Goal: Information Seeking & Learning: Learn about a topic

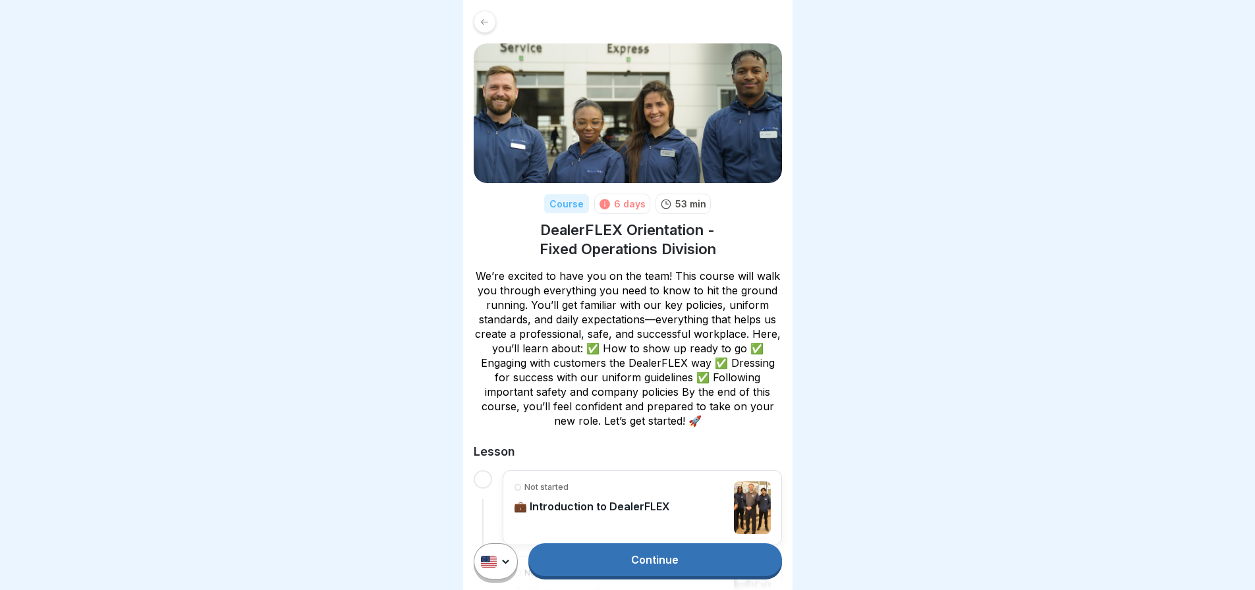
click at [684, 568] on link "Continue" at bounding box center [654, 559] width 253 height 33
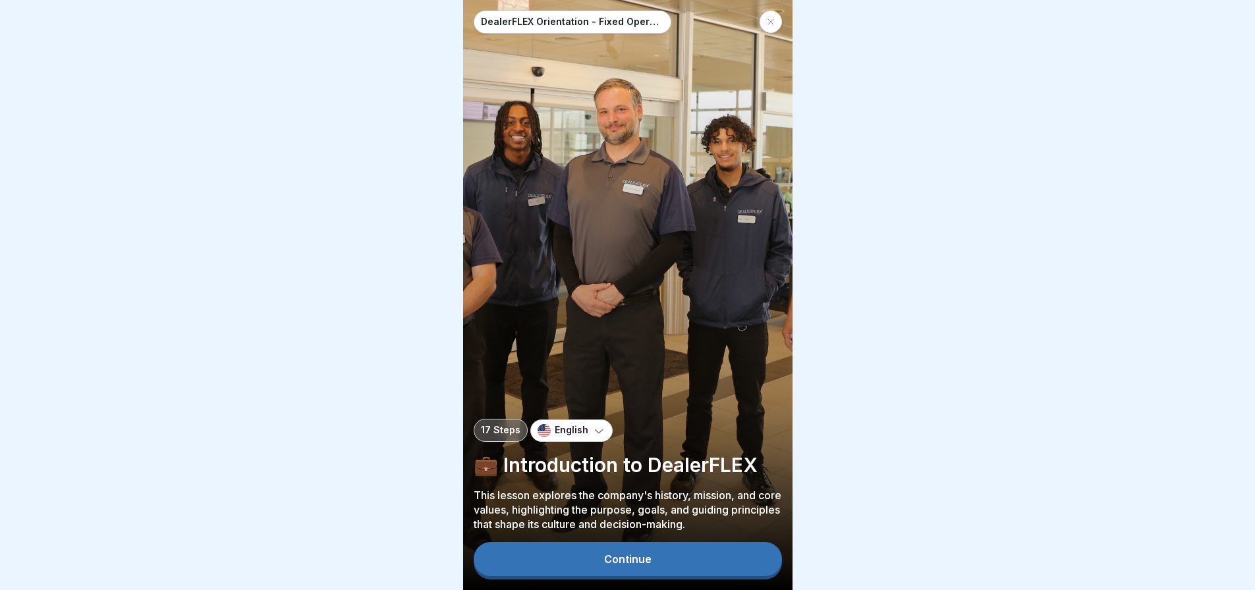
click at [684, 568] on button "Continue" at bounding box center [628, 559] width 308 height 34
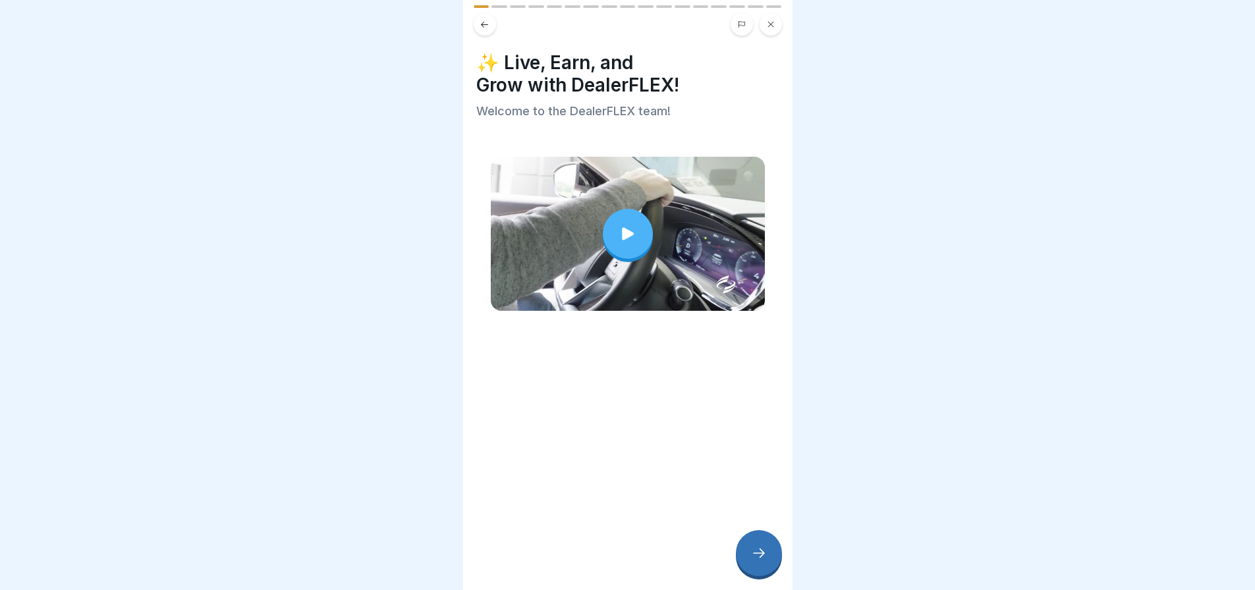
click at [620, 238] on icon at bounding box center [627, 234] width 18 height 18
click at [617, 242] on div at bounding box center [628, 234] width 50 height 50
click at [758, 561] on icon at bounding box center [759, 553] width 16 height 16
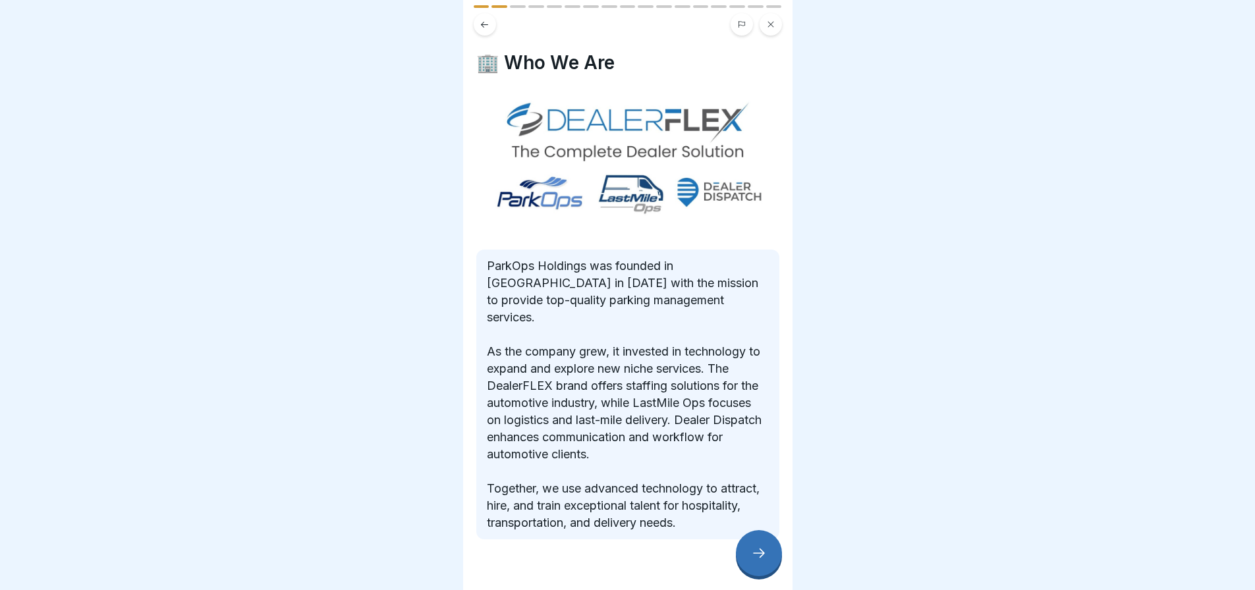
click at [754, 561] on icon at bounding box center [759, 553] width 16 height 16
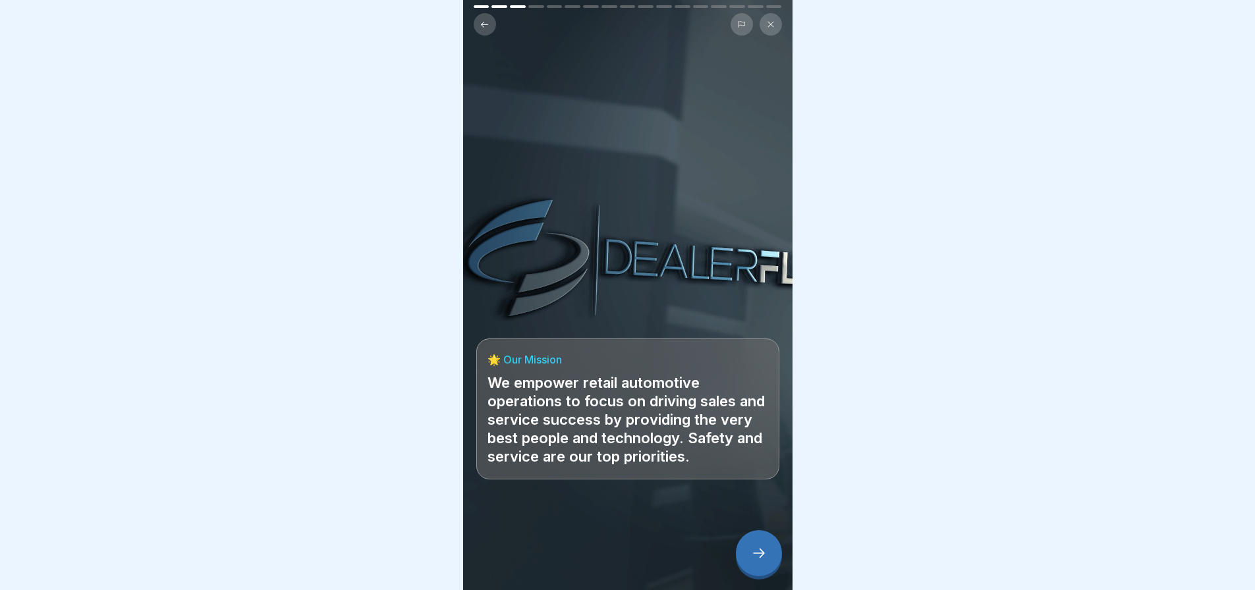
click at [749, 574] on div at bounding box center [759, 553] width 46 height 46
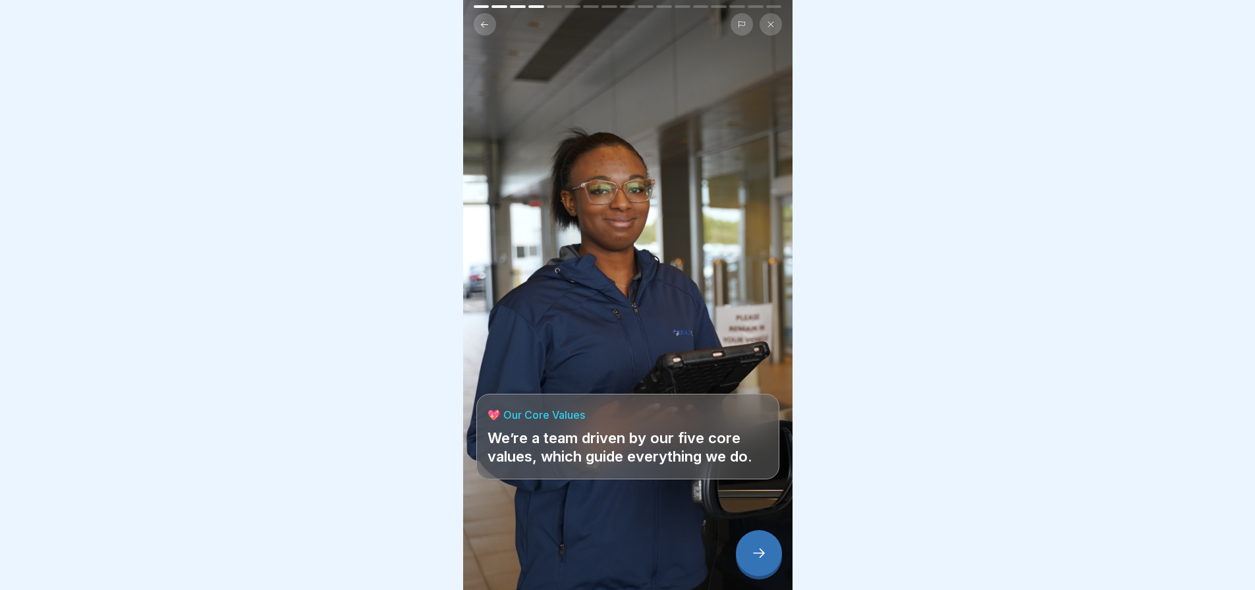
click at [749, 572] on div at bounding box center [759, 553] width 46 height 46
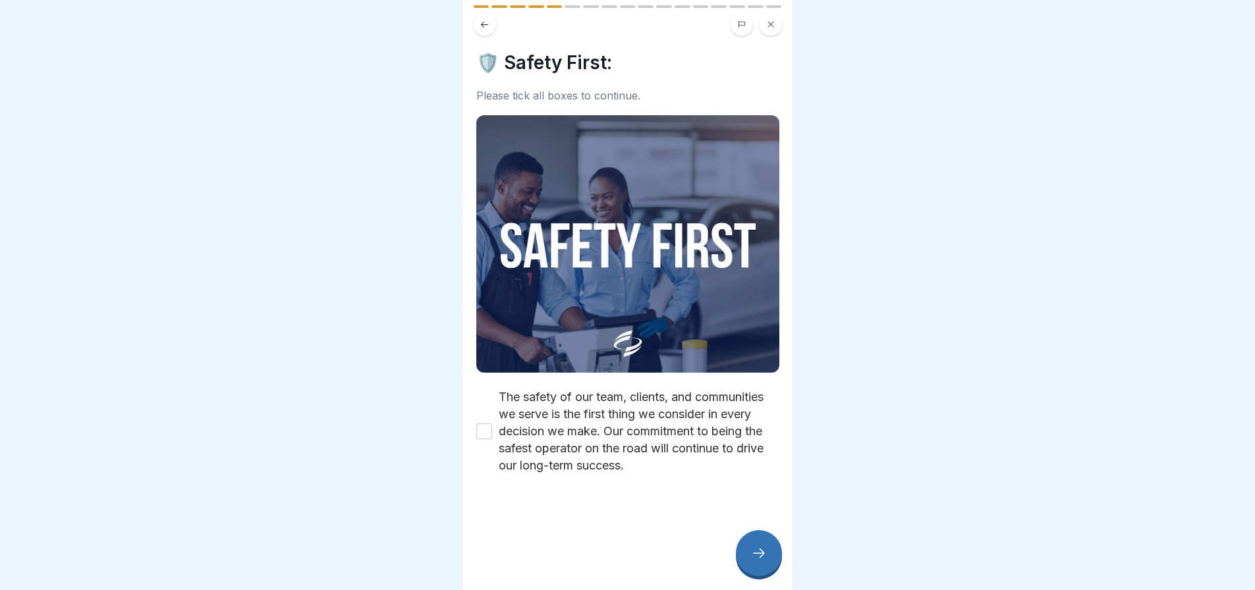
click at [485, 431] on button "The safety of our team, clients, and communities we serve is the first thing we…" at bounding box center [484, 431] width 16 height 16
click at [755, 571] on div at bounding box center [759, 553] width 46 height 46
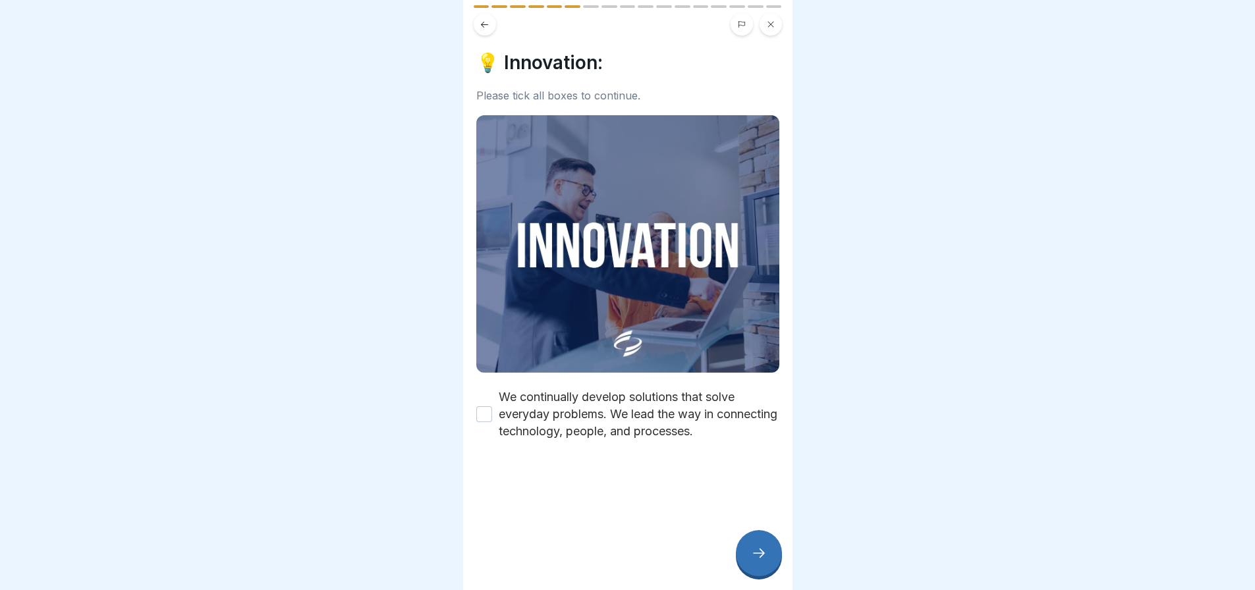
click at [485, 407] on button "We continually develop solutions that solve everyday problems. We lead the way …" at bounding box center [484, 414] width 16 height 16
click at [751, 561] on icon at bounding box center [759, 553] width 16 height 16
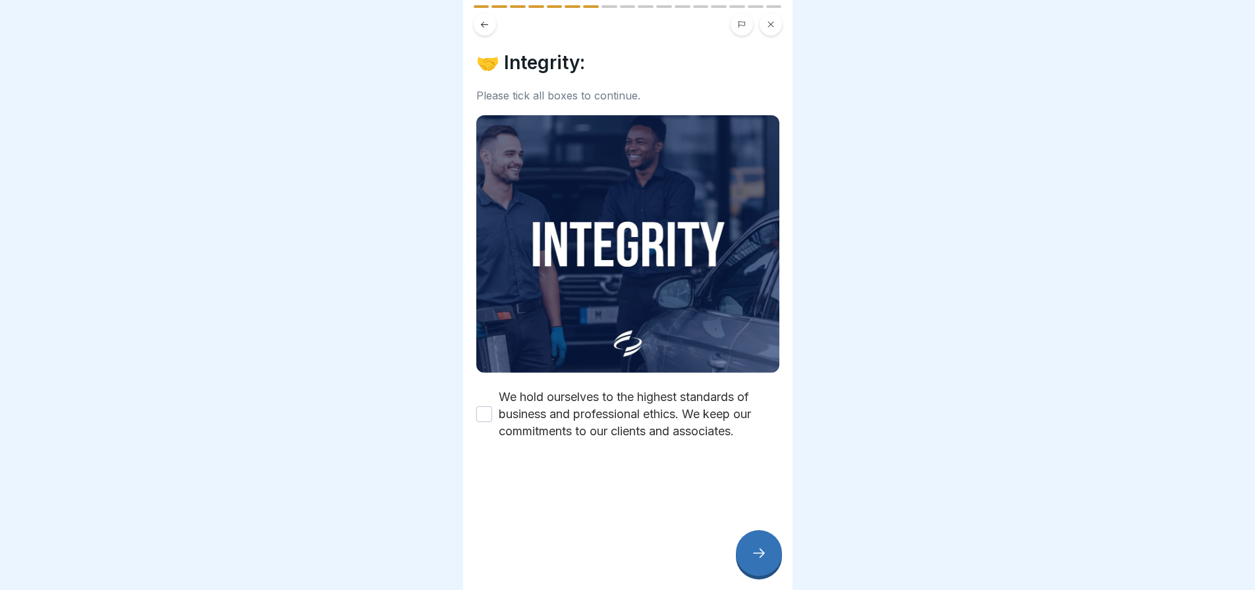
click at [480, 412] on button "We hold ourselves to the highest standards of business and professional ethics.…" at bounding box center [484, 414] width 16 height 16
click at [755, 558] on icon at bounding box center [759, 553] width 16 height 16
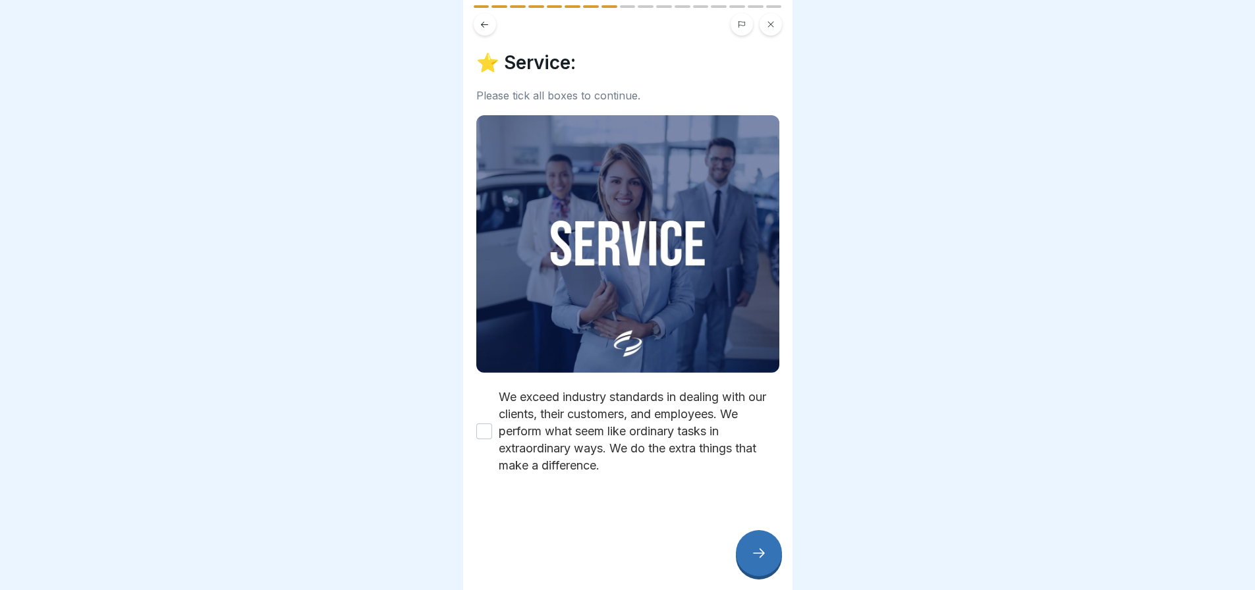
click at [487, 425] on button "We exceed industry standards in dealing with our clients, their customers, and …" at bounding box center [484, 431] width 16 height 16
click at [752, 561] on icon at bounding box center [759, 553] width 16 height 16
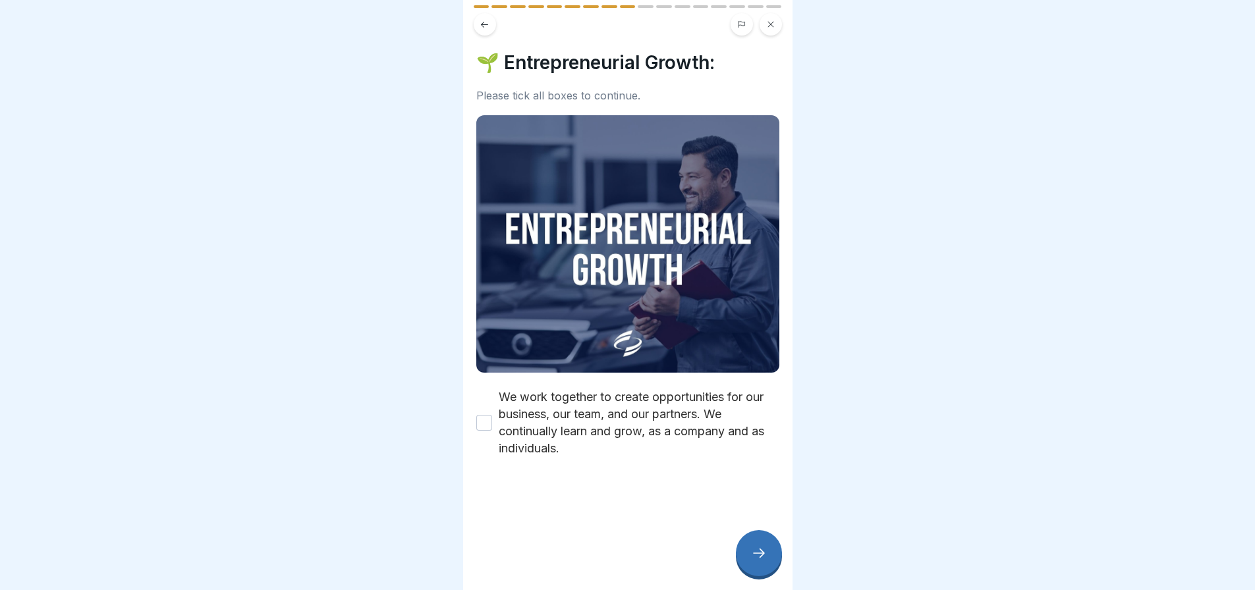
click at [482, 418] on button "We work together to create opportunities for our business, our team, and our pa…" at bounding box center [484, 423] width 16 height 16
click at [755, 559] on icon at bounding box center [759, 553] width 16 height 16
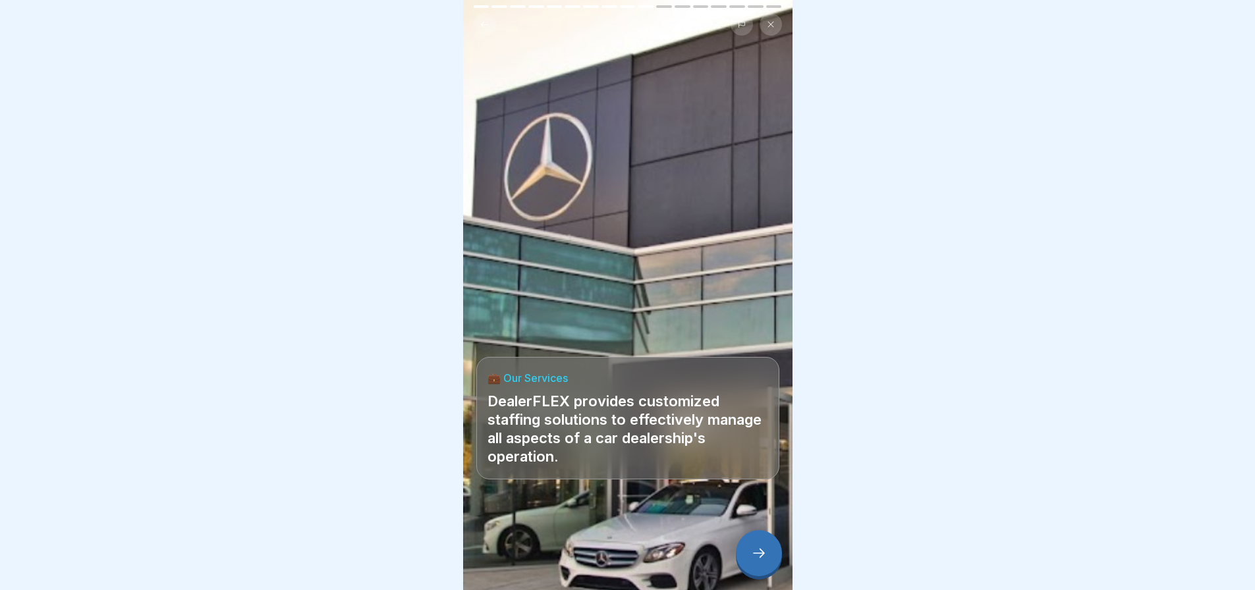
click at [755, 561] on icon at bounding box center [759, 553] width 16 height 16
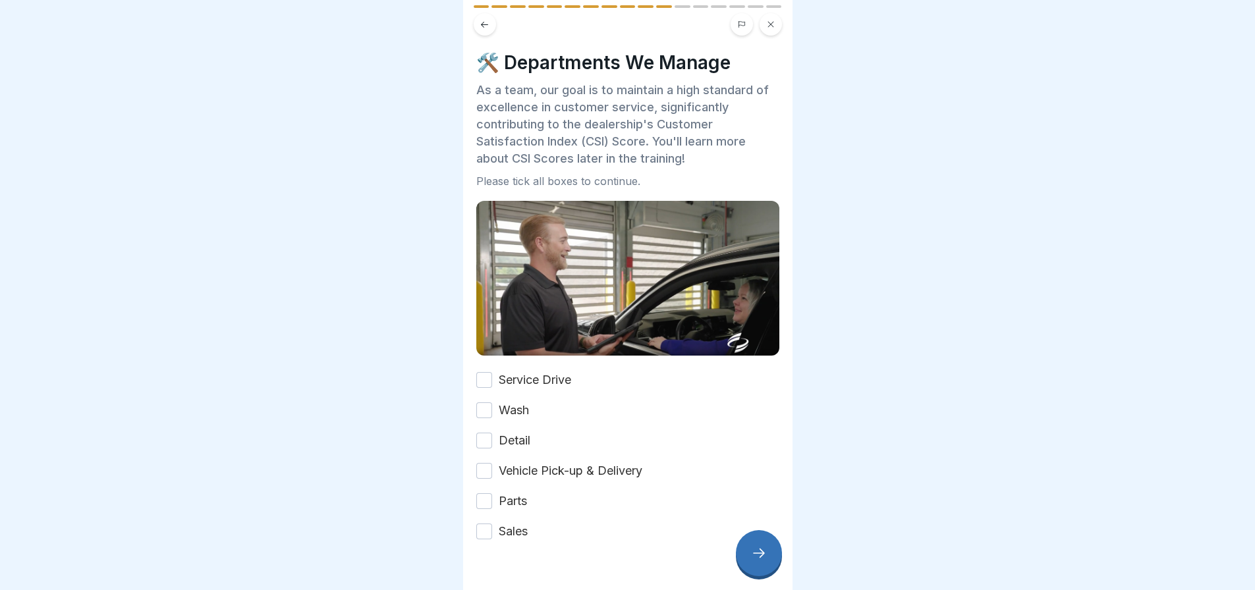
click at [483, 374] on button "Service Drive" at bounding box center [484, 380] width 16 height 16
click at [481, 414] on div "Wash" at bounding box center [502, 410] width 53 height 17
click at [481, 408] on button "Wash" at bounding box center [484, 410] width 16 height 16
click at [482, 439] on button "Detail" at bounding box center [484, 441] width 16 height 16
click at [483, 471] on button "Vehicle Pick-up & Delivery" at bounding box center [484, 471] width 16 height 16
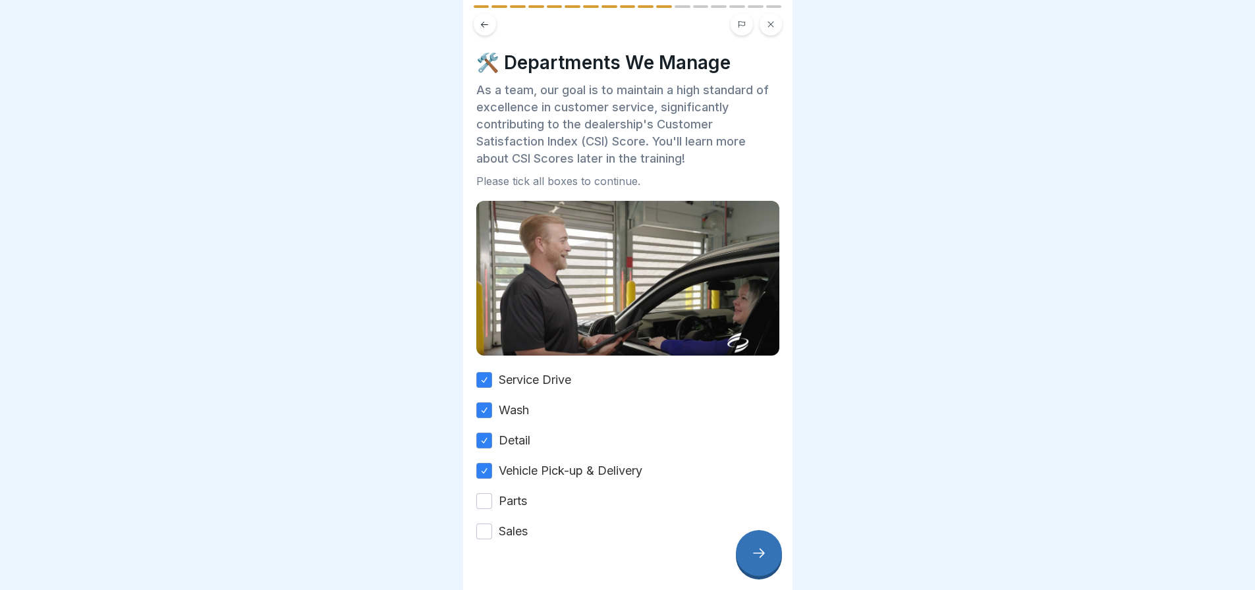
click at [484, 497] on button "Parts" at bounding box center [484, 501] width 16 height 16
click at [483, 530] on button "Sales" at bounding box center [484, 532] width 16 height 16
click at [752, 561] on icon at bounding box center [759, 553] width 16 height 16
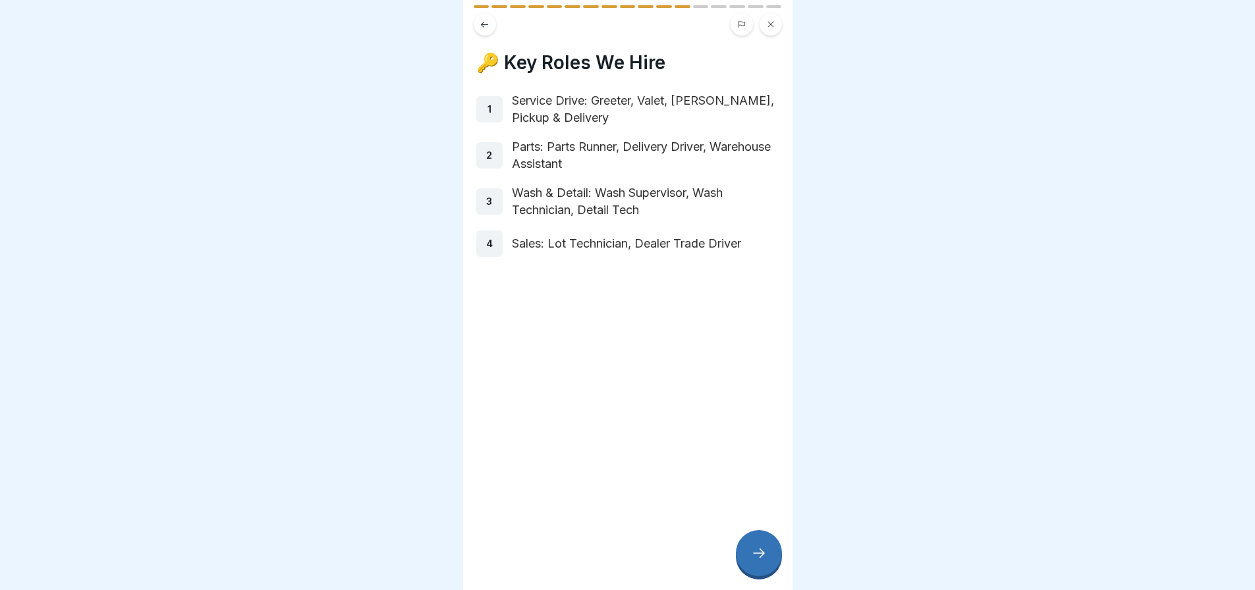
click at [757, 561] on icon at bounding box center [759, 553] width 16 height 16
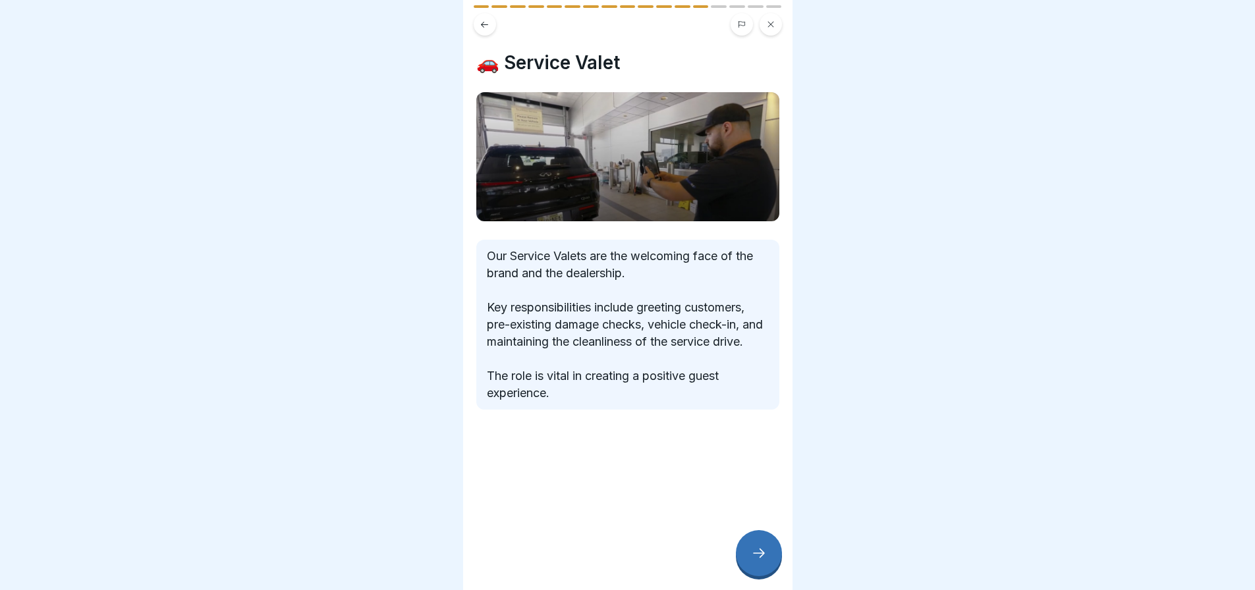
click at [756, 561] on icon at bounding box center [759, 553] width 16 height 16
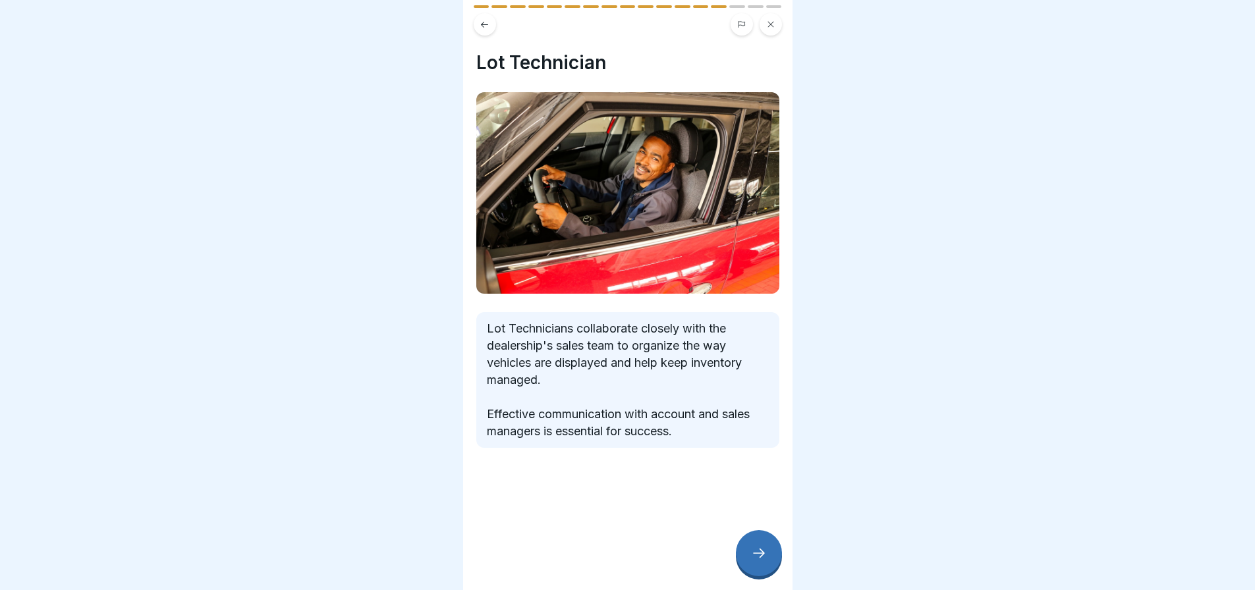
click at [755, 561] on icon at bounding box center [759, 553] width 16 height 16
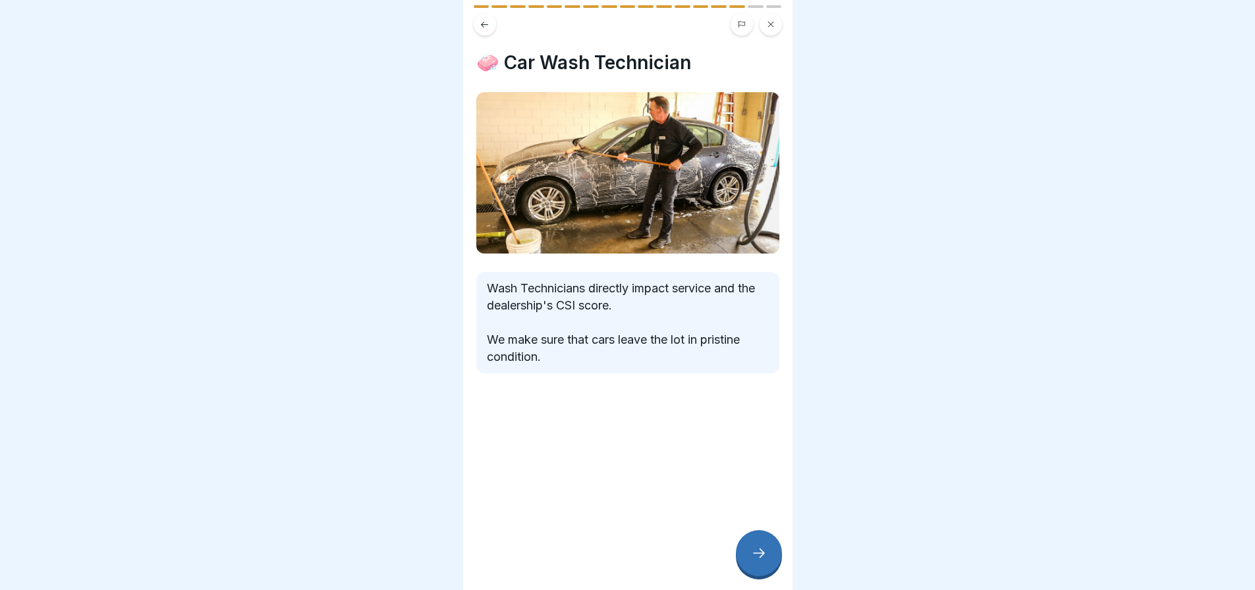
click at [755, 561] on icon at bounding box center [759, 553] width 16 height 16
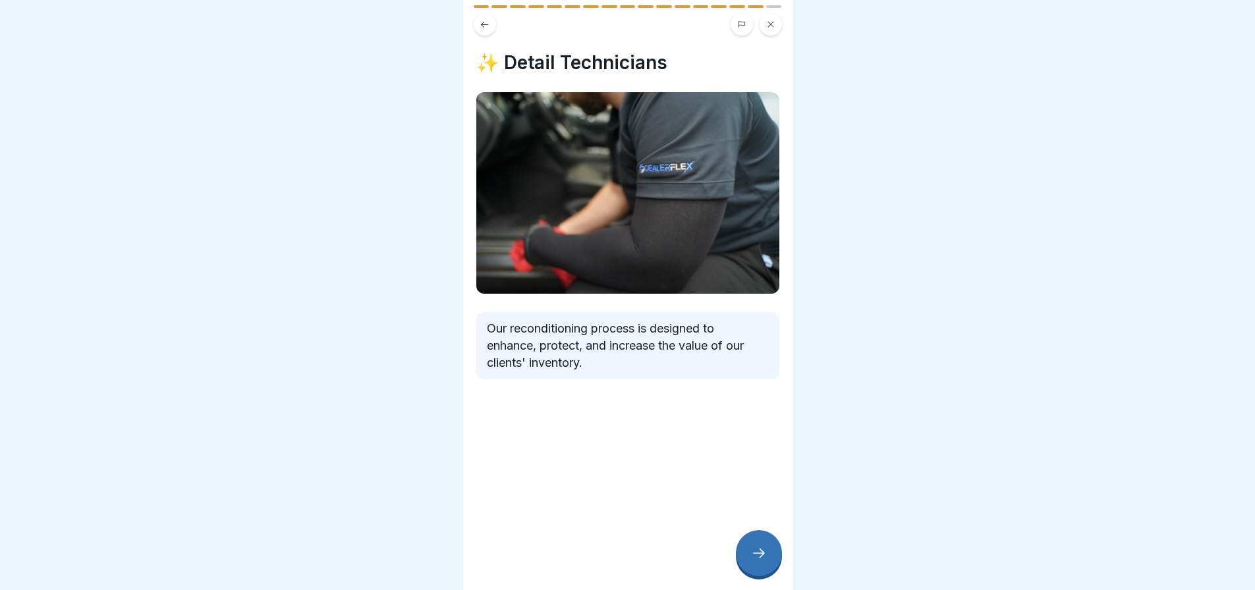
click at [765, 558] on icon at bounding box center [759, 553] width 16 height 16
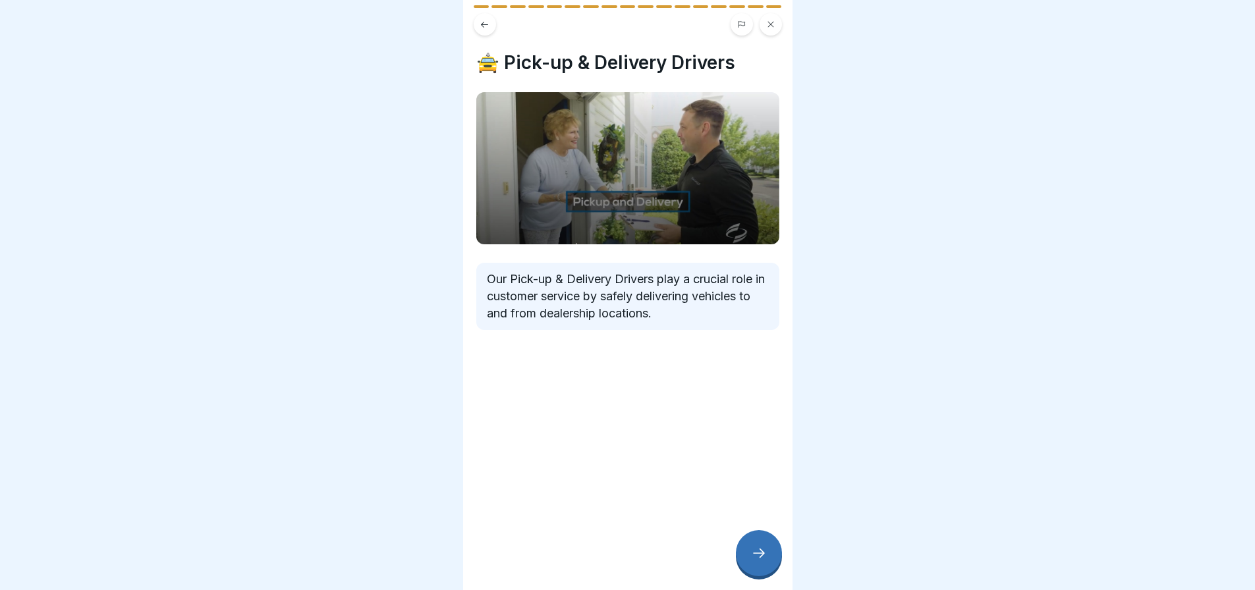
click at [762, 561] on icon at bounding box center [759, 553] width 16 height 16
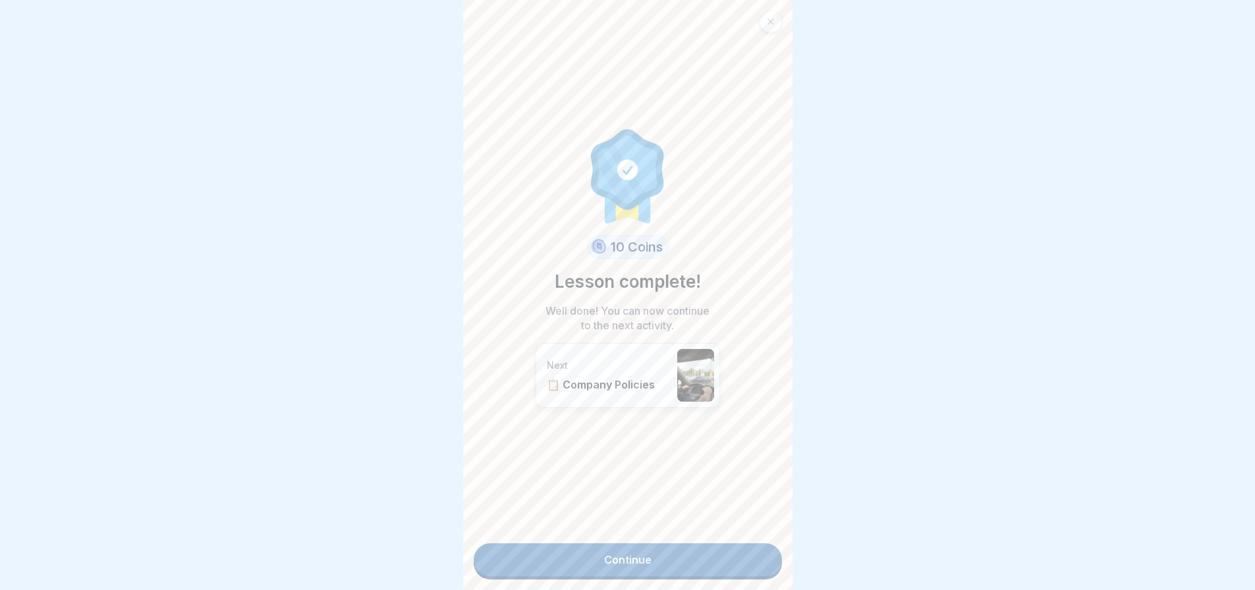
click at [761, 567] on link "Continue" at bounding box center [628, 559] width 308 height 33
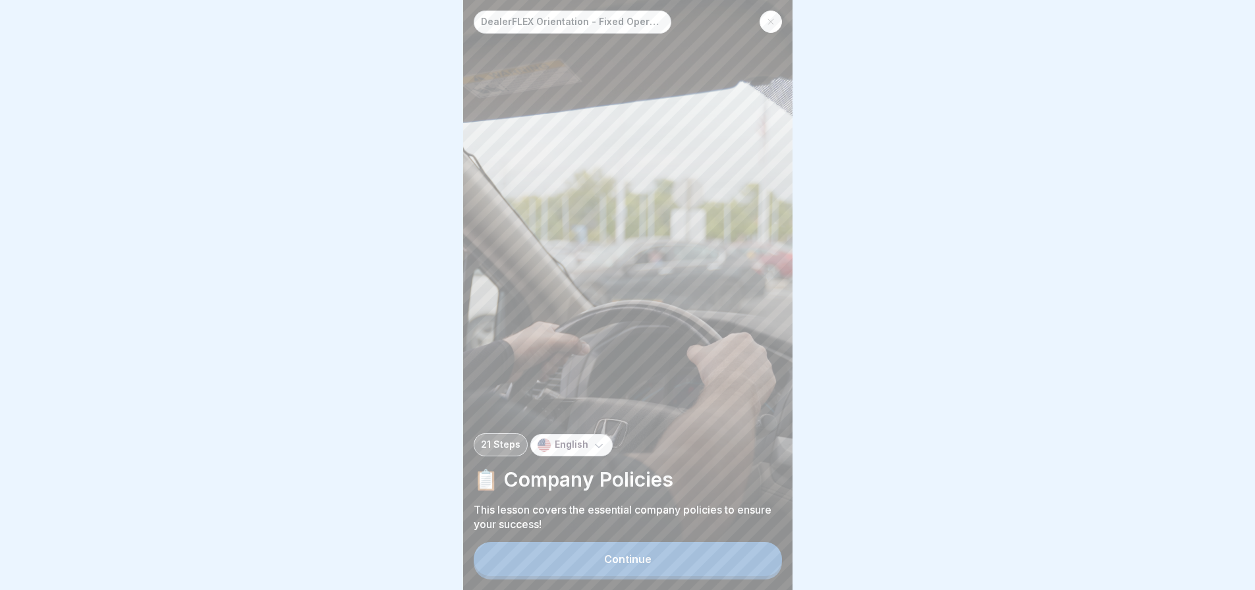
click at [605, 565] on div "Continue" at bounding box center [627, 559] width 47 height 12
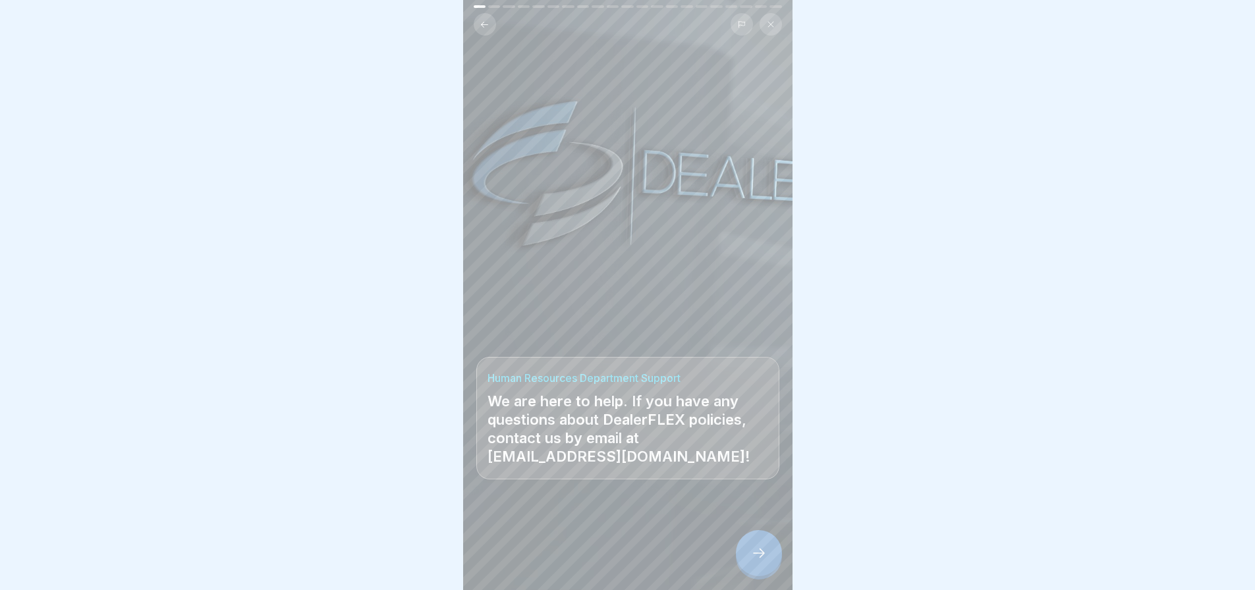
click at [748, 558] on div at bounding box center [759, 553] width 46 height 46
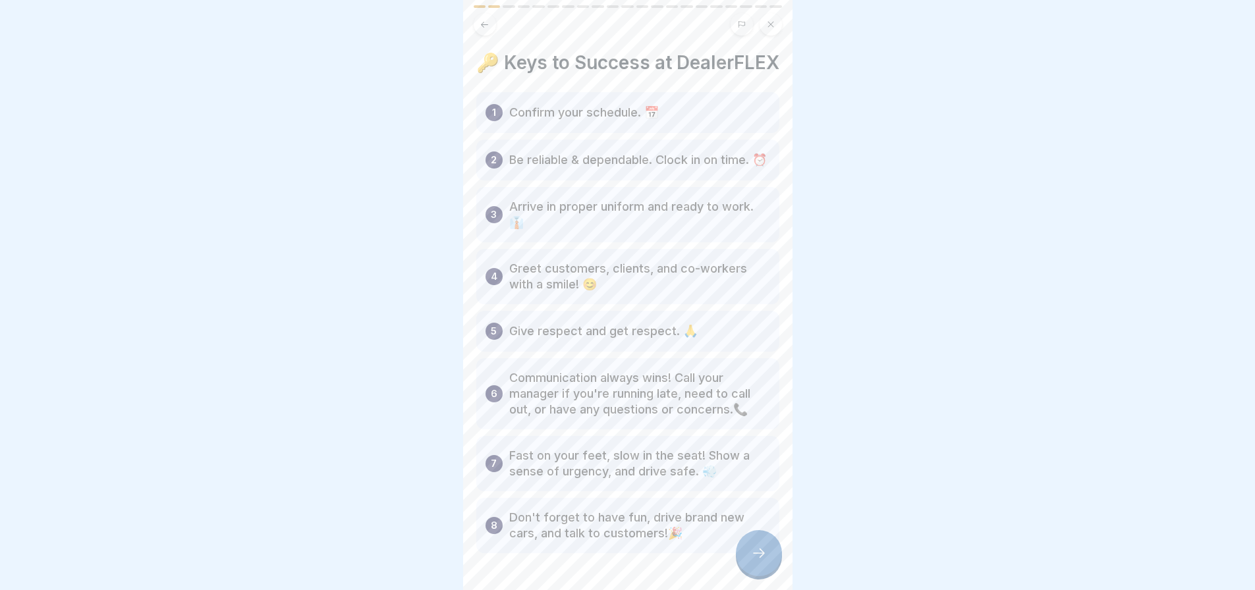
scroll to position [10, 0]
click at [748, 561] on div at bounding box center [759, 553] width 46 height 46
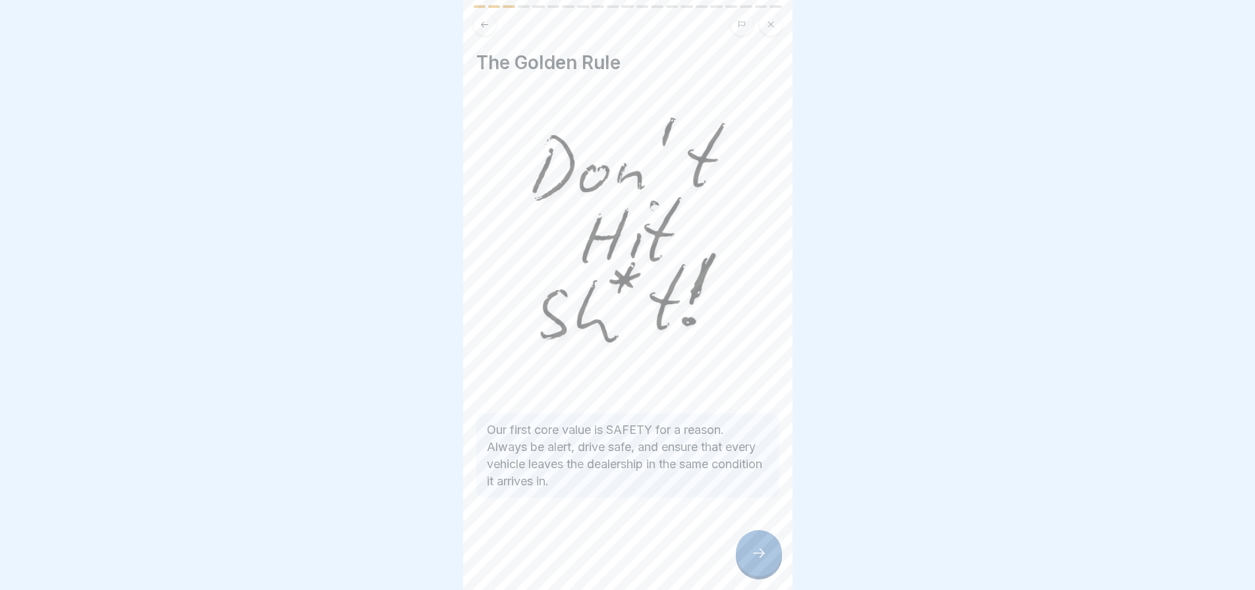
click at [760, 555] on icon at bounding box center [759, 553] width 16 height 16
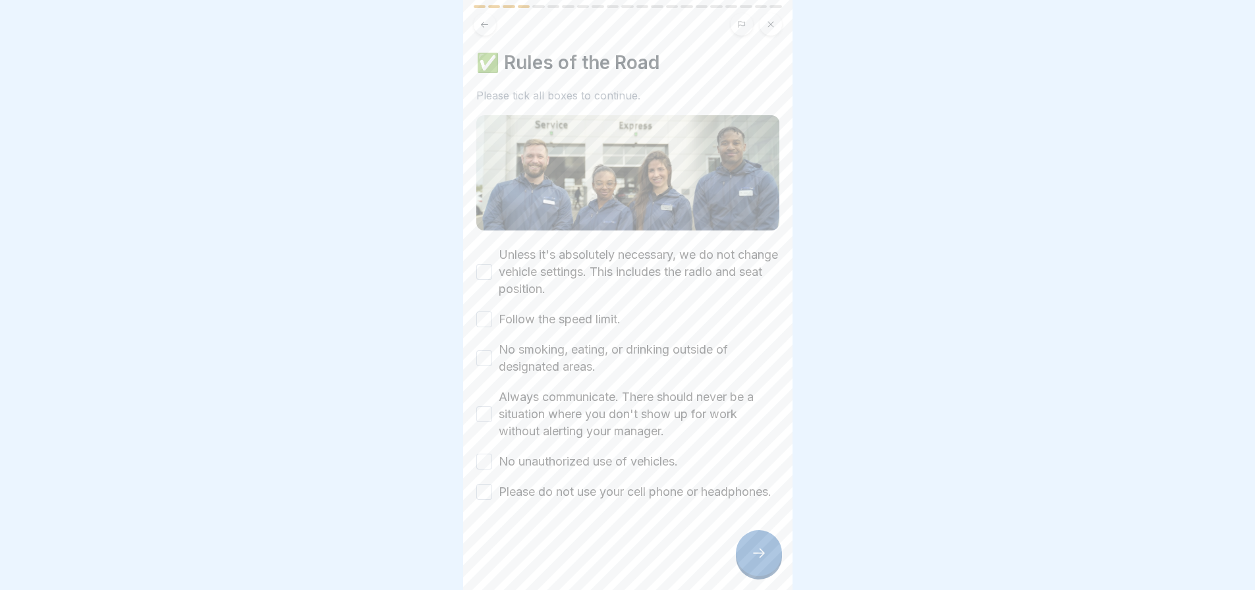
click at [484, 264] on button "Unless it's absolutely necessary, we do not change vehicle settings. This inclu…" at bounding box center [484, 272] width 16 height 16
click at [485, 312] on button "Follow the speed limit." at bounding box center [484, 320] width 16 height 16
click at [490, 350] on button "No smoking, eating, or drinking outside of designated areas." at bounding box center [484, 358] width 16 height 16
click at [493, 404] on div "Always communicate. There should never be a situation where you don't show up f…" at bounding box center [627, 414] width 303 height 51
click at [490, 406] on button "Always communicate. There should never be a situation where you don't show up f…" at bounding box center [484, 414] width 16 height 16
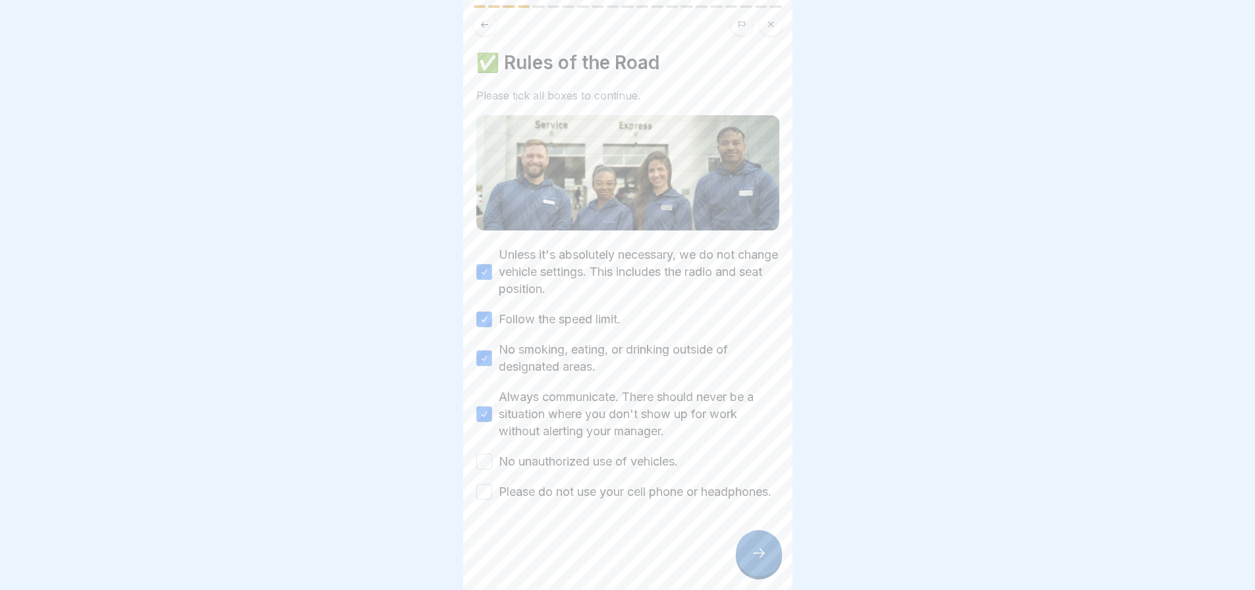
click at [487, 454] on button "No unauthorized use of vehicles." at bounding box center [484, 462] width 16 height 16
click at [481, 488] on button "Please do not use your cell phone or headphones." at bounding box center [484, 492] width 16 height 16
click at [753, 553] on icon at bounding box center [759, 553] width 16 height 16
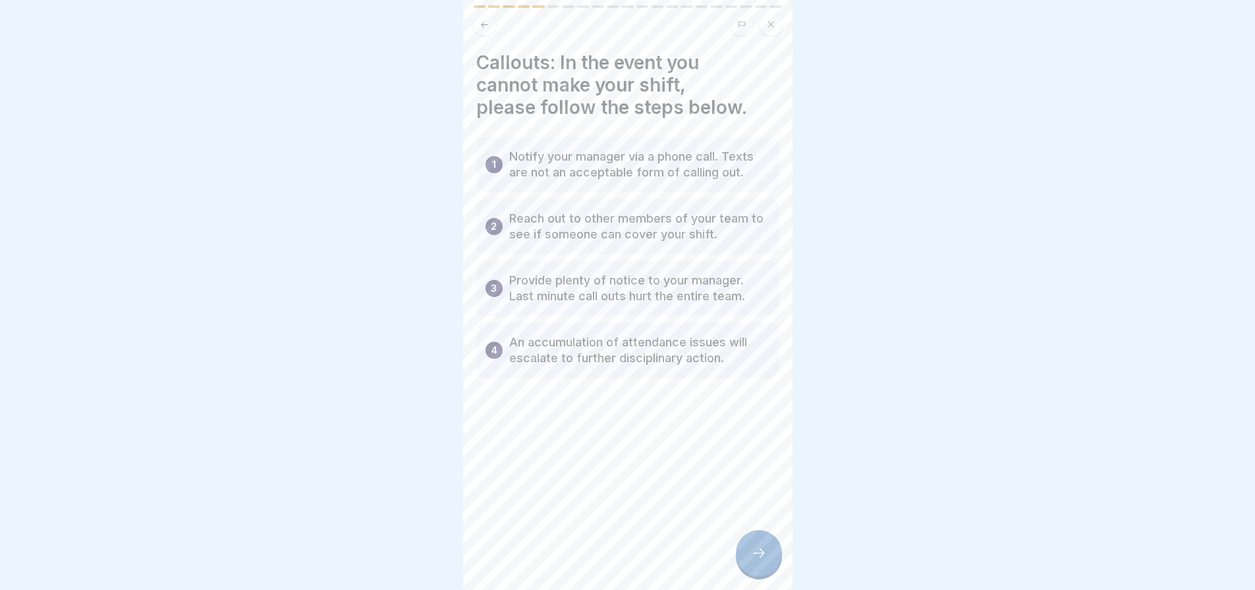
click at [749, 560] on div at bounding box center [759, 553] width 46 height 46
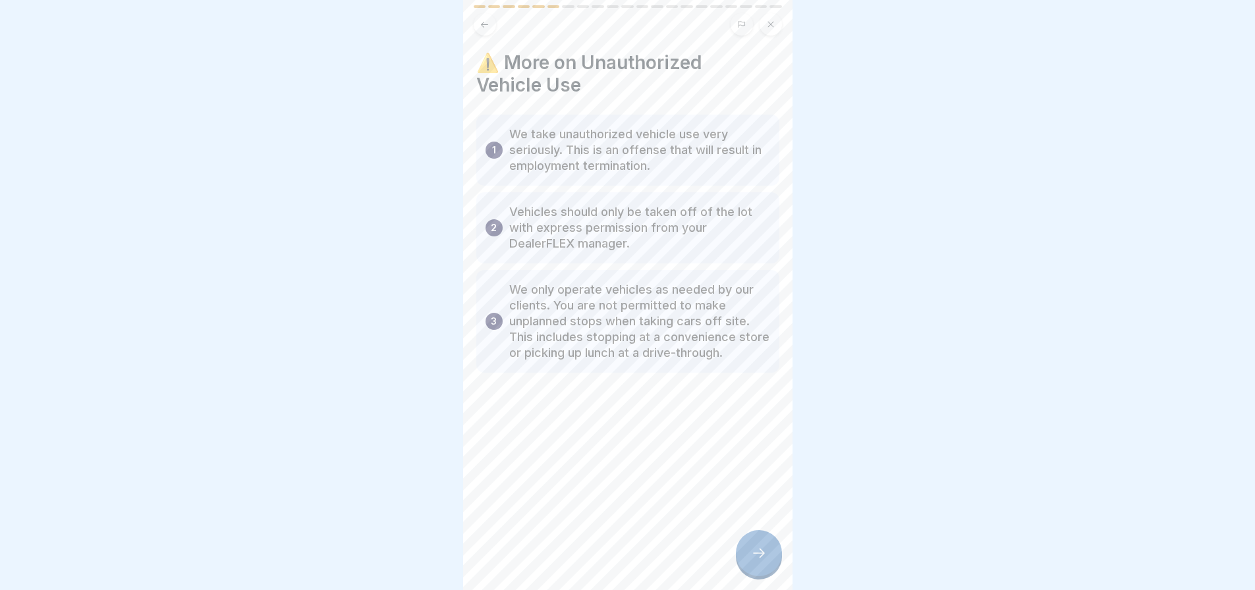
click at [763, 553] on icon at bounding box center [759, 553] width 16 height 16
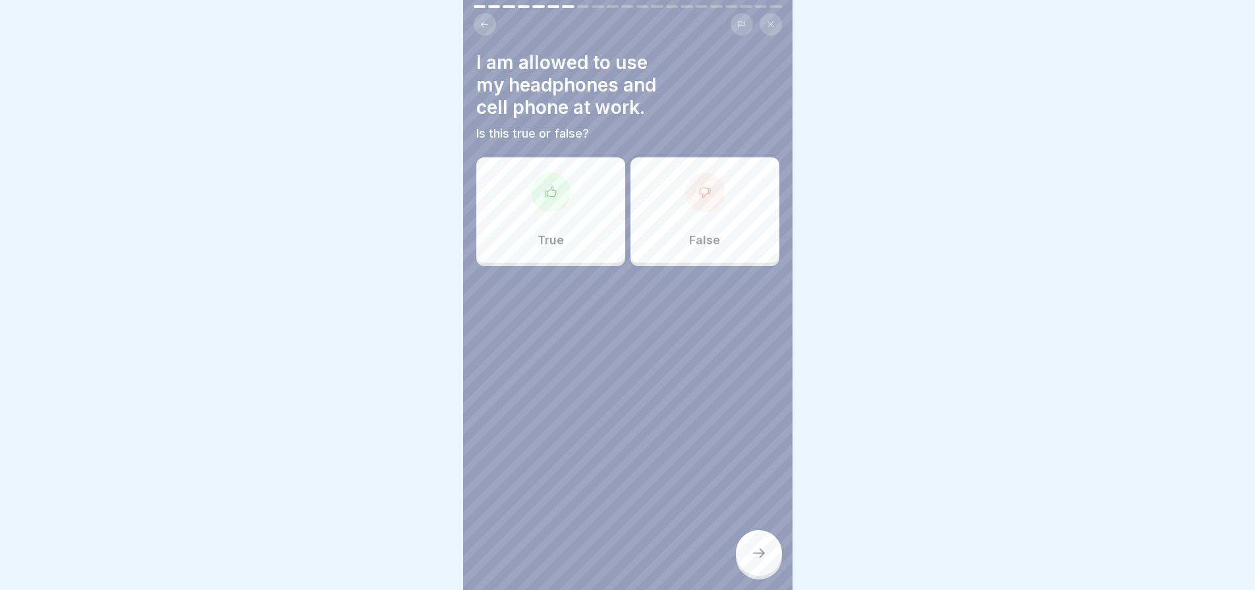
click at [698, 186] on icon at bounding box center [704, 192] width 13 height 13
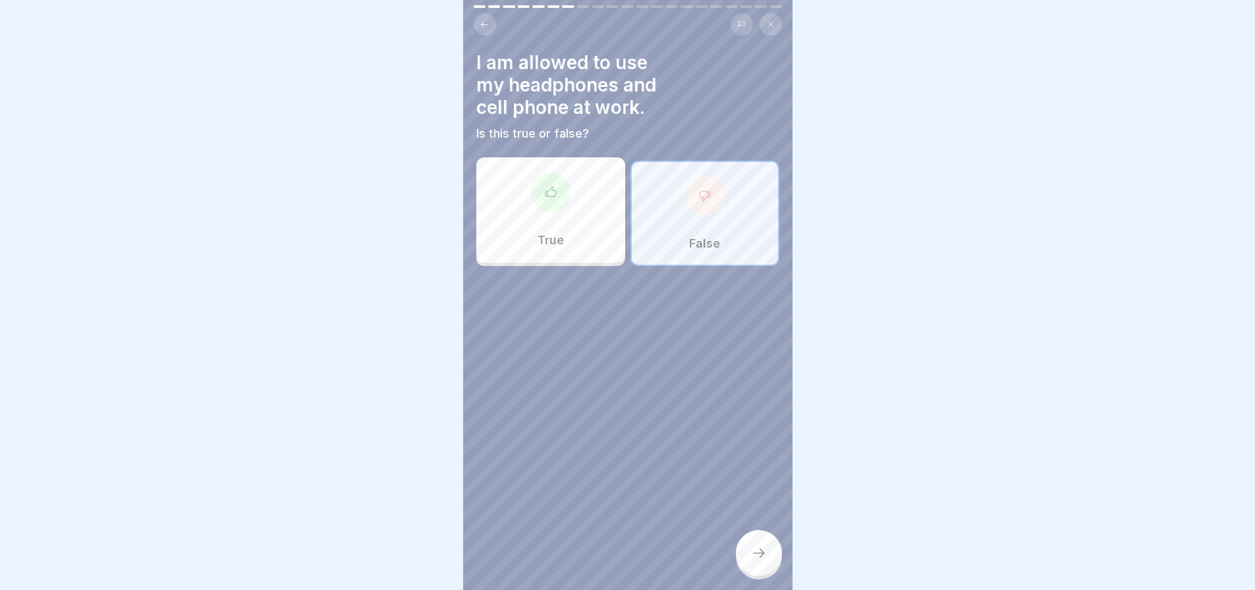
click at [700, 236] on p "False" at bounding box center [704, 243] width 31 height 14
click at [691, 215] on div "False" at bounding box center [704, 213] width 149 height 105
click at [695, 236] on p "False" at bounding box center [704, 243] width 31 height 14
click at [754, 552] on icon at bounding box center [759, 553] width 16 height 16
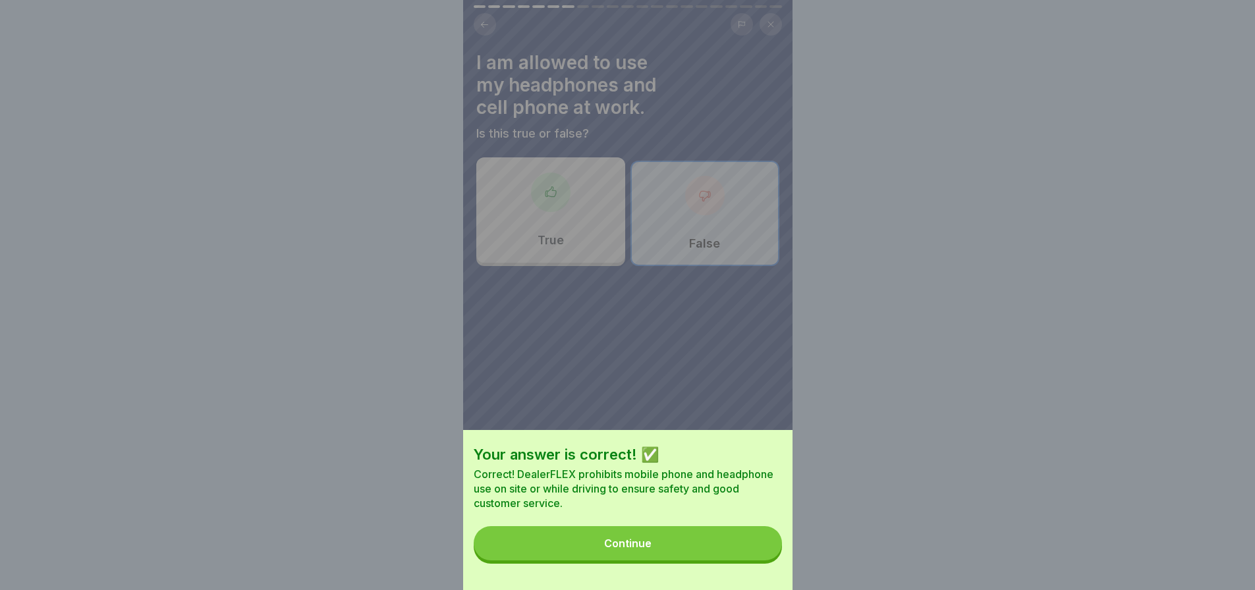
click at [700, 555] on button "Continue" at bounding box center [628, 543] width 308 height 34
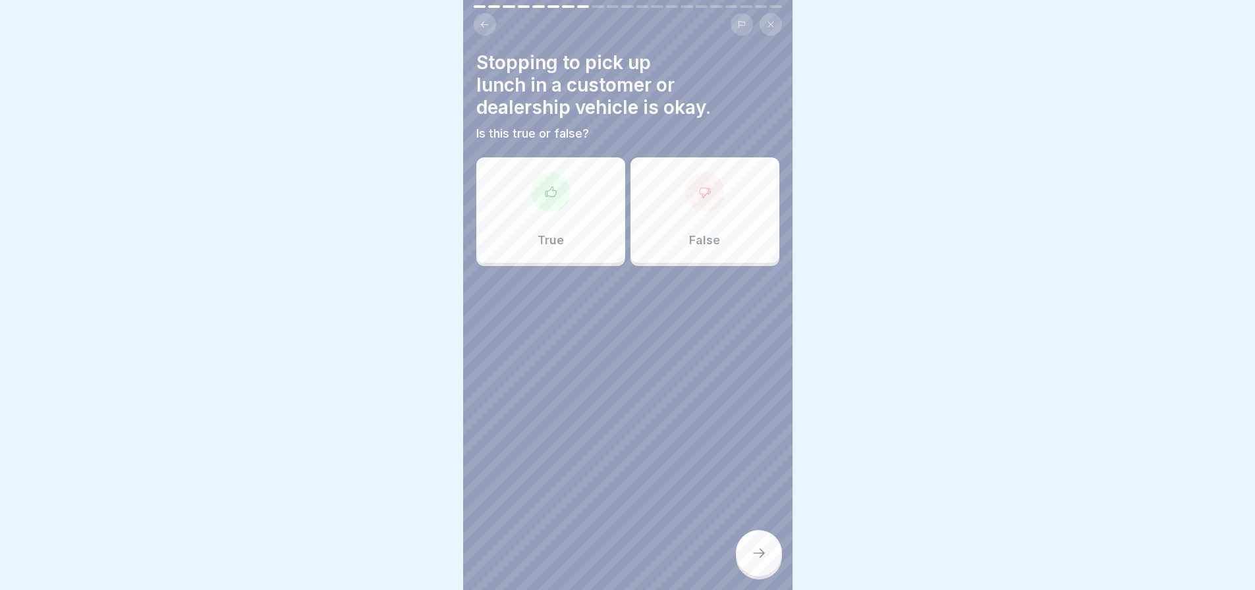
click at [693, 205] on div "False" at bounding box center [704, 209] width 149 height 105
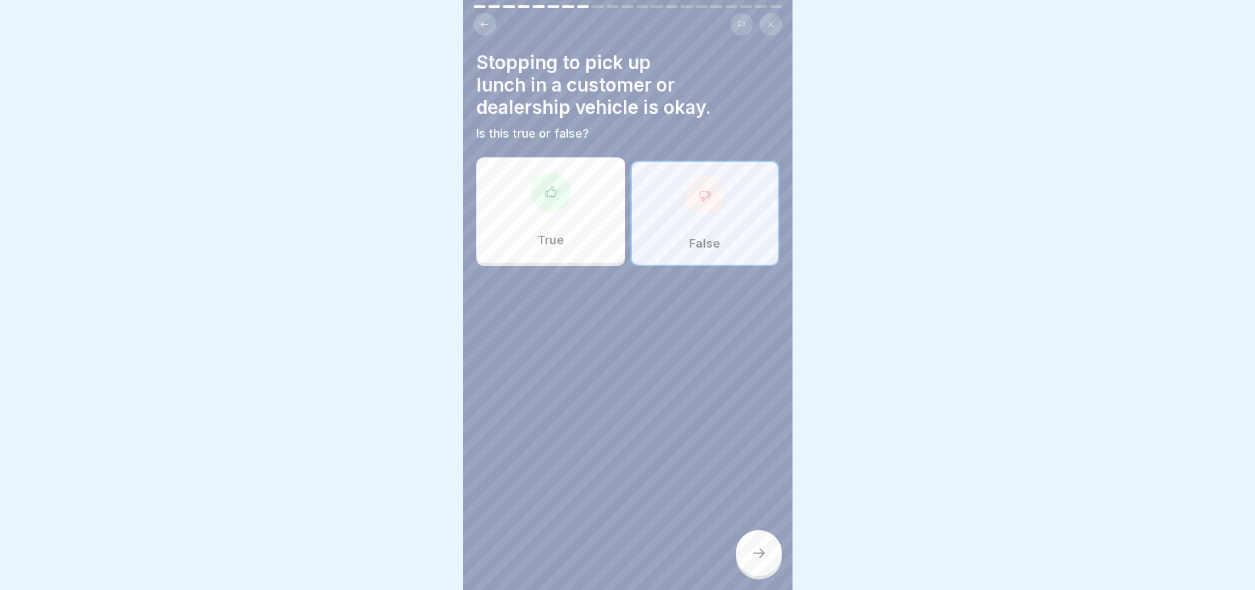
click at [758, 558] on icon at bounding box center [759, 553] width 16 height 16
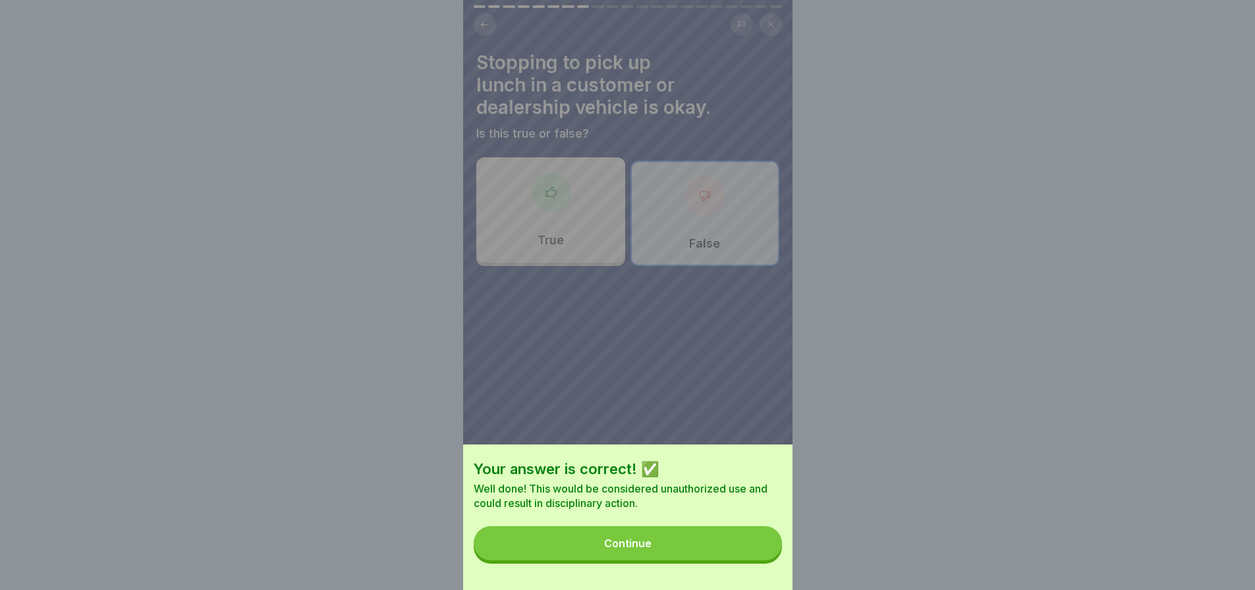
click at [726, 553] on button "Continue" at bounding box center [628, 543] width 308 height 34
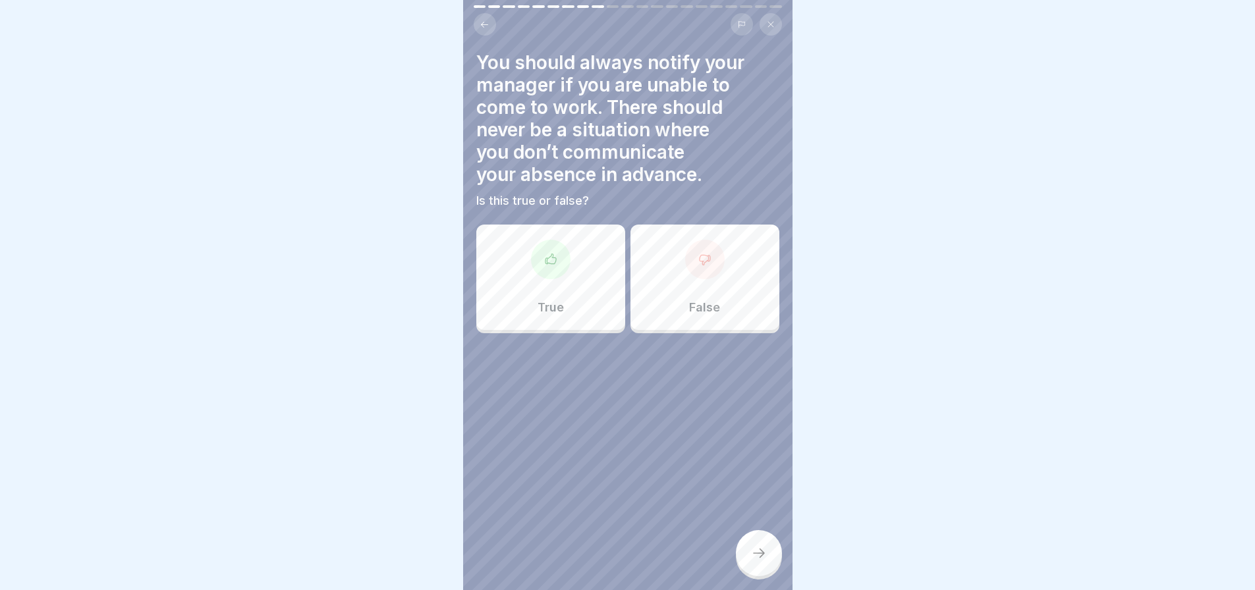
click at [545, 277] on div "True" at bounding box center [550, 277] width 149 height 105
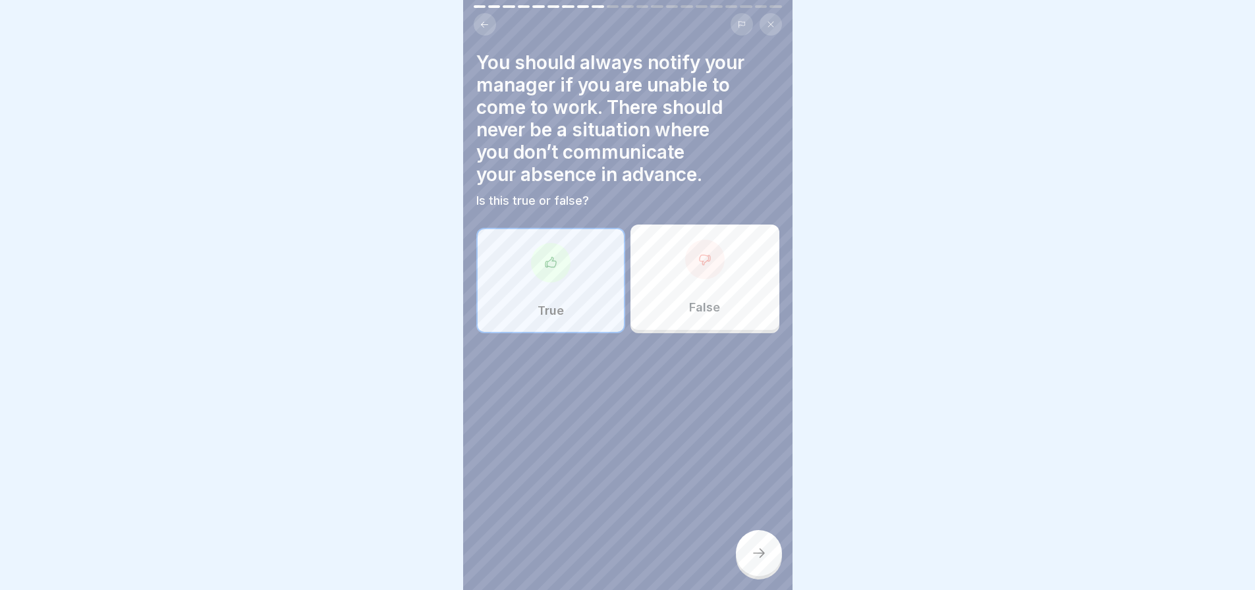
click at [755, 557] on icon at bounding box center [759, 553] width 16 height 16
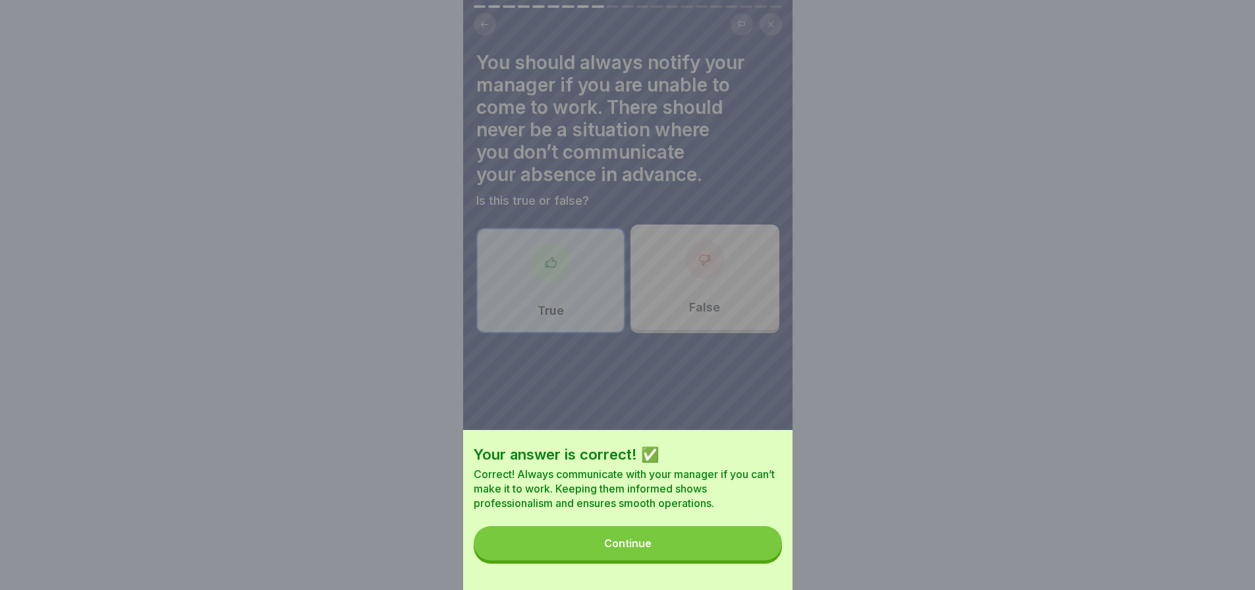
click at [732, 555] on button "Continue" at bounding box center [628, 543] width 308 height 34
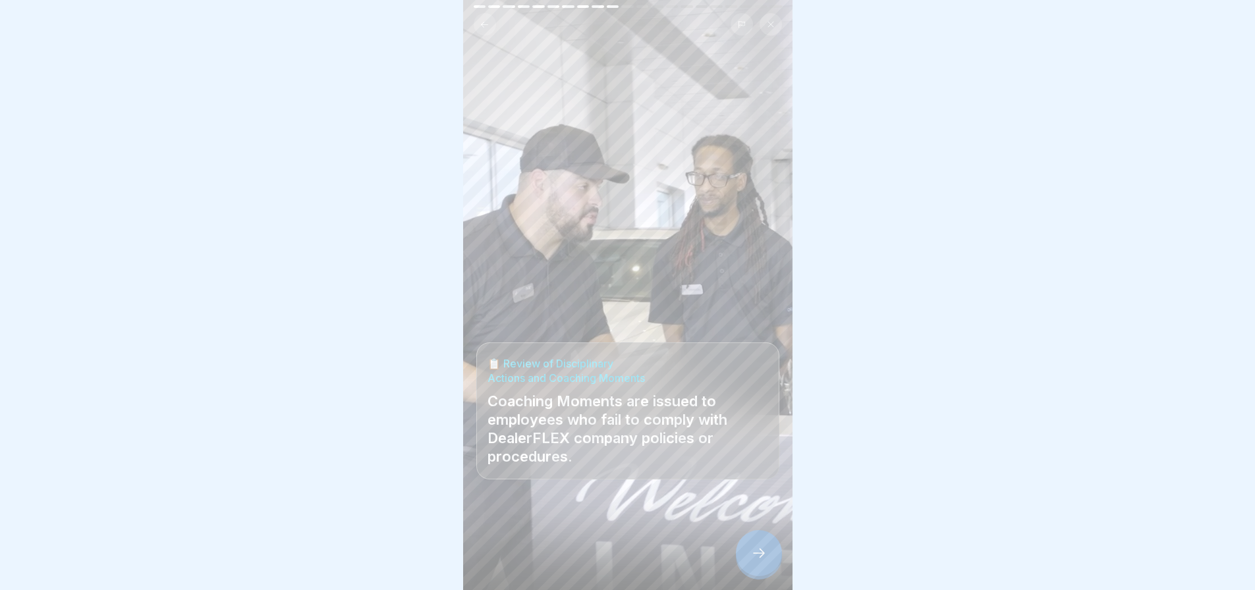
click at [757, 551] on icon at bounding box center [759, 553] width 16 height 16
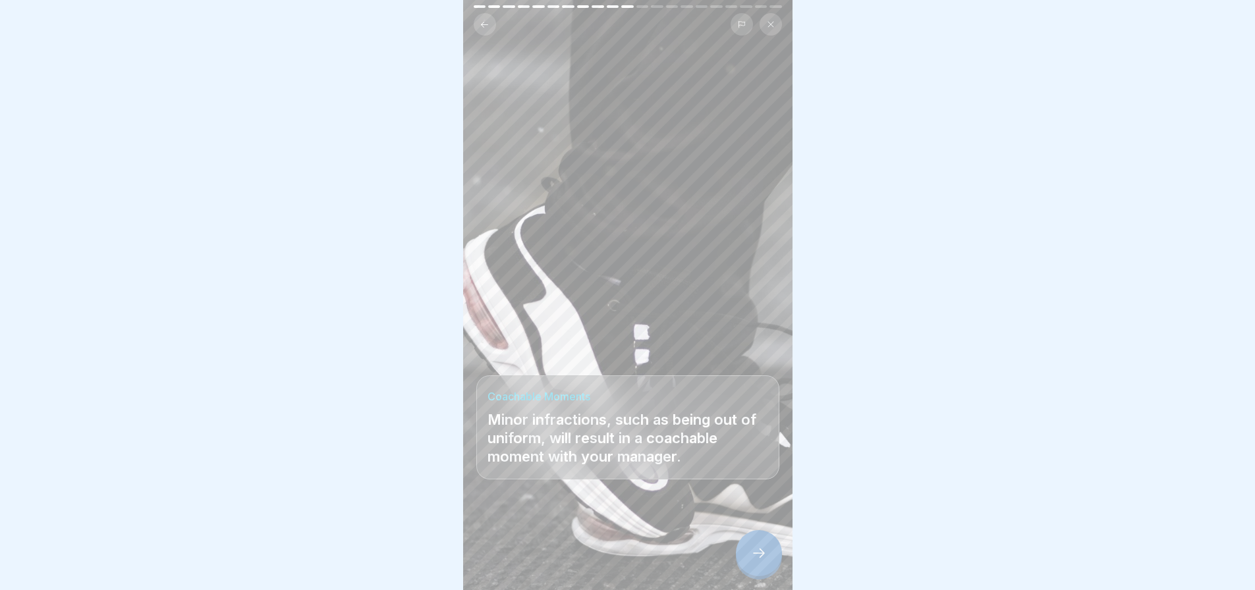
click at [757, 551] on icon at bounding box center [759, 553] width 16 height 16
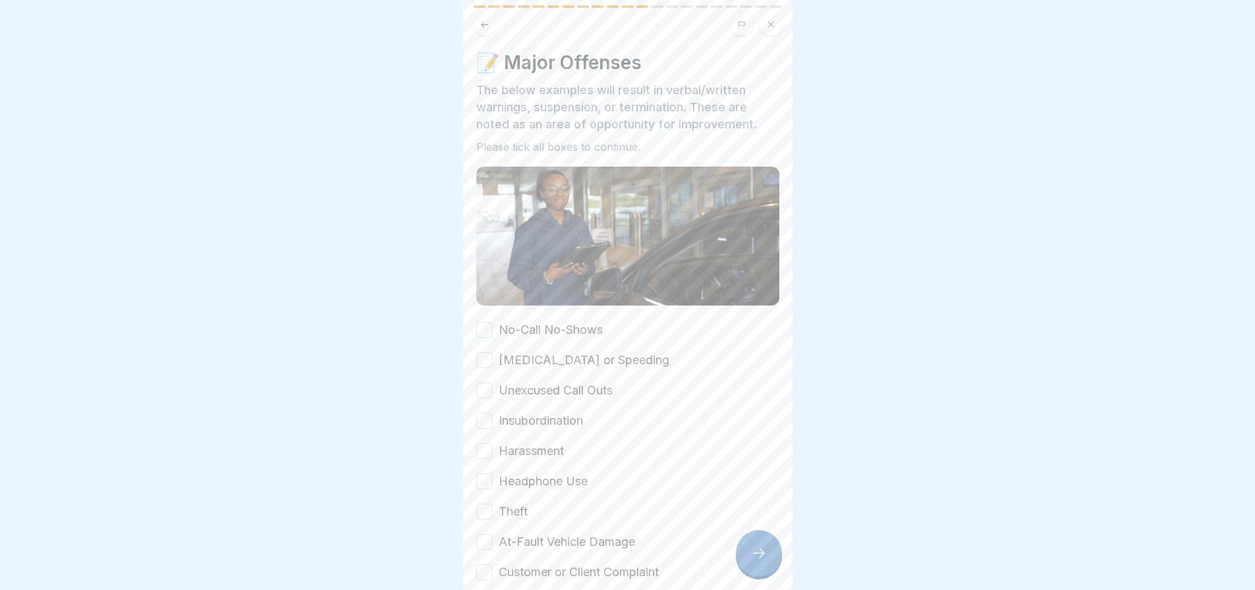
click at [481, 322] on button "No-Call No-Shows" at bounding box center [484, 330] width 16 height 16
click at [488, 352] on button "[MEDICAL_DATA] or Speeding" at bounding box center [484, 360] width 16 height 16
click at [483, 383] on button "Unexcused Call Outs" at bounding box center [484, 391] width 16 height 16
click at [482, 414] on button "Insubordination" at bounding box center [484, 421] width 16 height 16
click at [485, 443] on button "Harassment" at bounding box center [484, 451] width 16 height 16
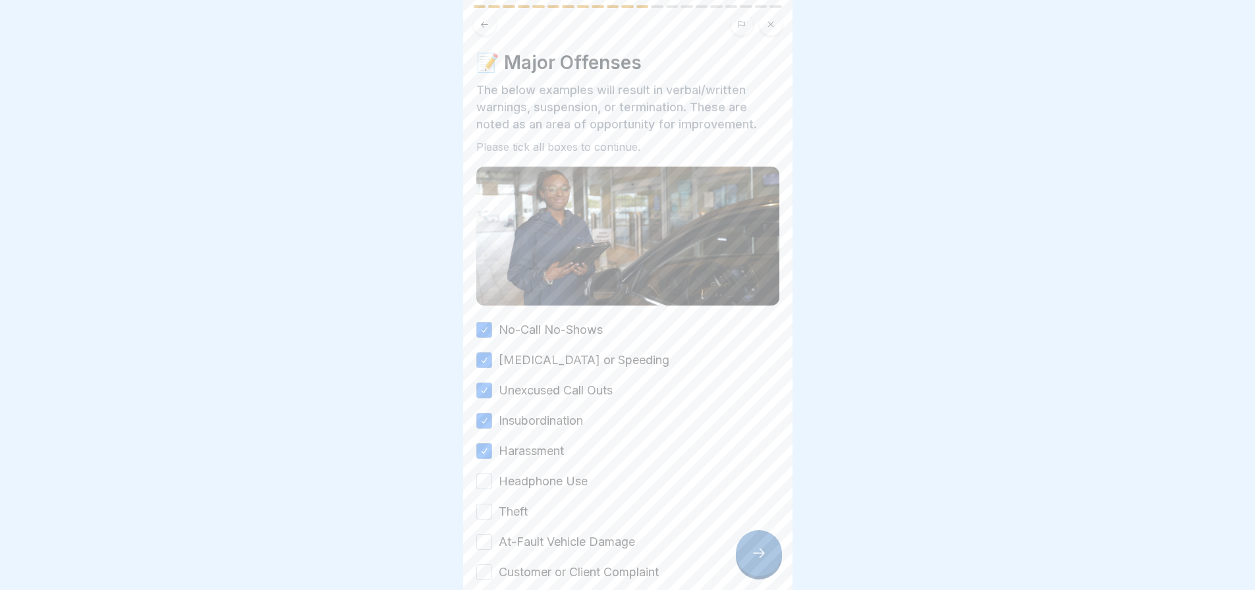
click at [479, 474] on button "Headphone Use" at bounding box center [484, 482] width 16 height 16
click at [482, 504] on button "Theft" at bounding box center [484, 512] width 16 height 16
click at [482, 538] on div "No-Call No-Shows [MEDICAL_DATA] or Speeding Unexcused Call Outs Insubordination…" at bounding box center [627, 450] width 303 height 259
click at [485, 534] on button "At-Fault Vehicle Damage" at bounding box center [484, 542] width 16 height 16
click at [488, 564] on button "Customer or Client Complaint" at bounding box center [484, 572] width 16 height 16
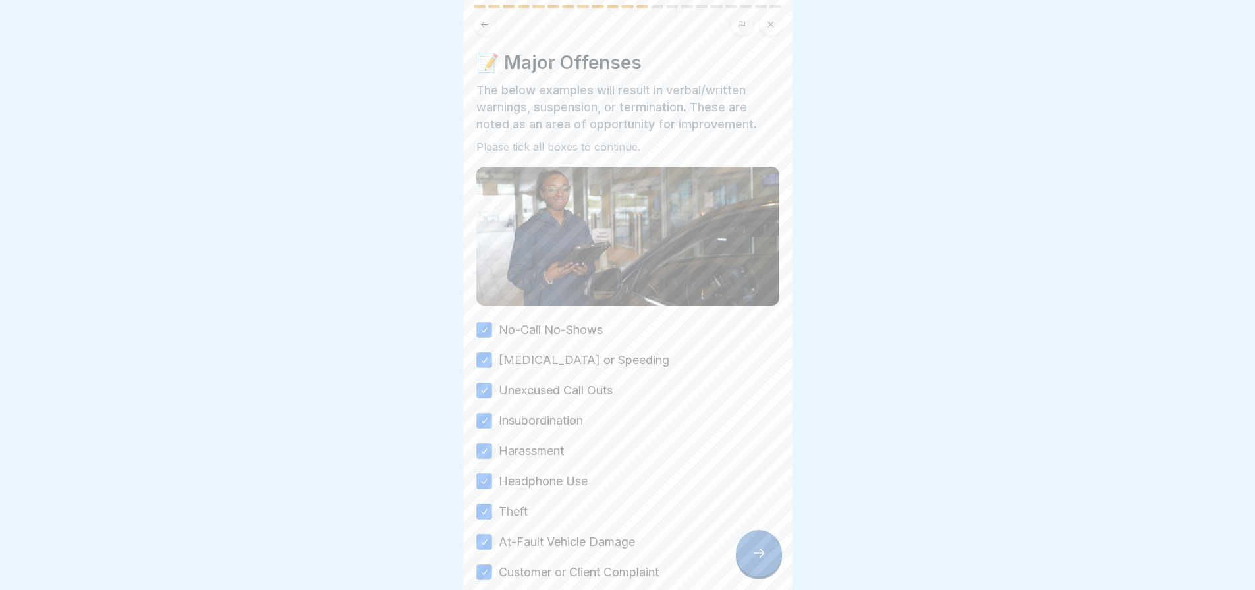
click at [753, 552] on icon at bounding box center [759, 553] width 16 height 16
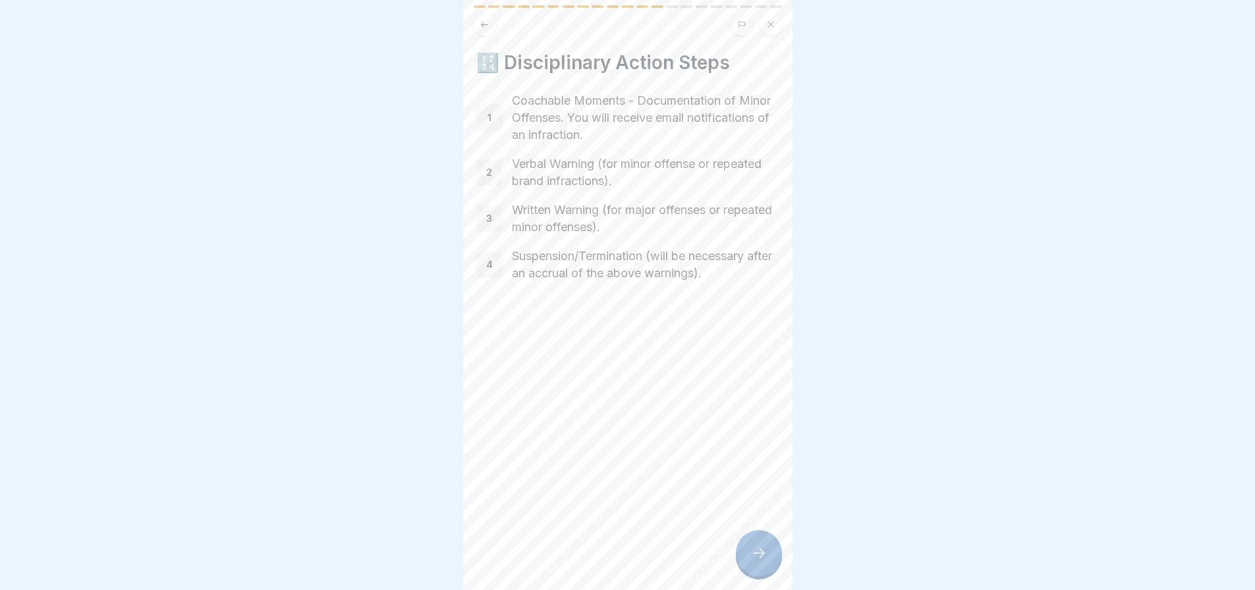
click at [753, 558] on icon at bounding box center [759, 553] width 16 height 16
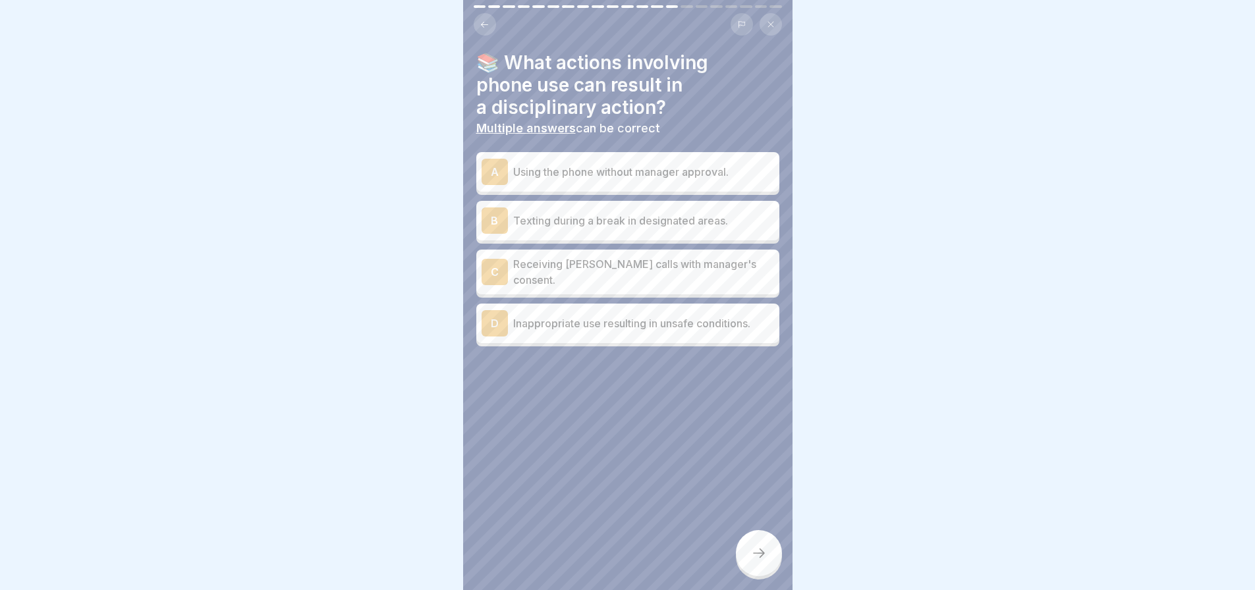
click at [495, 166] on div "A" at bounding box center [494, 172] width 26 height 26
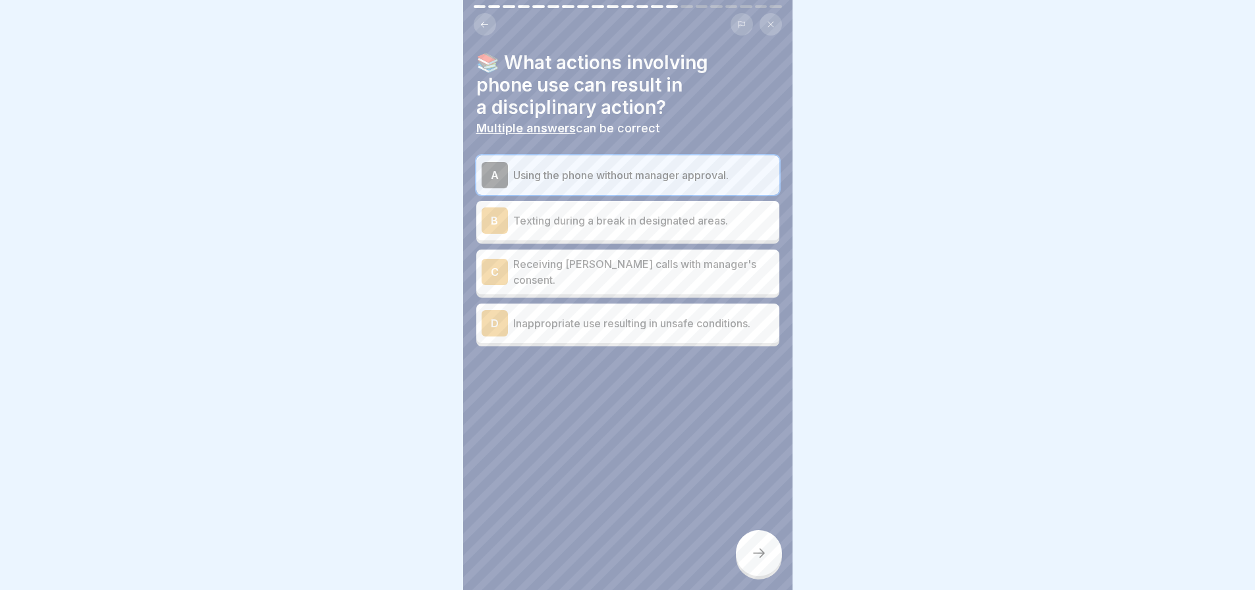
click at [497, 310] on div "D" at bounding box center [494, 323] width 26 height 26
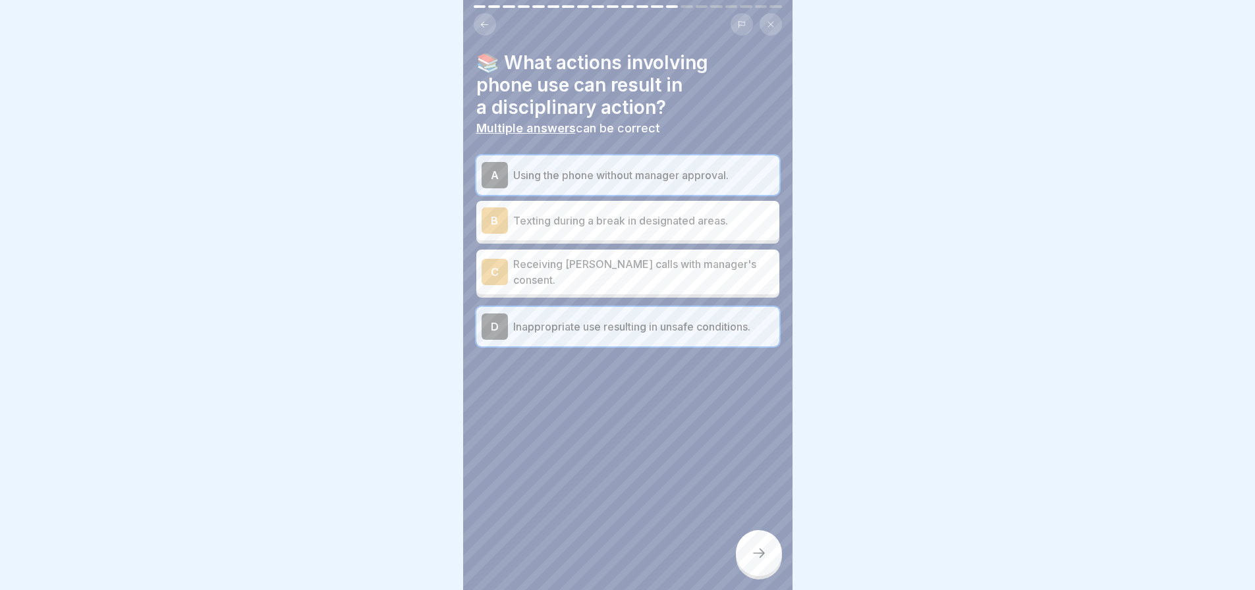
click at [493, 162] on div "A" at bounding box center [494, 175] width 26 height 26
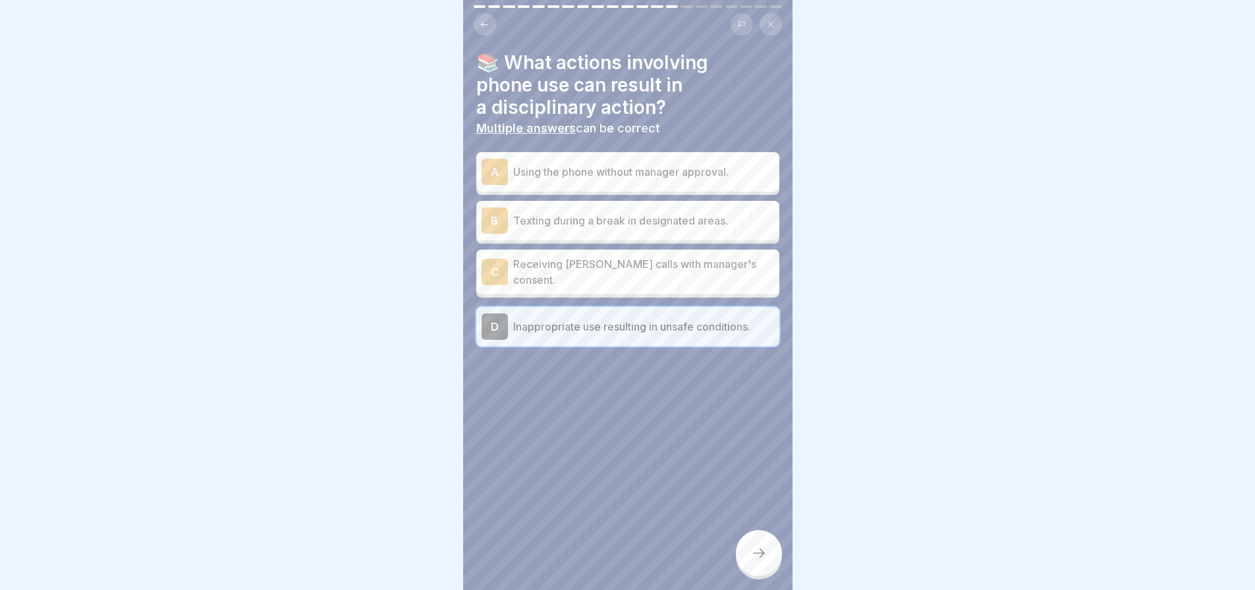
click at [491, 314] on div "D" at bounding box center [494, 326] width 26 height 26
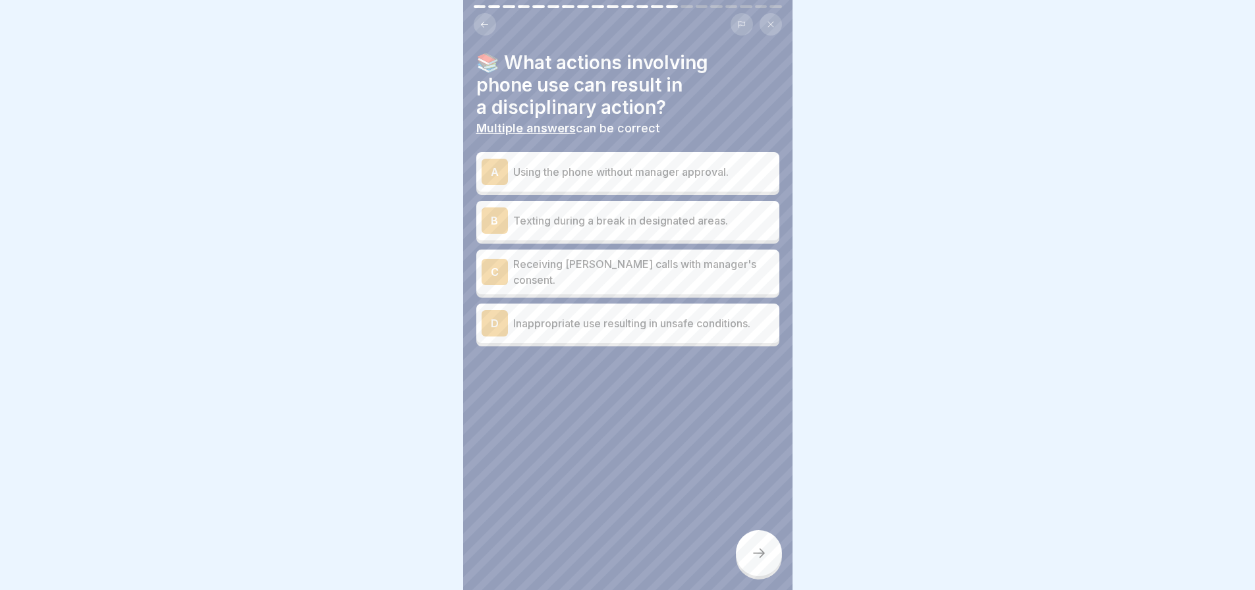
click at [491, 313] on div "D" at bounding box center [494, 323] width 26 height 26
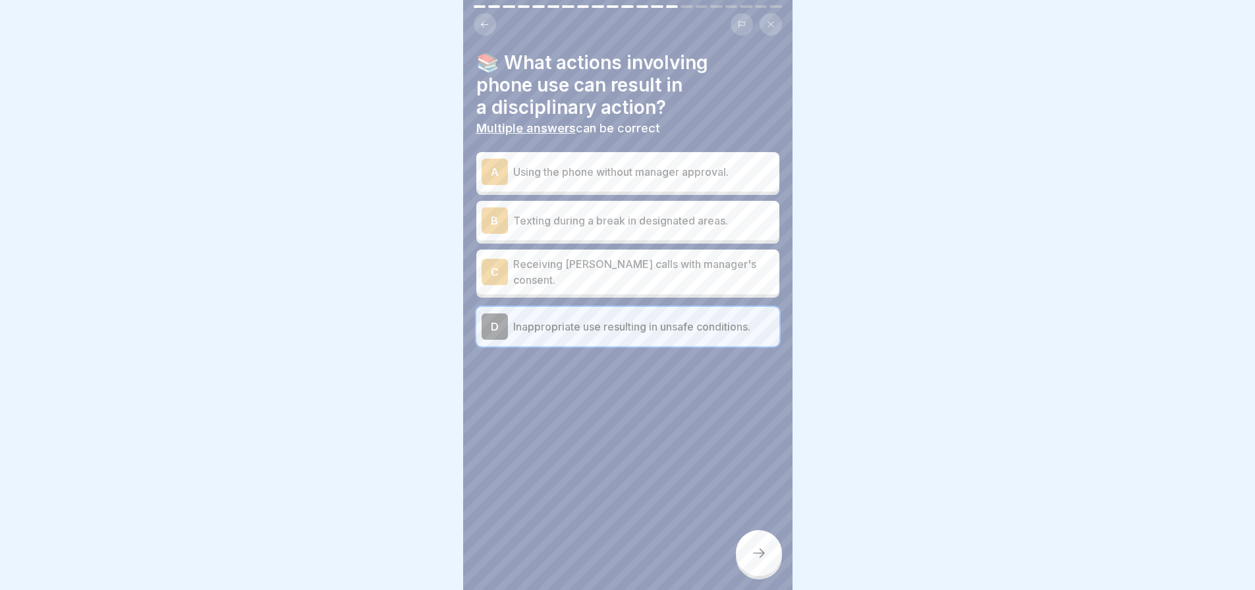
click at [501, 163] on div "A" at bounding box center [494, 172] width 26 height 26
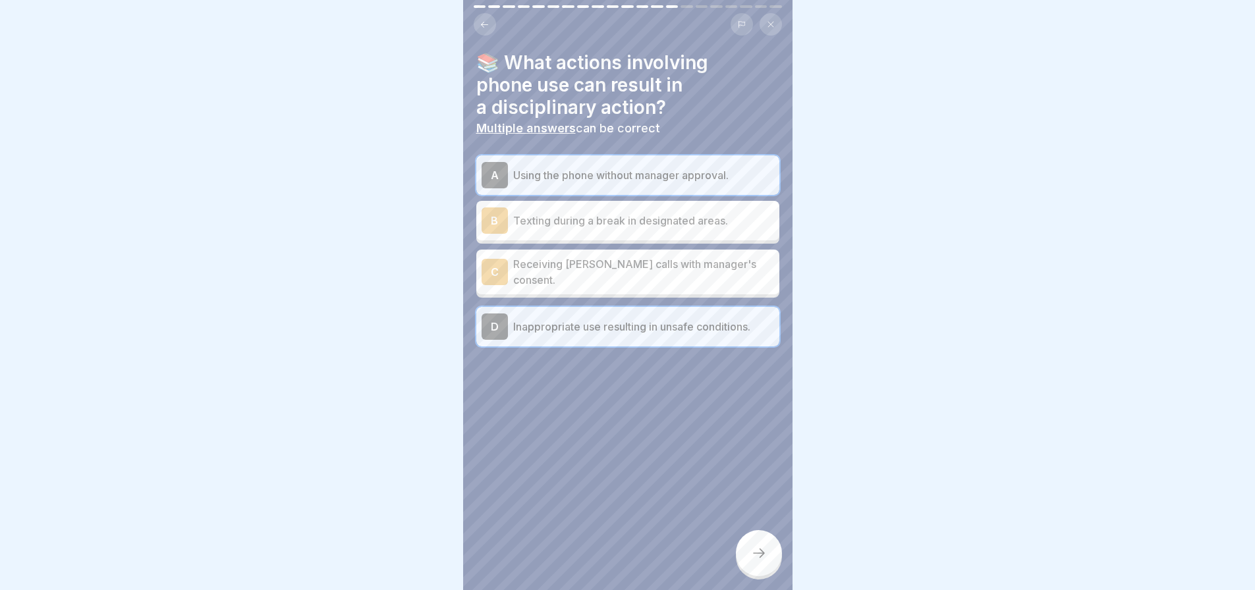
click at [758, 554] on icon at bounding box center [759, 553] width 16 height 16
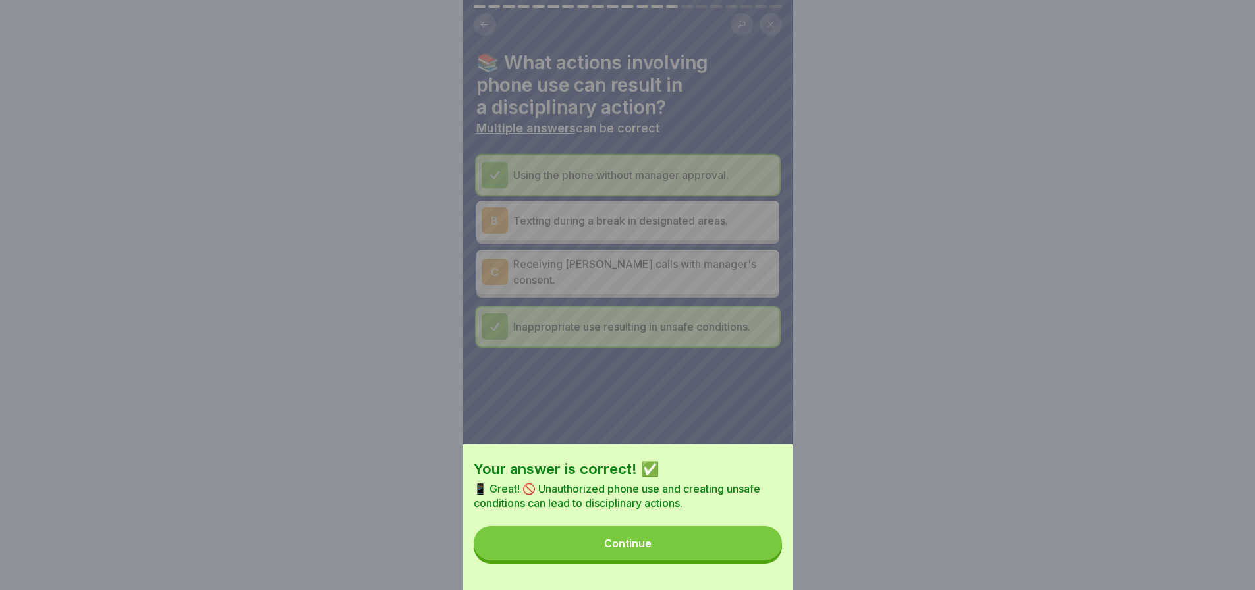
click at [703, 558] on button "Continue" at bounding box center [628, 543] width 308 height 34
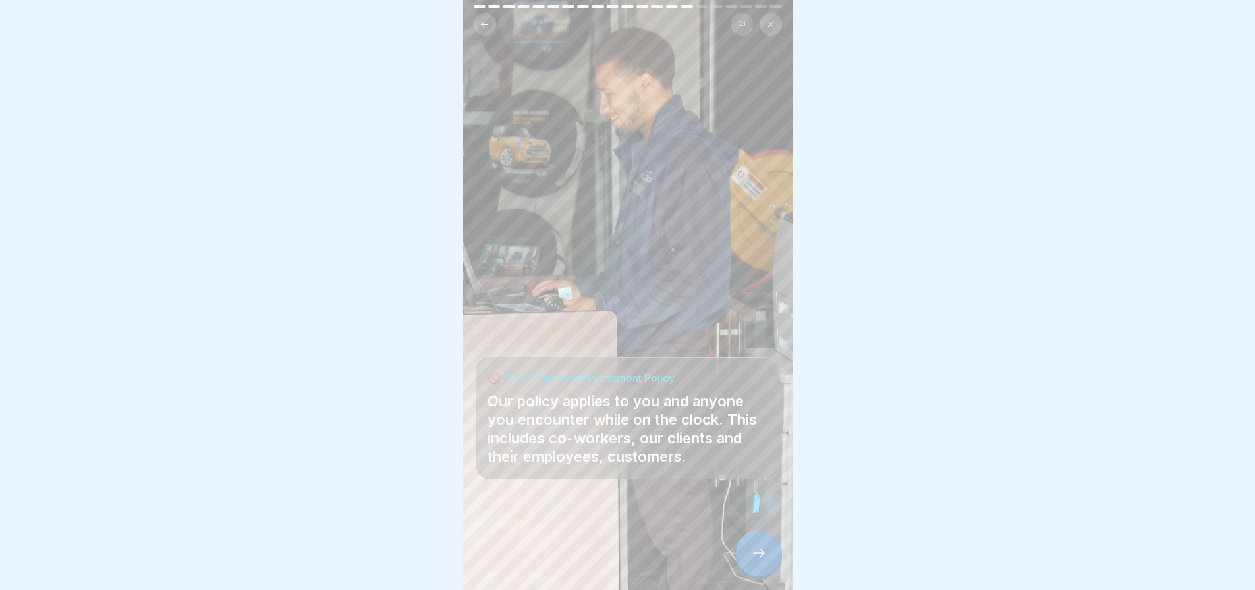
click at [762, 551] on icon at bounding box center [759, 553] width 16 height 16
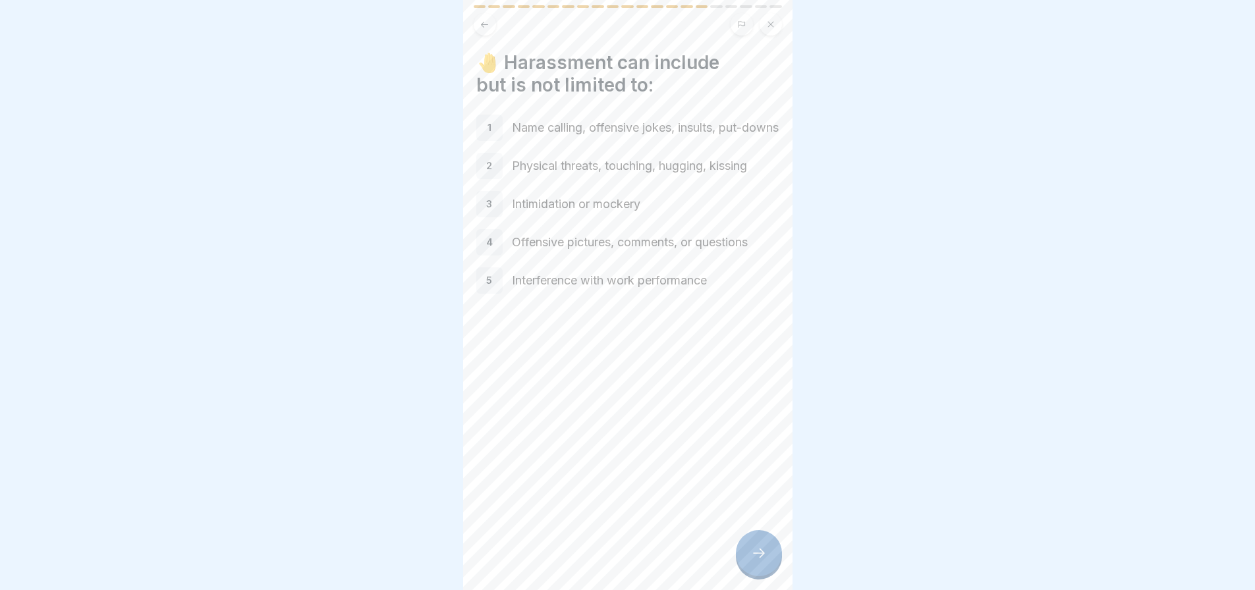
click at [755, 553] on icon at bounding box center [759, 553] width 16 height 16
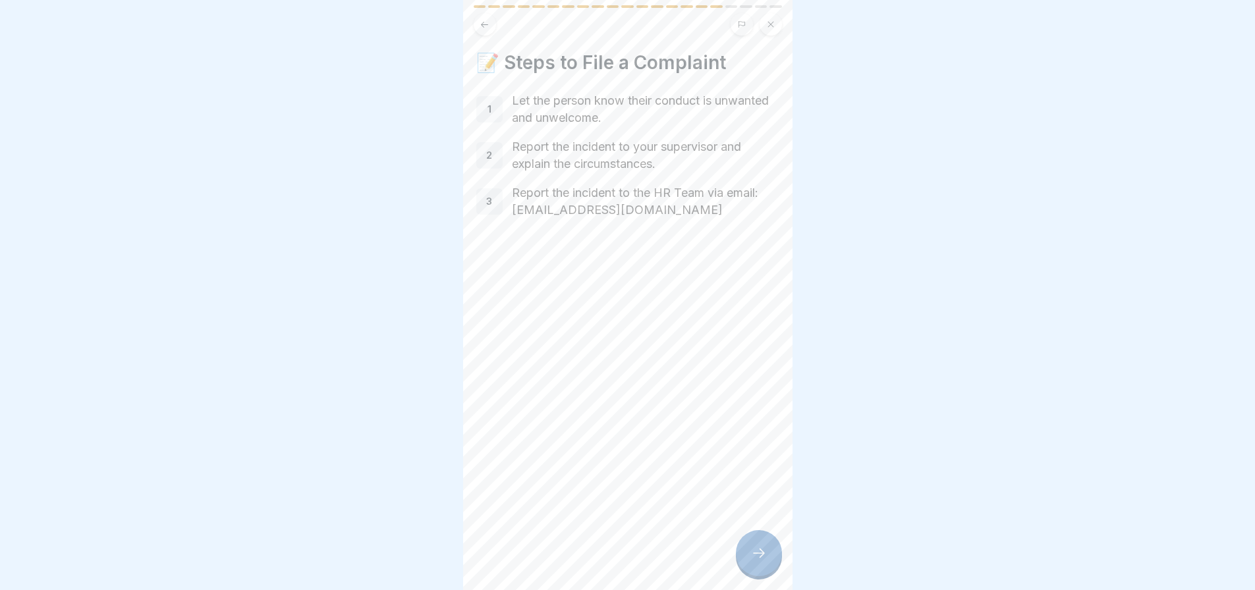
click at [754, 547] on icon at bounding box center [759, 553] width 16 height 16
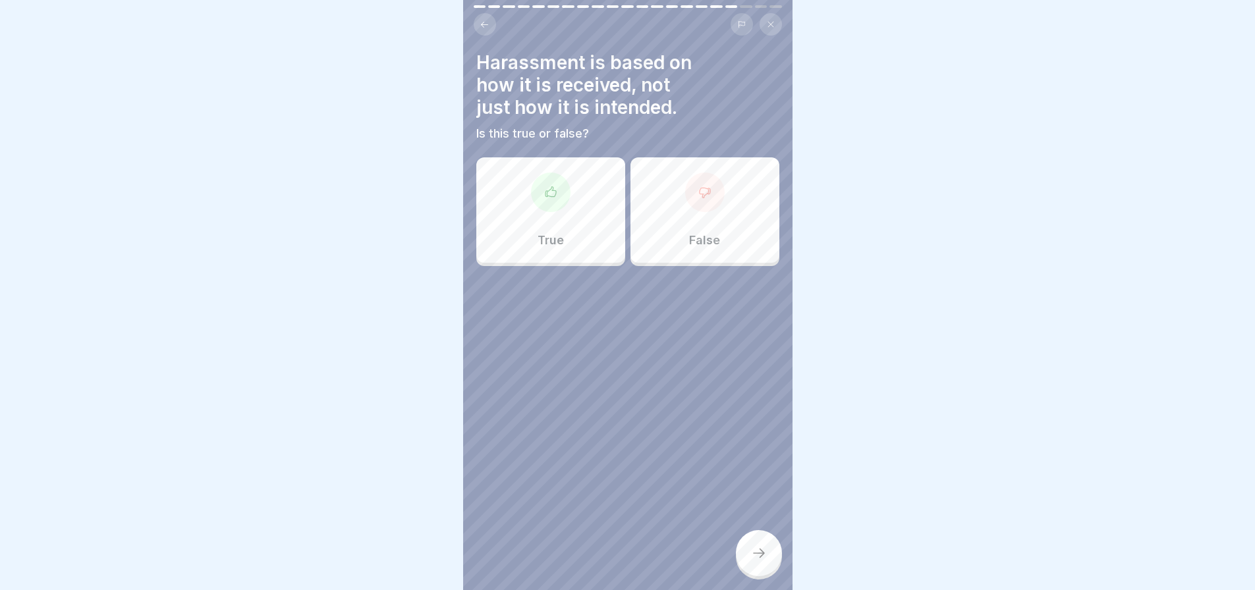
click at [694, 200] on div at bounding box center [705, 193] width 40 height 40
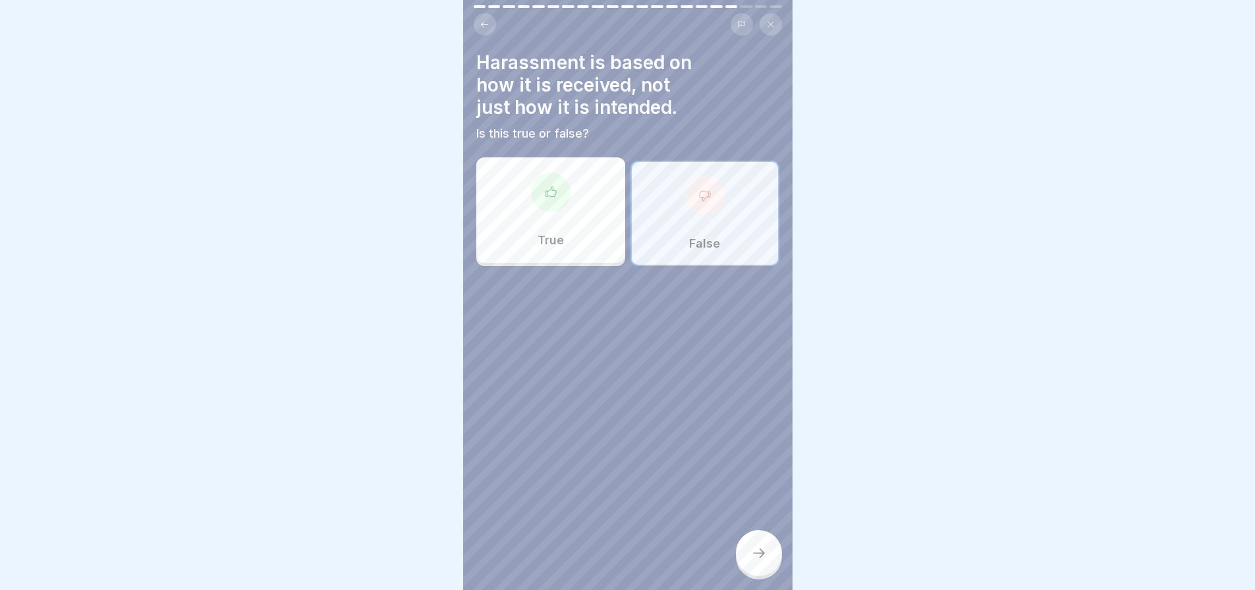
click at [752, 561] on div at bounding box center [759, 553] width 46 height 46
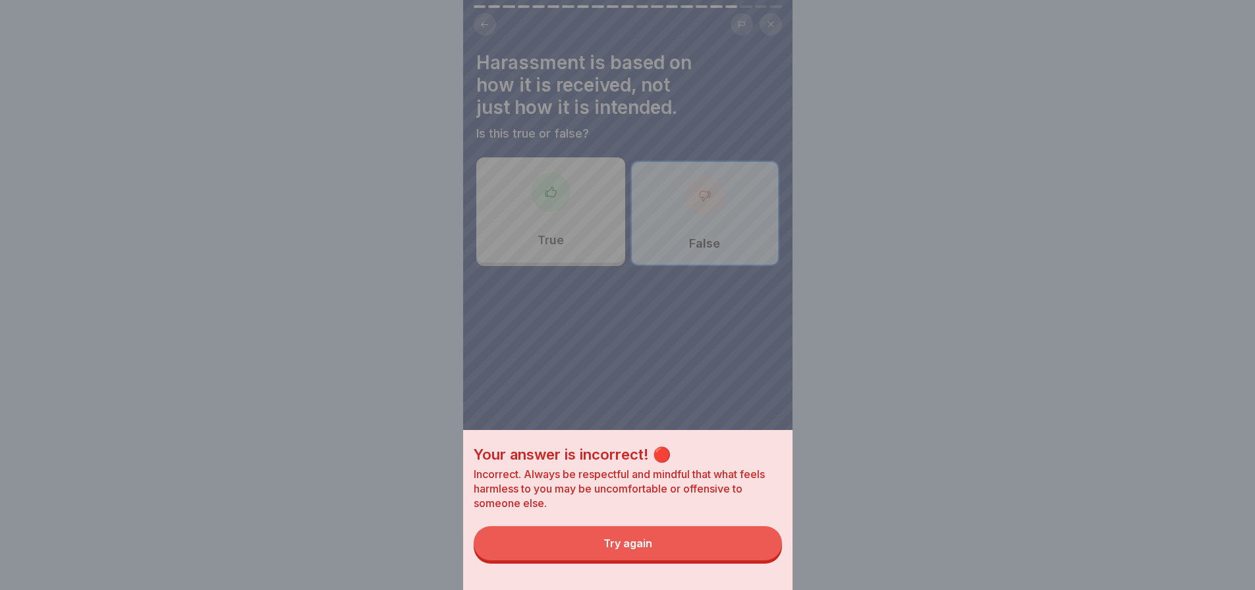
click at [752, 560] on button "Try again" at bounding box center [628, 543] width 308 height 34
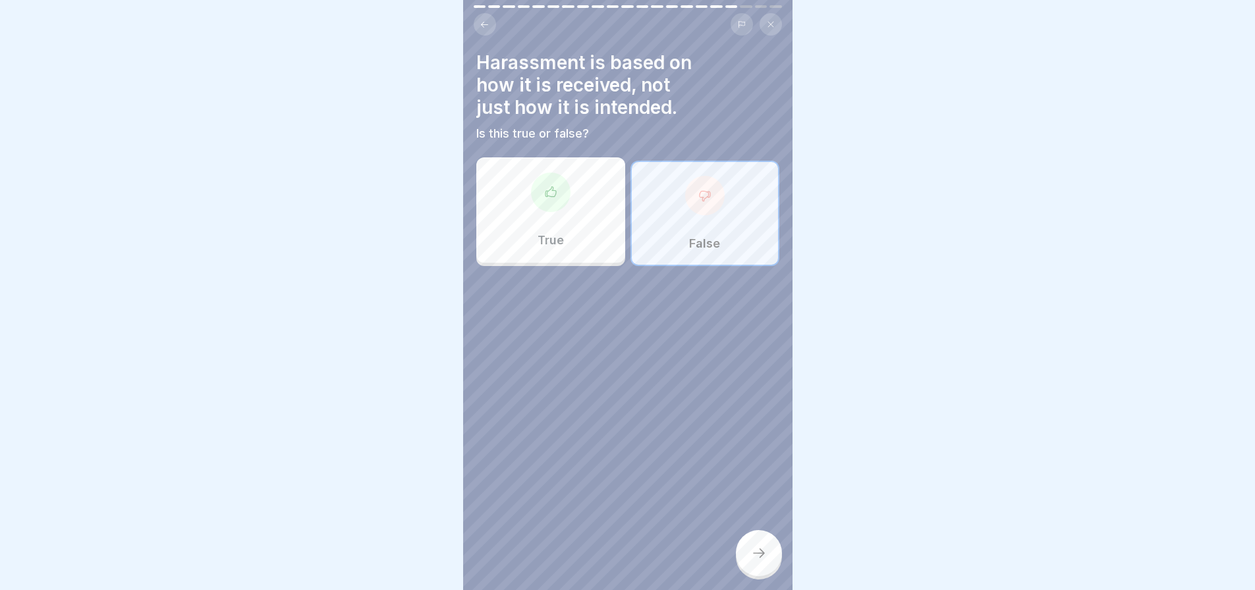
click at [562, 203] on div "True" at bounding box center [550, 209] width 149 height 105
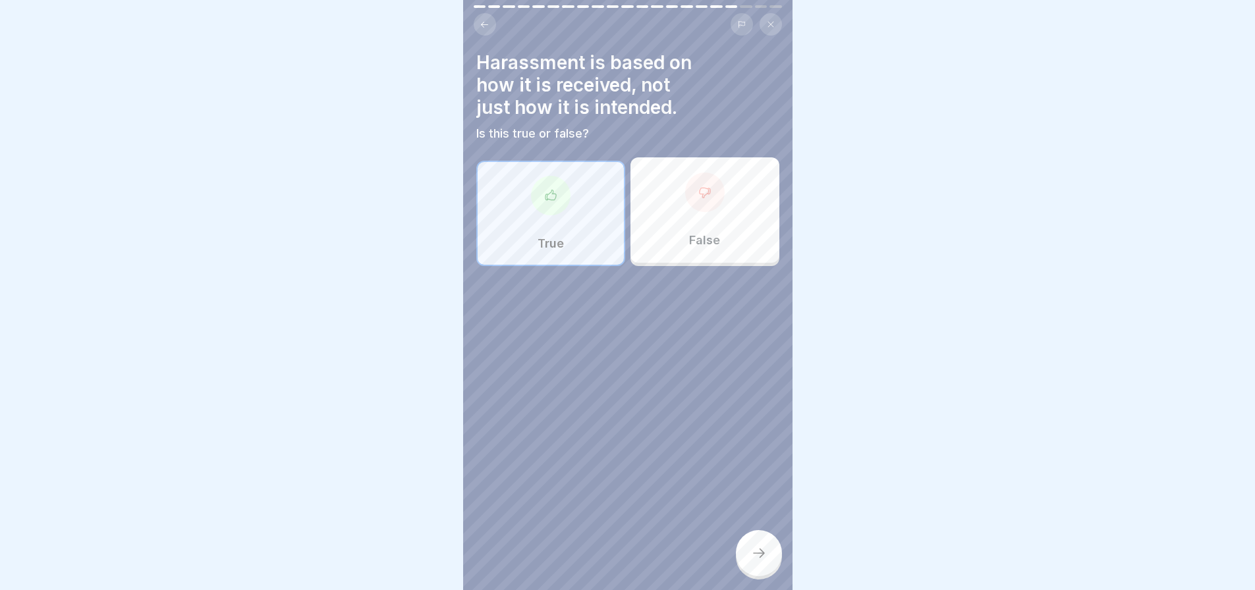
click at [749, 560] on div at bounding box center [759, 553] width 46 height 46
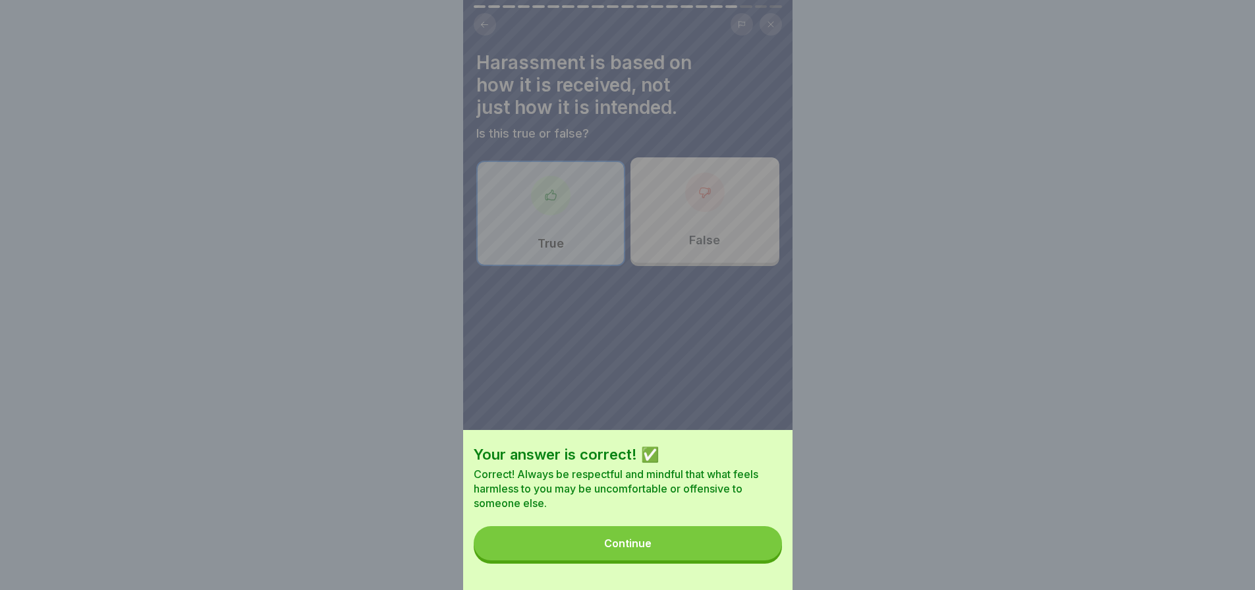
click at [668, 551] on button "Continue" at bounding box center [628, 543] width 308 height 34
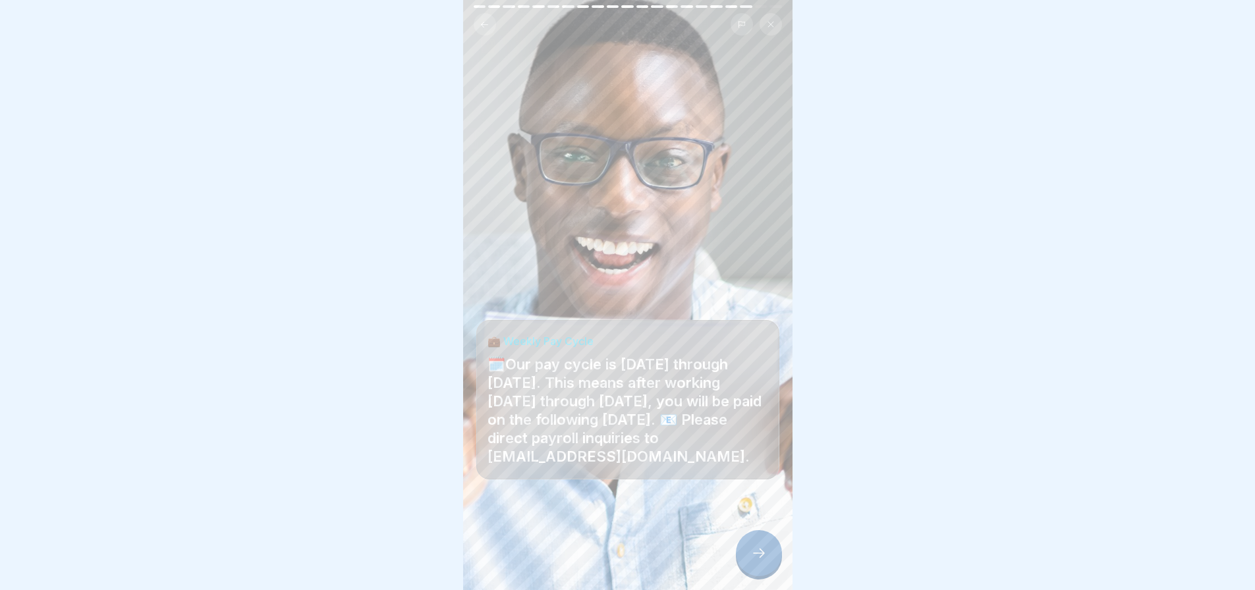
click at [757, 555] on icon at bounding box center [759, 553] width 16 height 16
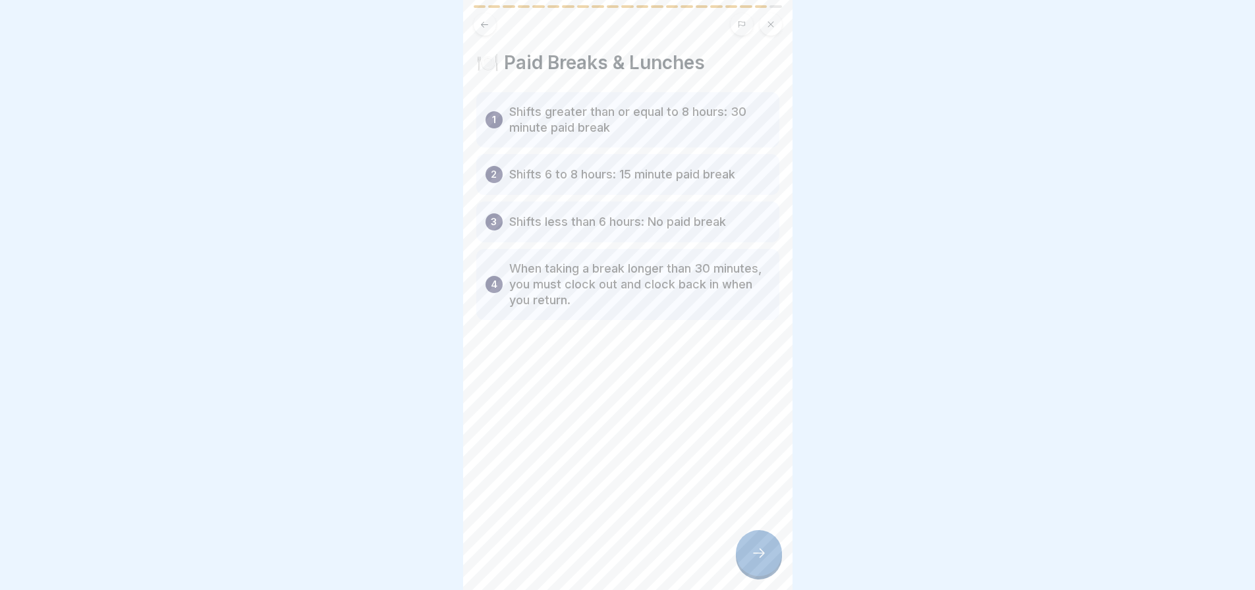
click at [748, 546] on div at bounding box center [759, 553] width 46 height 46
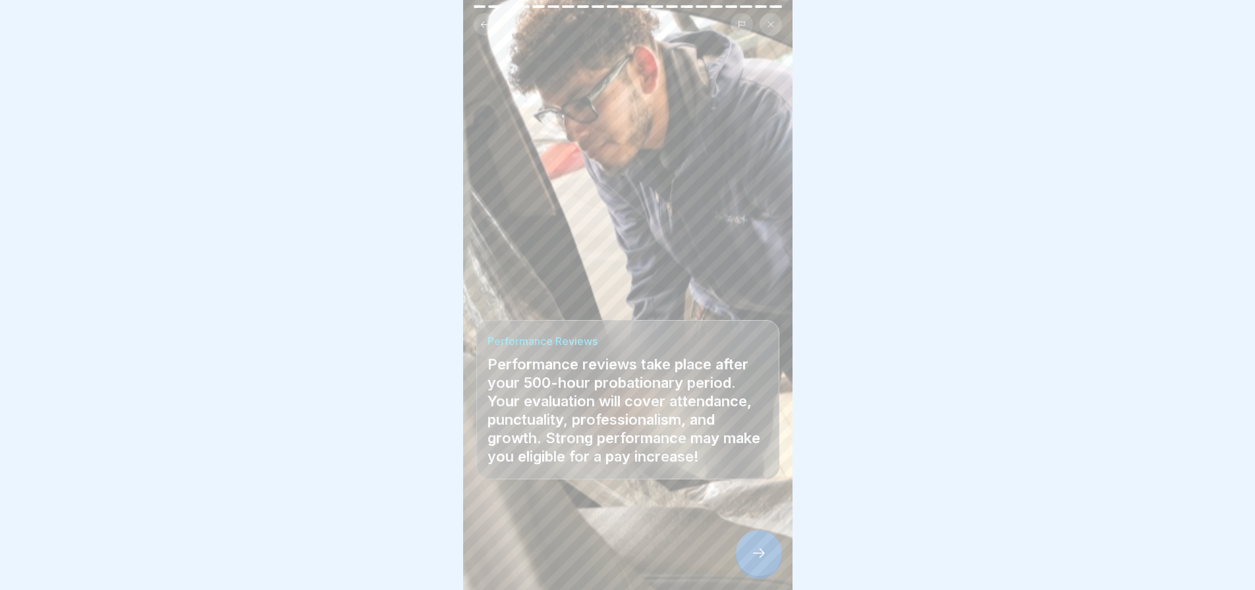
click at [753, 551] on icon at bounding box center [759, 553] width 16 height 16
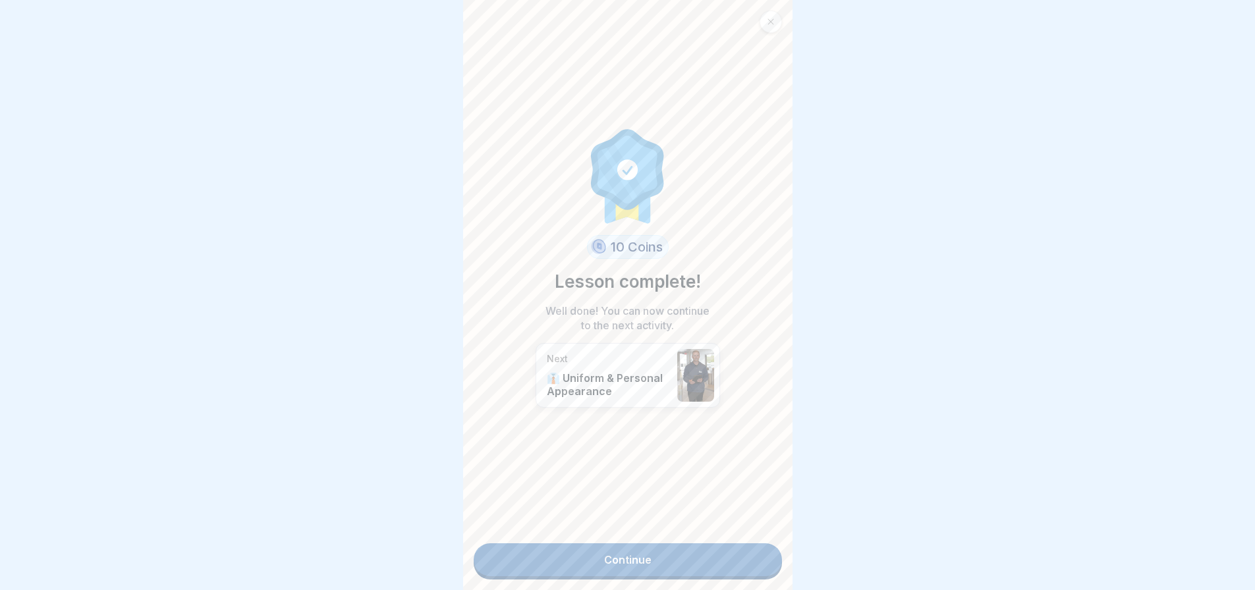
click at [643, 555] on link "Continue" at bounding box center [628, 559] width 308 height 33
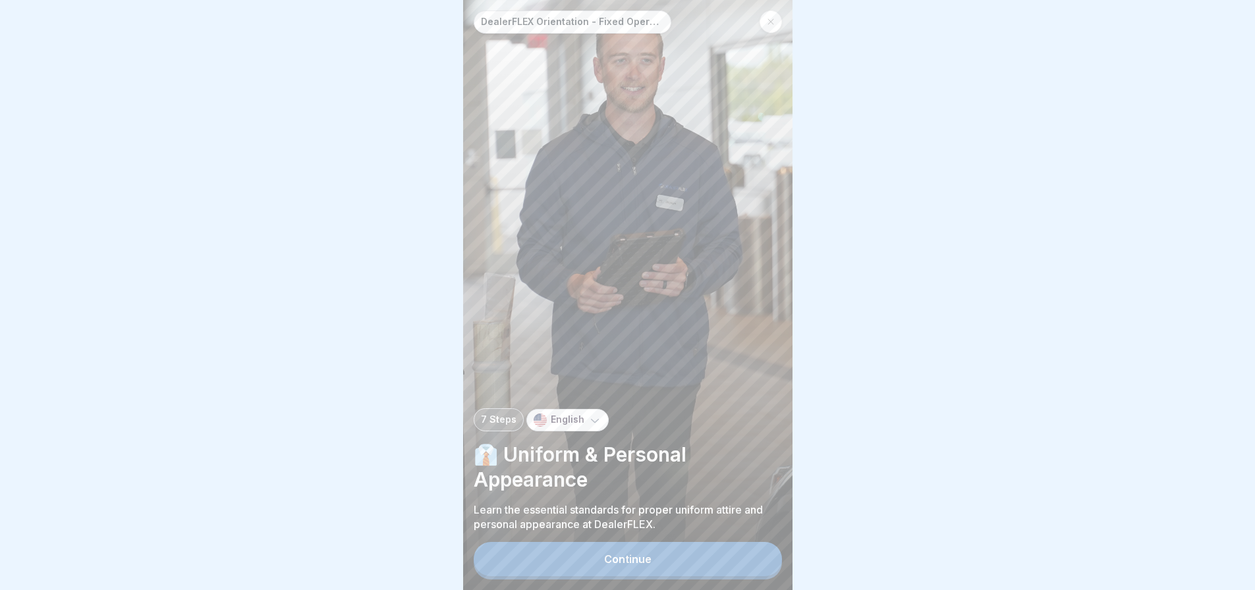
click at [646, 565] on div "Continue" at bounding box center [627, 559] width 47 height 12
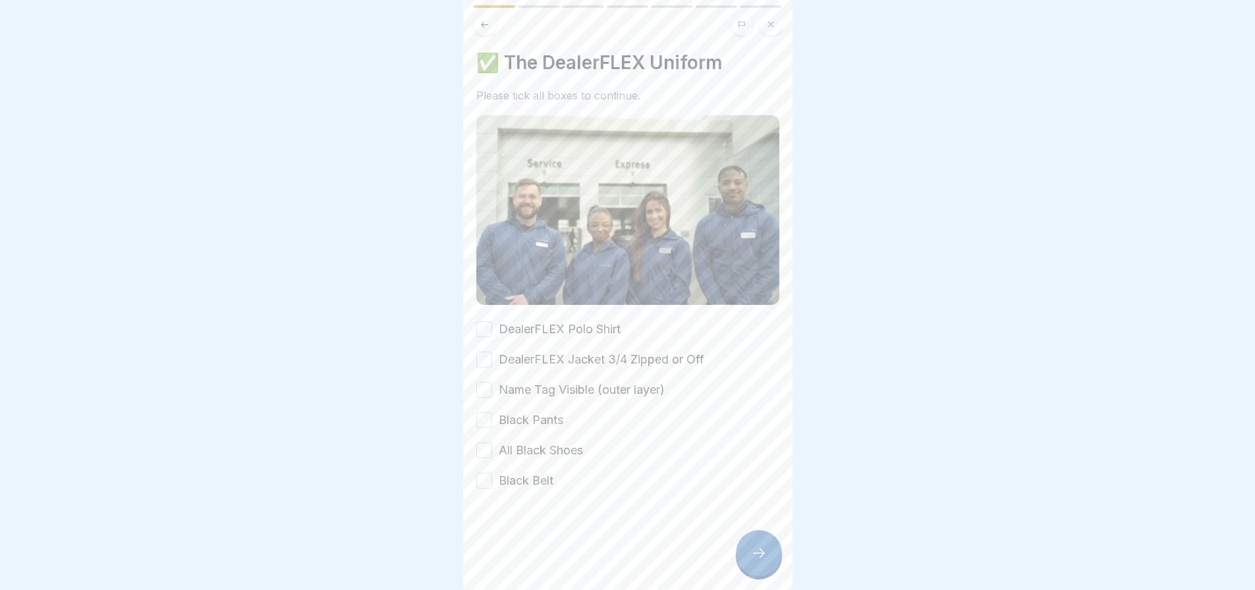
click at [484, 327] on button "DealerFLEX Polo Shirt" at bounding box center [484, 329] width 16 height 16
click at [484, 356] on button "DealerFLEX Jacket 3/4 Zipped or Off" at bounding box center [484, 360] width 16 height 16
click at [483, 385] on button "Name Tag Visible (outer layer)" at bounding box center [484, 390] width 16 height 16
click at [486, 418] on button "Black Pants" at bounding box center [484, 420] width 16 height 16
click at [484, 445] on button "All Black Shoes" at bounding box center [484, 451] width 16 height 16
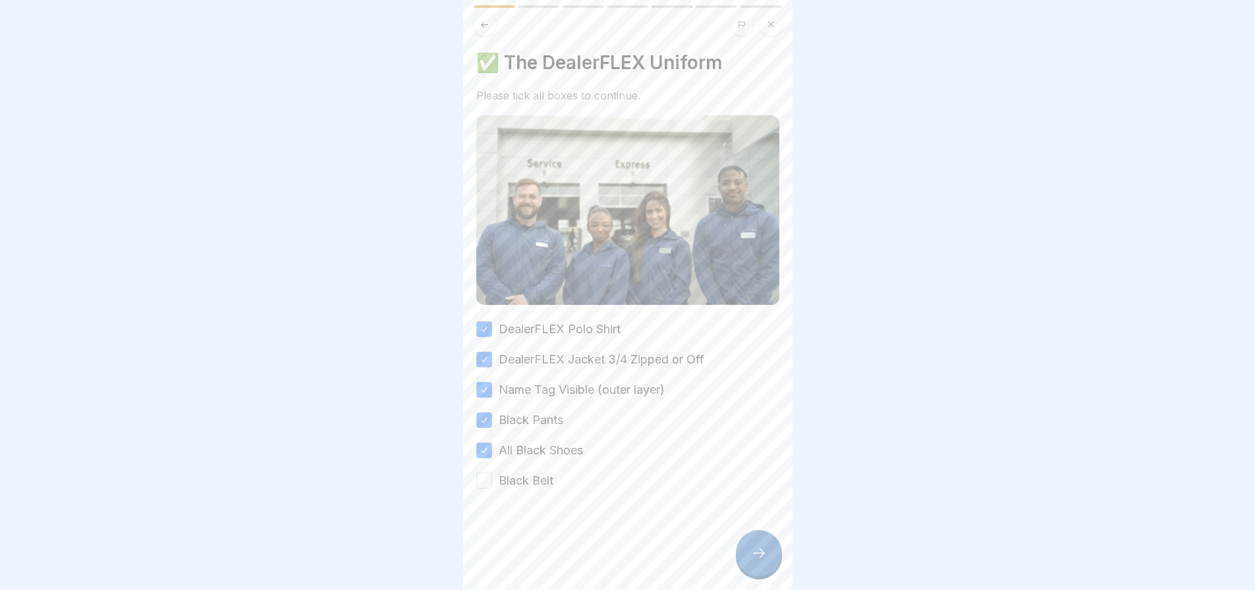
click at [483, 480] on button "Black Belt" at bounding box center [484, 481] width 16 height 16
click at [759, 561] on icon at bounding box center [759, 553] width 16 height 16
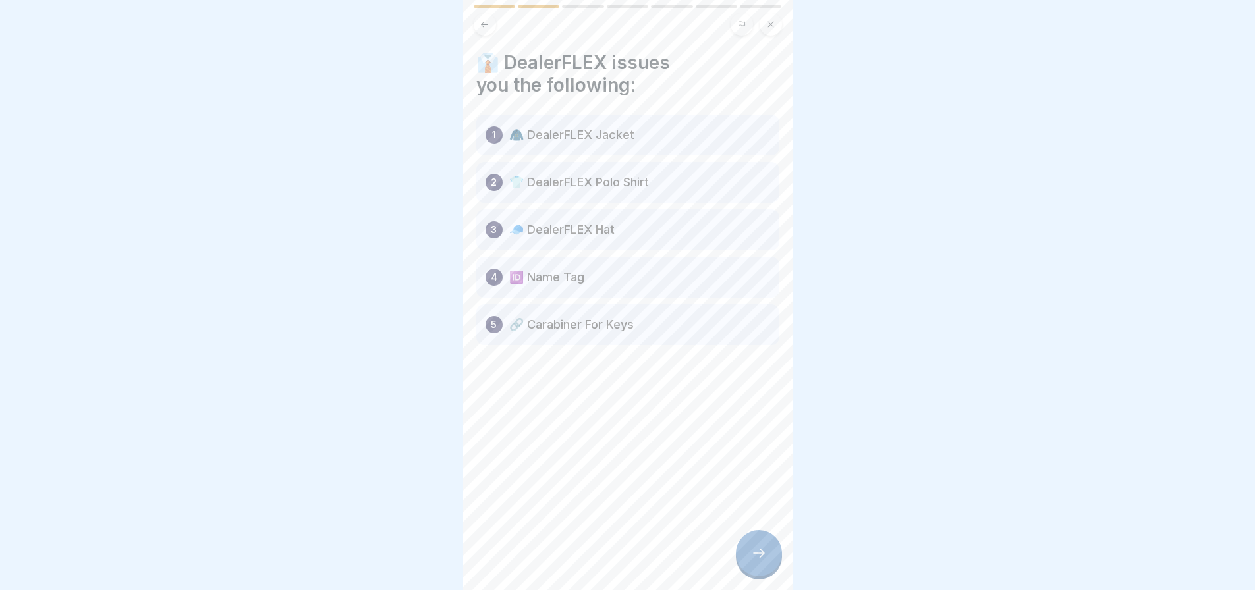
click at [752, 561] on icon at bounding box center [759, 553] width 16 height 16
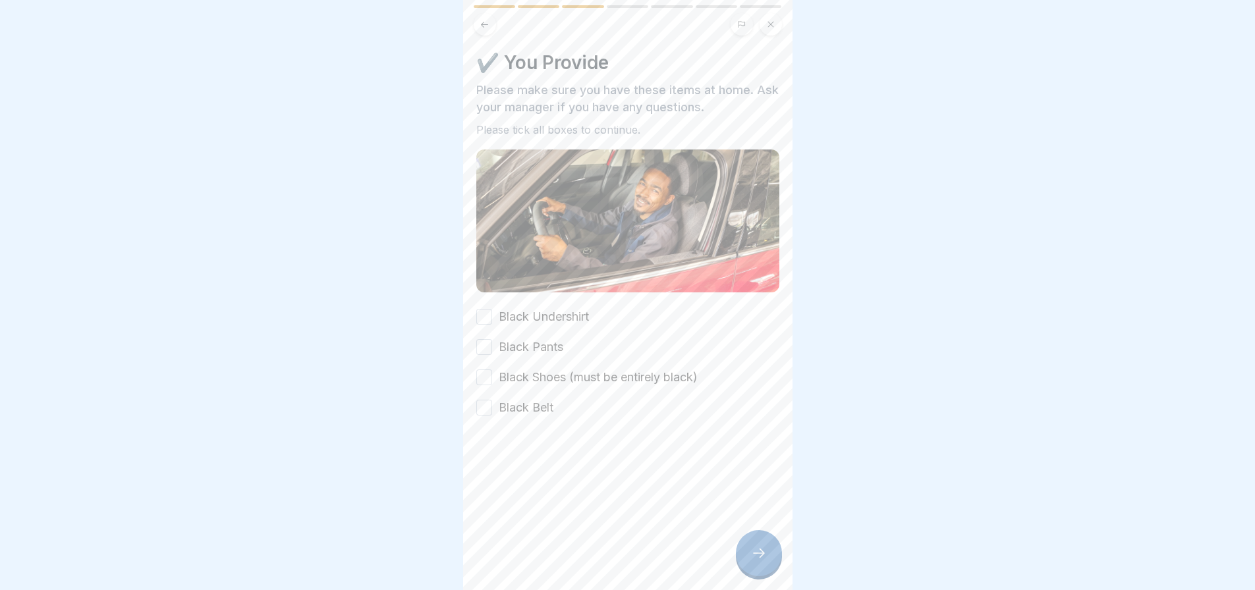
click at [479, 313] on button "Black Undershirt" at bounding box center [484, 317] width 16 height 16
click at [479, 345] on button "Black Pants" at bounding box center [484, 347] width 16 height 16
click at [480, 376] on button "Black Shoes (must be entirely black)" at bounding box center [484, 377] width 16 height 16
click at [485, 406] on button "Black Belt" at bounding box center [484, 408] width 16 height 16
click at [753, 561] on icon at bounding box center [759, 553] width 16 height 16
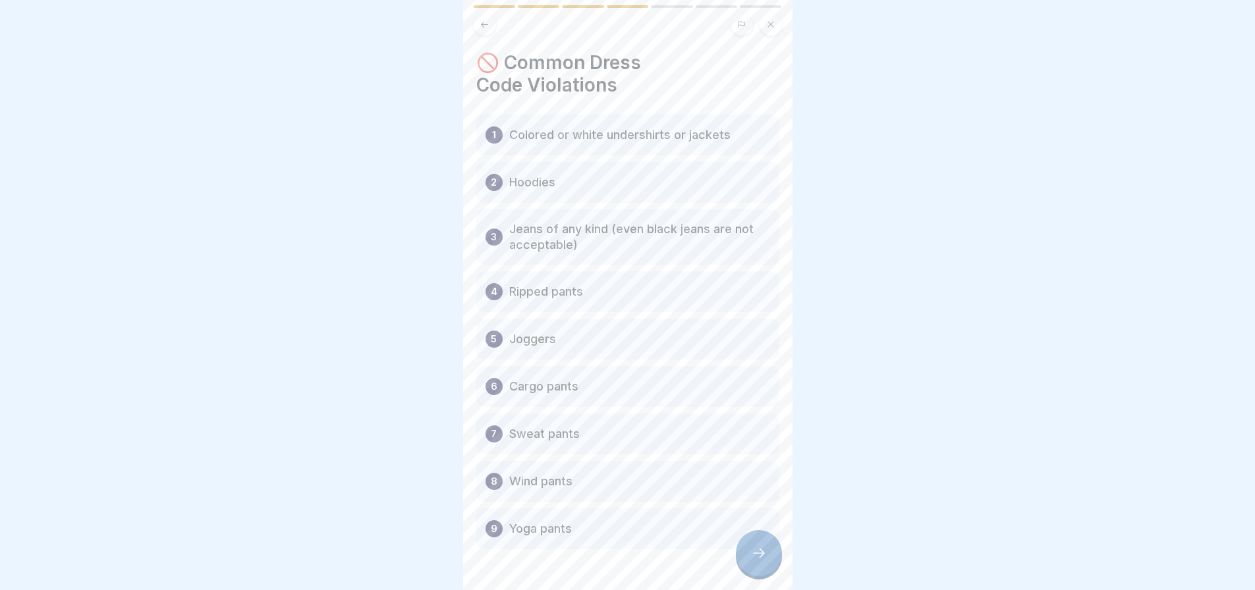
click at [751, 561] on icon at bounding box center [759, 553] width 16 height 16
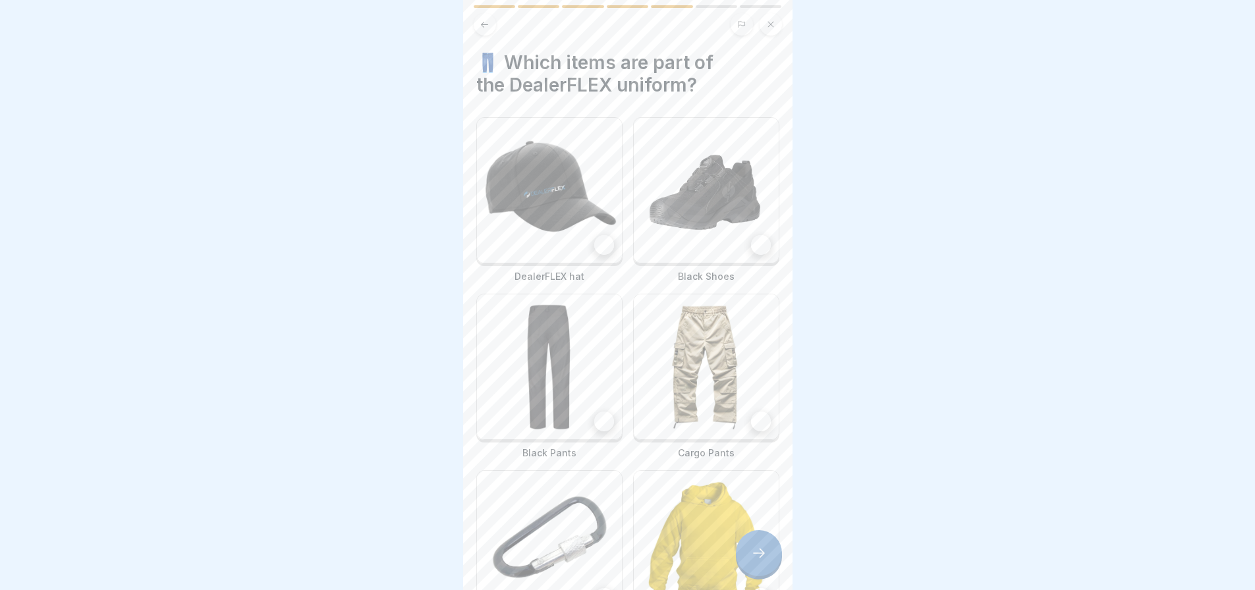
click at [595, 240] on div at bounding box center [604, 245] width 20 height 20
click at [751, 242] on div at bounding box center [761, 245] width 20 height 20
click at [601, 414] on div at bounding box center [604, 422] width 20 height 20
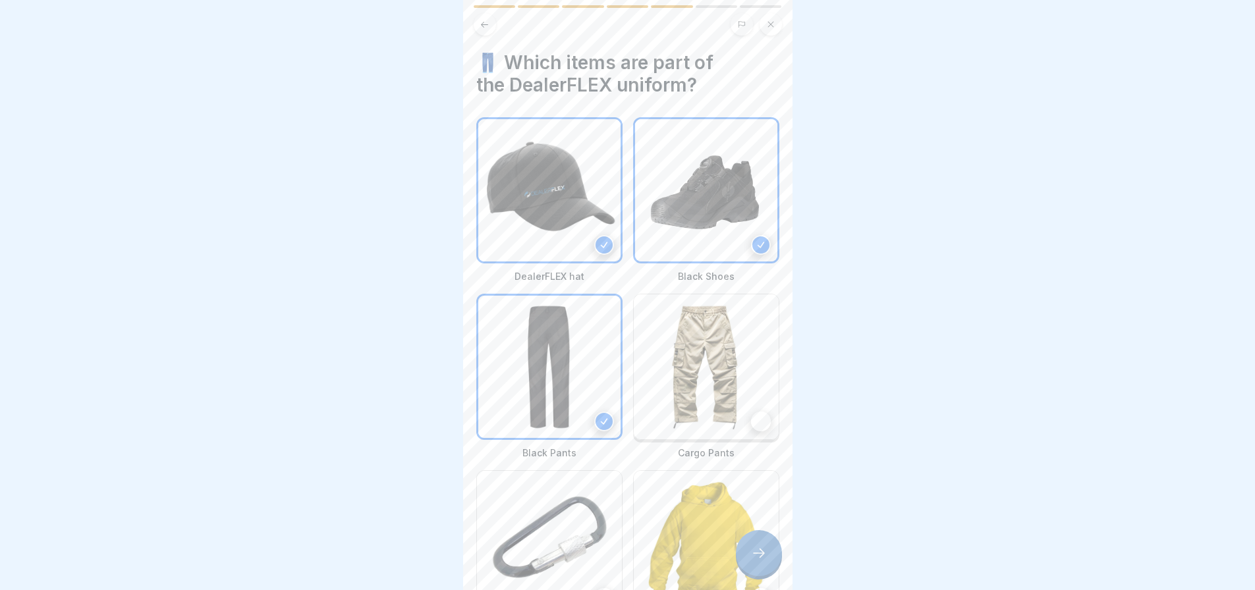
scroll to position [10, 0]
click at [594, 588] on div at bounding box center [604, 598] width 20 height 20
click at [763, 556] on icon at bounding box center [759, 553] width 16 height 16
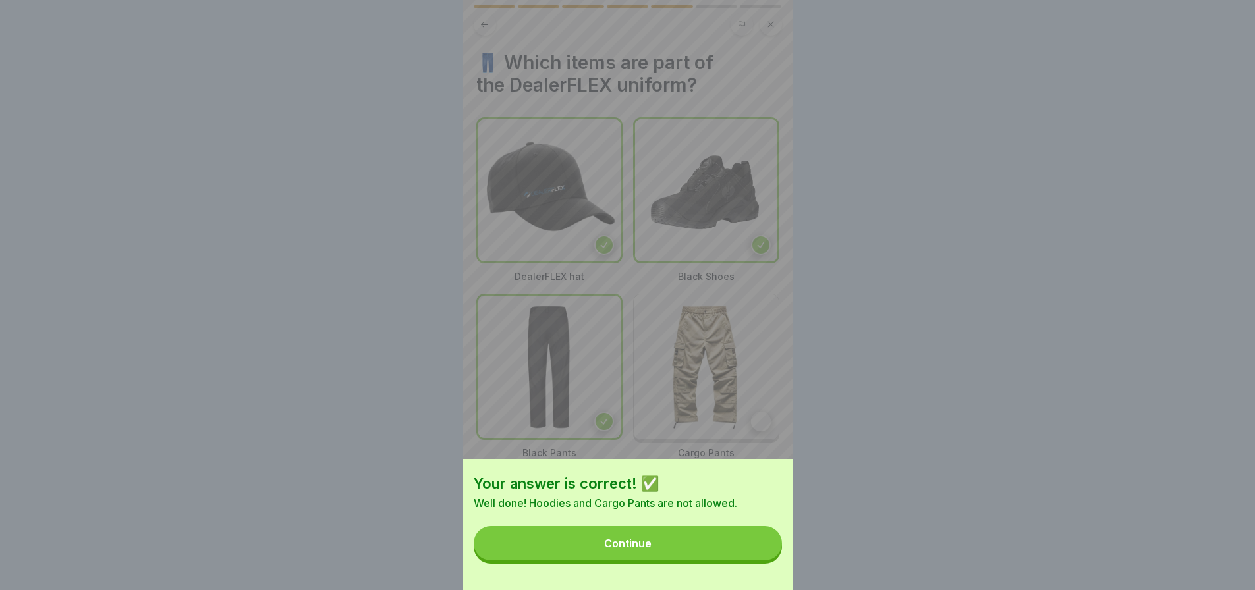
click at [703, 550] on button "Continue" at bounding box center [628, 543] width 308 height 34
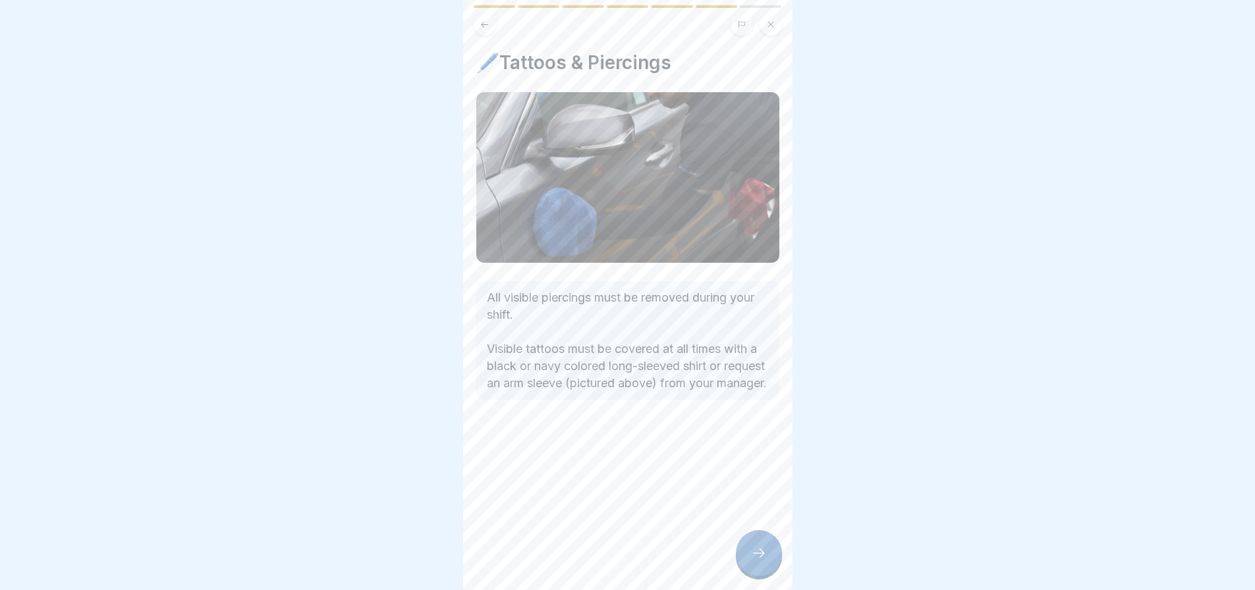
click at [761, 562] on div at bounding box center [759, 553] width 46 height 46
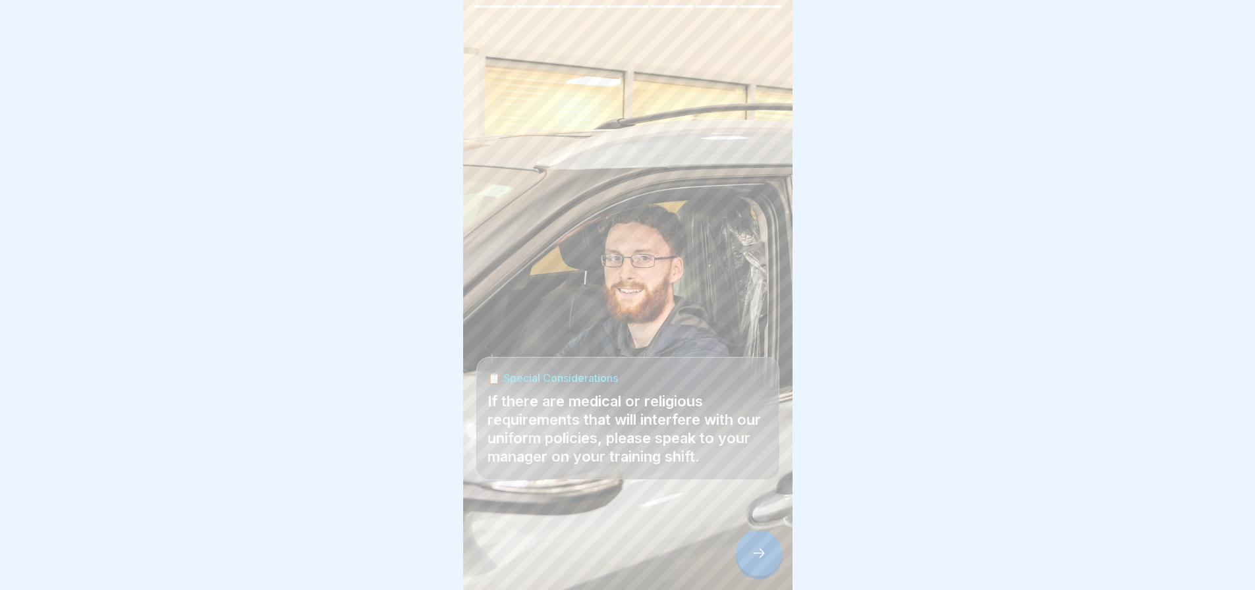
click at [761, 553] on icon at bounding box center [759, 553] width 16 height 16
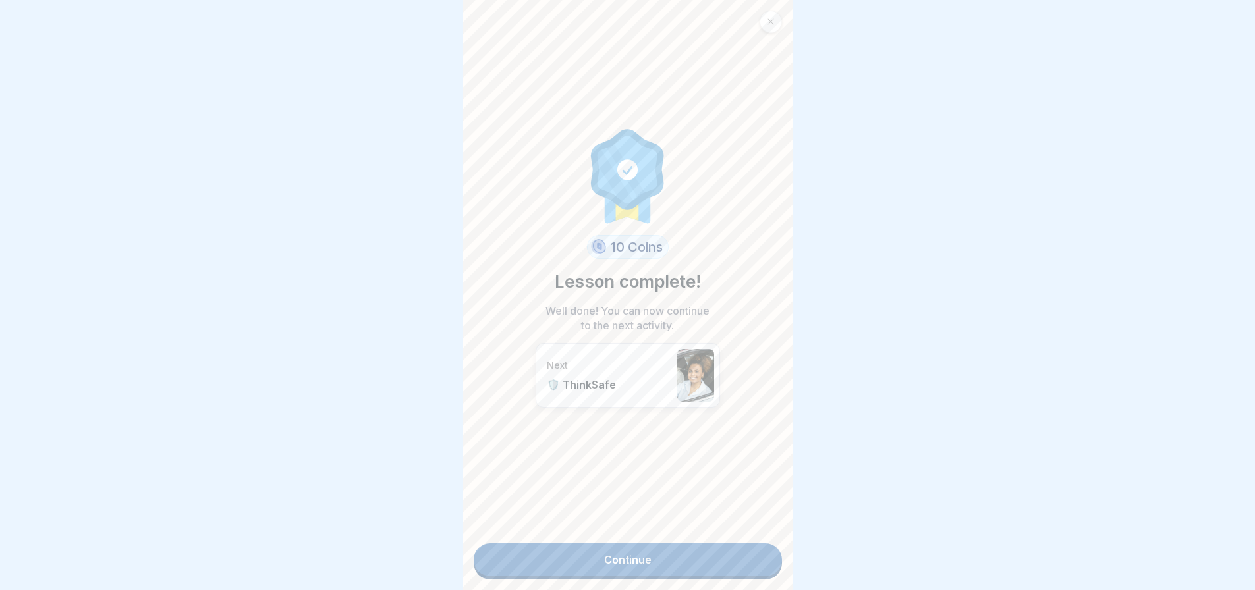
click at [643, 557] on link "Continue" at bounding box center [628, 559] width 308 height 33
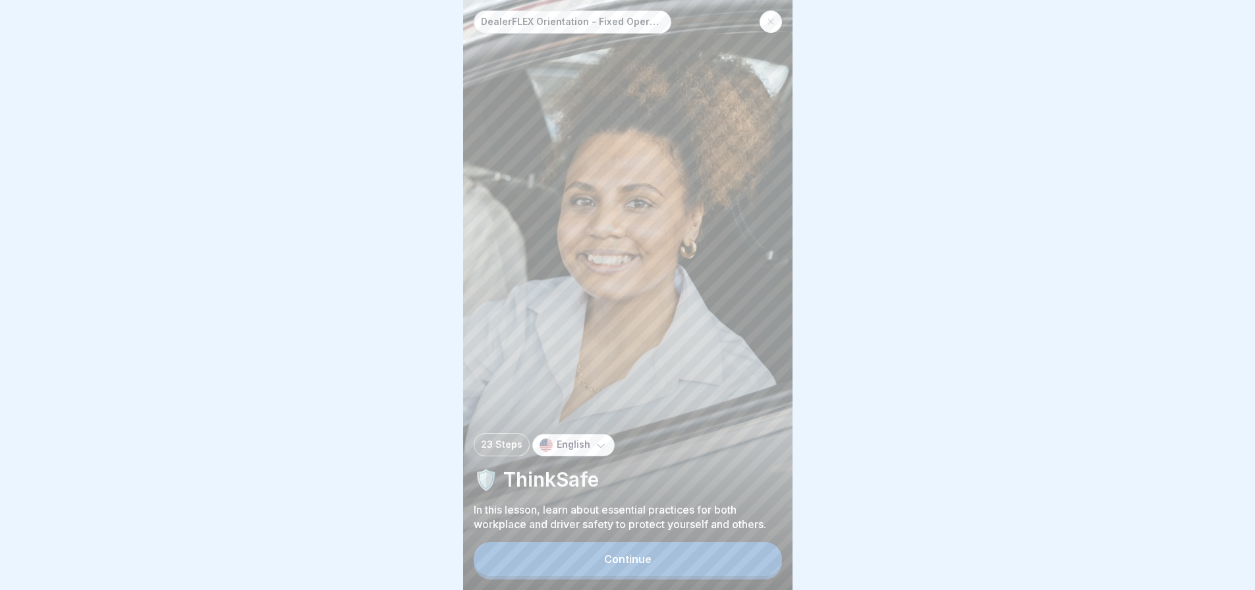
click at [664, 566] on button "Continue" at bounding box center [628, 559] width 308 height 34
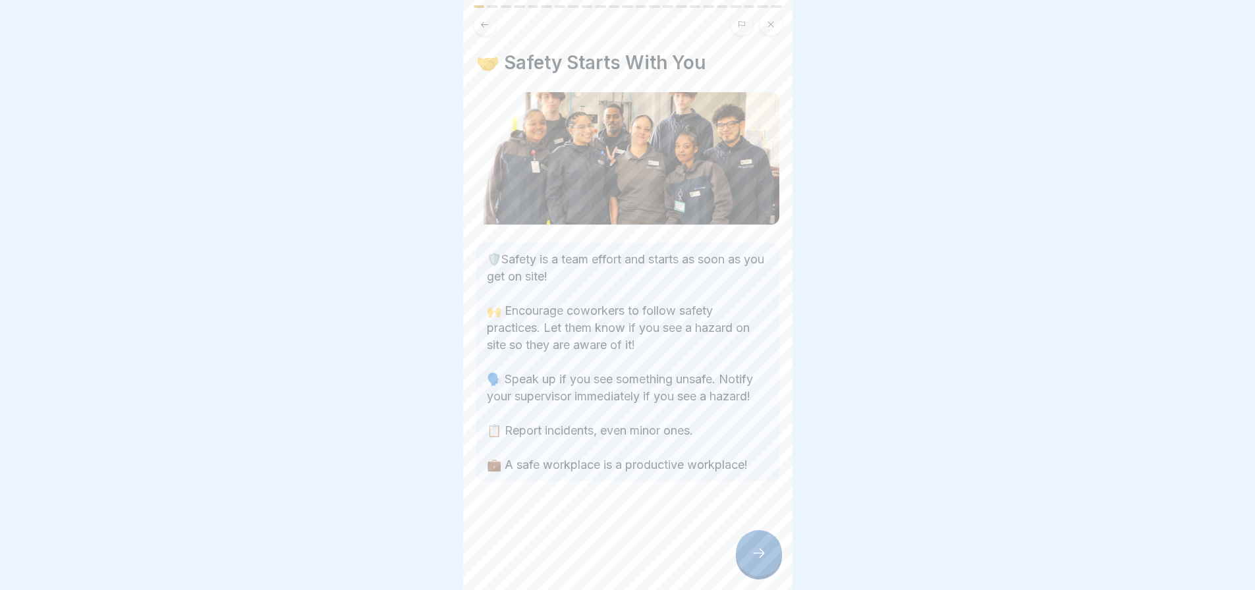
click at [765, 558] on icon at bounding box center [759, 553] width 16 height 16
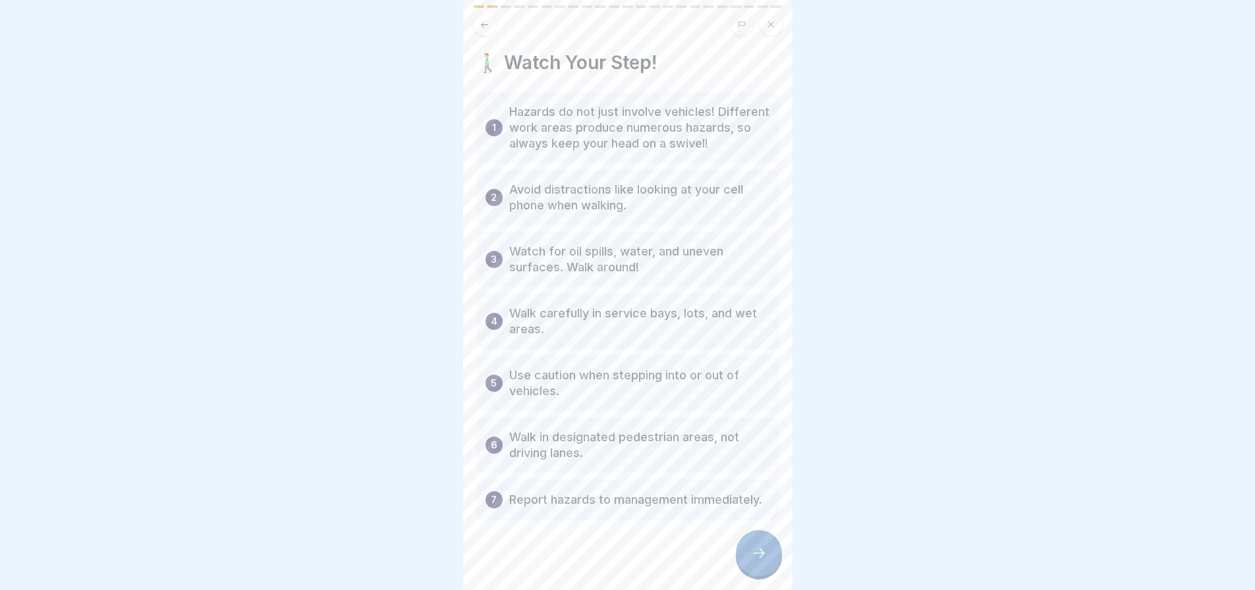
click at [757, 560] on icon at bounding box center [759, 553] width 16 height 16
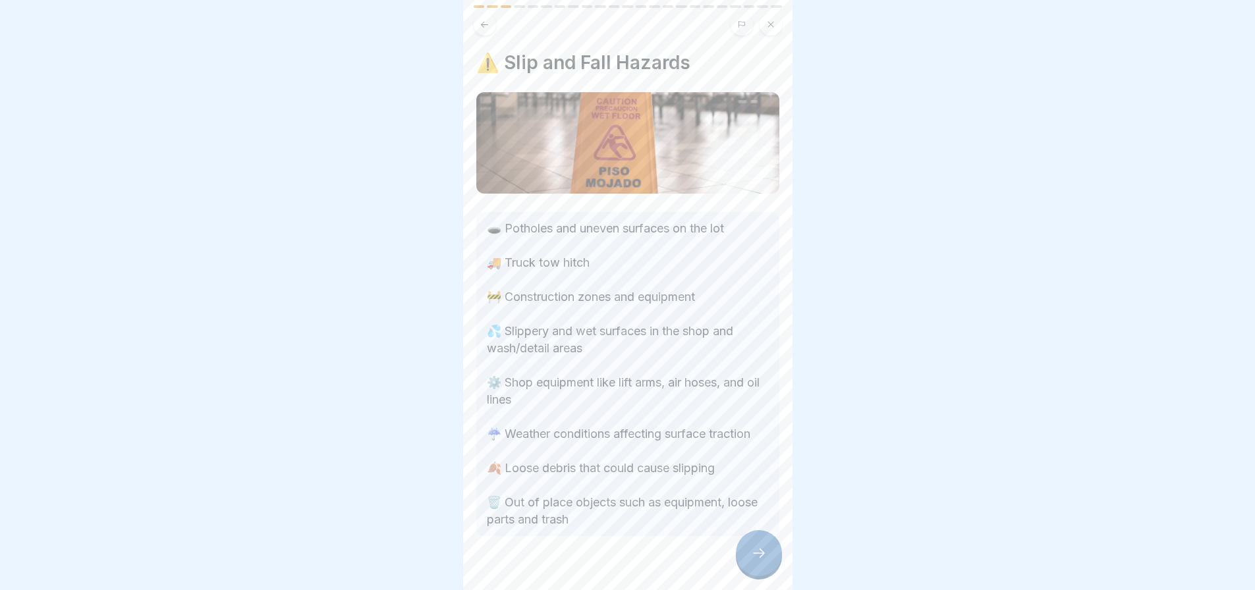
click at [747, 556] on div at bounding box center [759, 553] width 46 height 46
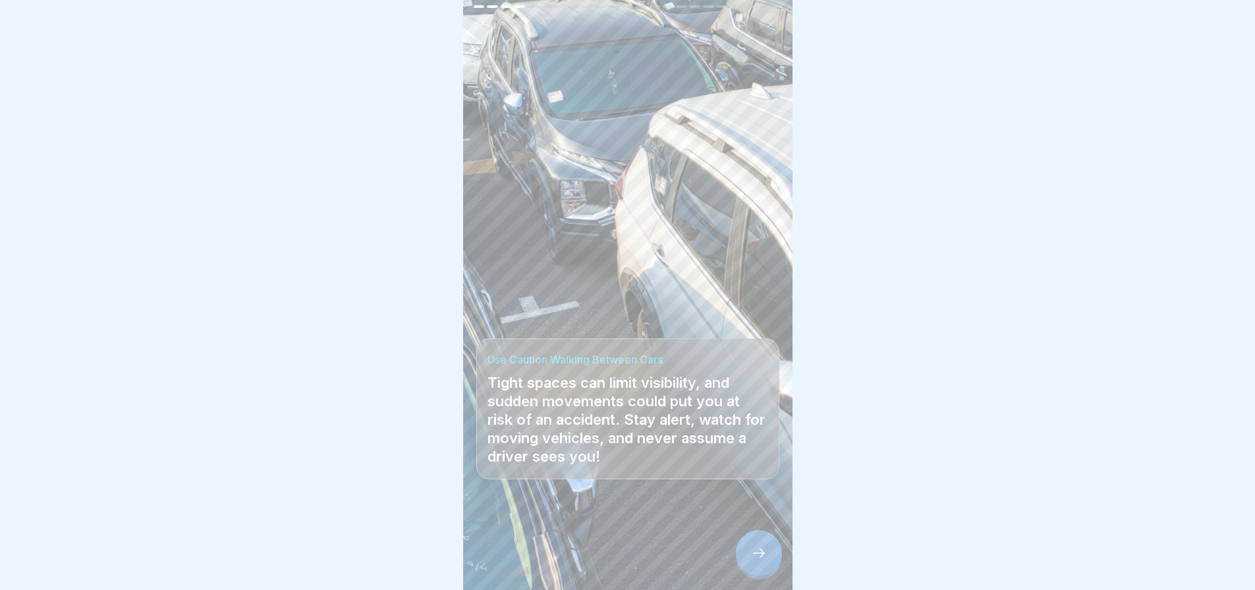
click at [748, 553] on div at bounding box center [759, 553] width 46 height 46
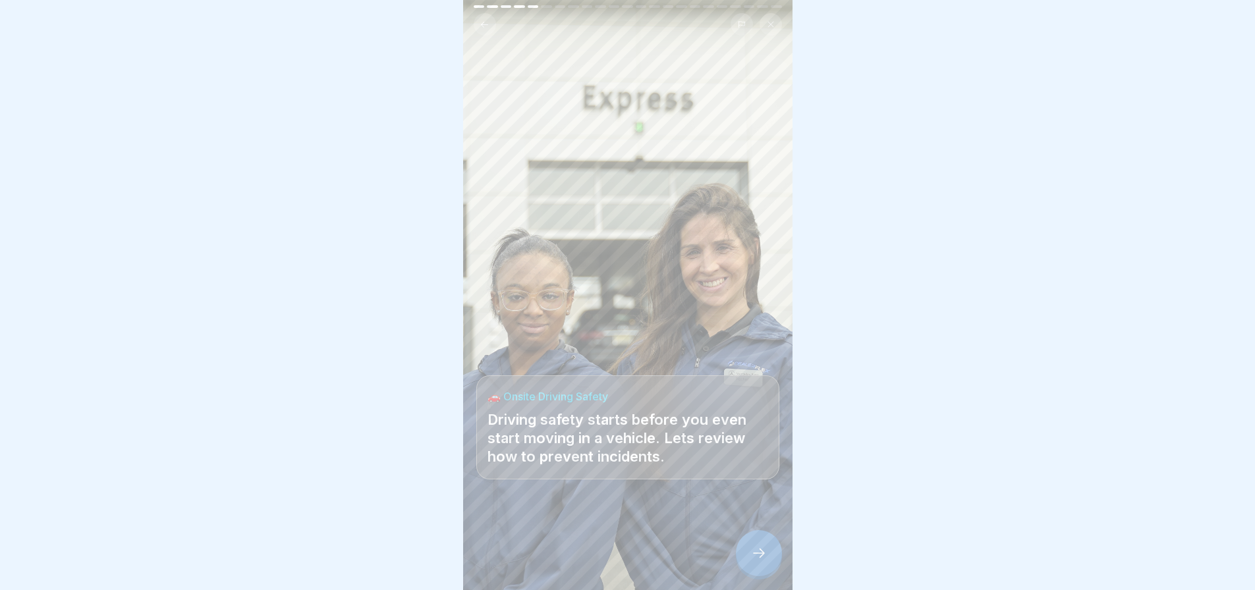
click at [755, 560] on icon at bounding box center [759, 553] width 16 height 16
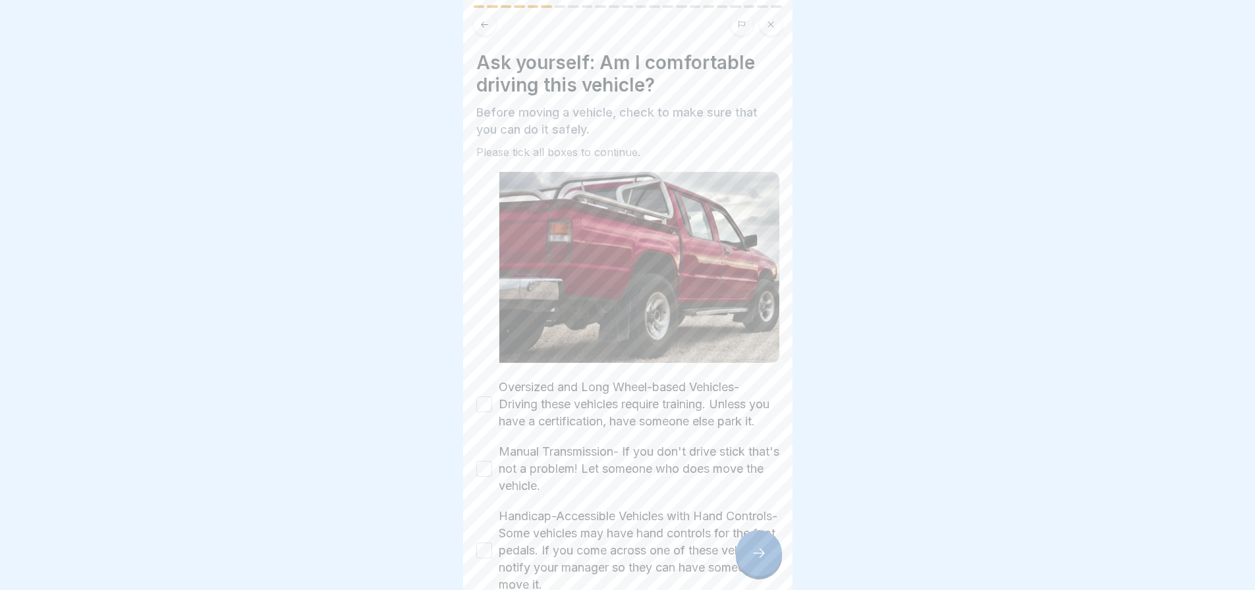
click at [484, 411] on button "Oversized and Long Wheel-based Vehicles- Driving these vehicles require trainin…" at bounding box center [484, 404] width 16 height 16
click at [491, 477] on button "Manual Transmission- If you don't drive stick that's not a problem! Let someone…" at bounding box center [484, 469] width 16 height 16
click at [489, 558] on button "Handicap-Accessible Vehicles with Hand Controls- Some vehicles may have hand co…" at bounding box center [484, 551] width 16 height 16
click at [760, 558] on icon at bounding box center [759, 553] width 16 height 16
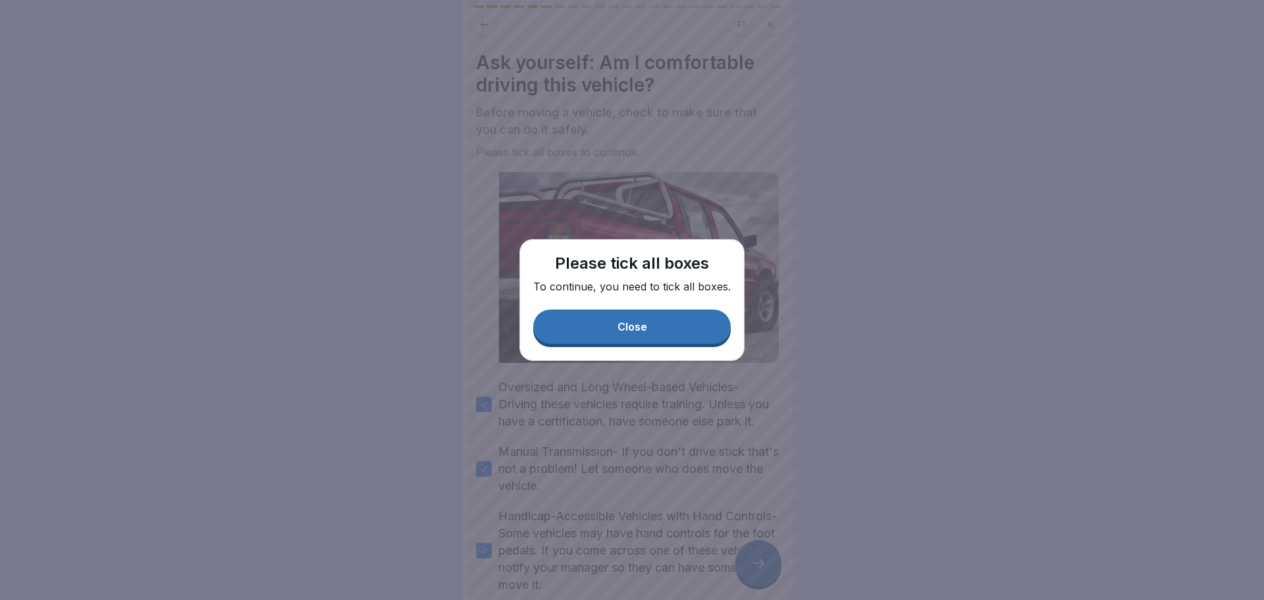
click at [624, 325] on div "Close" at bounding box center [633, 327] width 30 height 12
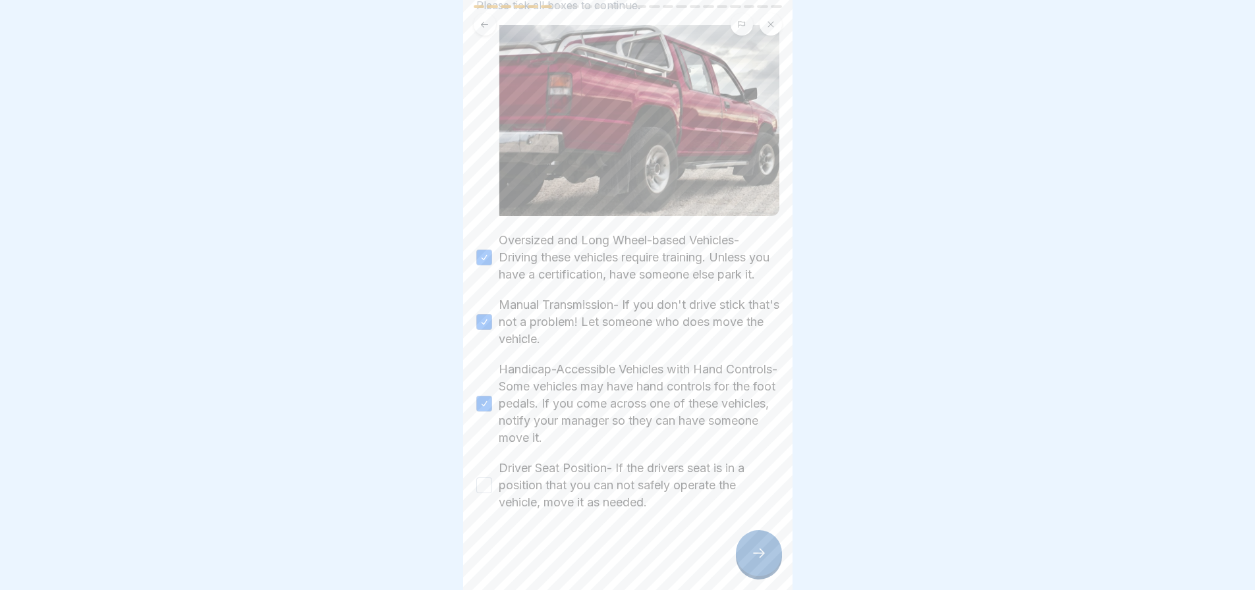
scroll to position [158, 0]
click at [483, 481] on button "Driver Seat Position- If the drivers seat is in a position that you can not saf…" at bounding box center [484, 485] width 16 height 16
click at [759, 561] on icon at bounding box center [759, 553] width 16 height 16
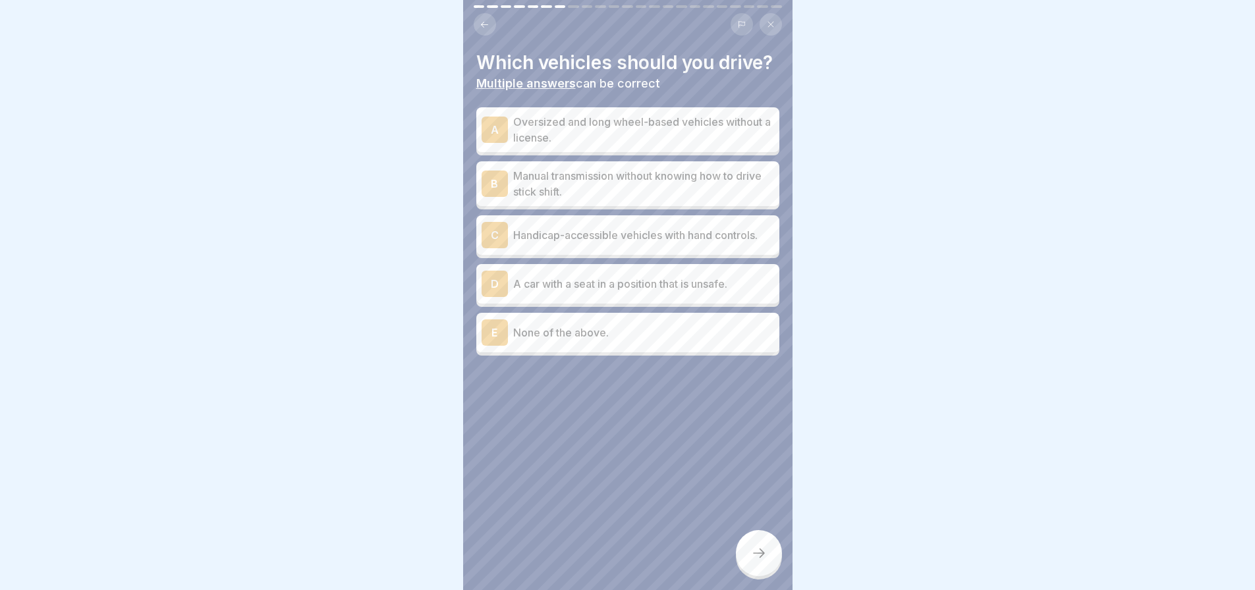
click at [495, 346] on div "E" at bounding box center [494, 332] width 26 height 26
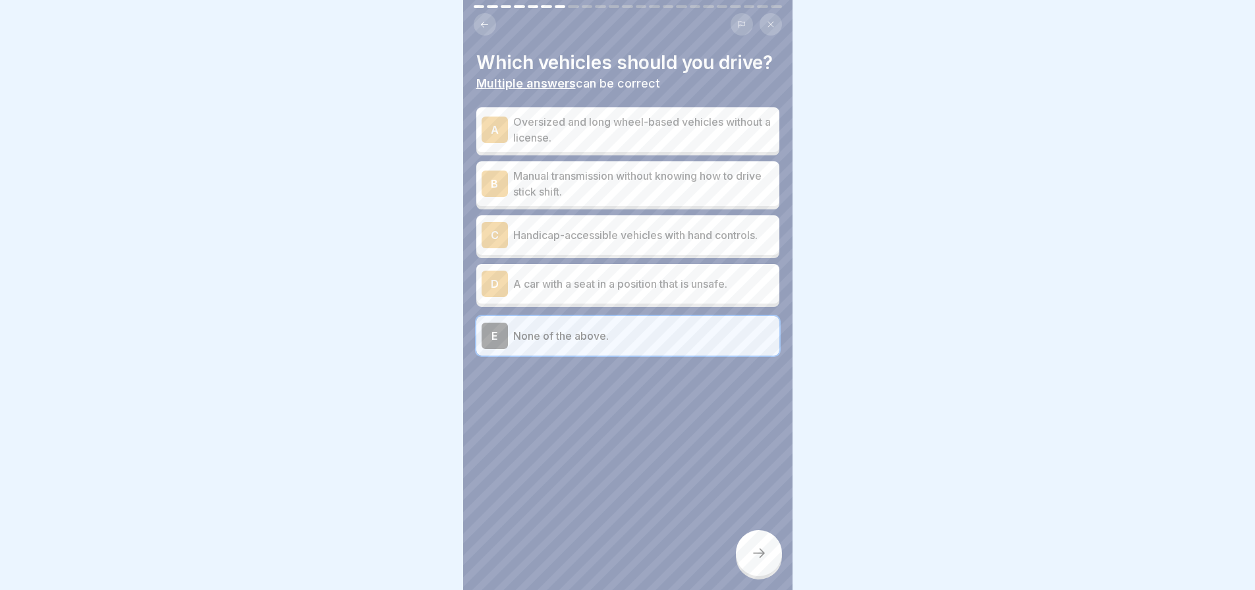
click at [764, 576] on div at bounding box center [759, 553] width 46 height 46
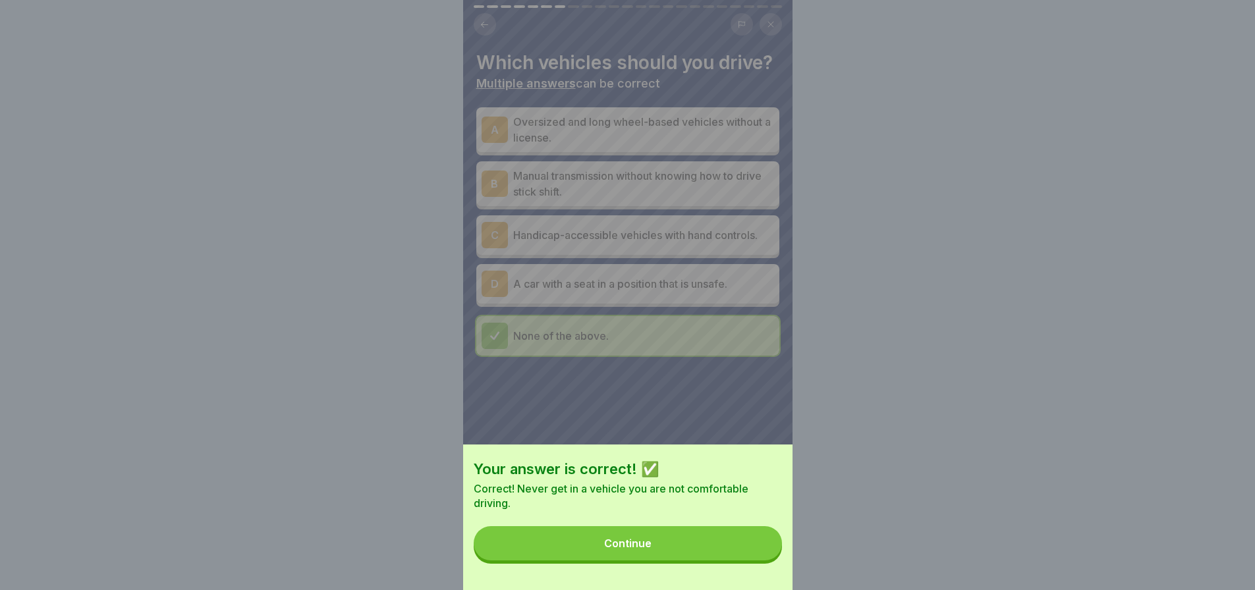
click at [697, 547] on button "Continue" at bounding box center [628, 543] width 308 height 34
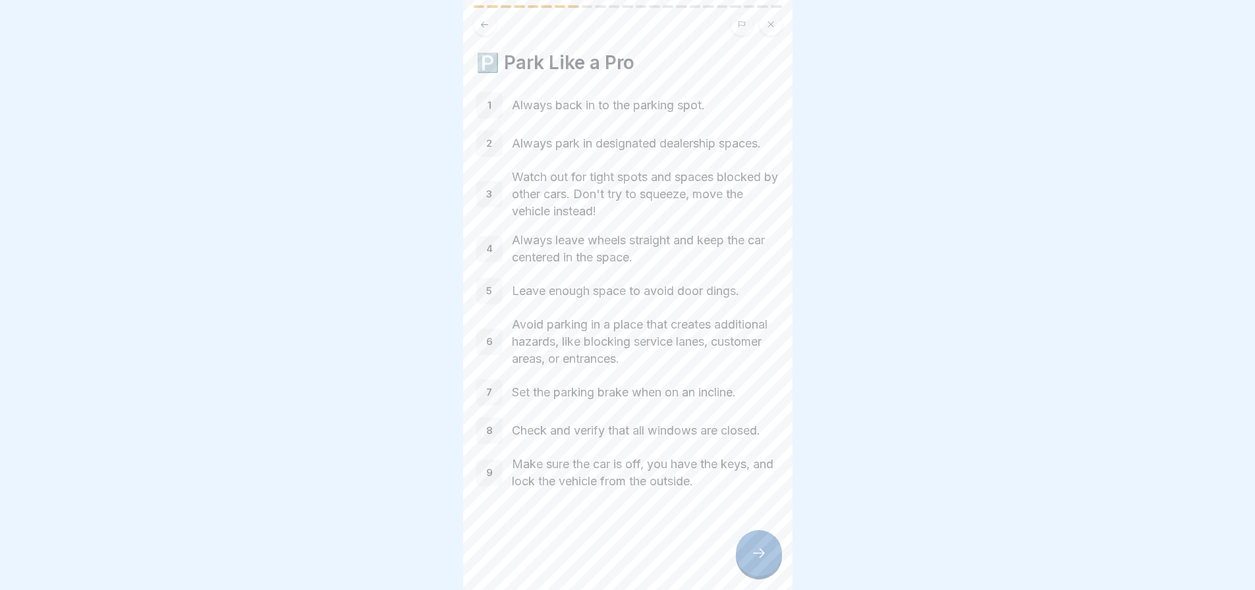
click at [760, 561] on icon at bounding box center [759, 553] width 16 height 16
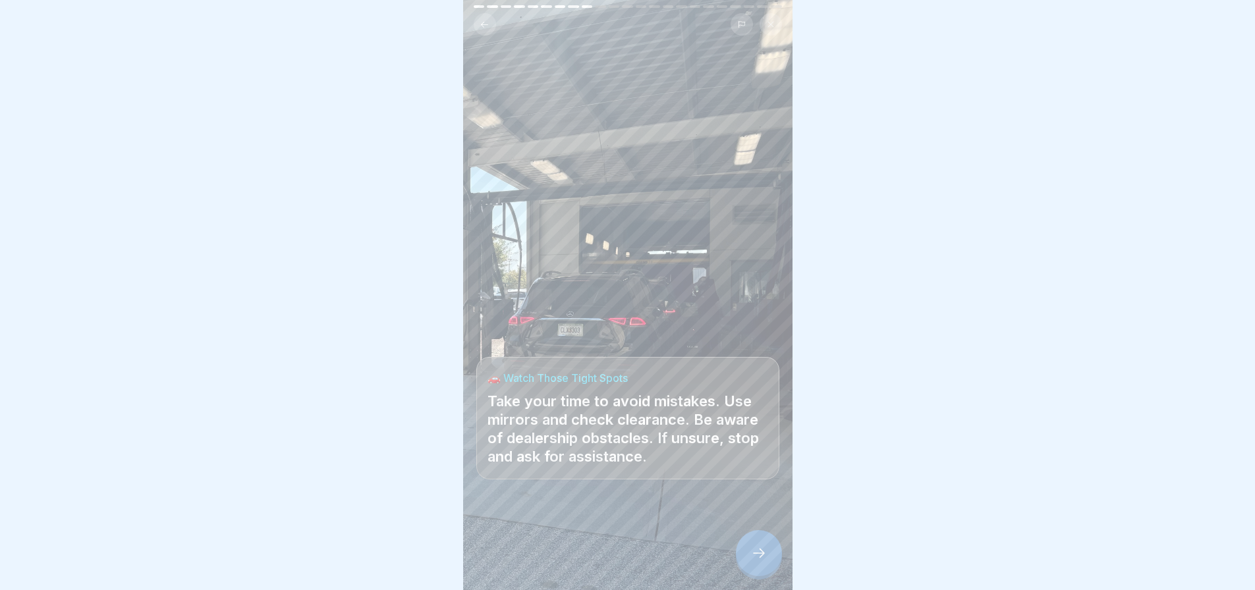
click at [765, 561] on icon at bounding box center [759, 553] width 16 height 16
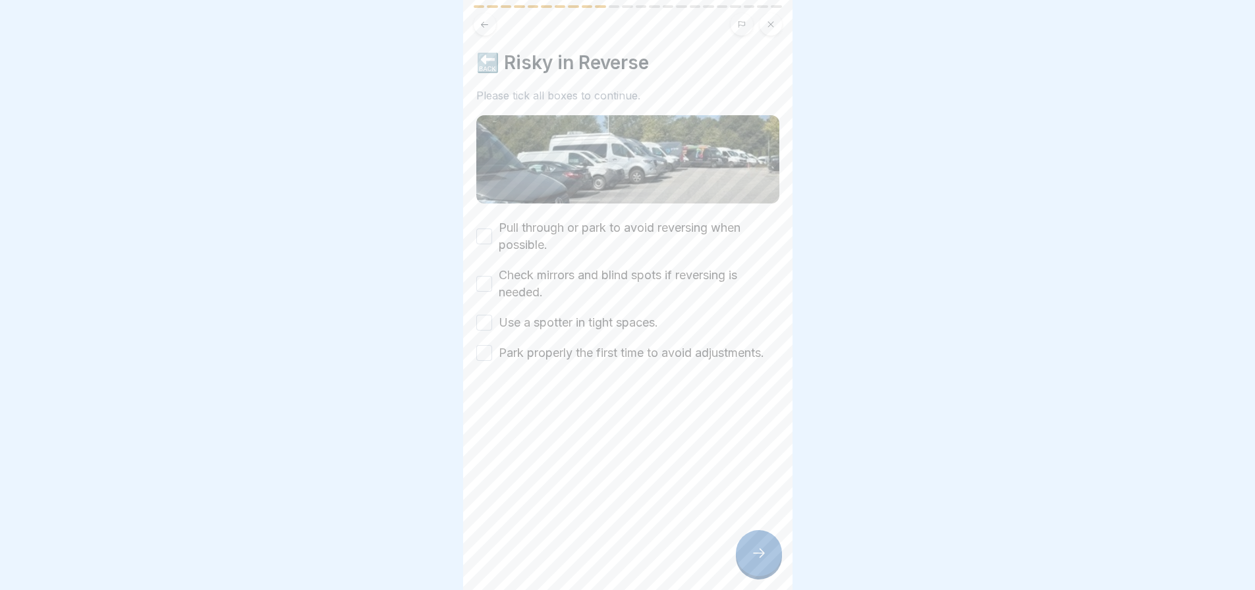
click at [487, 238] on button "Pull through or park to avoid reversing when possible." at bounding box center [484, 237] width 16 height 16
click at [485, 284] on button "Check mirrors and blind spots if reversing is needed." at bounding box center [484, 284] width 16 height 16
click at [487, 324] on button "Use a spotter in tight spaces." at bounding box center [484, 323] width 16 height 16
click at [484, 361] on button "Park properly the first time to avoid adjustments." at bounding box center [484, 353] width 16 height 16
click at [752, 561] on icon at bounding box center [759, 553] width 16 height 16
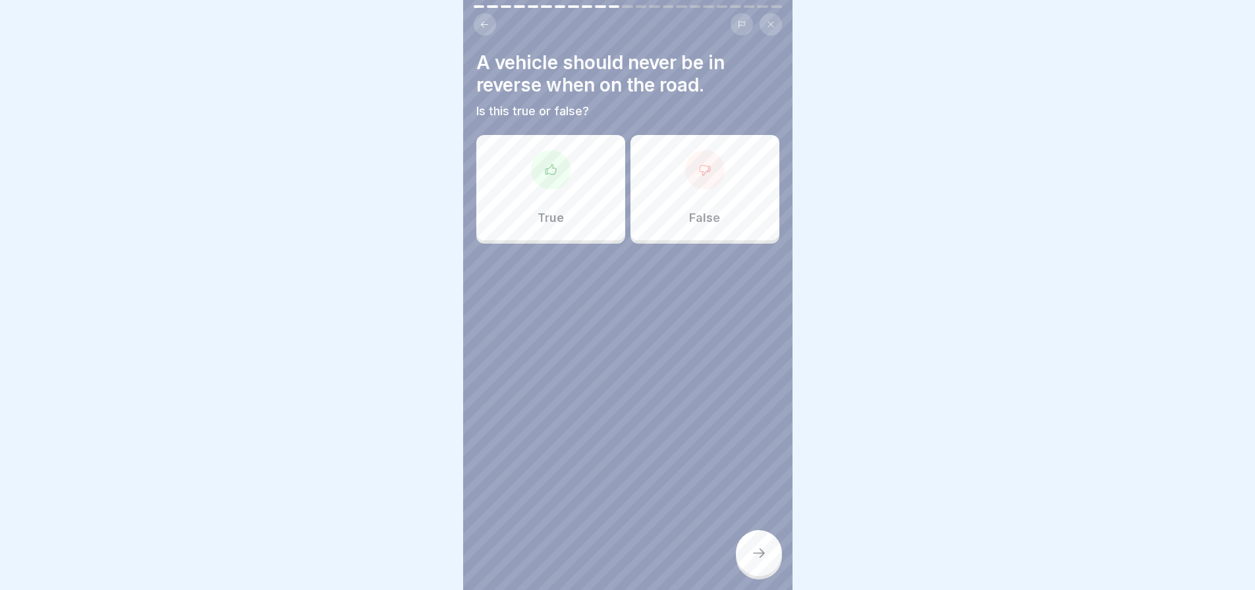
click at [698, 195] on div "False" at bounding box center [704, 187] width 149 height 105
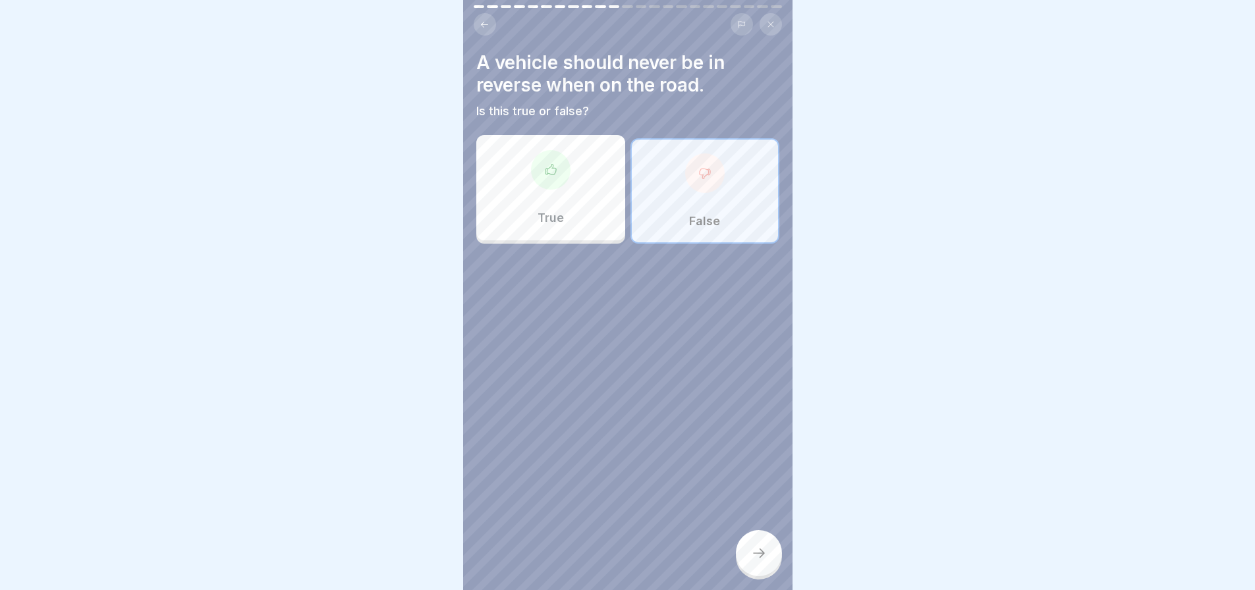
click at [744, 567] on div at bounding box center [759, 553] width 46 height 46
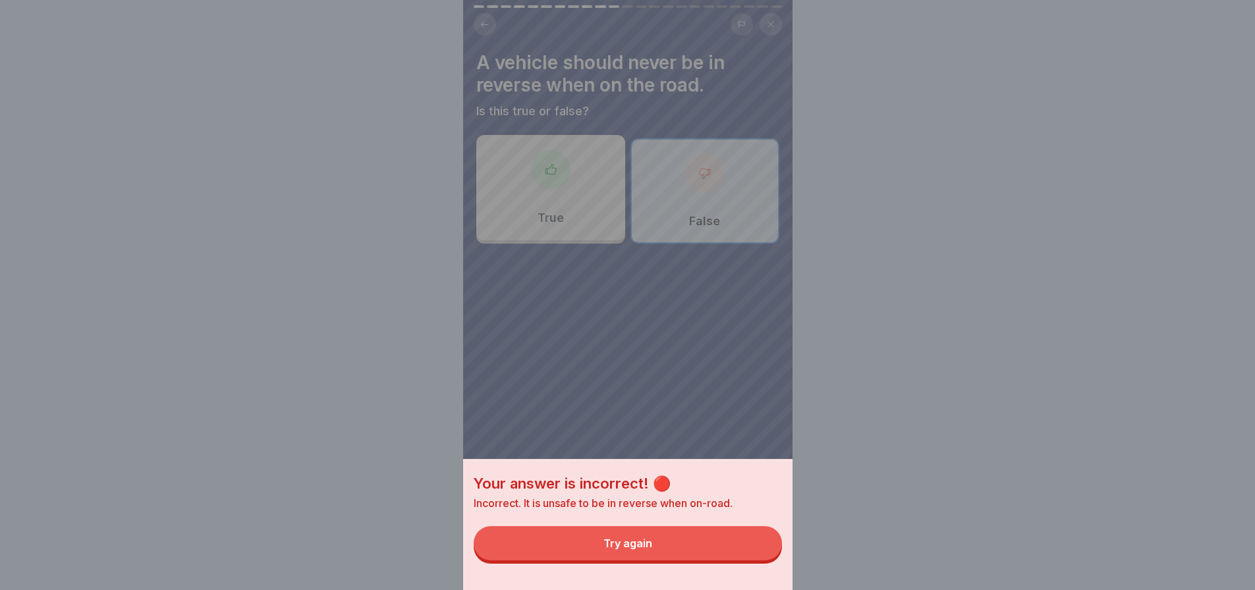
click at [734, 557] on button "Try again" at bounding box center [628, 543] width 308 height 34
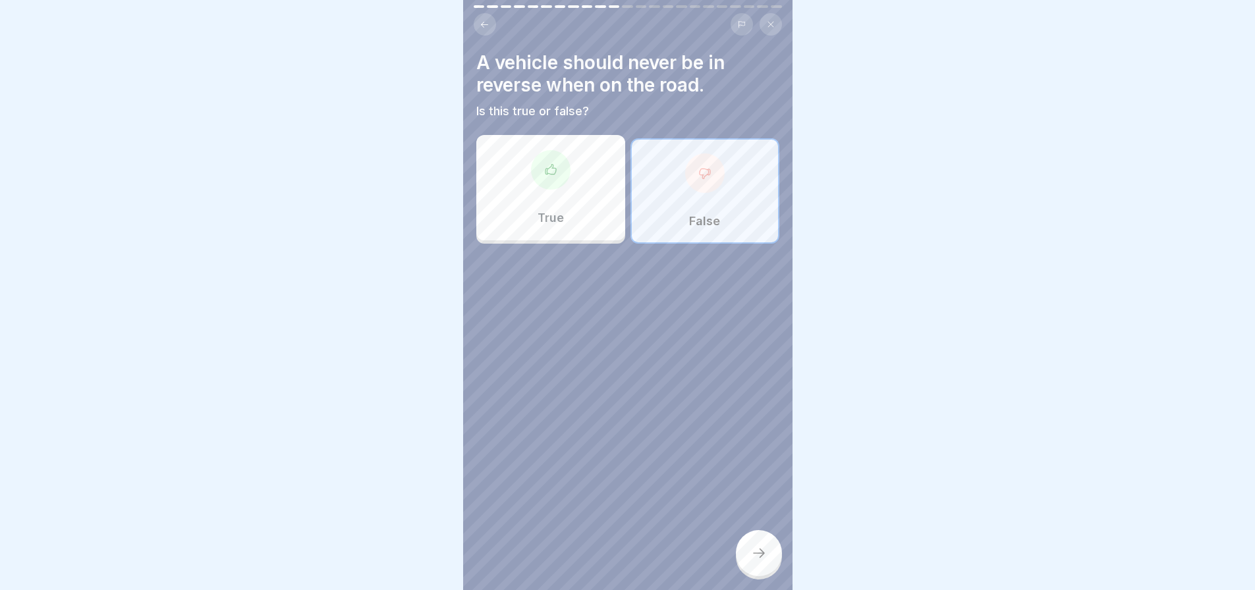
click at [569, 219] on div "True" at bounding box center [550, 187] width 149 height 105
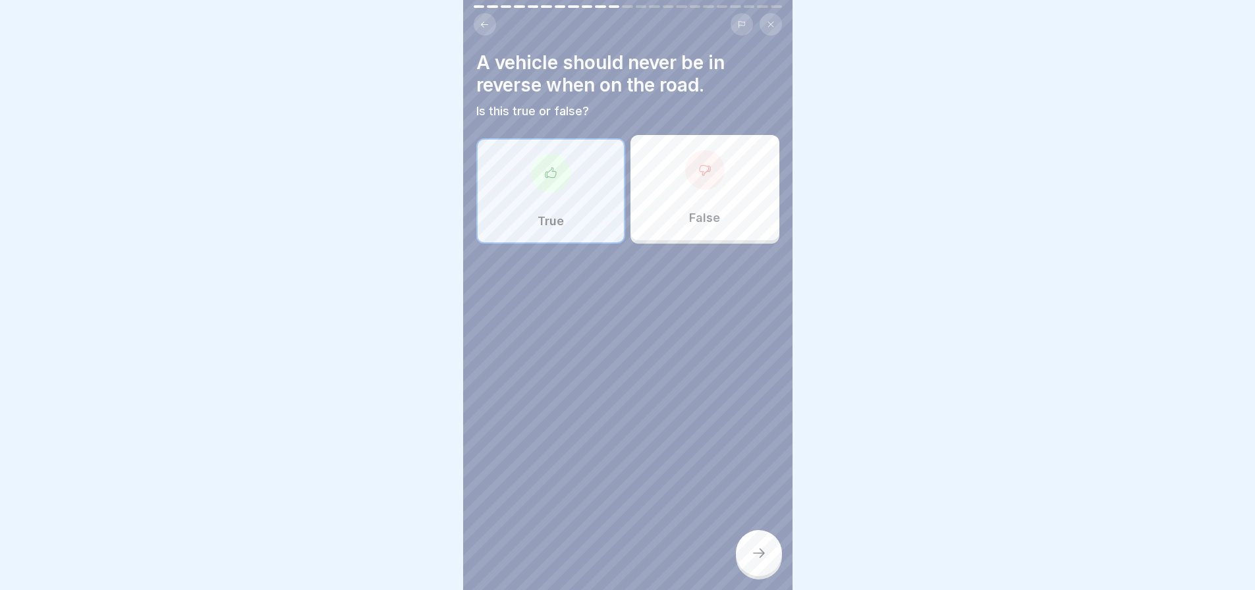
click at [753, 561] on icon at bounding box center [759, 553] width 16 height 16
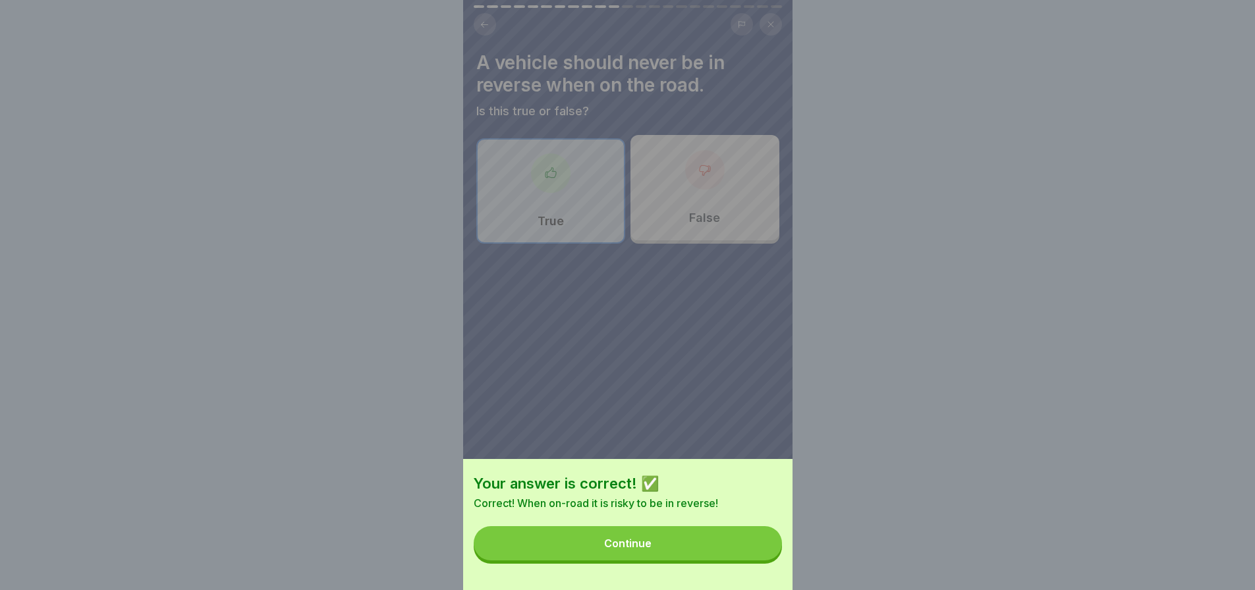
click at [674, 557] on button "Continue" at bounding box center [628, 543] width 308 height 34
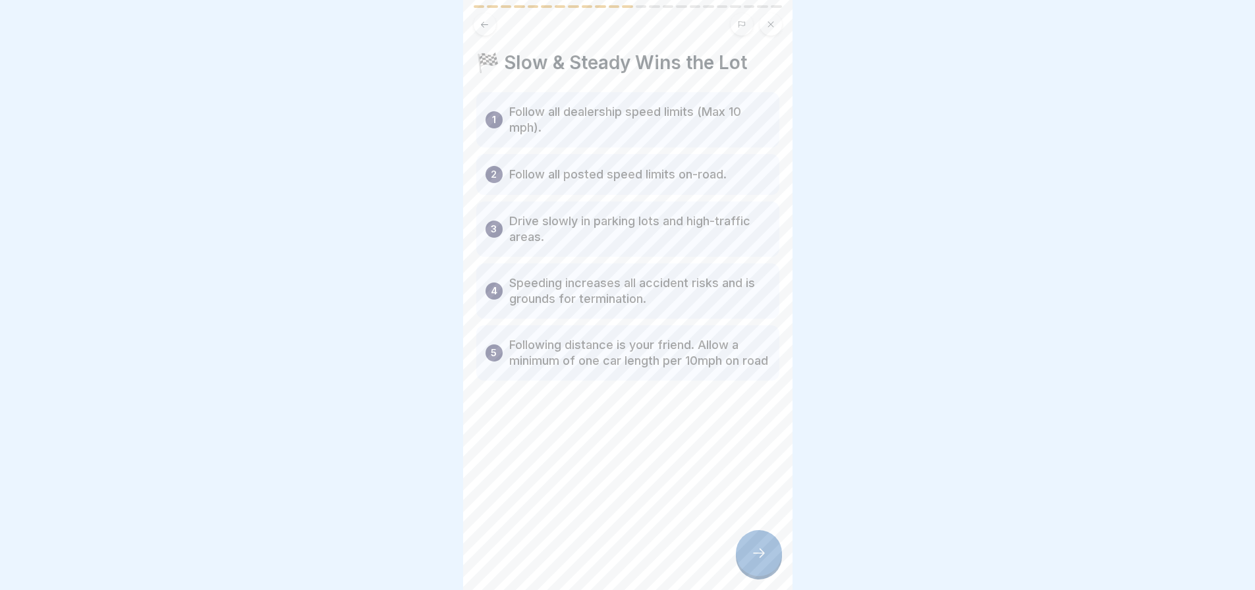
click at [763, 561] on icon at bounding box center [759, 553] width 16 height 16
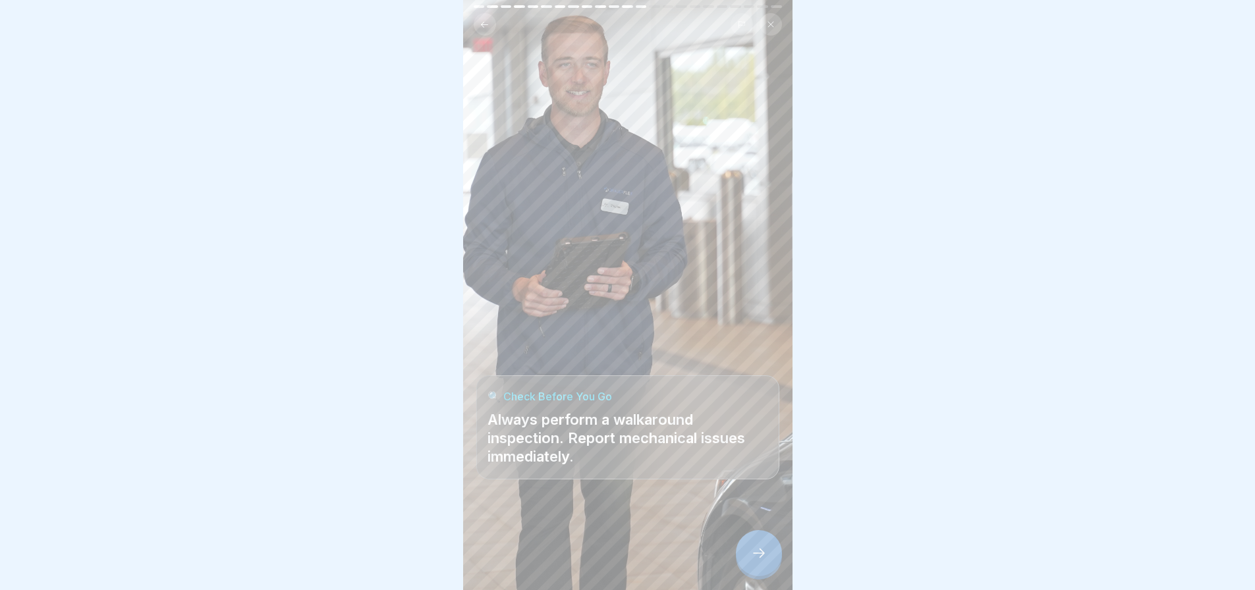
click at [761, 561] on icon at bounding box center [759, 553] width 16 height 16
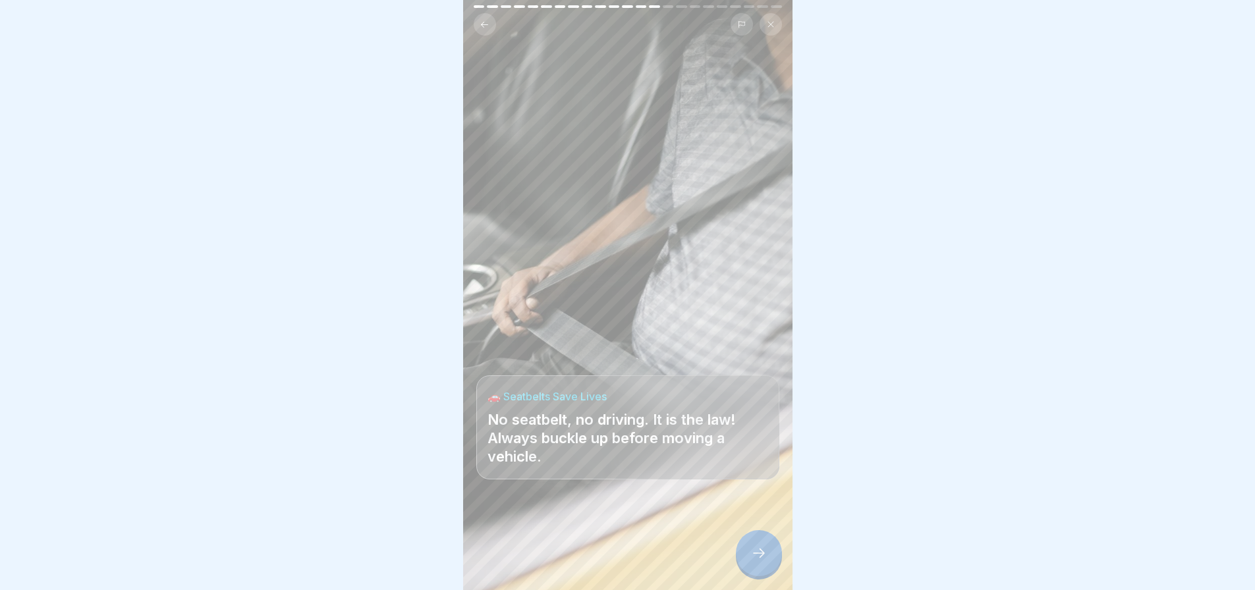
click at [761, 561] on icon at bounding box center [759, 553] width 16 height 16
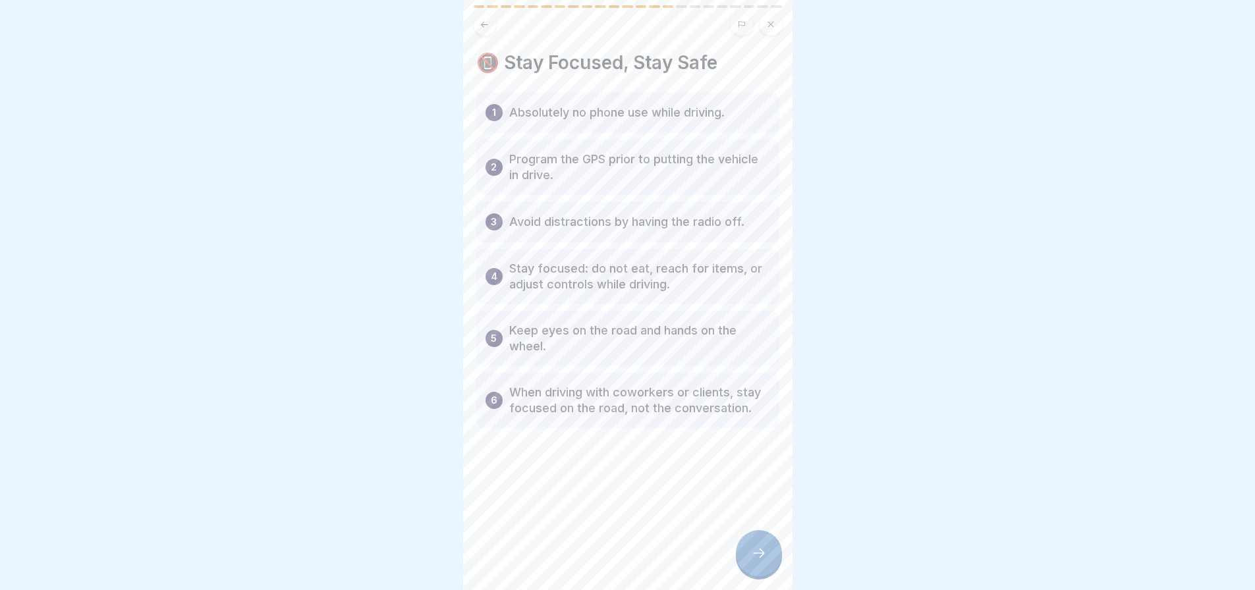
click at [754, 576] on div at bounding box center [759, 553] width 46 height 46
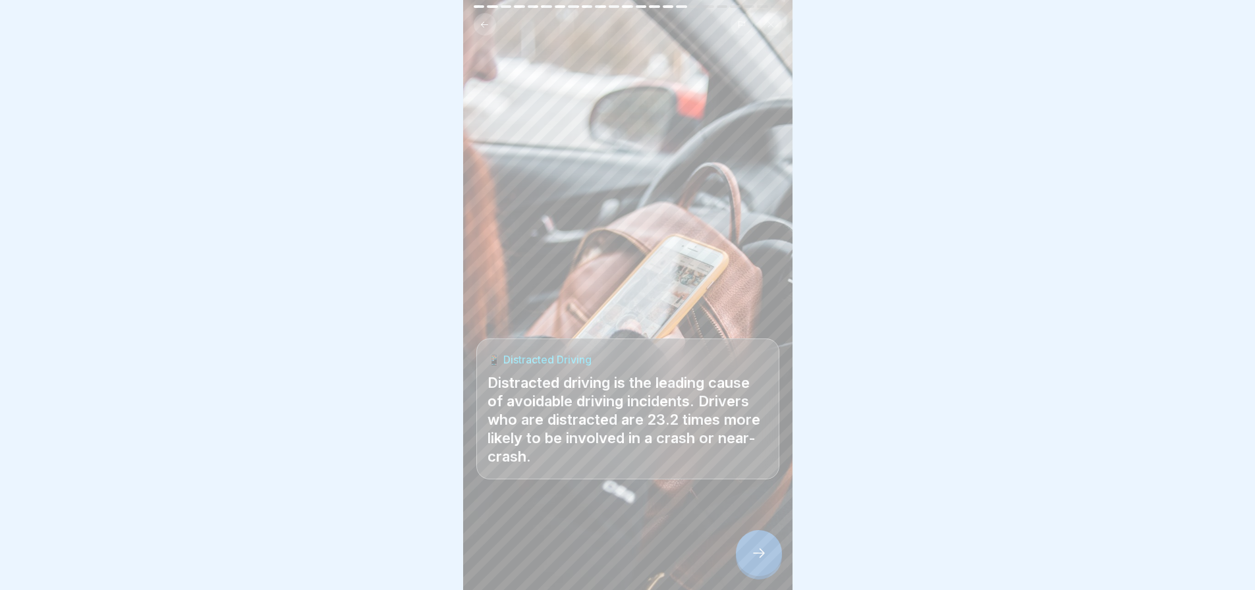
click at [763, 561] on icon at bounding box center [759, 553] width 16 height 16
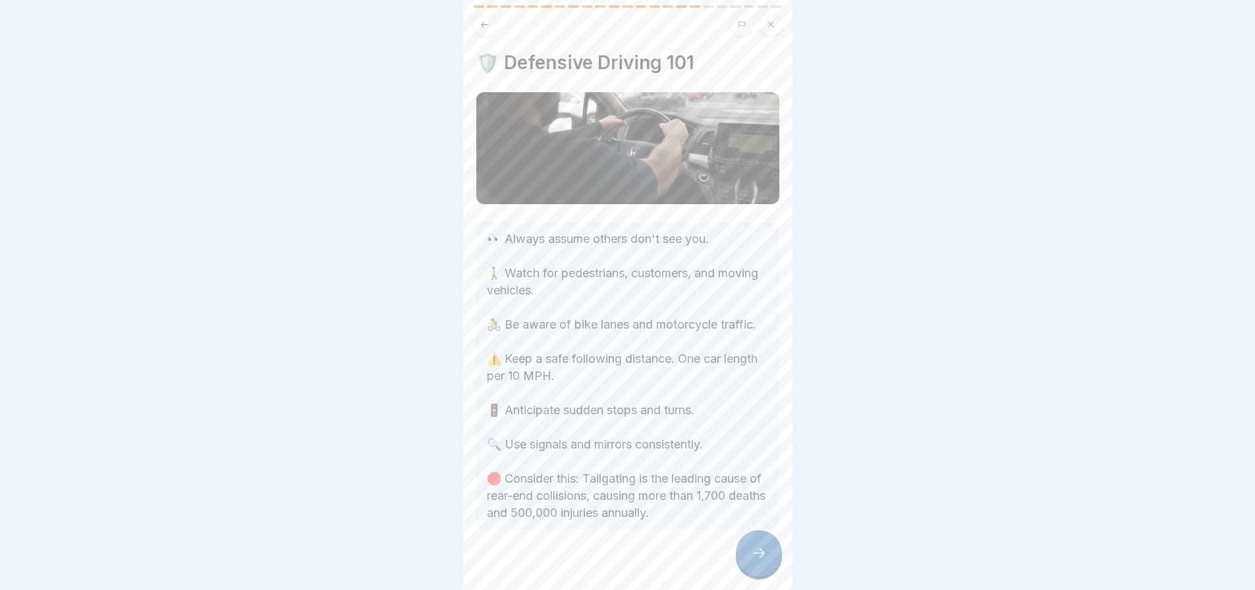
click at [751, 557] on div at bounding box center [759, 553] width 46 height 46
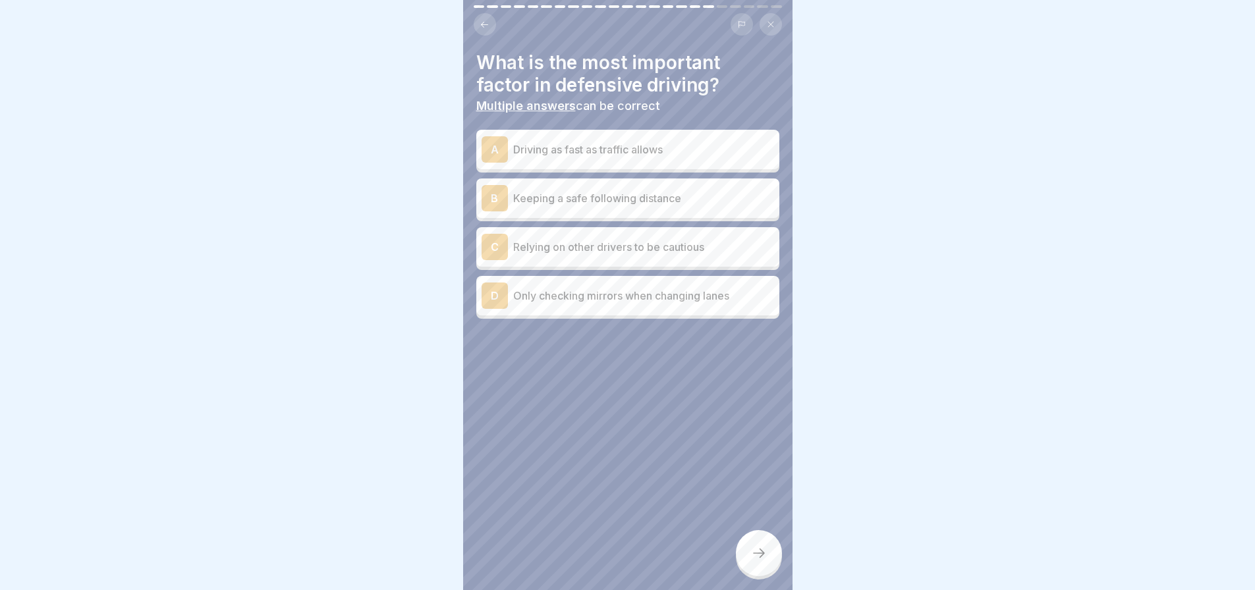
click at [498, 199] on div "B" at bounding box center [494, 198] width 26 height 26
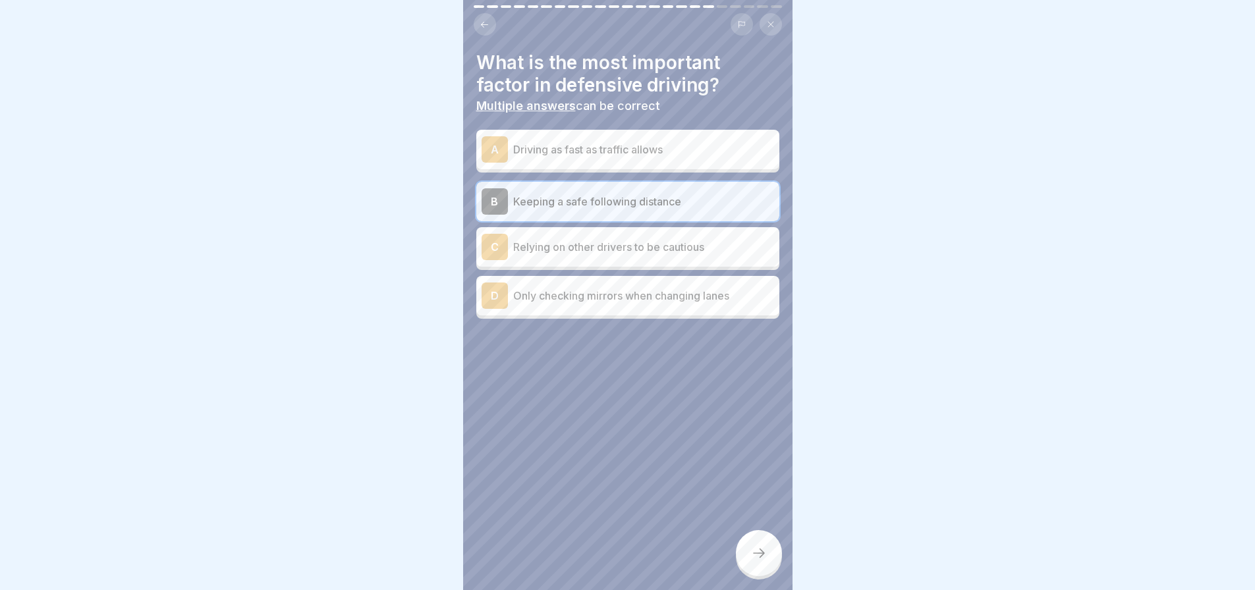
click at [756, 561] on icon at bounding box center [759, 553] width 16 height 16
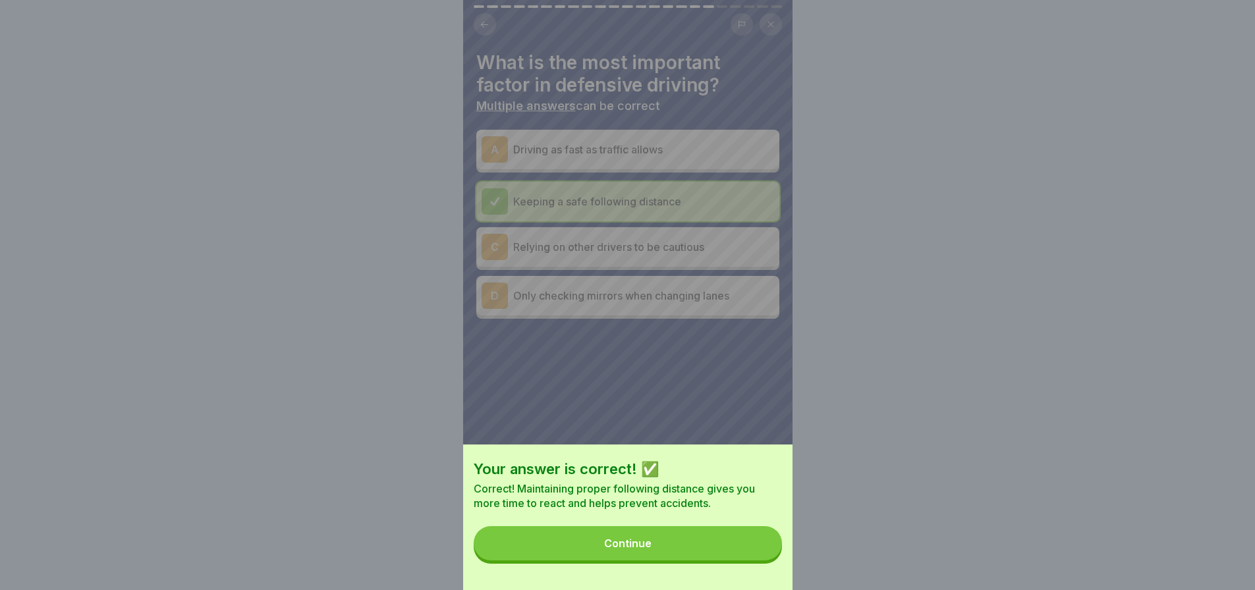
click at [737, 551] on button "Continue" at bounding box center [628, 543] width 308 height 34
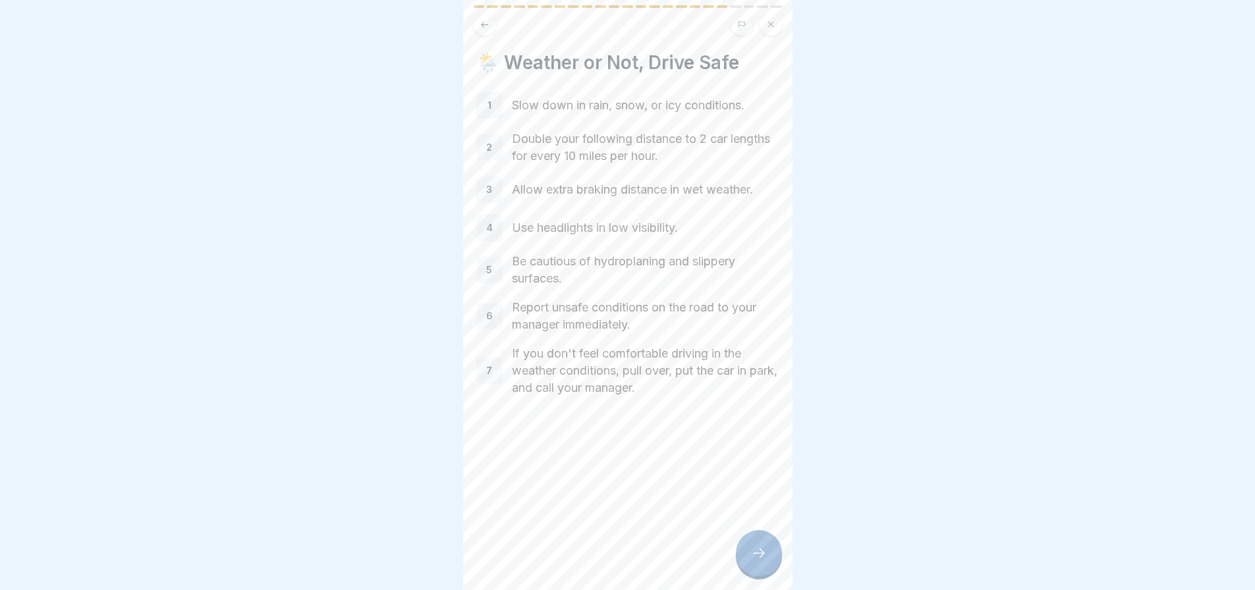
click at [760, 561] on icon at bounding box center [759, 553] width 16 height 16
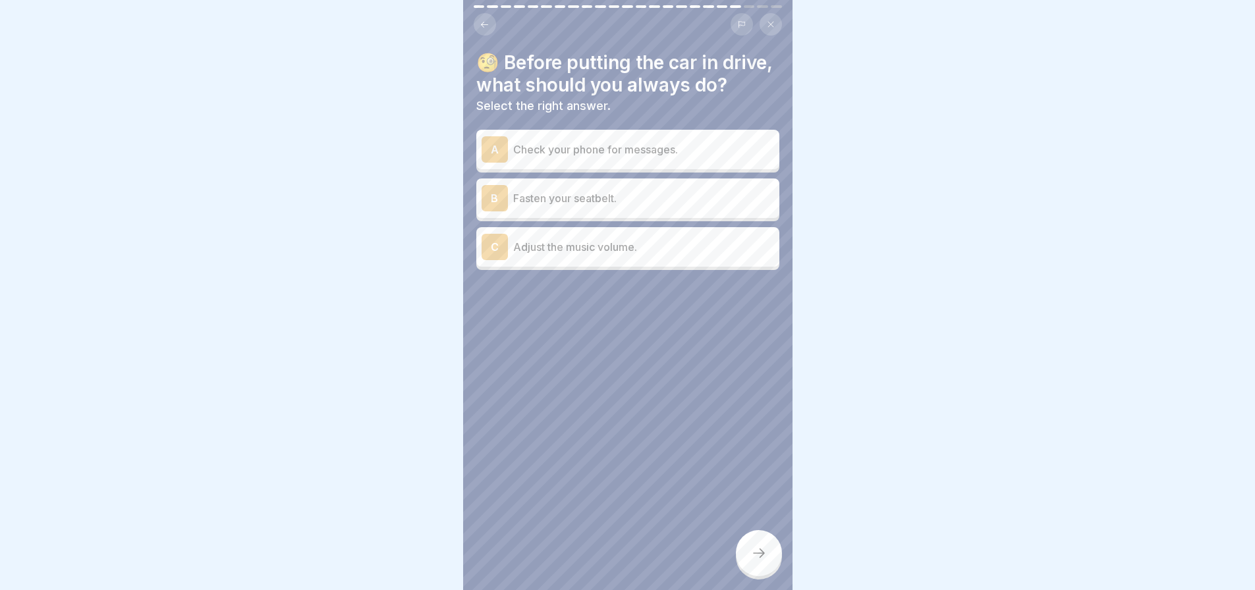
click at [491, 211] on div "B" at bounding box center [494, 198] width 26 height 26
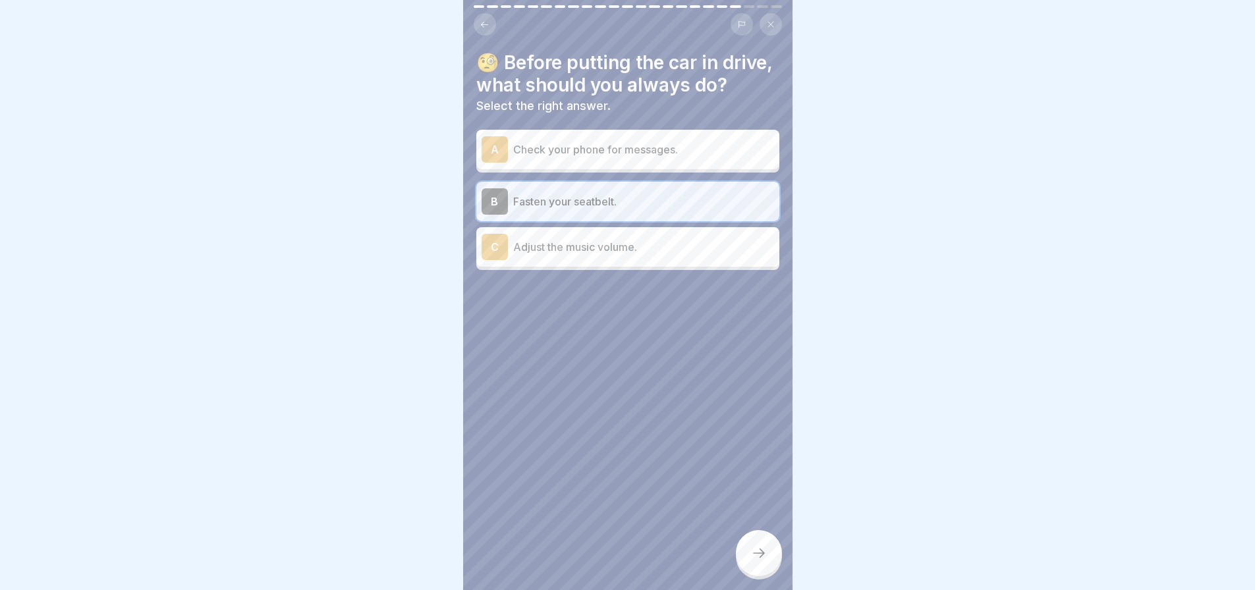
click at [757, 560] on icon at bounding box center [759, 553] width 16 height 16
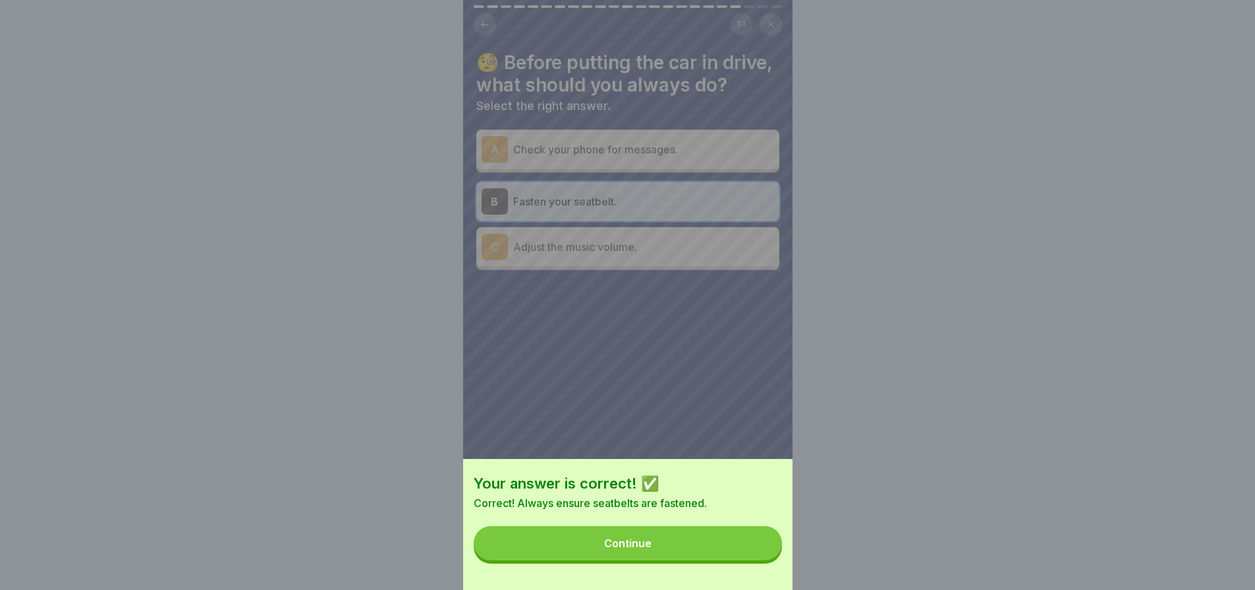
click at [682, 549] on button "Continue" at bounding box center [628, 543] width 308 height 34
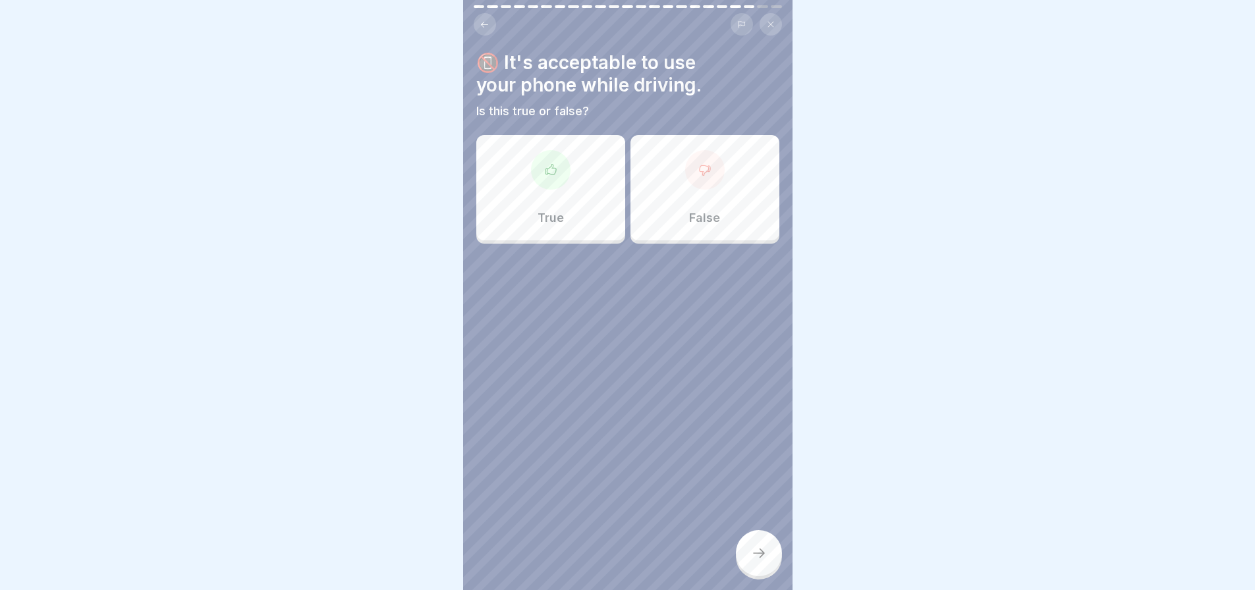
click at [704, 198] on div "False" at bounding box center [704, 187] width 149 height 105
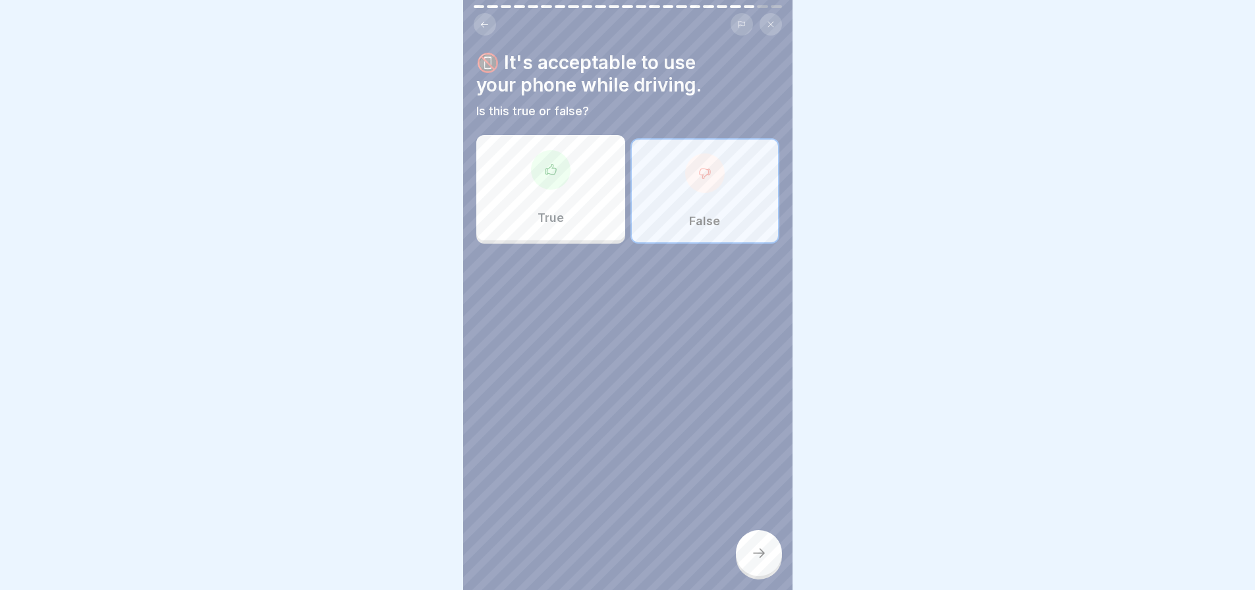
click at [753, 561] on icon at bounding box center [759, 553] width 16 height 16
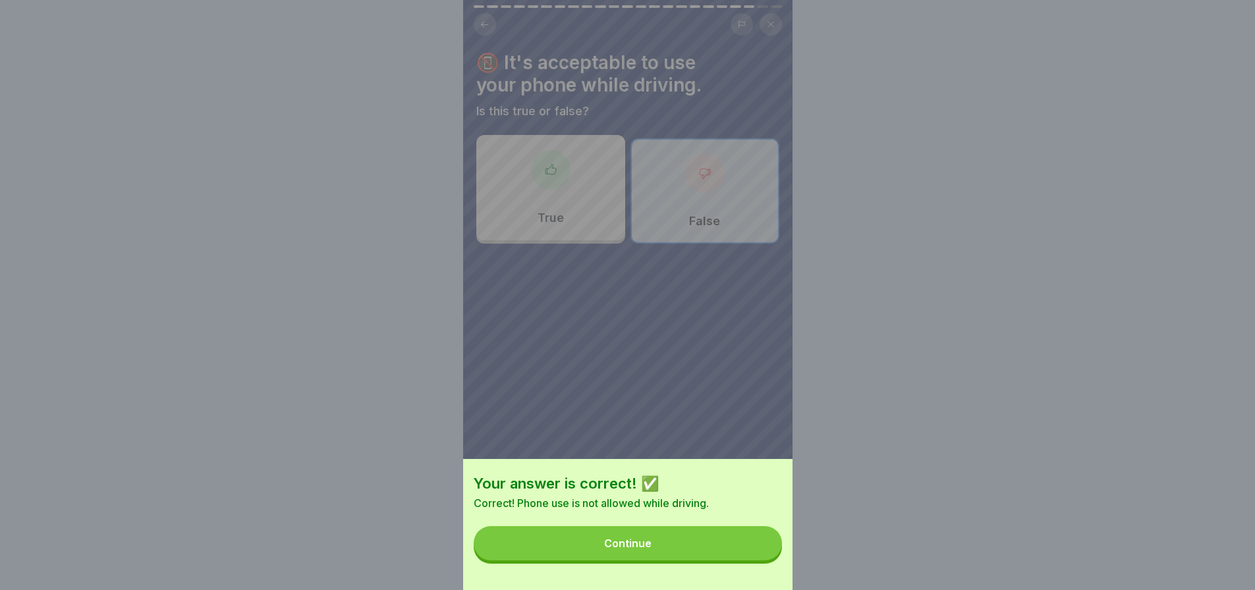
click at [705, 555] on button "Continue" at bounding box center [628, 543] width 308 height 34
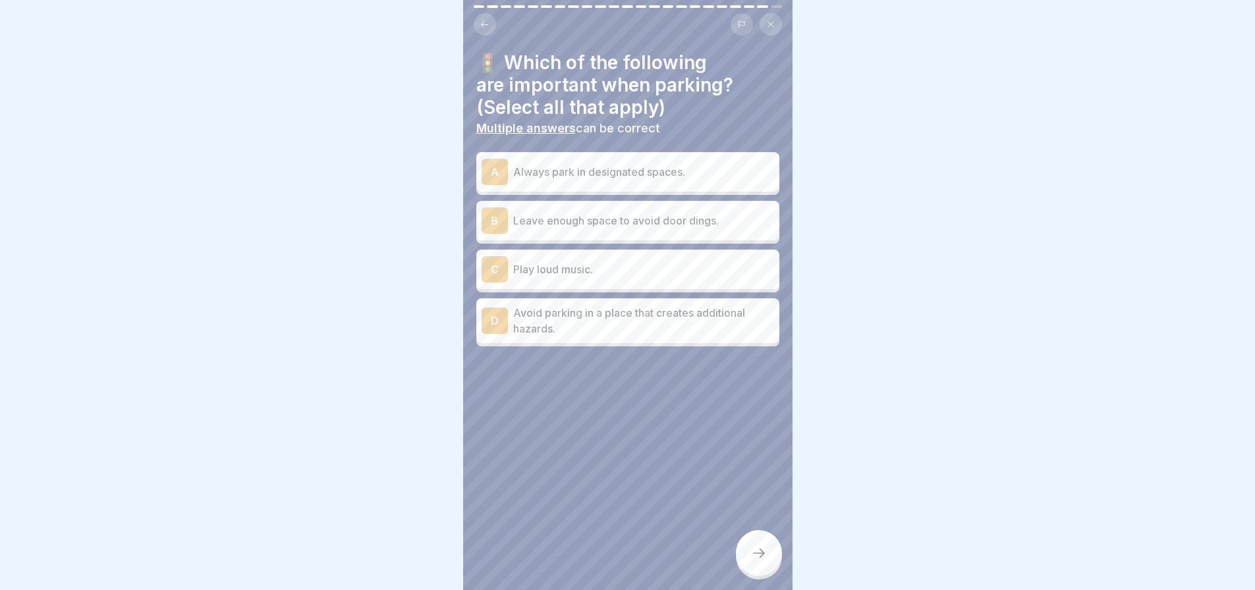
click at [491, 177] on div "A" at bounding box center [494, 172] width 26 height 26
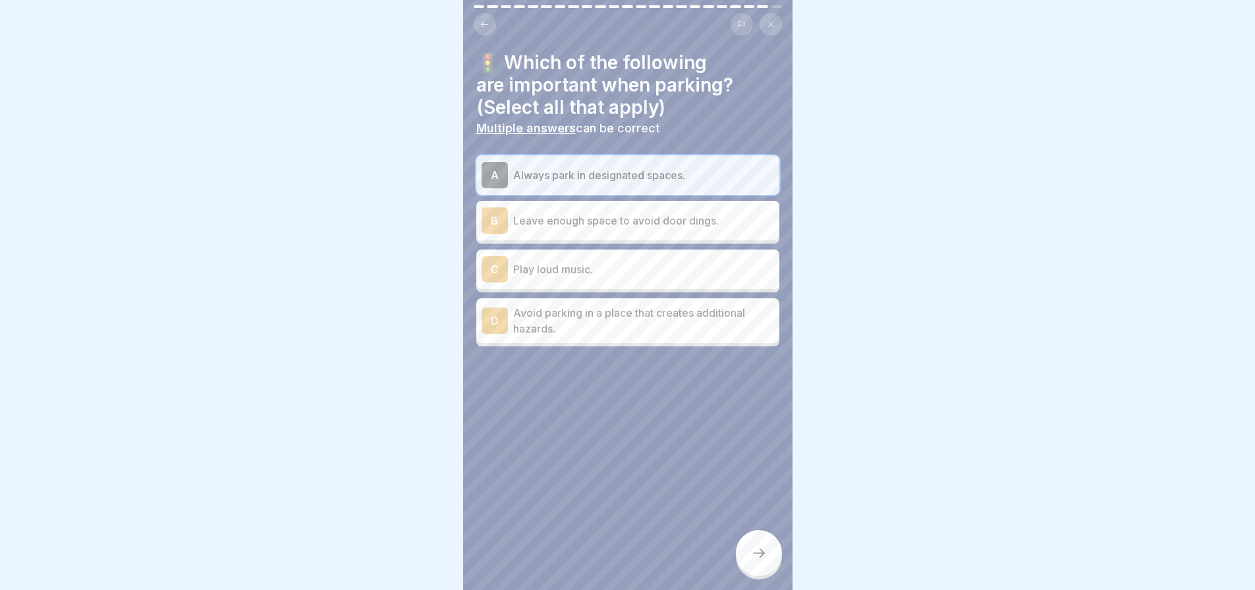
click at [492, 229] on div "B" at bounding box center [494, 220] width 26 height 26
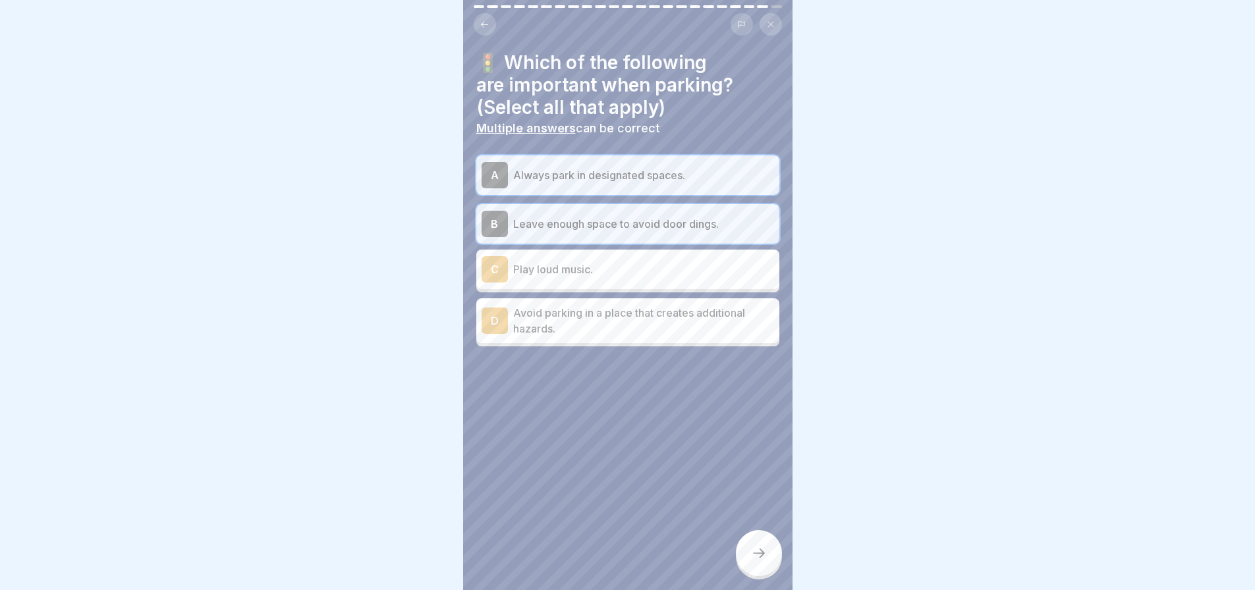
click at [496, 323] on div "D" at bounding box center [494, 321] width 26 height 26
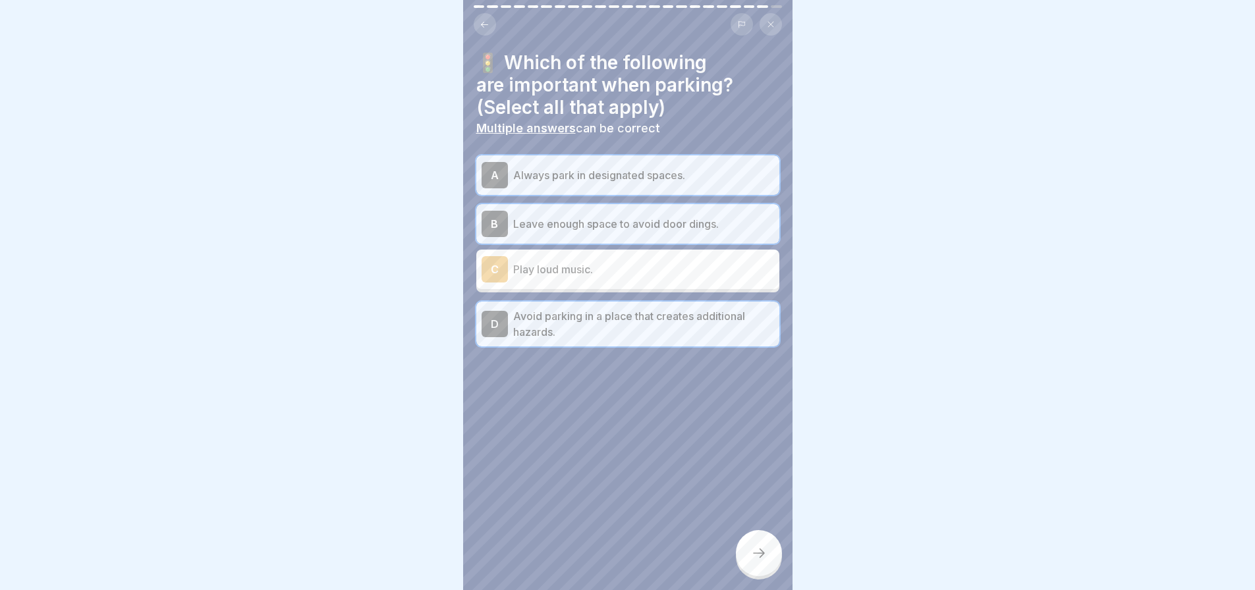
click at [756, 561] on icon at bounding box center [759, 553] width 16 height 16
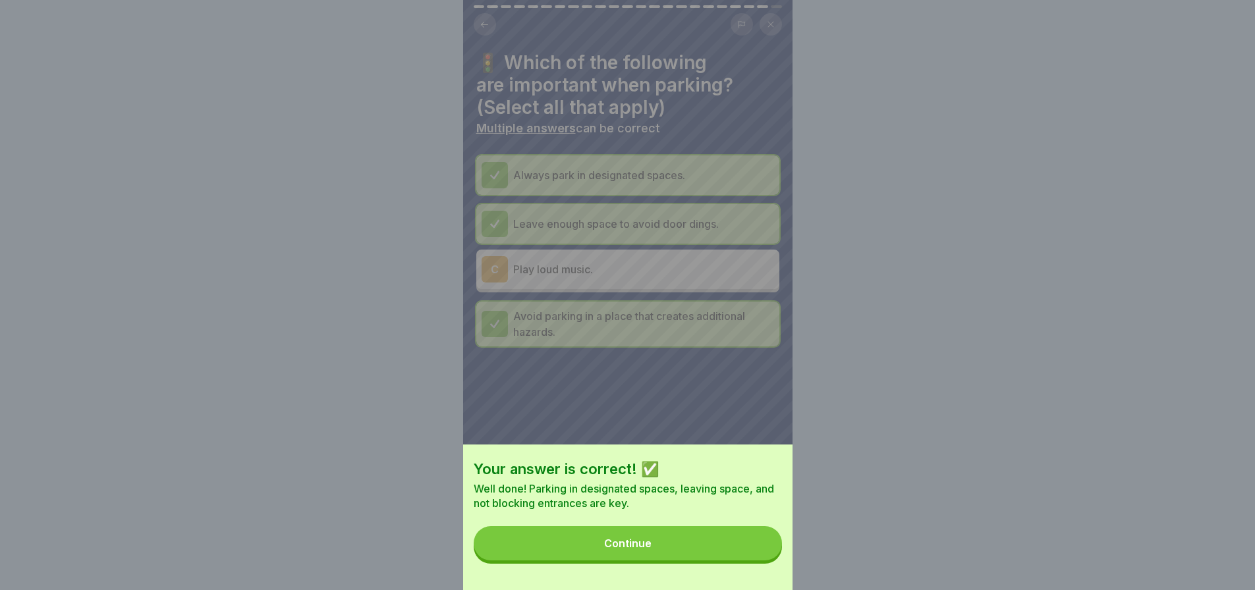
click at [676, 558] on button "Continue" at bounding box center [628, 543] width 308 height 34
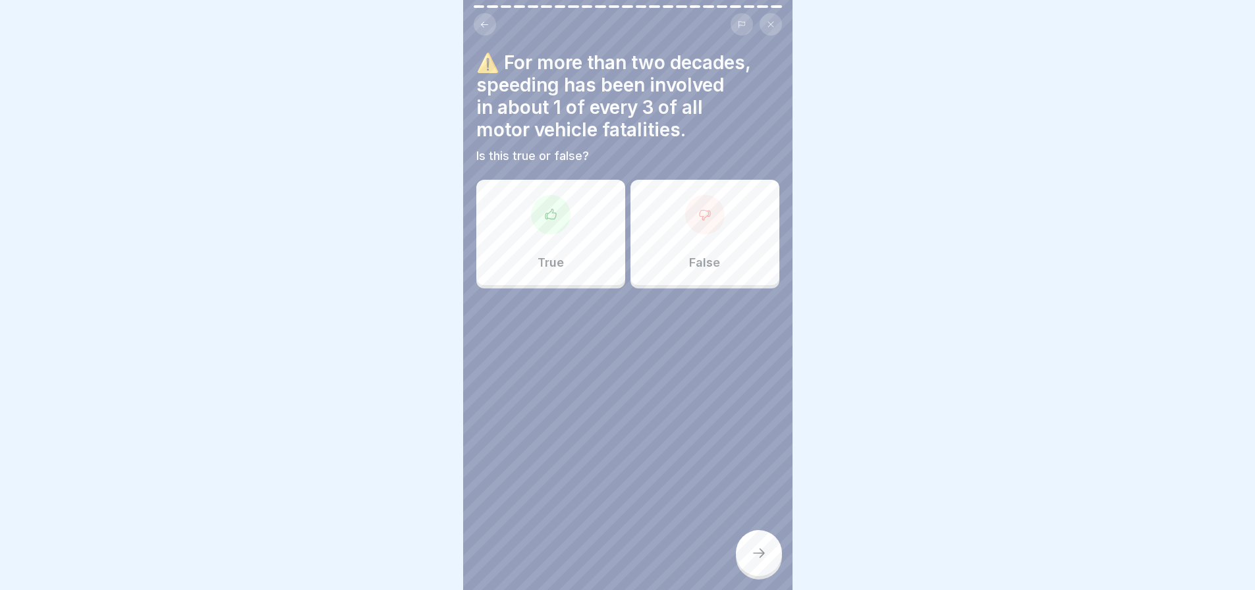
click at [551, 239] on div "True" at bounding box center [550, 232] width 149 height 105
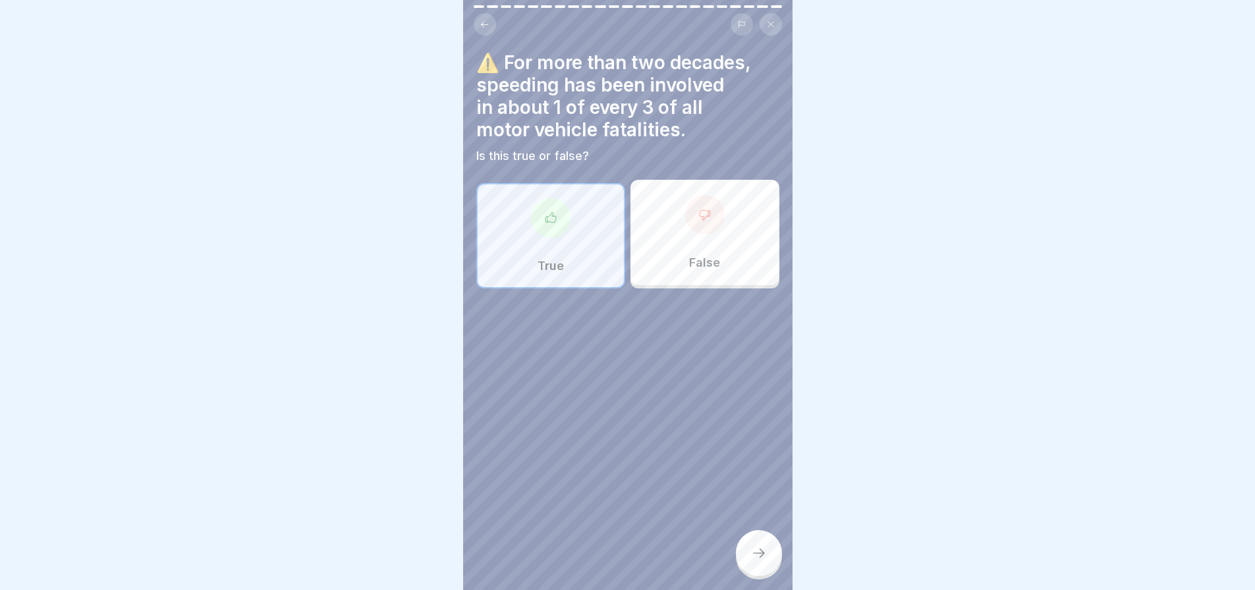
click at [755, 572] on div at bounding box center [759, 553] width 46 height 46
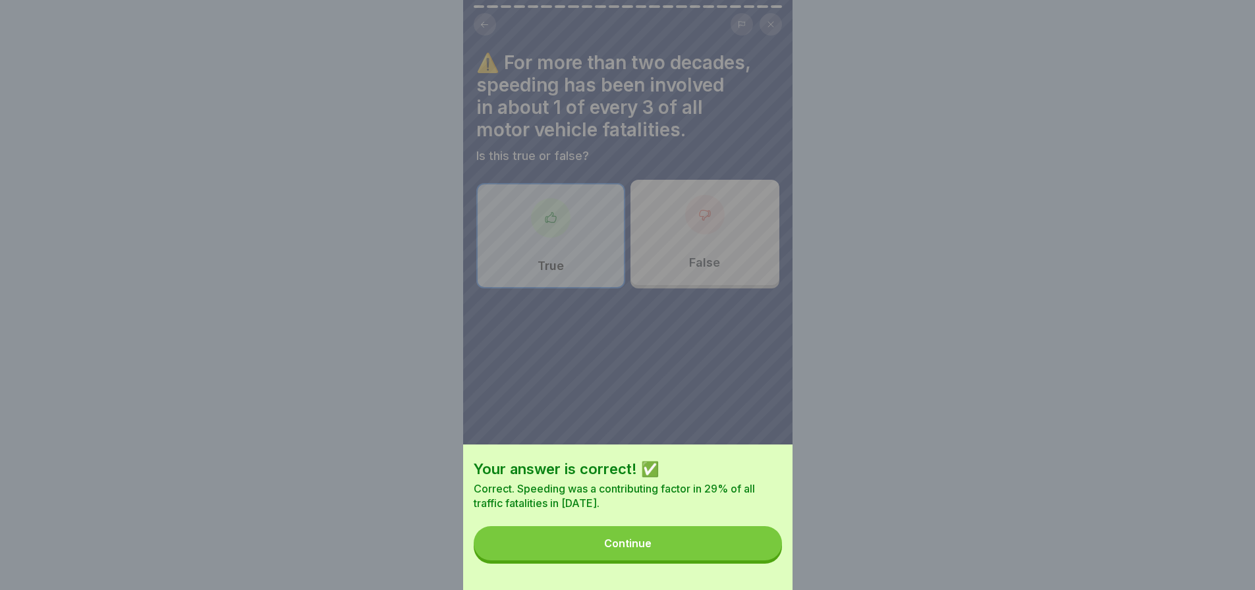
click at [670, 554] on button "Continue" at bounding box center [628, 543] width 308 height 34
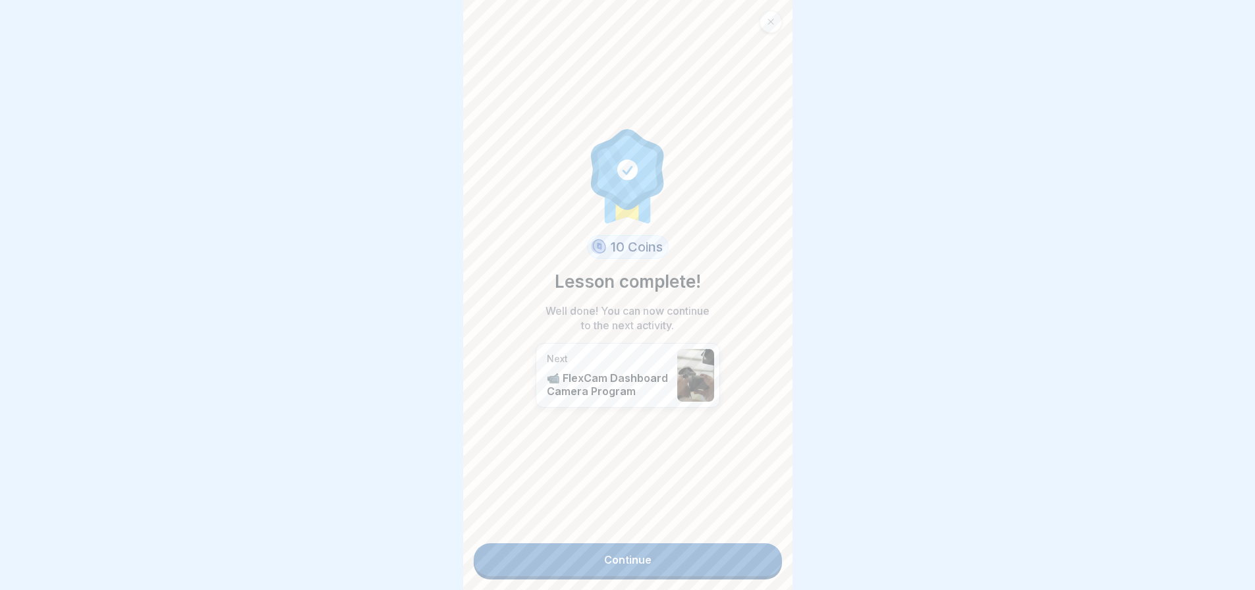
click at [638, 568] on link "Continue" at bounding box center [628, 559] width 308 height 33
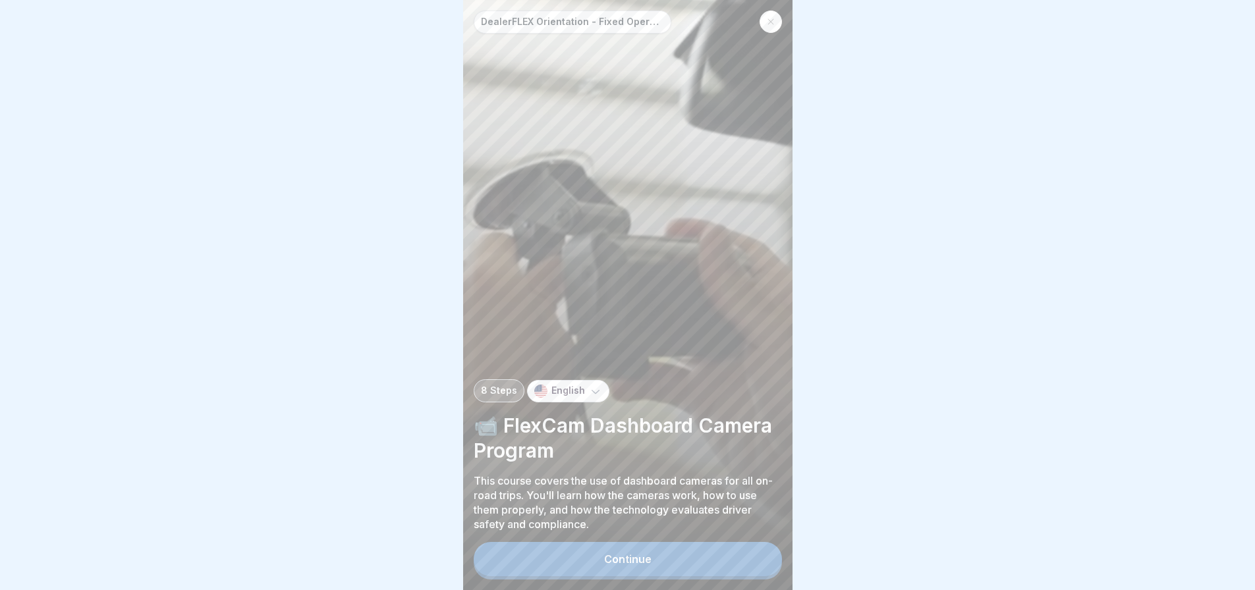
click at [630, 565] on div "Continue" at bounding box center [627, 559] width 47 height 12
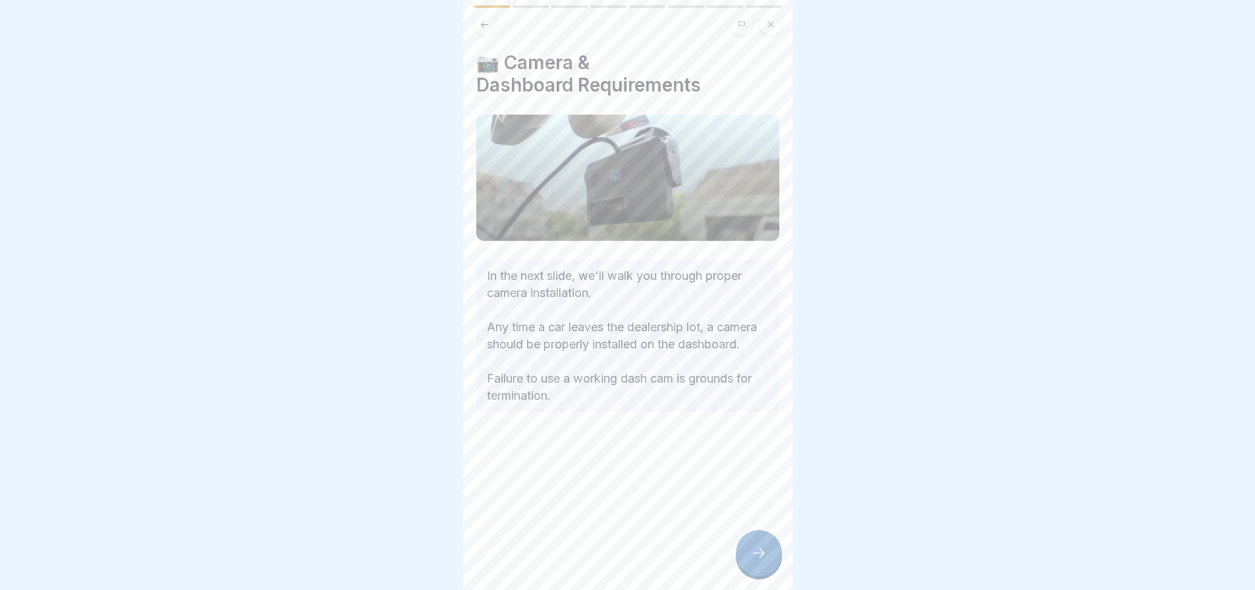
click at [755, 561] on icon at bounding box center [759, 553] width 16 height 16
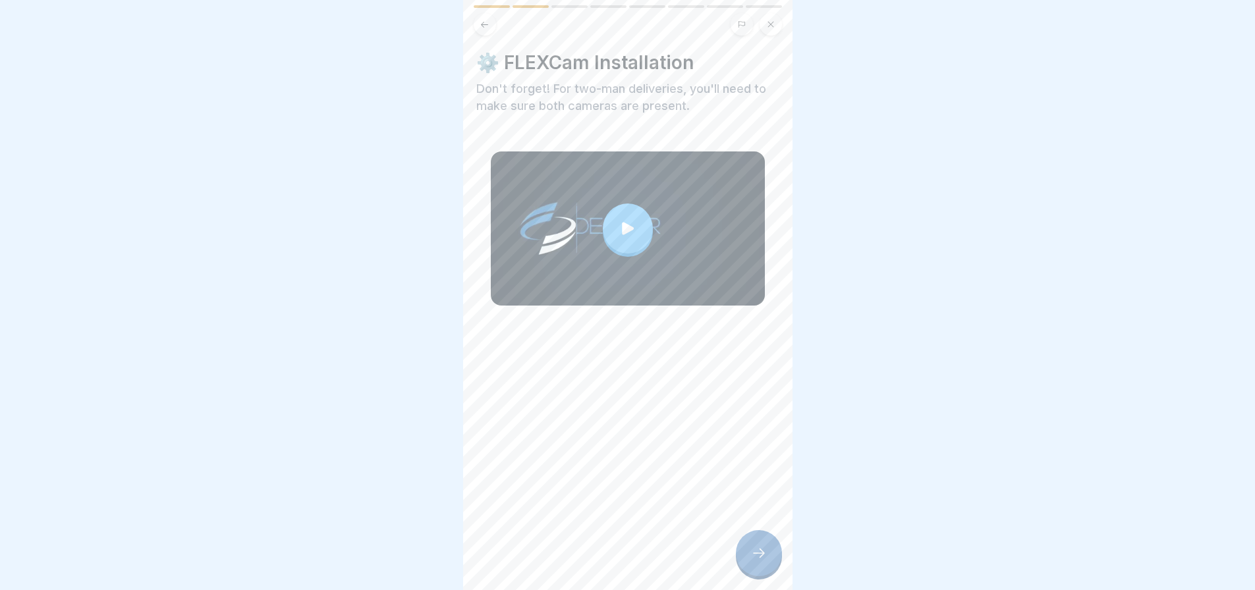
click at [622, 224] on icon at bounding box center [628, 228] width 12 height 13
click at [757, 561] on icon at bounding box center [759, 553] width 16 height 16
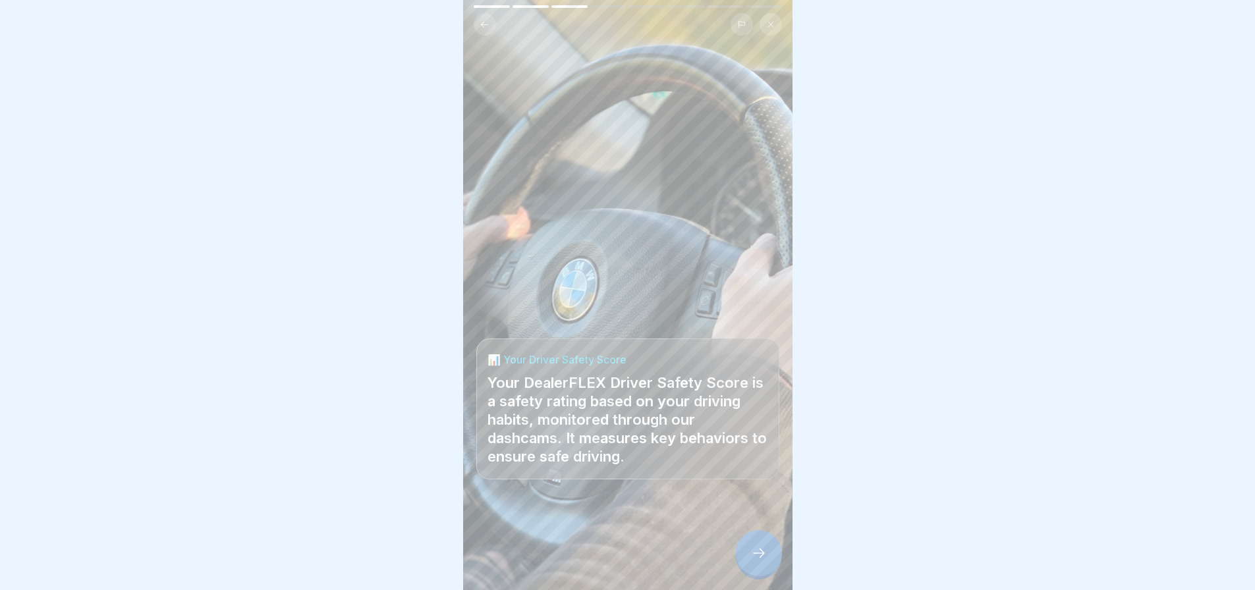
click at [744, 560] on div at bounding box center [759, 553] width 46 height 46
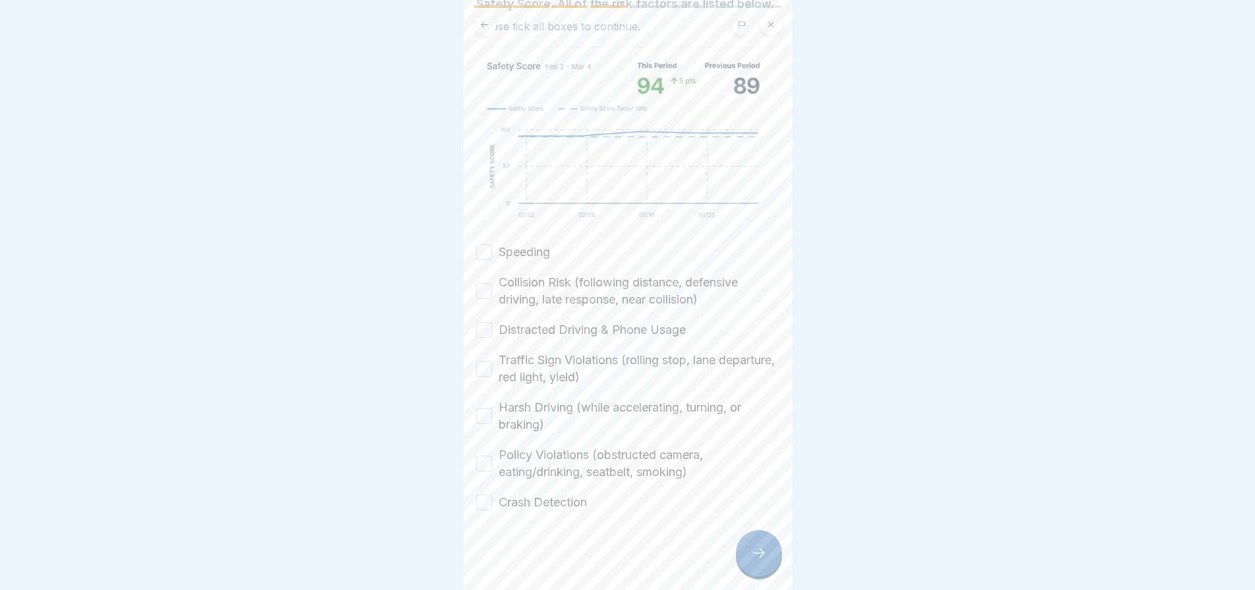
scroll to position [188, 0]
click at [484, 251] on button "Speeding" at bounding box center [484, 252] width 16 height 16
click at [480, 293] on button "Collision Risk (following distance, defensive driving, late response, near coll…" at bounding box center [484, 291] width 16 height 16
click at [480, 335] on button "Distracted Driving & Phone Usage" at bounding box center [484, 330] width 16 height 16
click at [479, 369] on button "Traffic Sign Violations (rolling stop, lane departure, red light, yield)" at bounding box center [484, 369] width 16 height 16
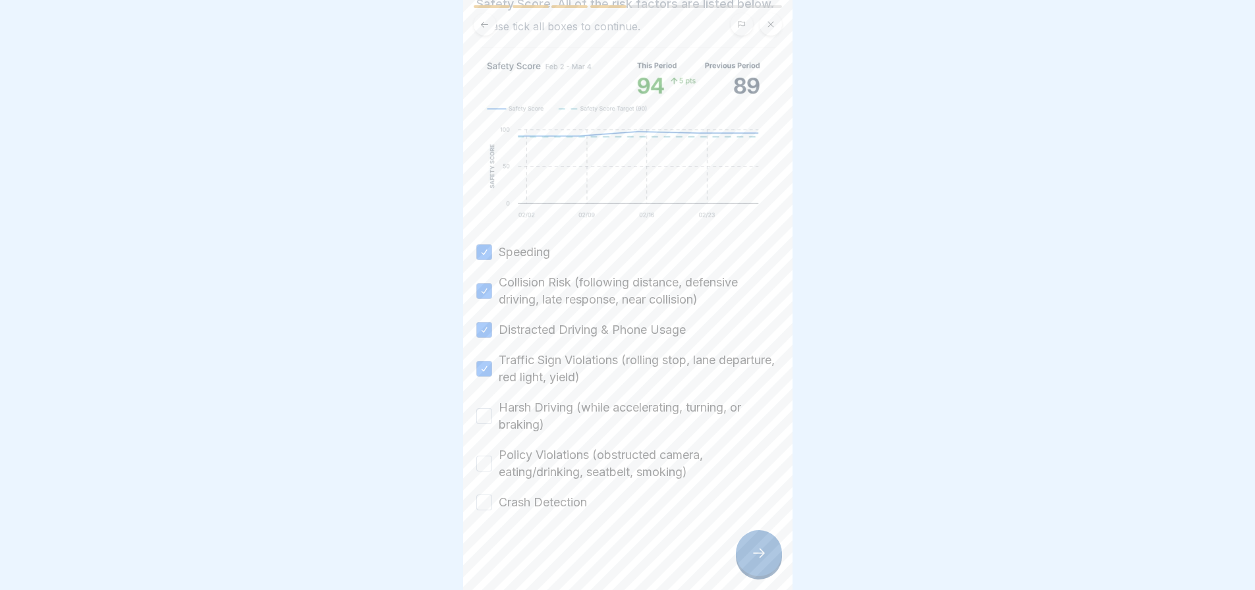
click at [481, 416] on button "Harsh Driving (while accelerating, turning, or braking)" at bounding box center [484, 416] width 16 height 16
click at [487, 463] on button "Policy Violations (obstructed camera, eating/drinking, seatbelt, smoking)" at bounding box center [484, 464] width 16 height 16
click at [481, 501] on button "Crash Detection" at bounding box center [484, 503] width 16 height 16
click at [753, 560] on icon at bounding box center [759, 553] width 16 height 16
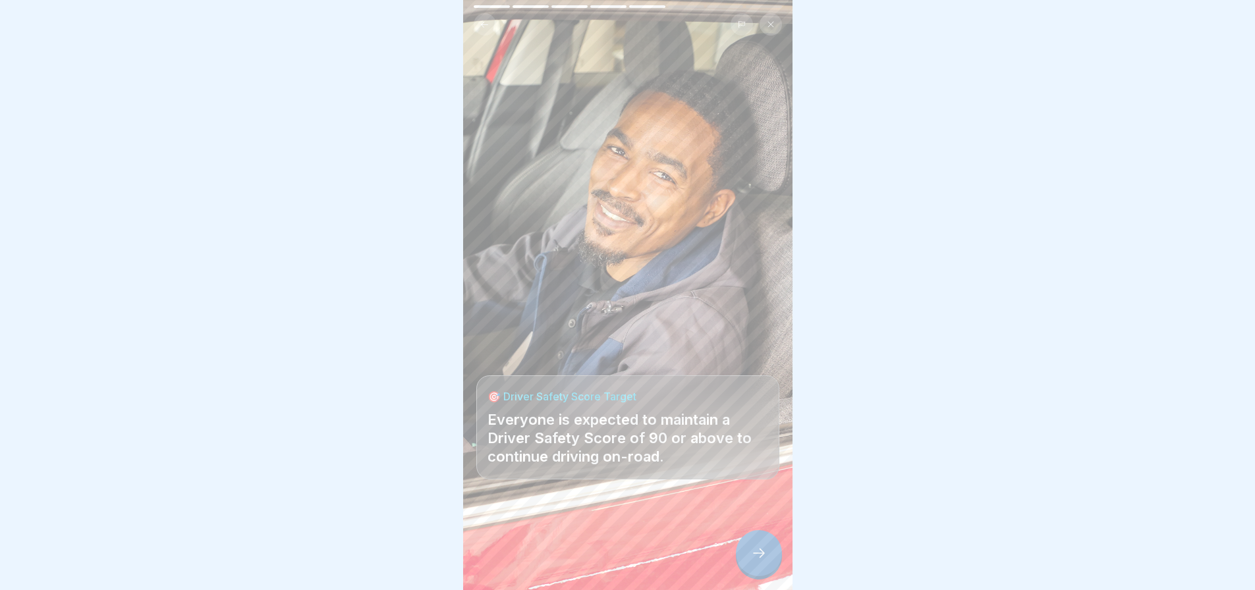
click at [753, 561] on icon at bounding box center [759, 553] width 16 height 16
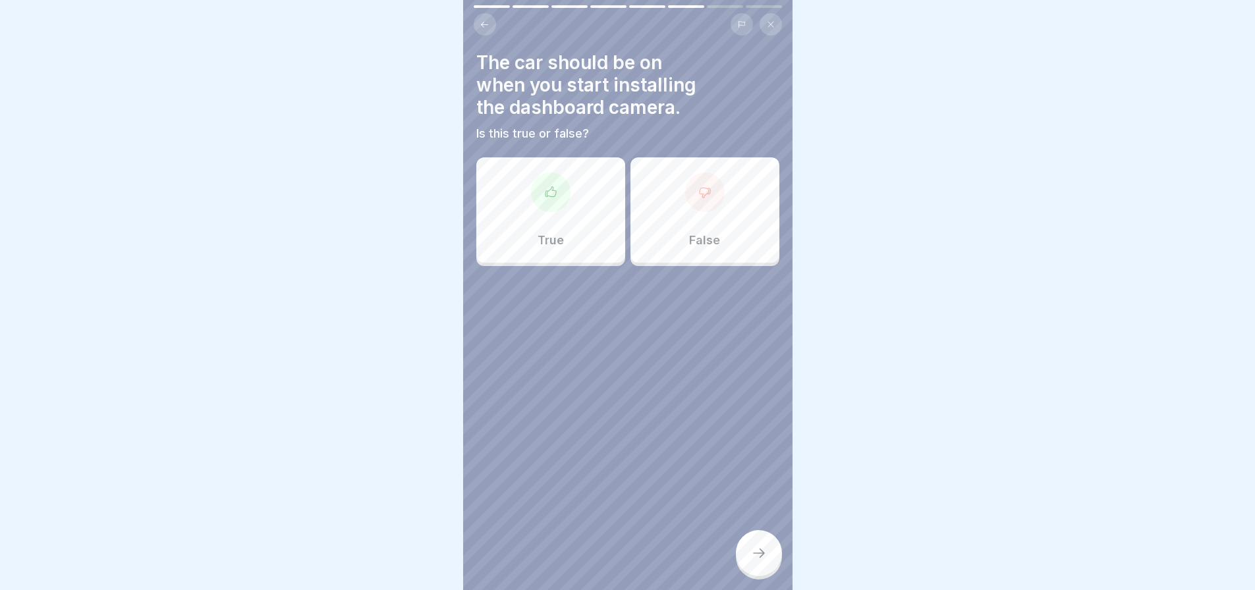
click at [696, 231] on div "False" at bounding box center [704, 209] width 149 height 105
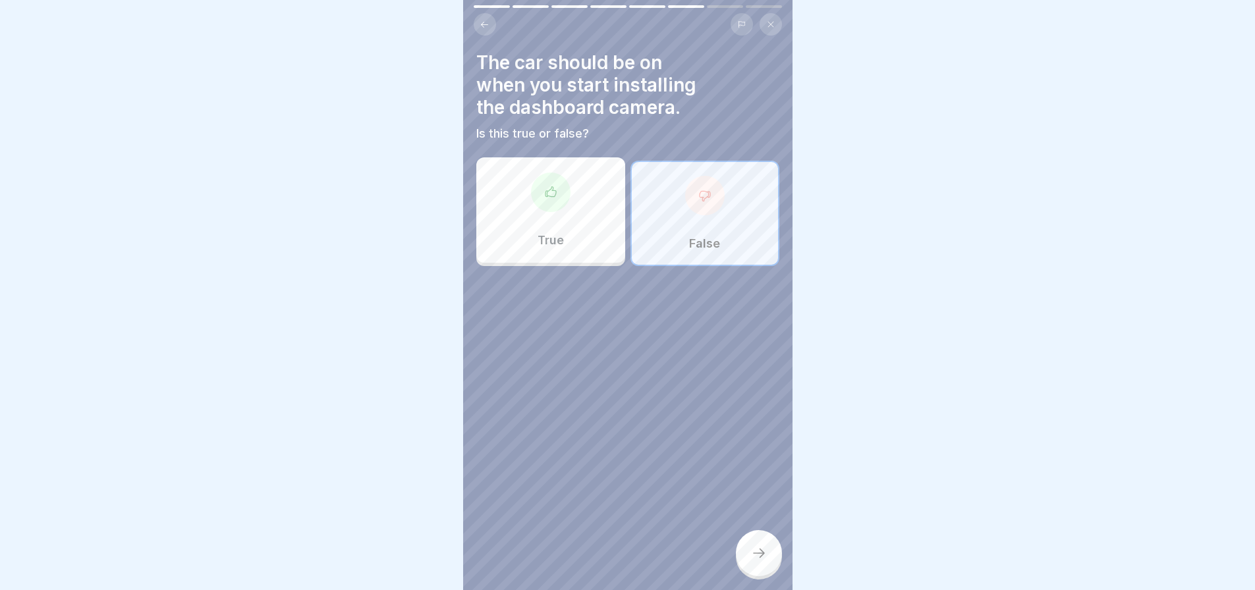
click at [748, 574] on div at bounding box center [759, 553] width 46 height 46
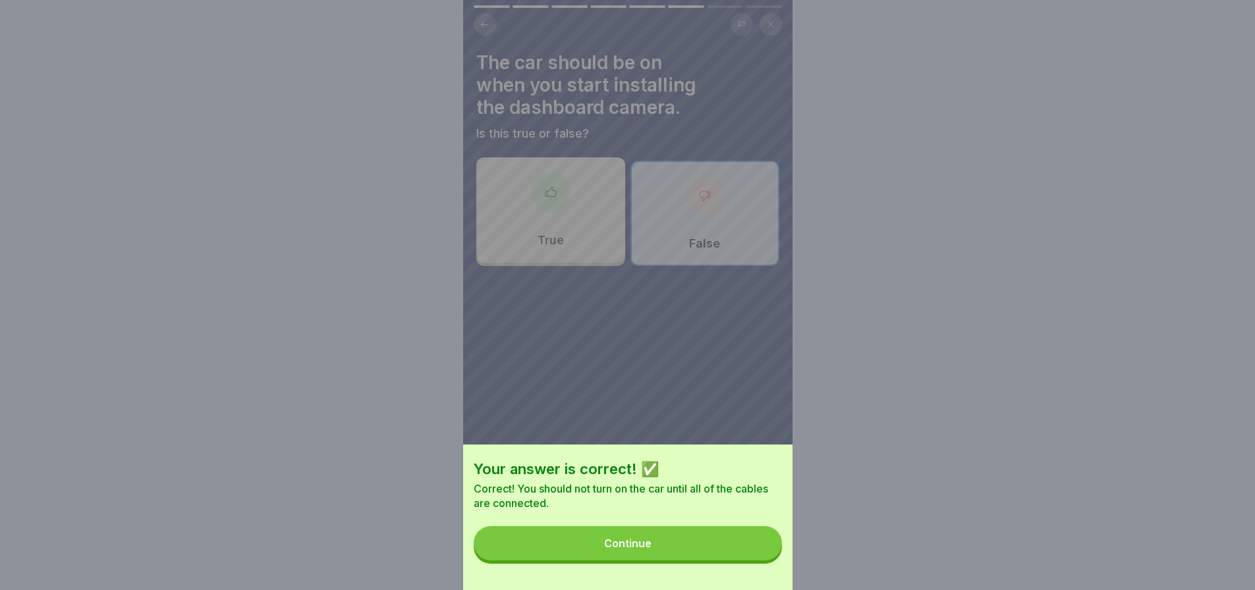
click at [718, 552] on button "Continue" at bounding box center [628, 543] width 308 height 34
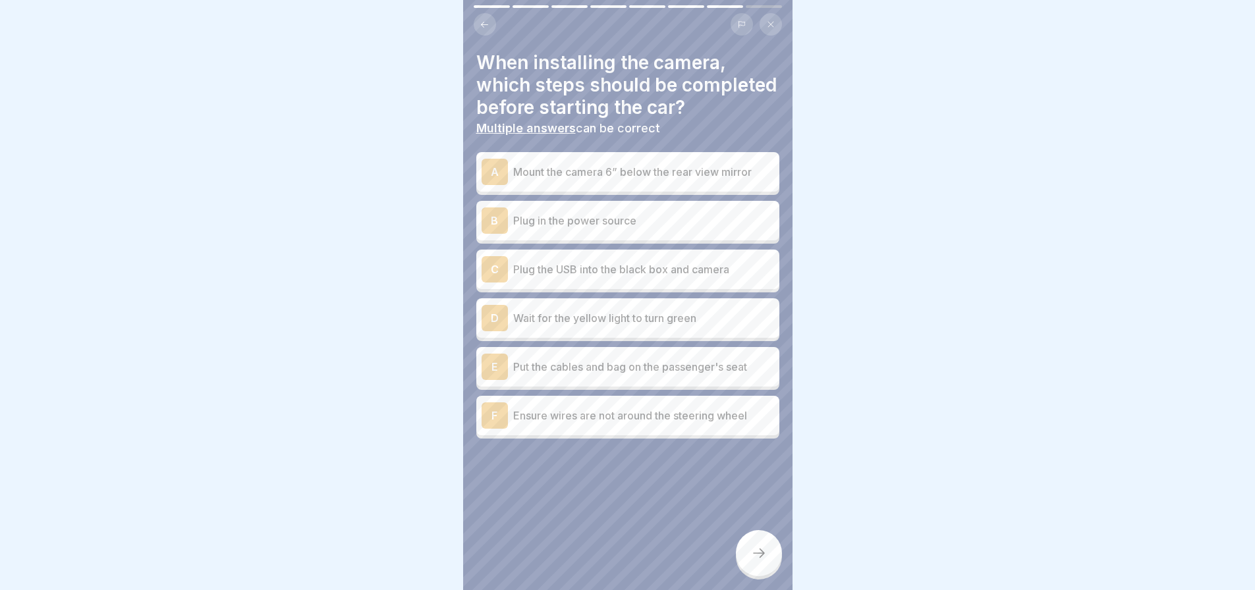
click at [489, 185] on div "A" at bounding box center [494, 172] width 26 height 26
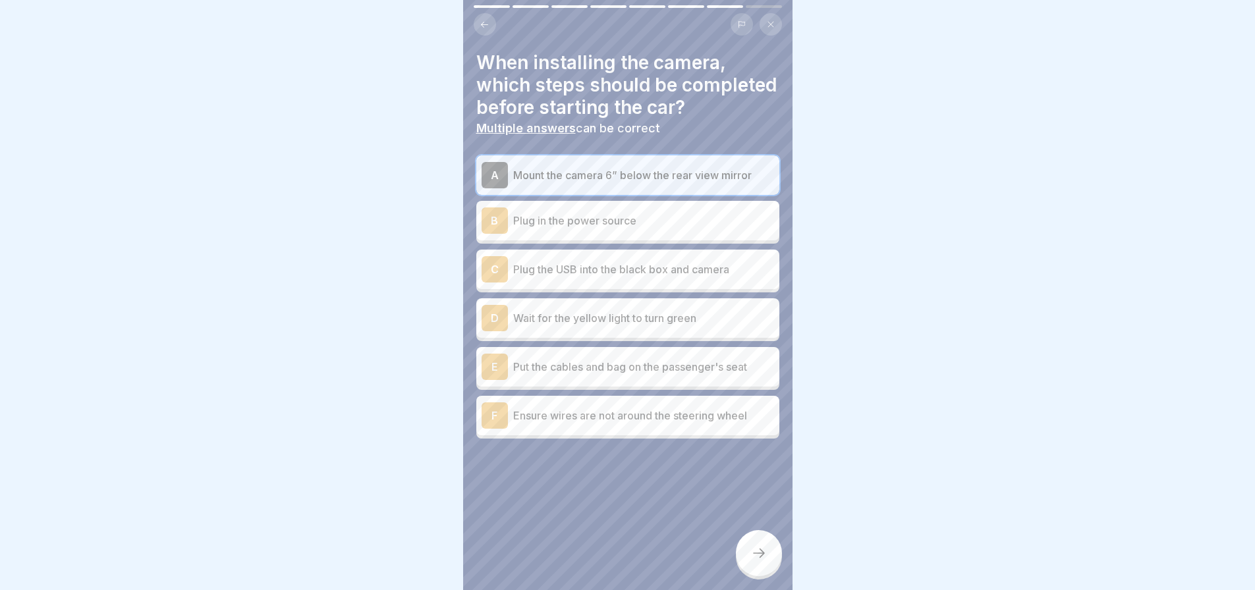
click at [497, 234] on div "B" at bounding box center [494, 220] width 26 height 26
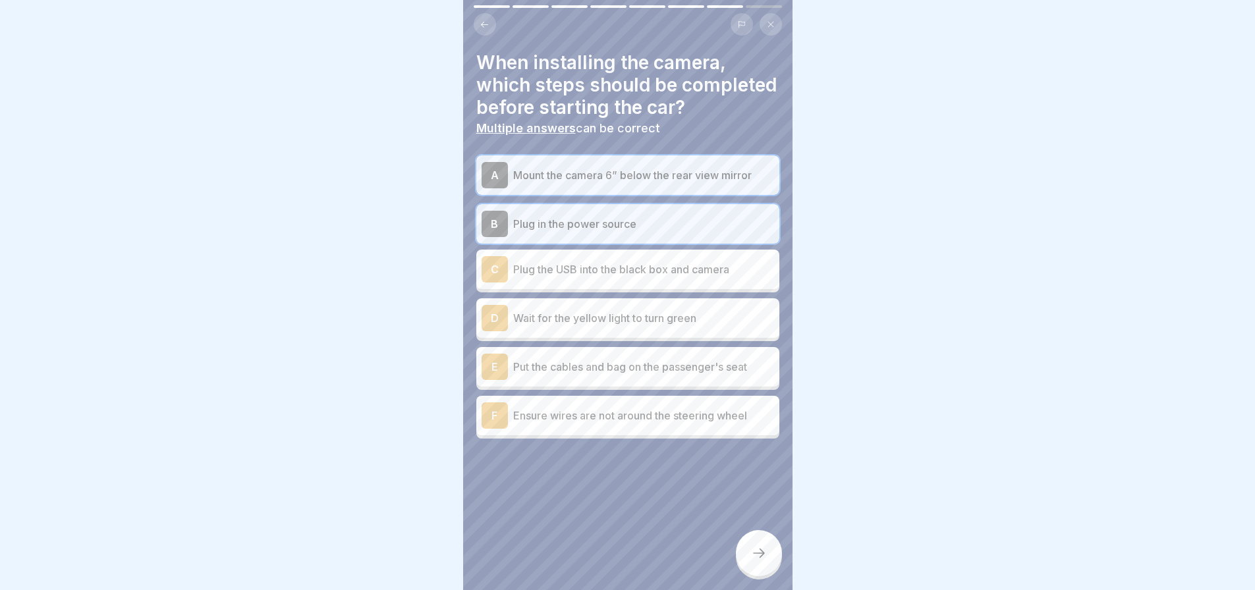
click at [492, 283] on div "C" at bounding box center [494, 269] width 26 height 26
click at [493, 331] on div "D" at bounding box center [494, 318] width 26 height 26
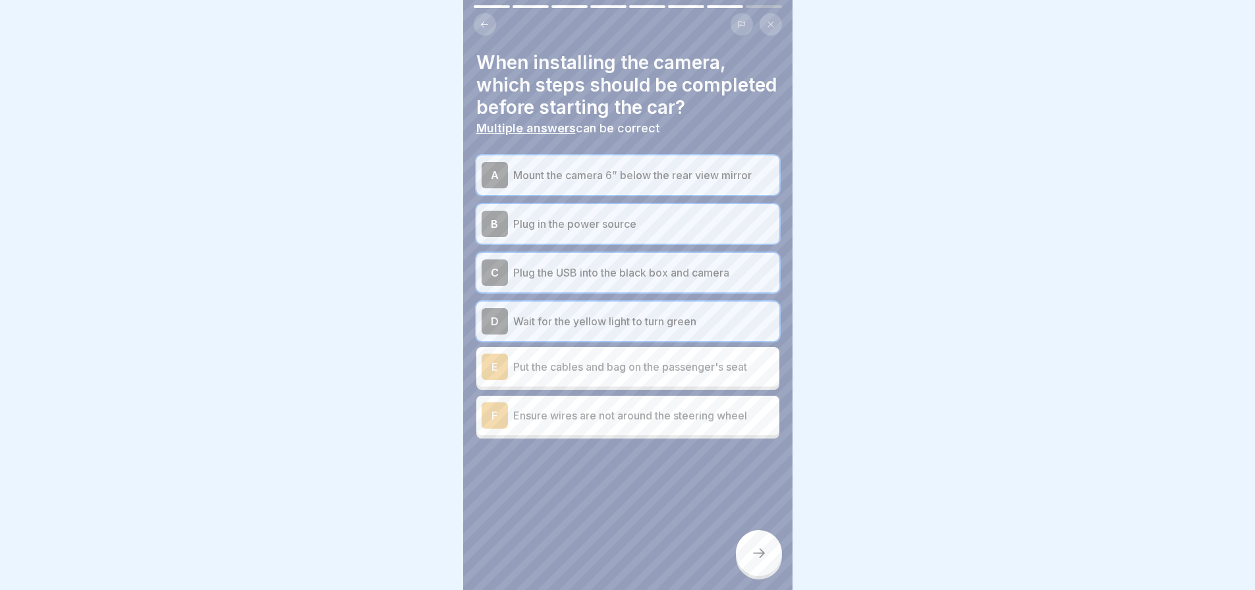
click at [490, 380] on div "E" at bounding box center [494, 367] width 26 height 26
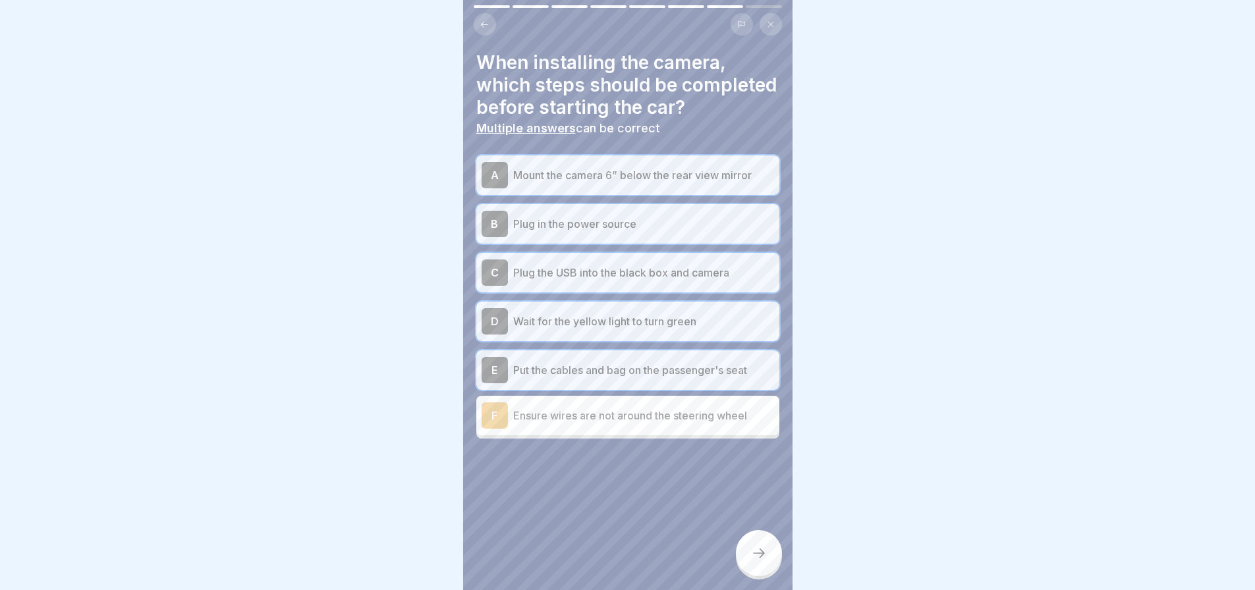
click at [492, 429] on div "F" at bounding box center [494, 415] width 26 height 26
click at [759, 561] on icon at bounding box center [759, 553] width 16 height 16
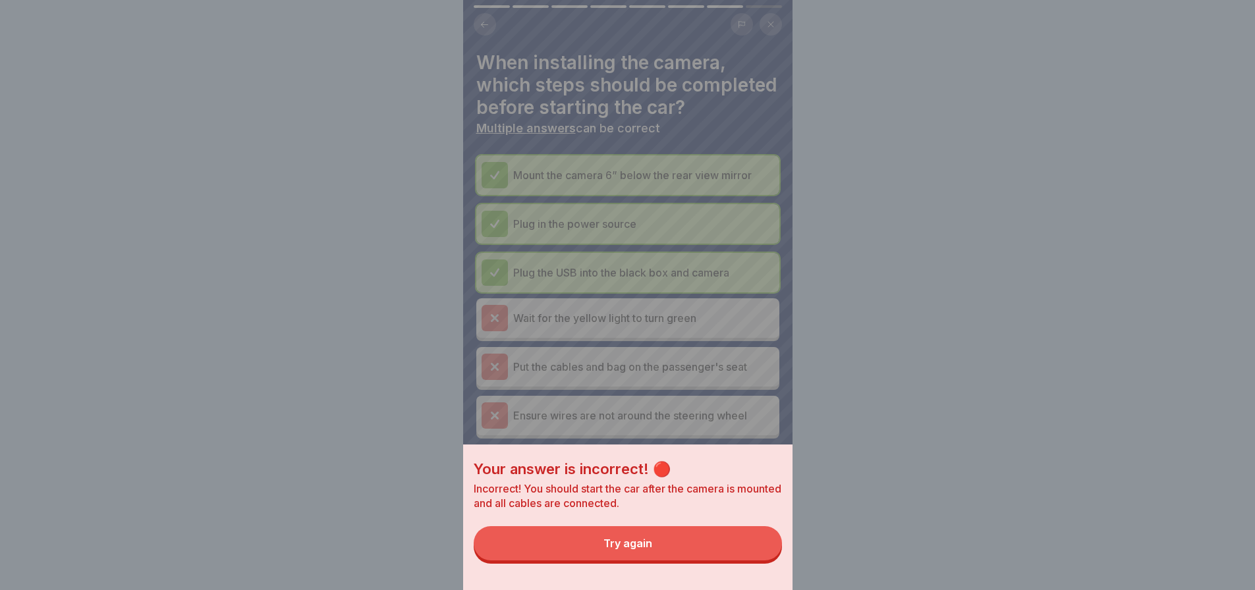
click at [607, 557] on button "Try again" at bounding box center [628, 543] width 308 height 34
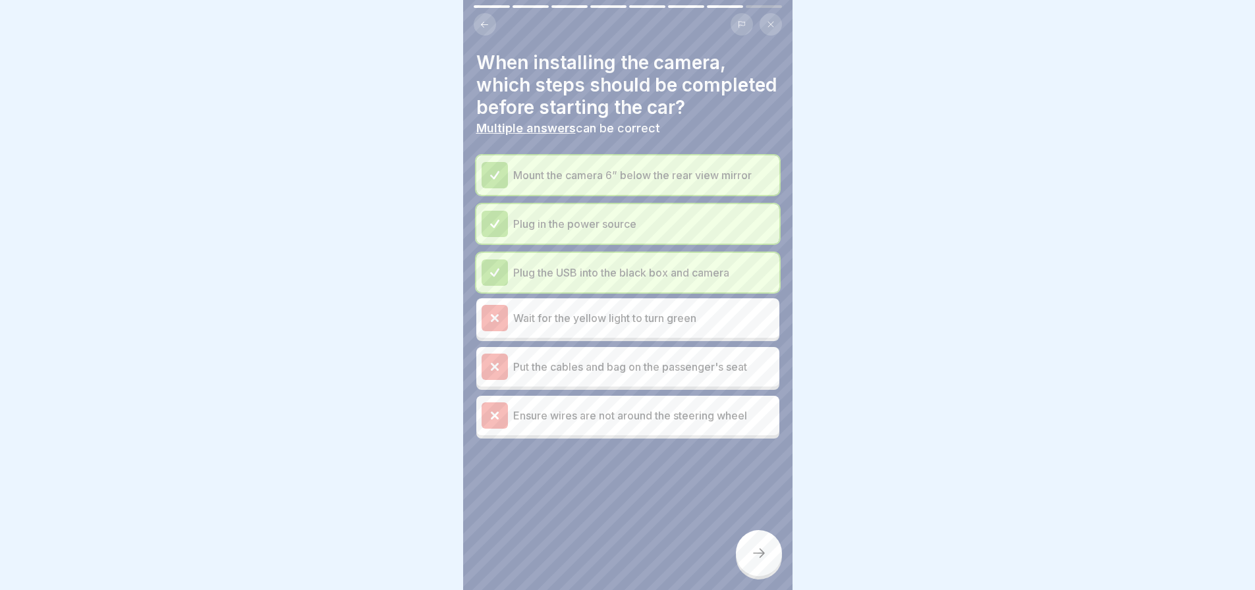
click at [491, 324] on icon at bounding box center [495, 318] width 12 height 12
click at [498, 188] on div at bounding box center [494, 175] width 26 height 26
click at [491, 230] on icon at bounding box center [495, 224] width 12 height 12
click at [487, 286] on div at bounding box center [494, 272] width 26 height 26
click at [615, 326] on p "Wait for the yellow light to turn green" at bounding box center [643, 318] width 261 height 16
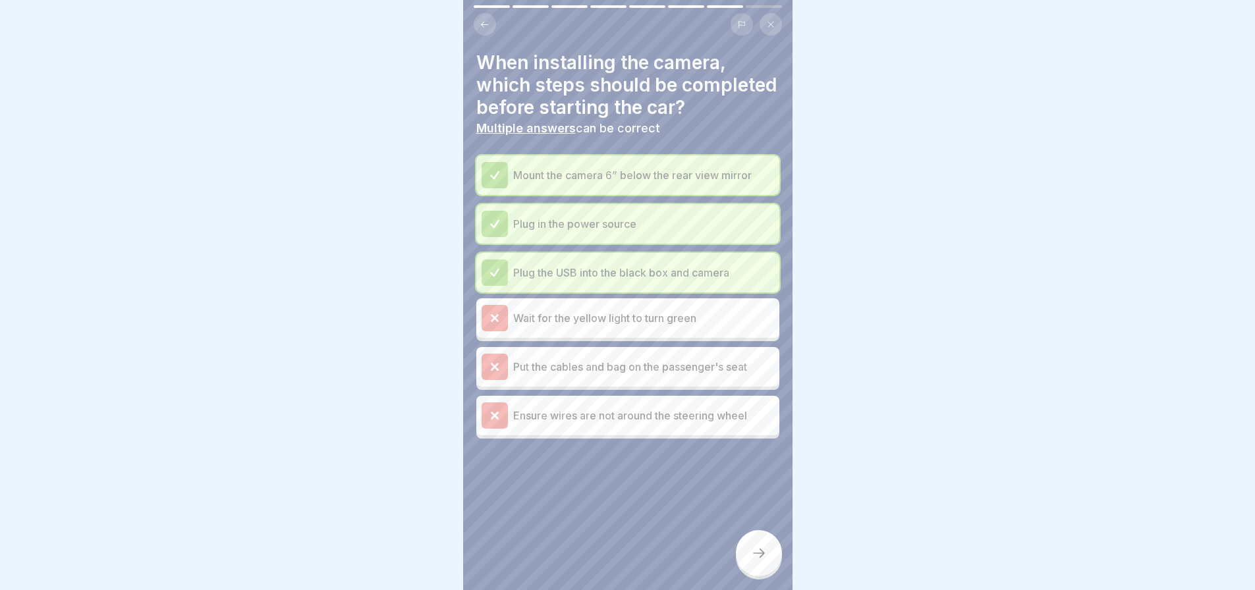
click at [545, 380] on div "Put the cables and bag on the passenger's seat" at bounding box center [627, 367] width 292 height 26
click at [496, 421] on icon at bounding box center [495, 416] width 12 height 12
click at [762, 561] on icon at bounding box center [759, 553] width 16 height 16
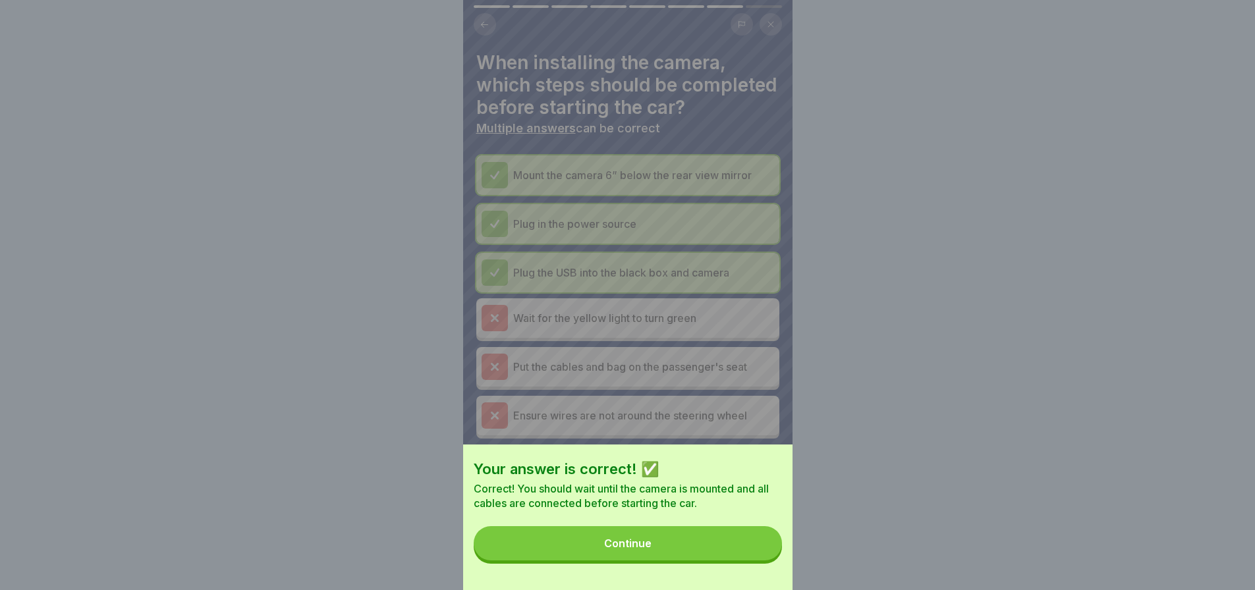
click at [697, 553] on button "Continue" at bounding box center [628, 543] width 308 height 34
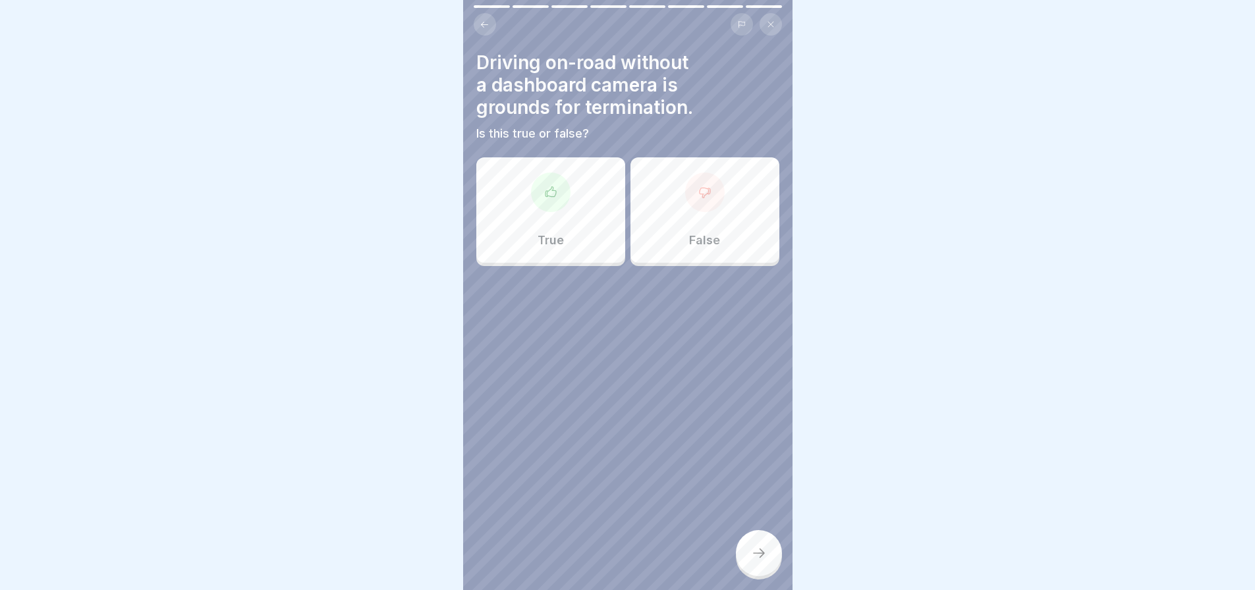
click at [561, 207] on div "True" at bounding box center [550, 209] width 149 height 105
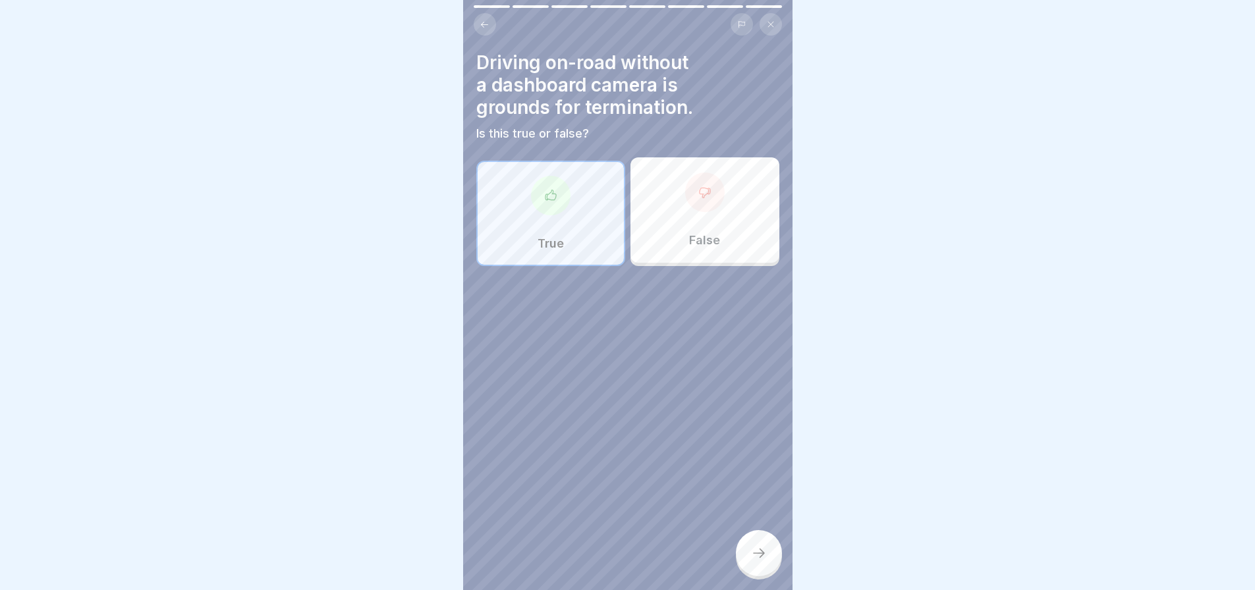
click at [757, 561] on icon at bounding box center [759, 553] width 16 height 16
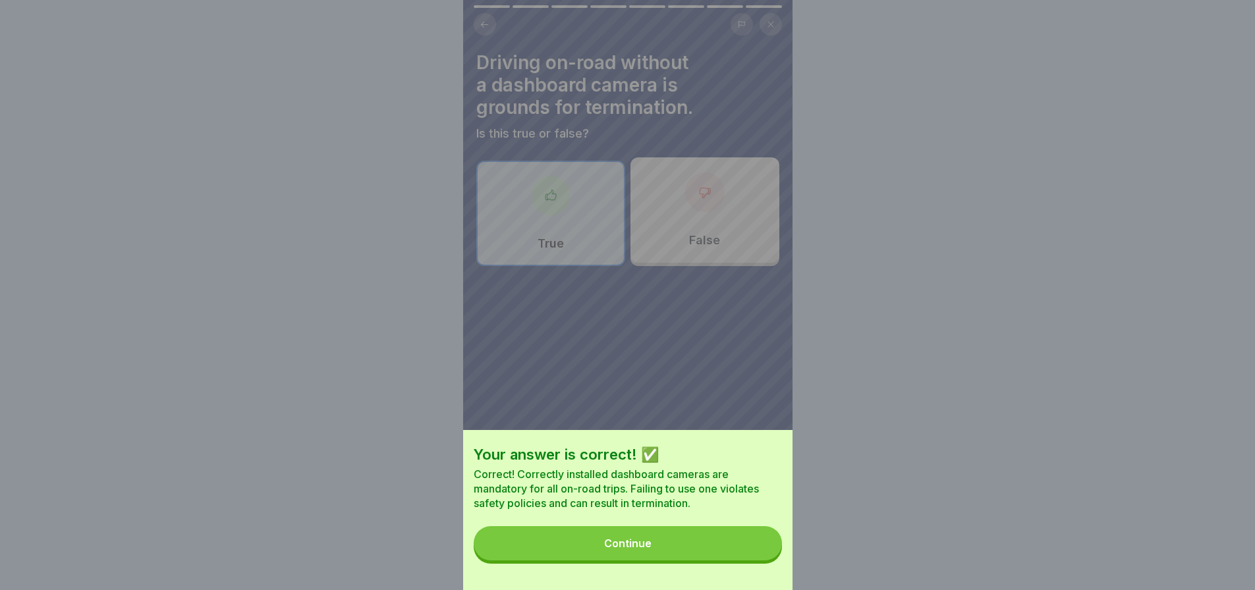
click at [676, 553] on button "Continue" at bounding box center [628, 543] width 308 height 34
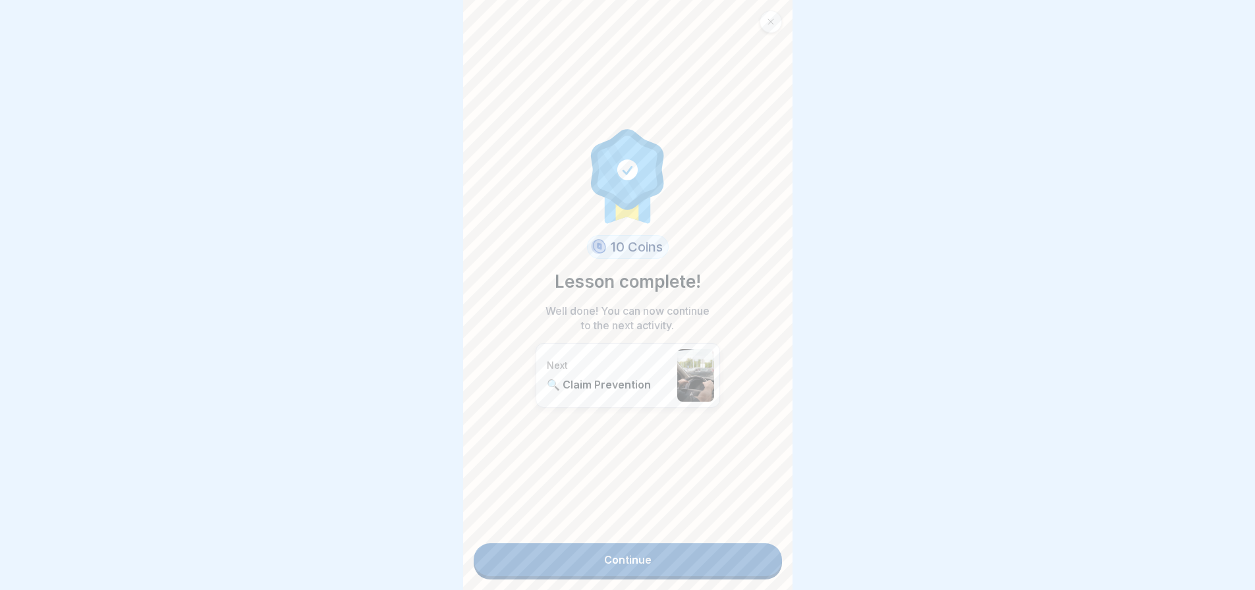
click at [658, 559] on link "Continue" at bounding box center [628, 559] width 308 height 33
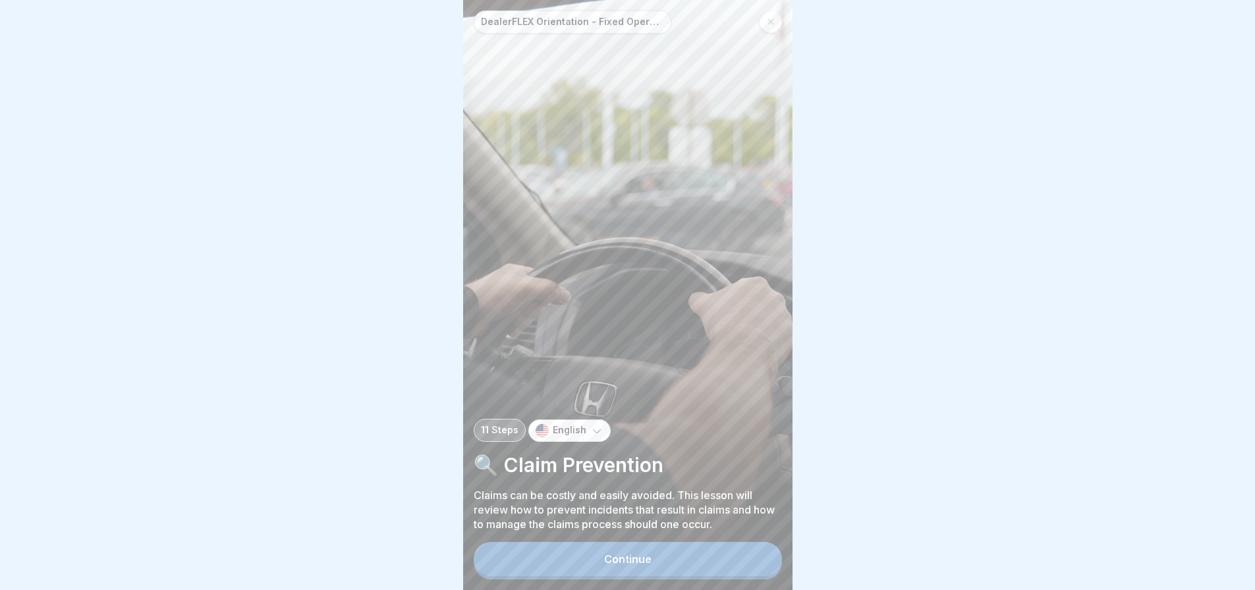
click at [654, 562] on button "Continue" at bounding box center [628, 559] width 308 height 34
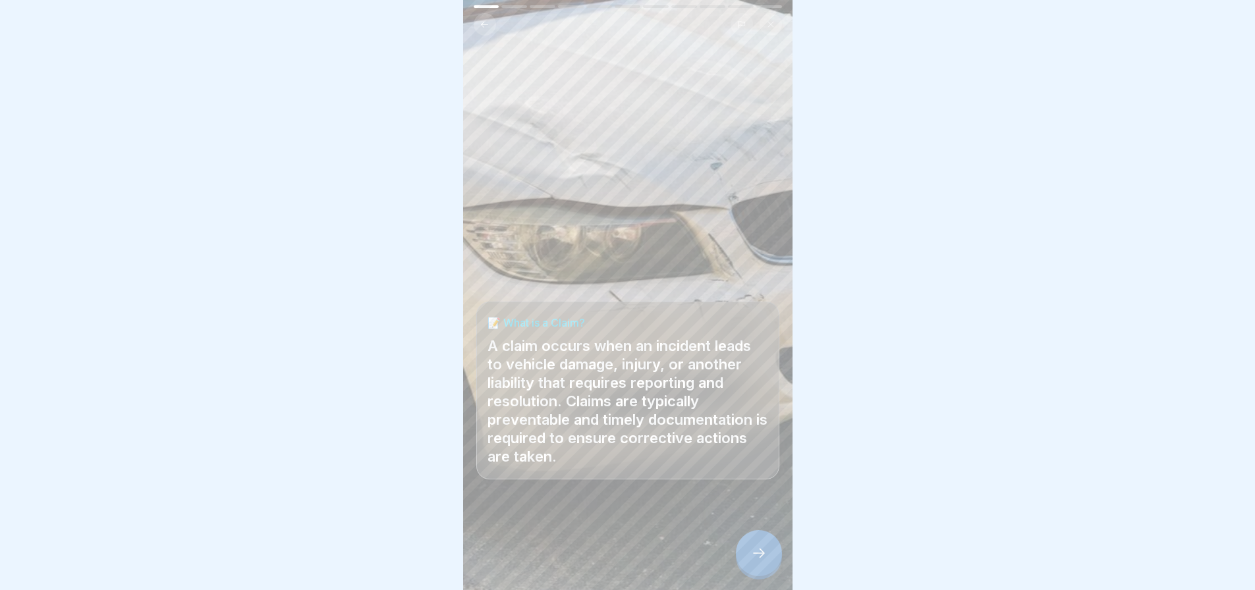
click at [756, 559] on icon at bounding box center [759, 553] width 16 height 16
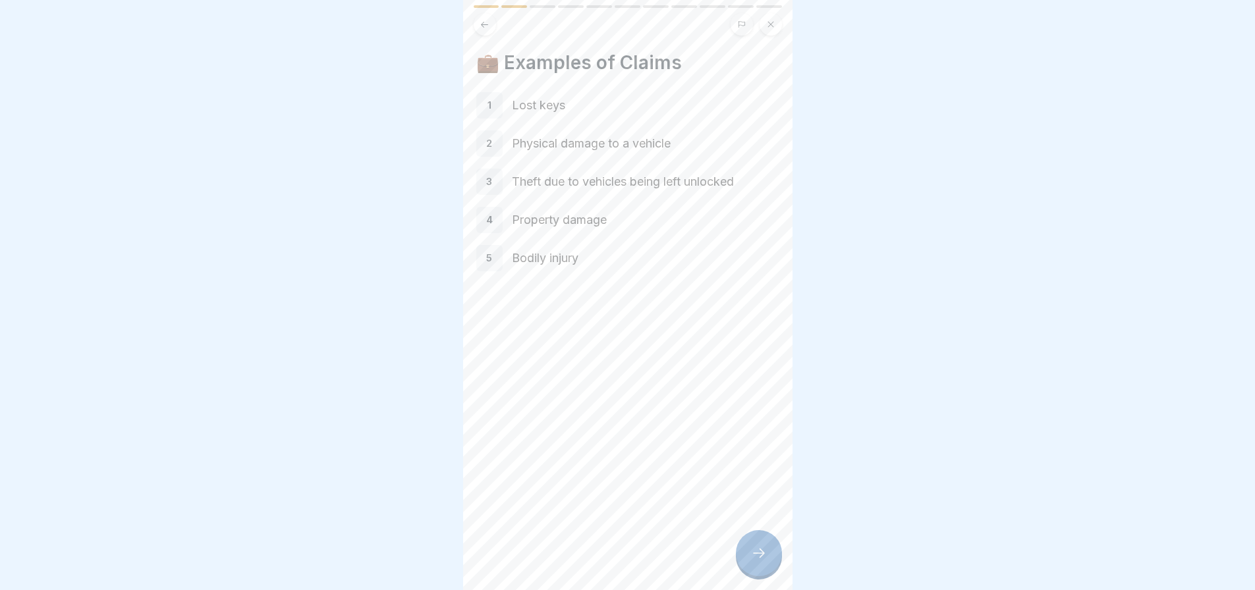
click at [752, 552] on div at bounding box center [759, 553] width 46 height 46
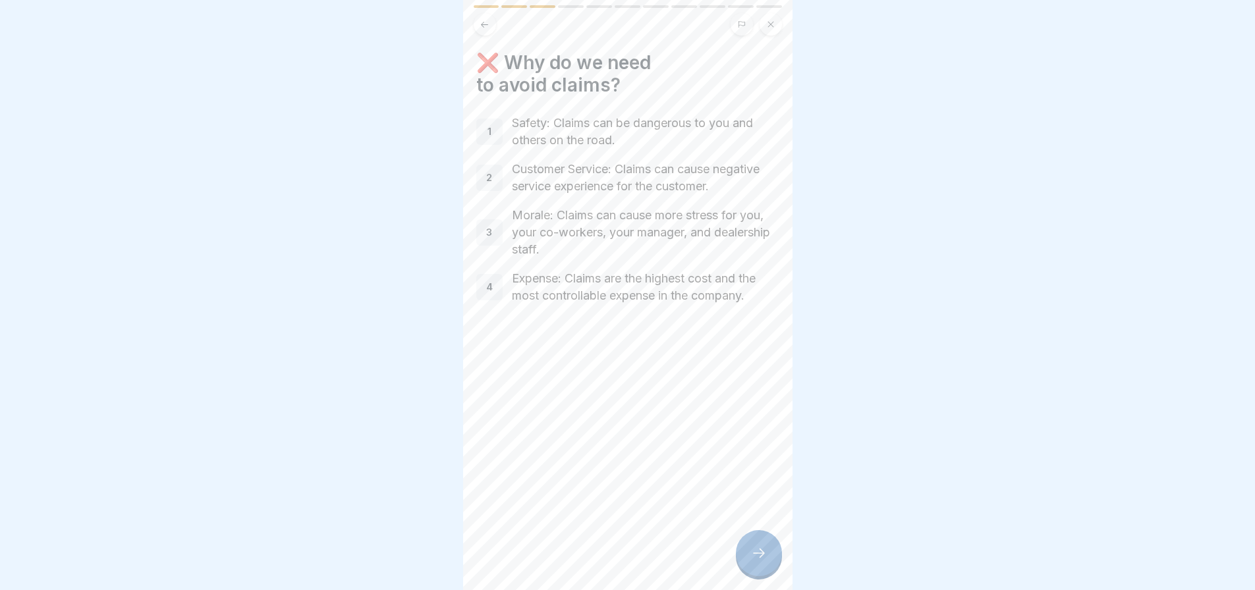
click at [756, 561] on icon at bounding box center [759, 553] width 16 height 16
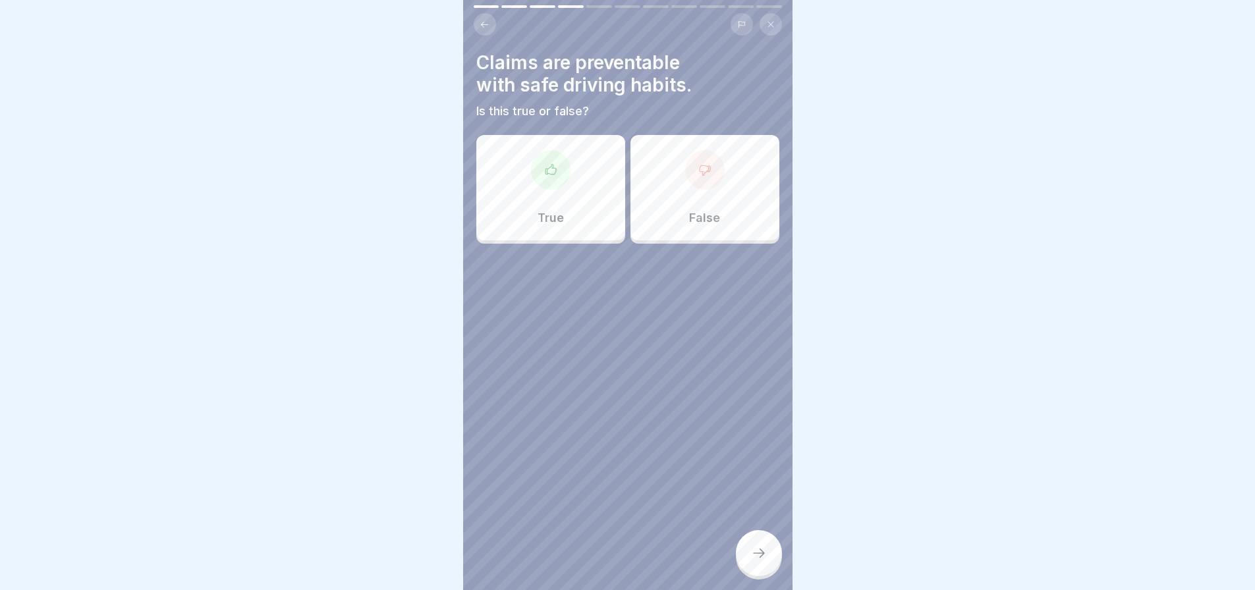
click at [547, 197] on div "True" at bounding box center [550, 187] width 149 height 105
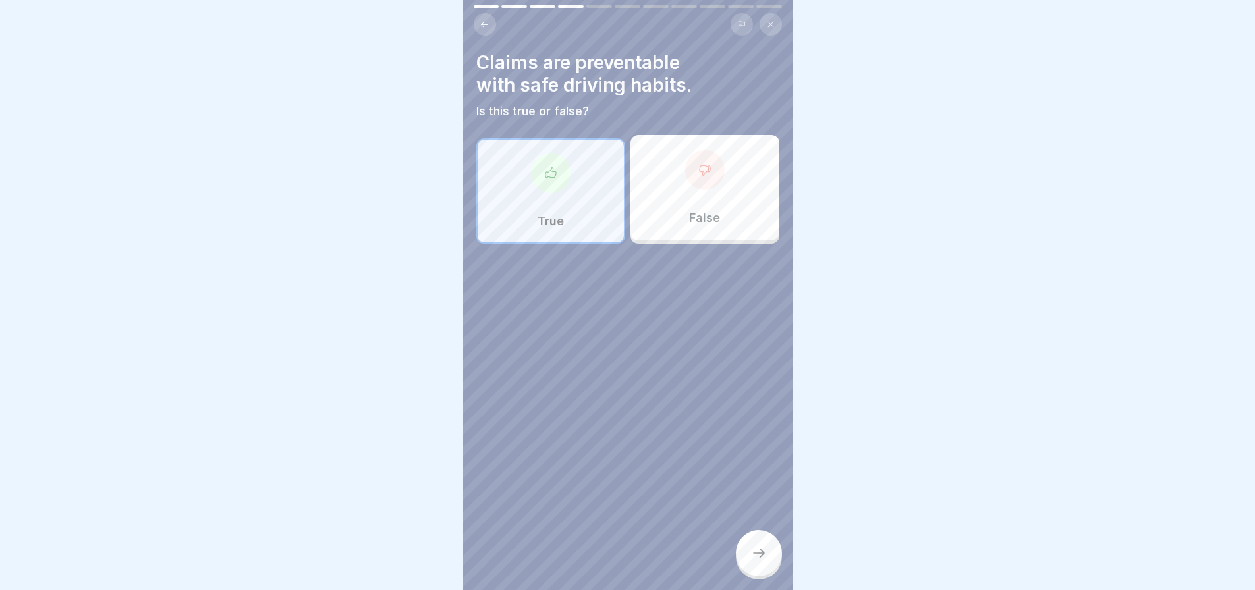
click at [749, 570] on div at bounding box center [759, 553] width 46 height 46
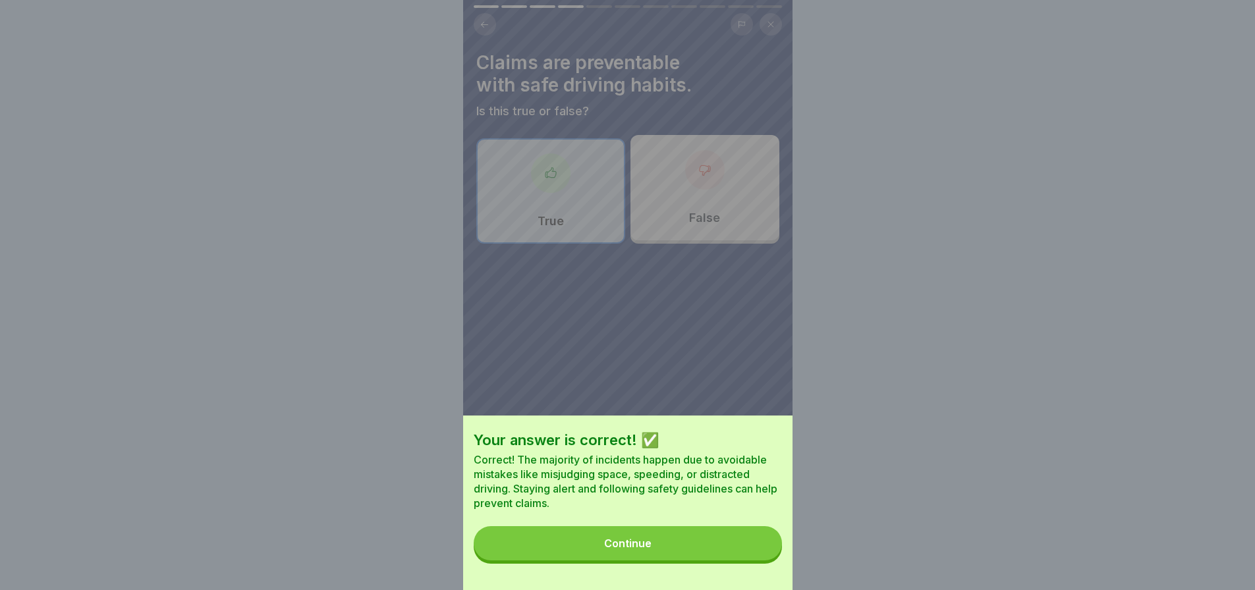
click at [678, 553] on button "Continue" at bounding box center [628, 543] width 308 height 34
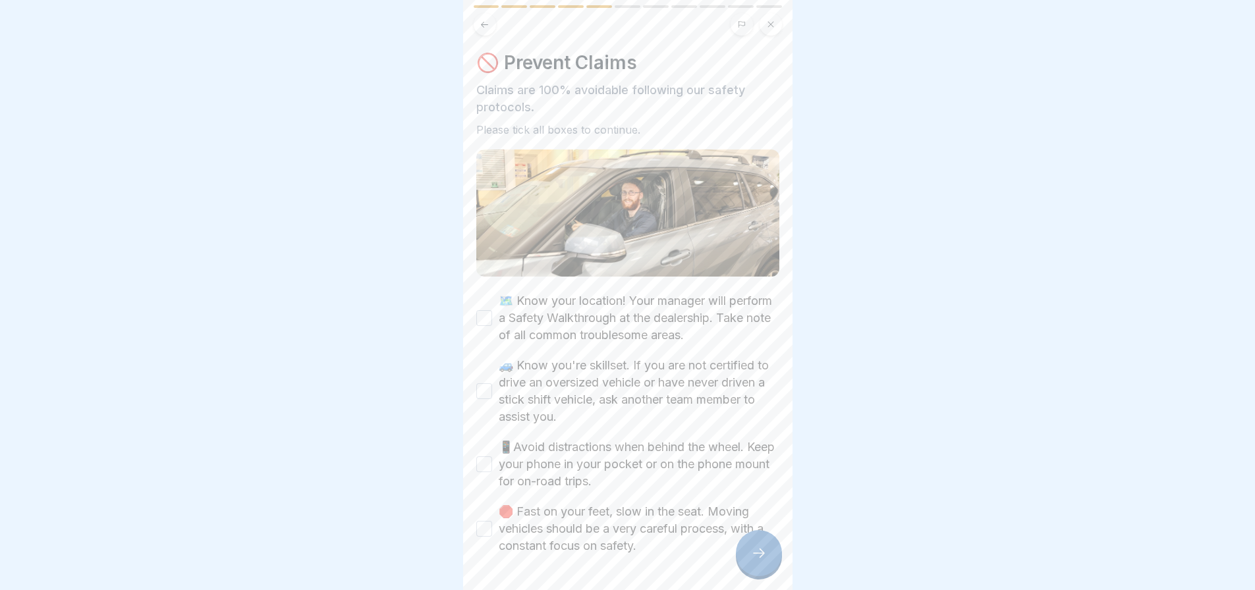
click at [489, 313] on button "🗺️ Know your location! Your manager will perform a Safety Walkthrough at the de…" at bounding box center [484, 318] width 16 height 16
click at [485, 393] on button "🚙 Know you're skillset. If you are not certified to drive an oversized vehicle …" at bounding box center [484, 391] width 16 height 16
click at [483, 464] on button "📱Avoid distractions when behind the wheel. Keep your phone in your pocket or on…" at bounding box center [484, 464] width 16 height 16
click at [487, 528] on button "🛑 Fast on your feet, slow in the seat. Moving vehicles should be a very careful…" at bounding box center [484, 529] width 16 height 16
click at [762, 561] on icon at bounding box center [759, 553] width 16 height 16
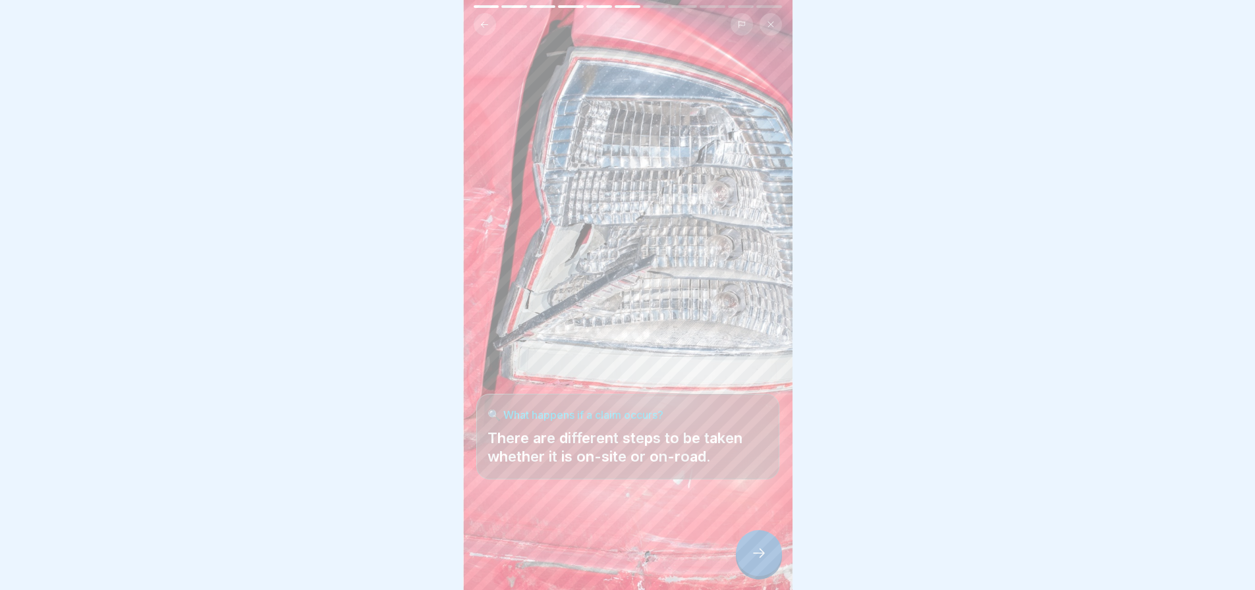
click at [753, 560] on icon at bounding box center [759, 553] width 16 height 16
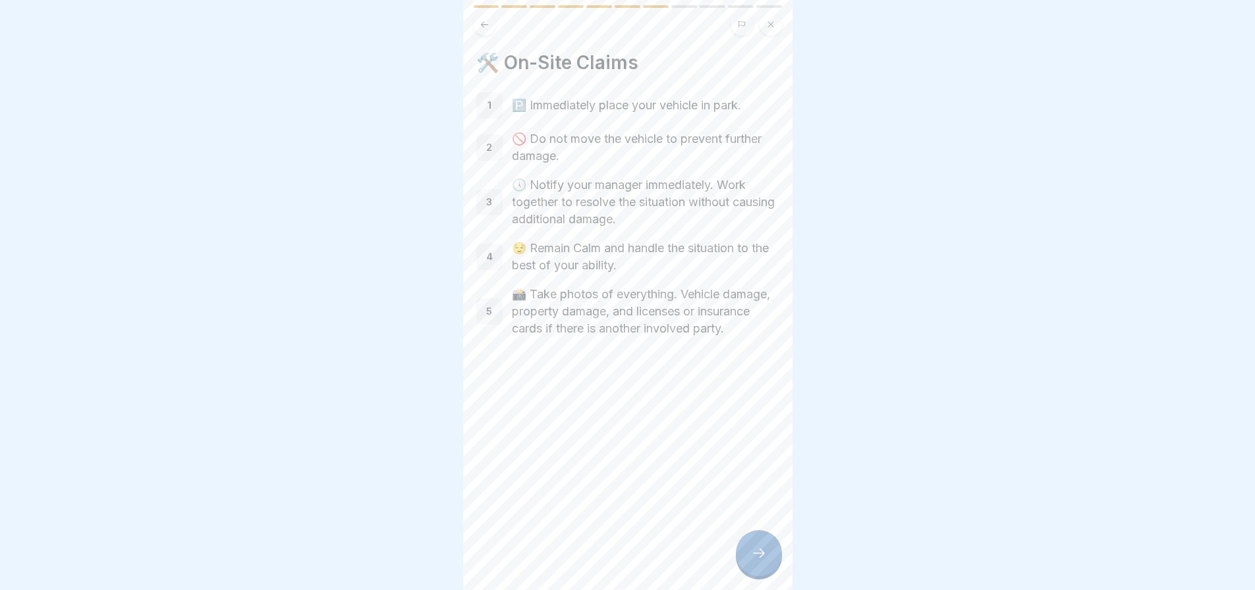
click at [763, 557] on icon at bounding box center [759, 553] width 16 height 16
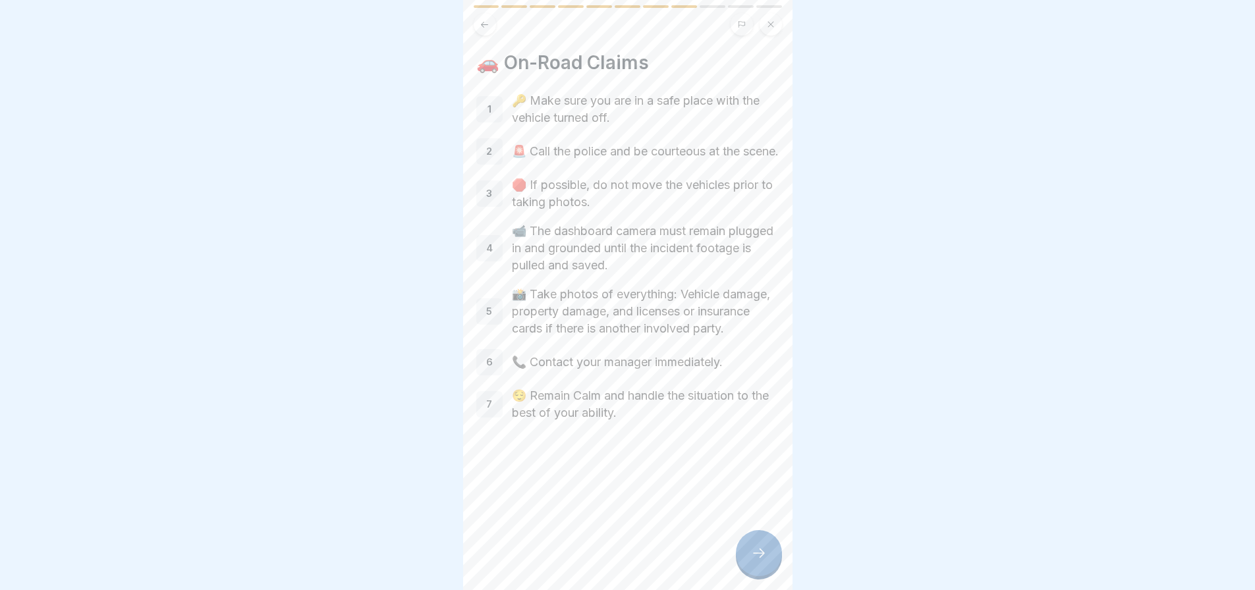
click at [759, 561] on icon at bounding box center [759, 553] width 16 height 16
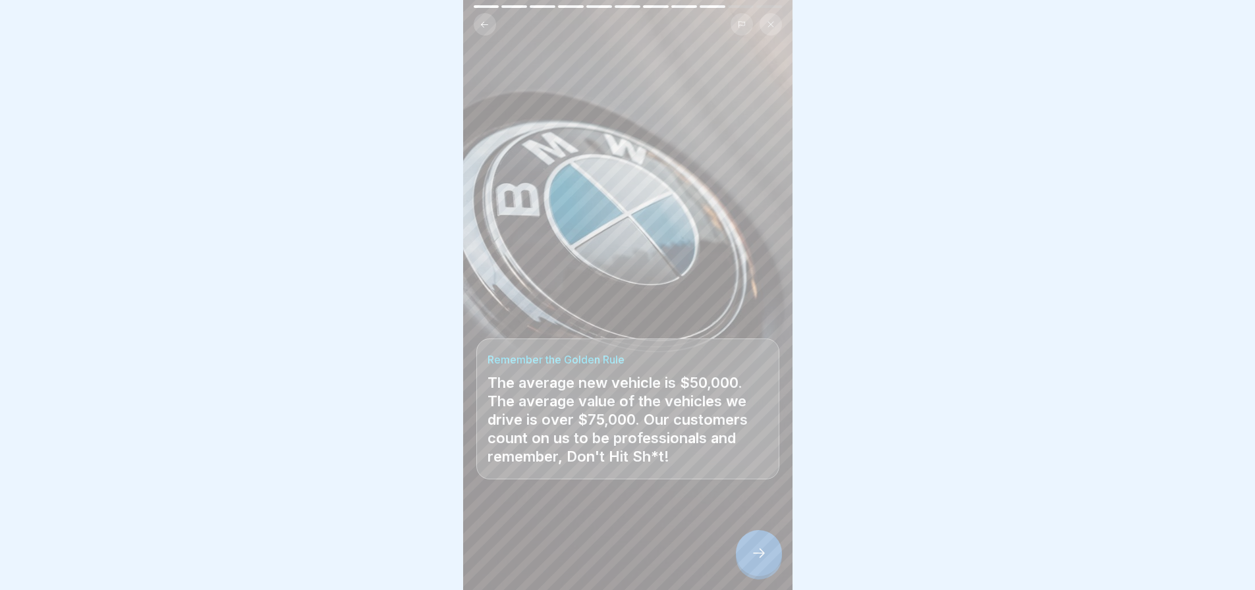
click at [753, 558] on icon at bounding box center [759, 553] width 16 height 16
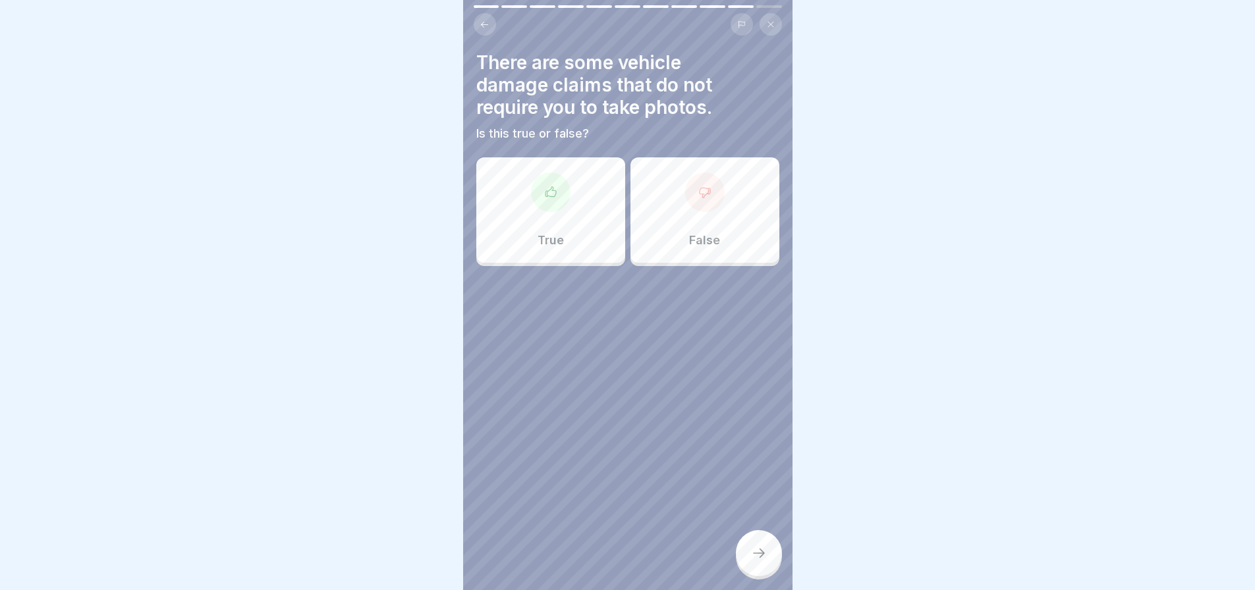
click at [701, 214] on div "False" at bounding box center [704, 209] width 149 height 105
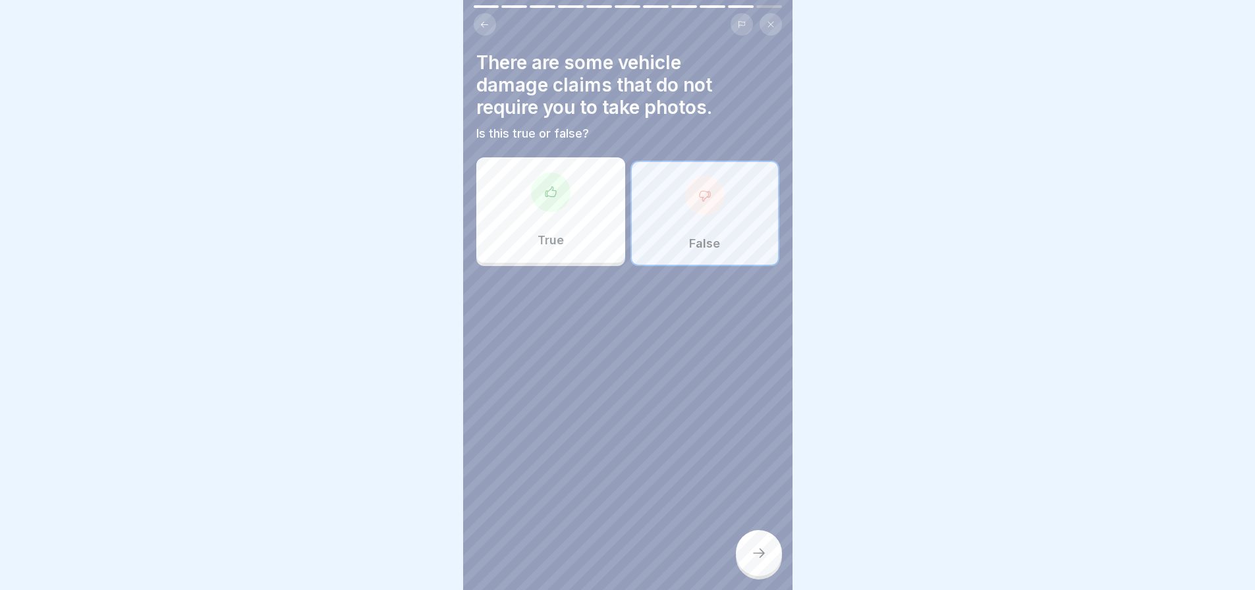
click at [753, 561] on icon at bounding box center [759, 553] width 16 height 16
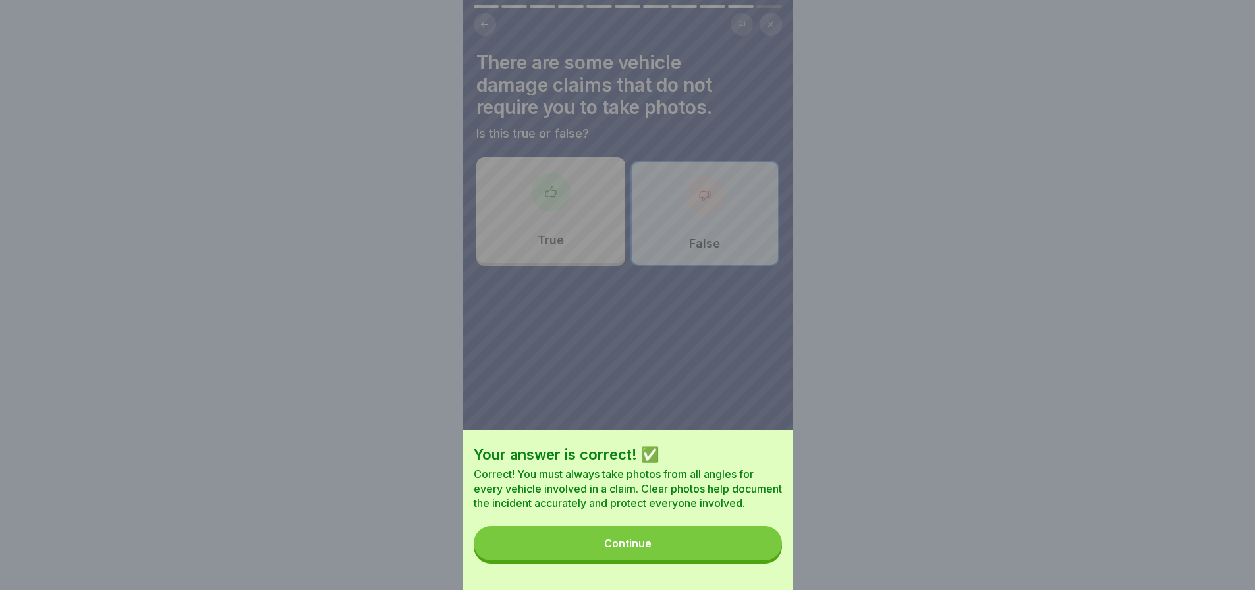
click at [651, 549] on div "Continue" at bounding box center [627, 543] width 47 height 12
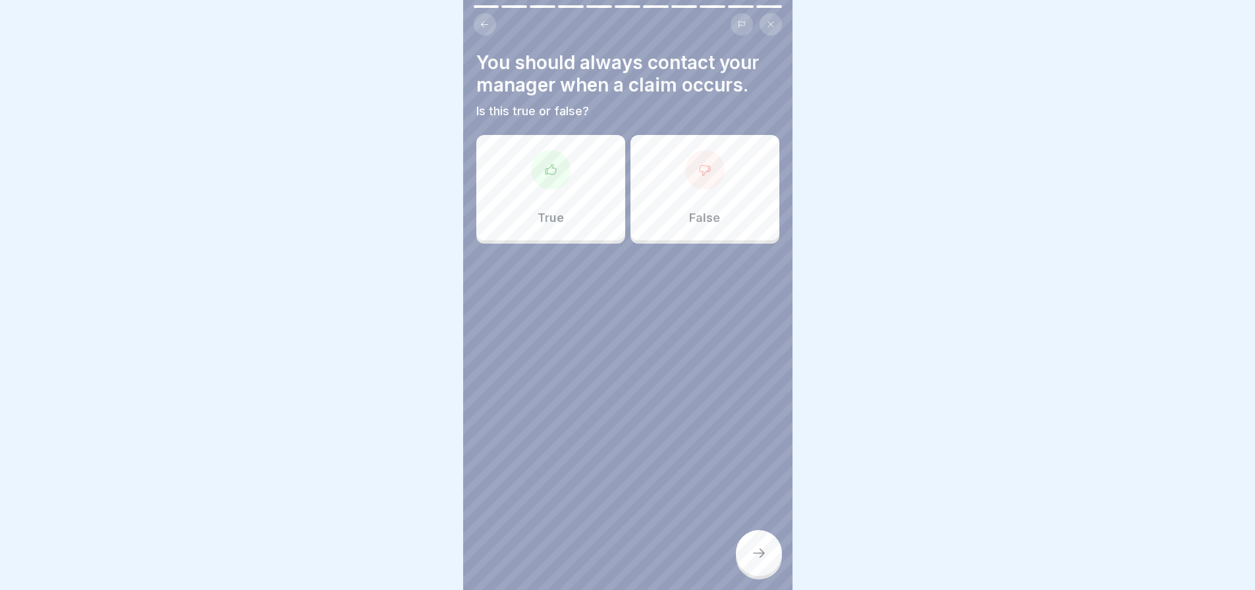
click at [534, 195] on div "True" at bounding box center [550, 187] width 149 height 105
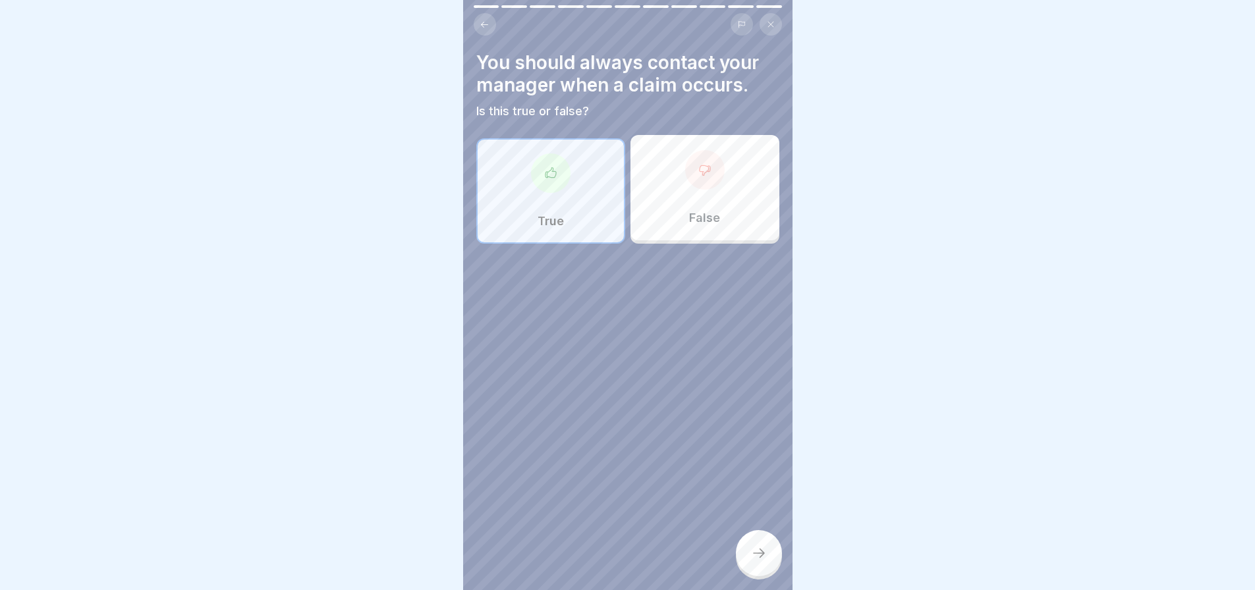
click at [753, 561] on icon at bounding box center [759, 553] width 16 height 16
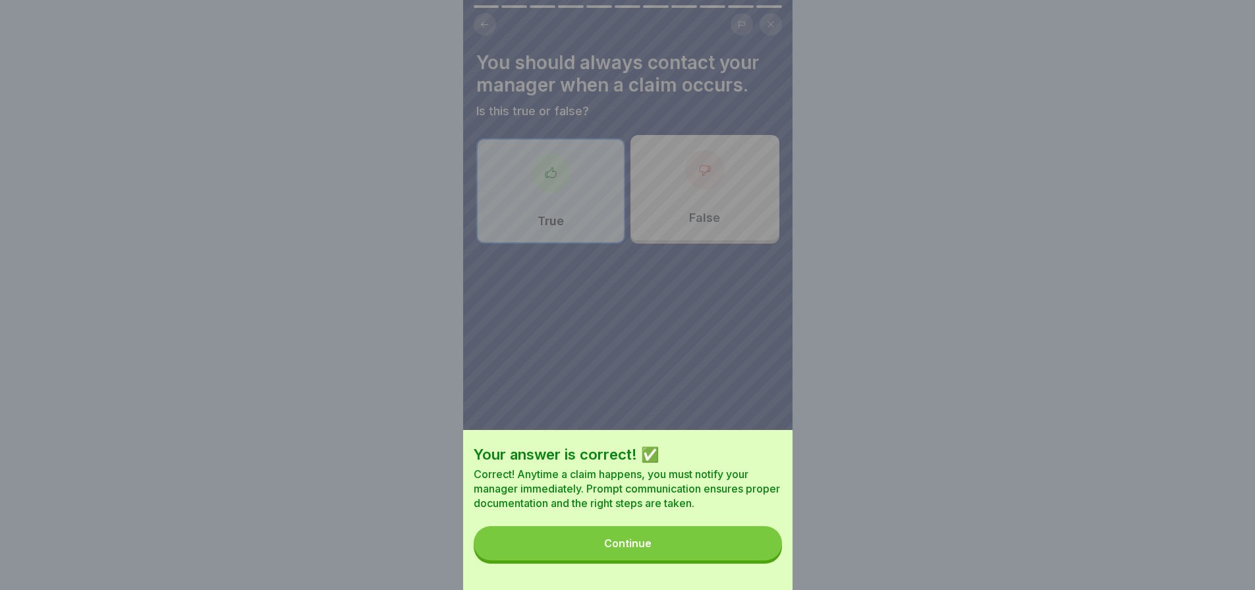
click at [692, 557] on button "Continue" at bounding box center [628, 543] width 308 height 34
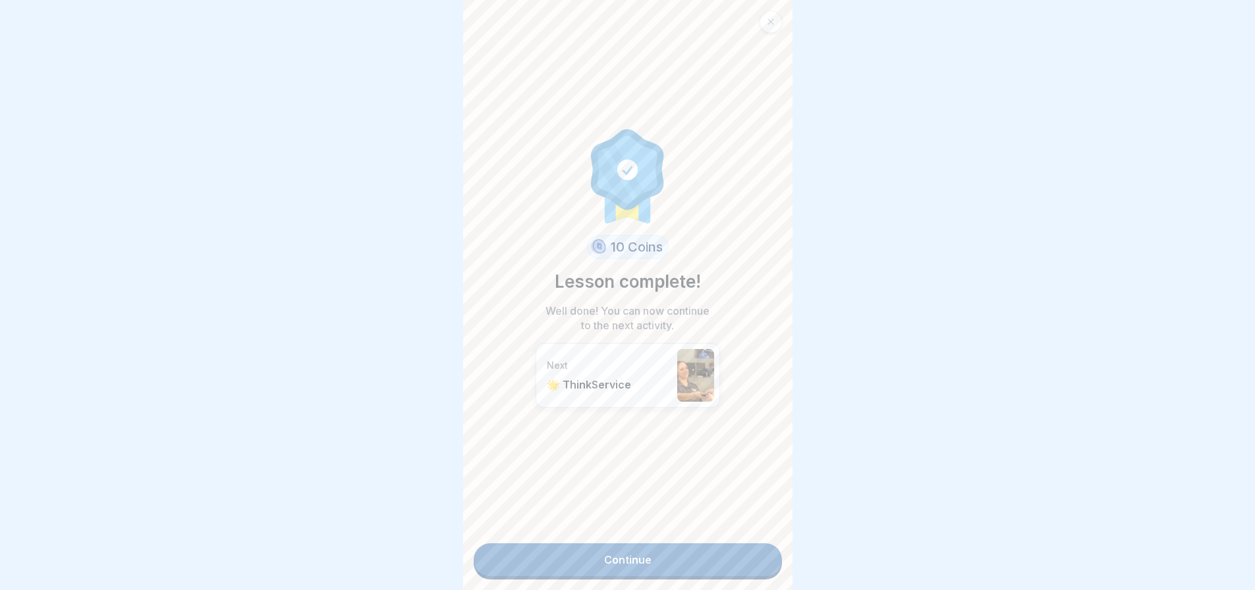
click at [699, 555] on link "Continue" at bounding box center [628, 559] width 308 height 33
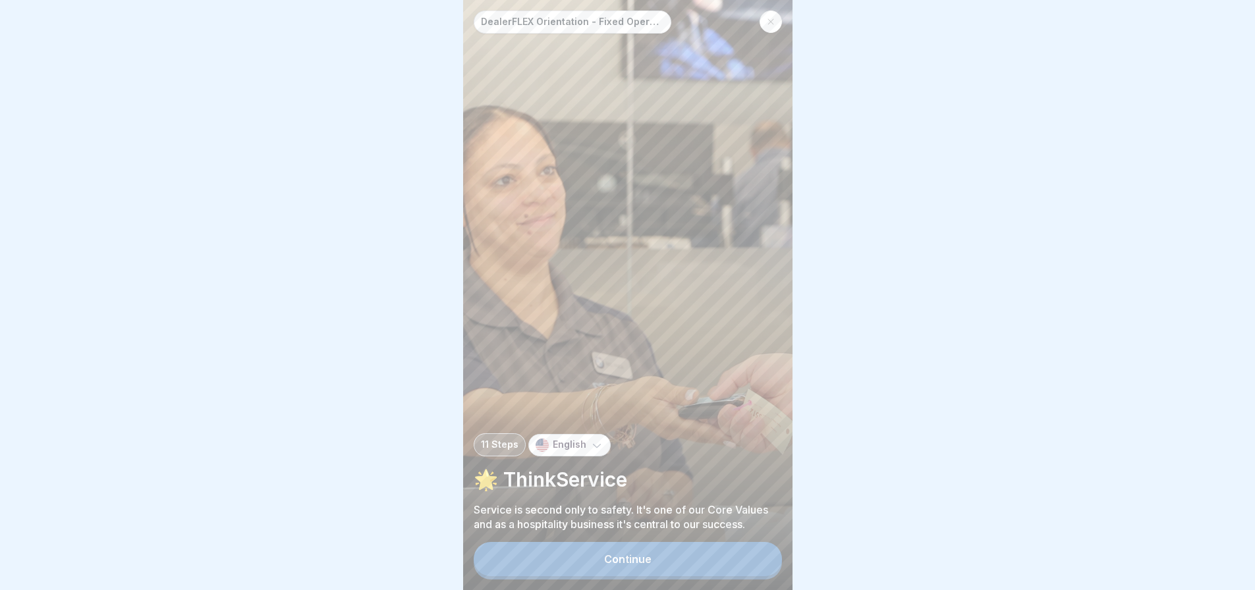
click at [671, 564] on button "Continue" at bounding box center [628, 559] width 308 height 34
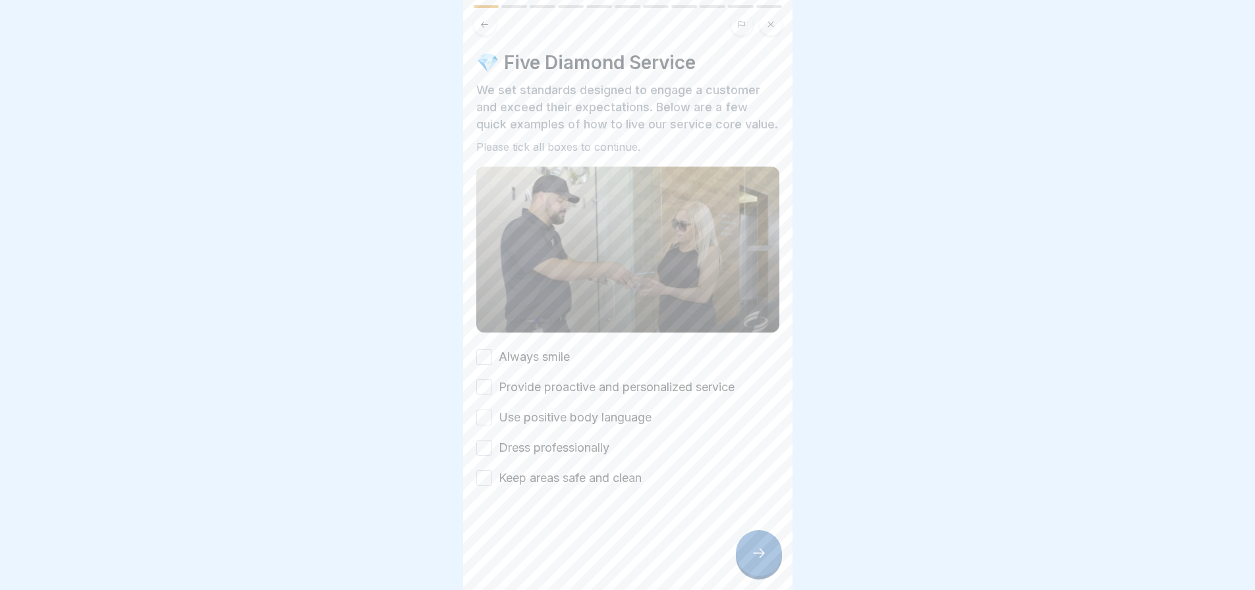
click at [486, 365] on button "Always smile" at bounding box center [484, 357] width 16 height 16
click at [487, 395] on button "Provide proactive and personalized service" at bounding box center [484, 387] width 16 height 16
click at [486, 425] on button "Use positive body language" at bounding box center [484, 418] width 16 height 16
click at [481, 456] on button "Dress professionally" at bounding box center [484, 448] width 16 height 16
click at [483, 486] on button "Keep areas safe and clean" at bounding box center [484, 478] width 16 height 16
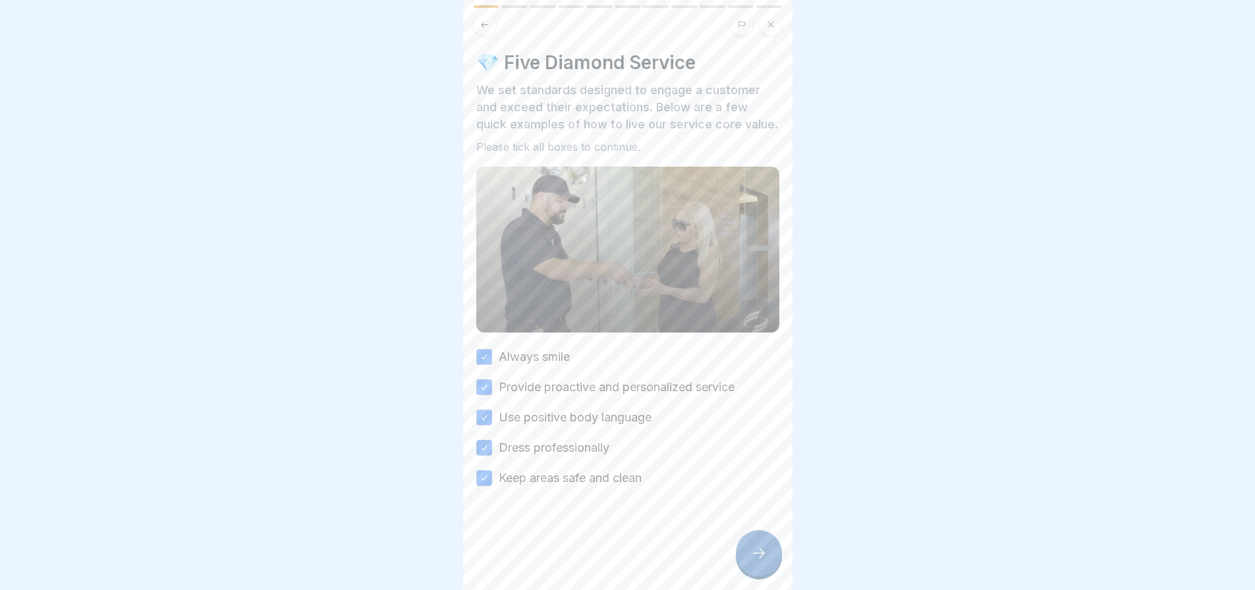
click at [761, 572] on div at bounding box center [759, 553] width 46 height 46
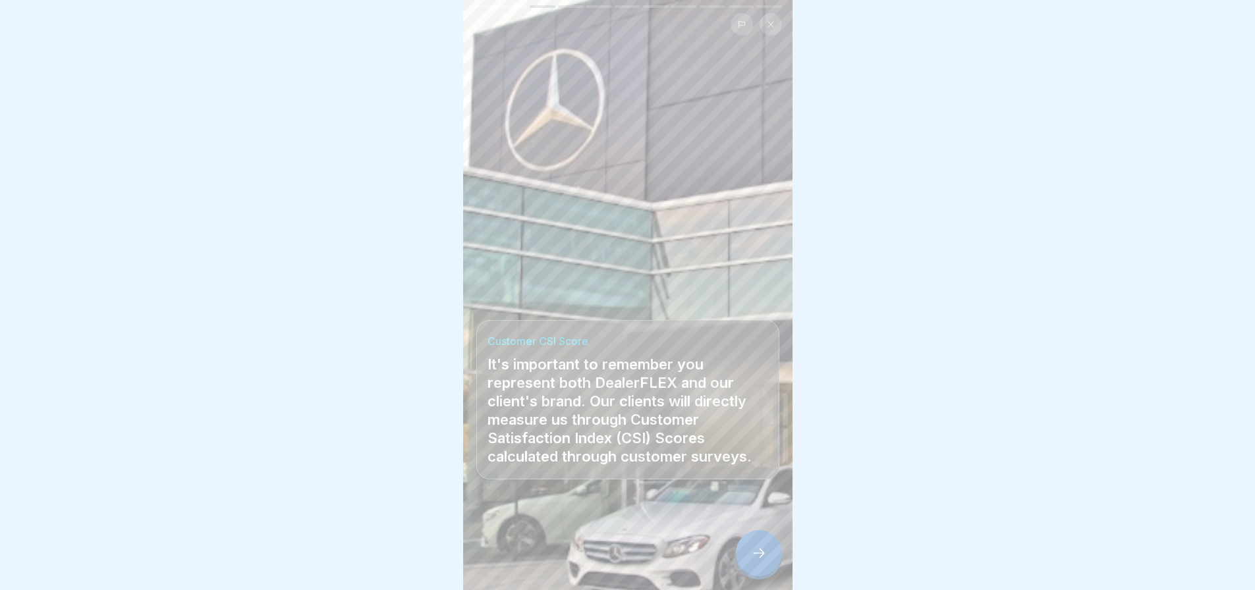
click at [757, 574] on div at bounding box center [759, 553] width 46 height 46
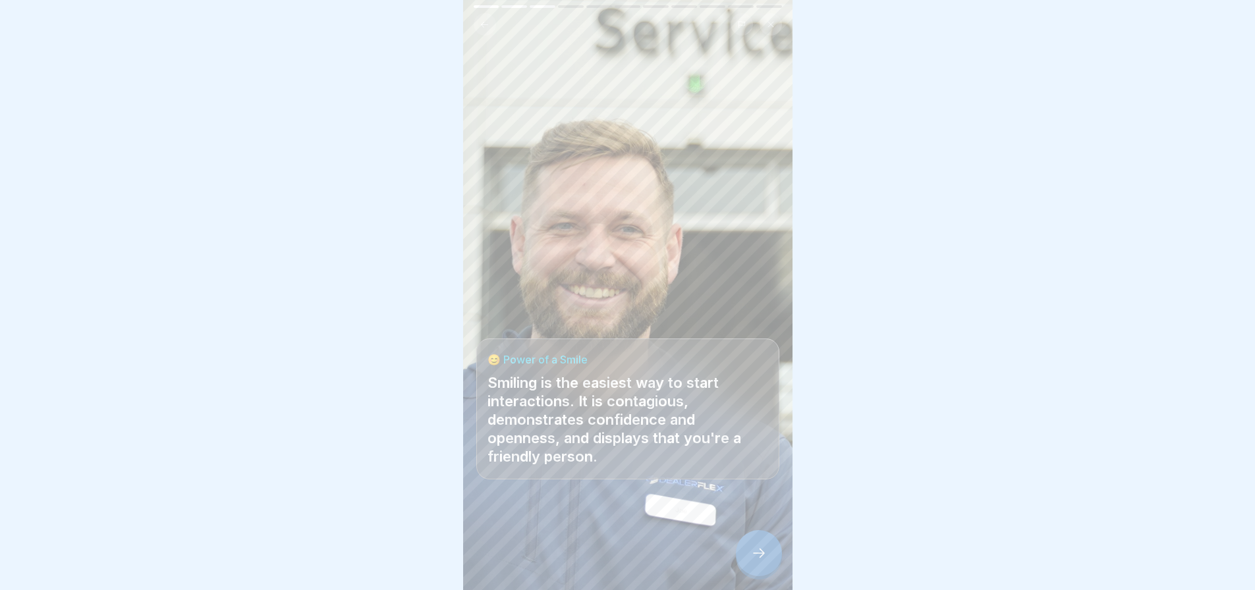
click at [754, 574] on div at bounding box center [759, 553] width 46 height 46
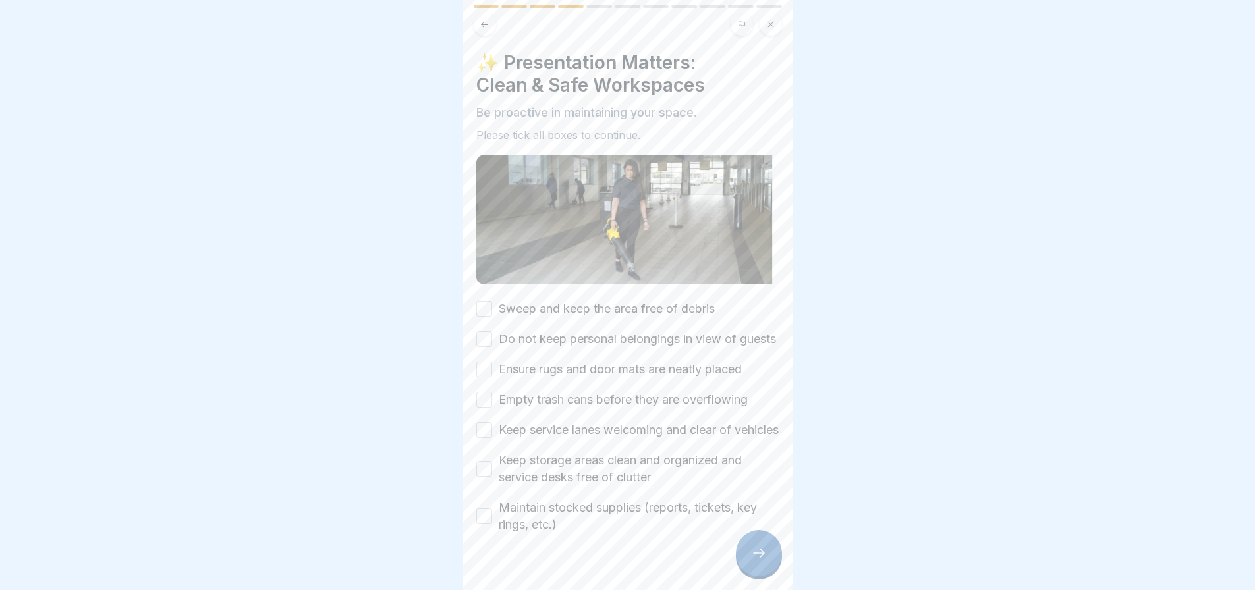
click at [483, 310] on button "Sweep and keep the area free of debris" at bounding box center [484, 309] width 16 height 16
click at [486, 347] on button "Do not keep personal belongings in view of guests" at bounding box center [484, 339] width 16 height 16
click at [480, 377] on button "Ensure rugs and door mats are neatly placed" at bounding box center [484, 370] width 16 height 16
click at [483, 408] on button "Empty trash cans before they are overflowing" at bounding box center [484, 400] width 16 height 16
click at [482, 438] on button "Keep service lanes welcoming and clear of vehicles" at bounding box center [484, 430] width 16 height 16
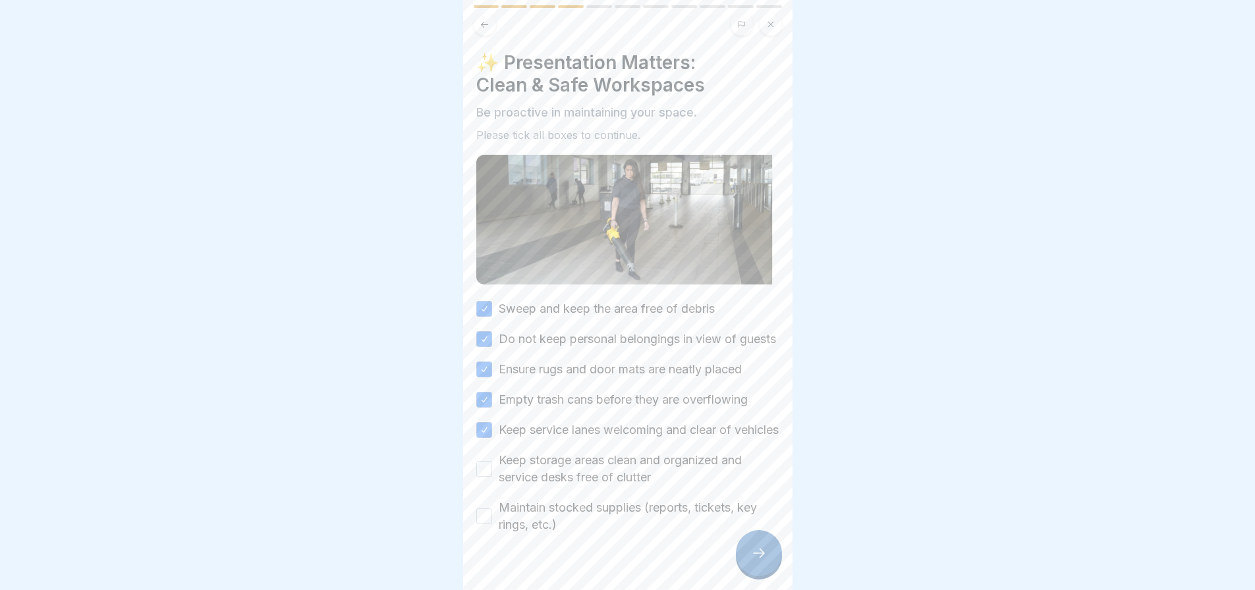
click at [489, 477] on button "Keep storage areas clean and organized and service desks free of clutter" at bounding box center [484, 469] width 16 height 16
click at [489, 524] on button "Maintain stocked supplies (reports, tickets, key rings, etc.)" at bounding box center [484, 516] width 16 height 16
click at [766, 561] on icon at bounding box center [759, 553] width 16 height 16
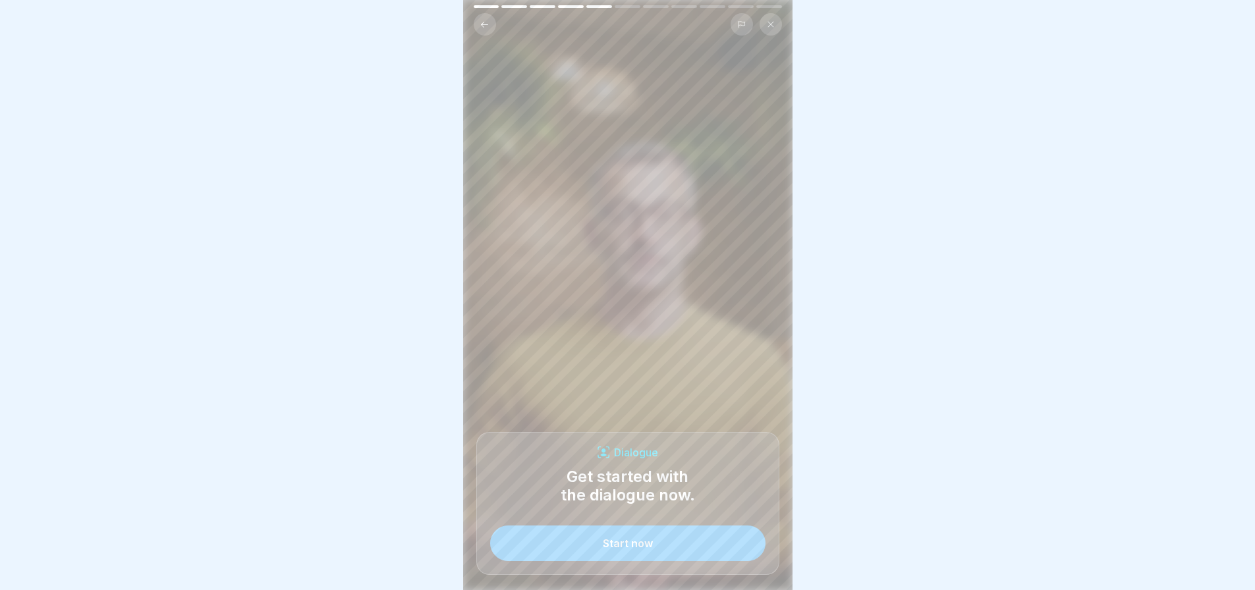
click at [674, 560] on button "Start now" at bounding box center [627, 544] width 275 height 36
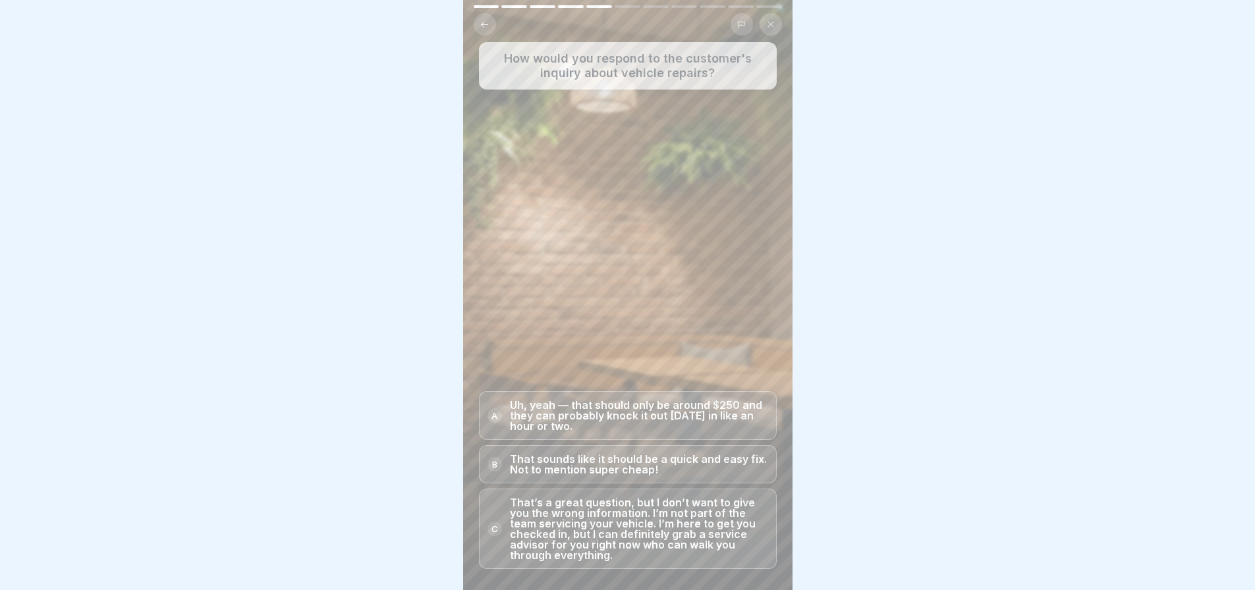
click at [492, 536] on div "C" at bounding box center [494, 529] width 14 height 14
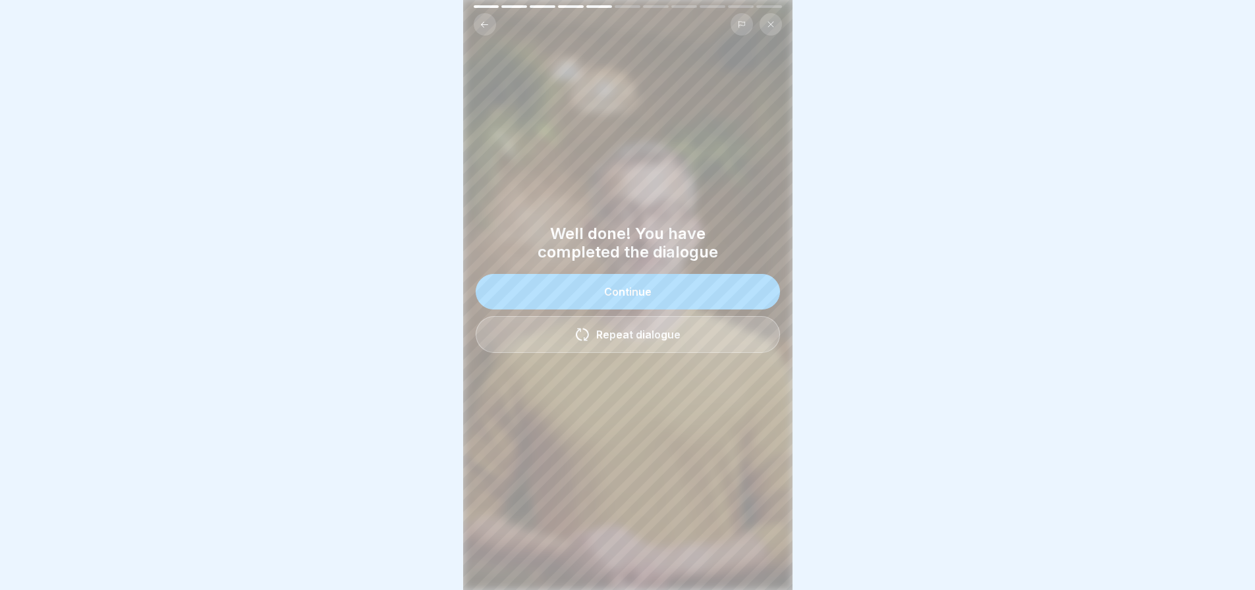
click at [618, 296] on div "Continue" at bounding box center [627, 292] width 47 height 12
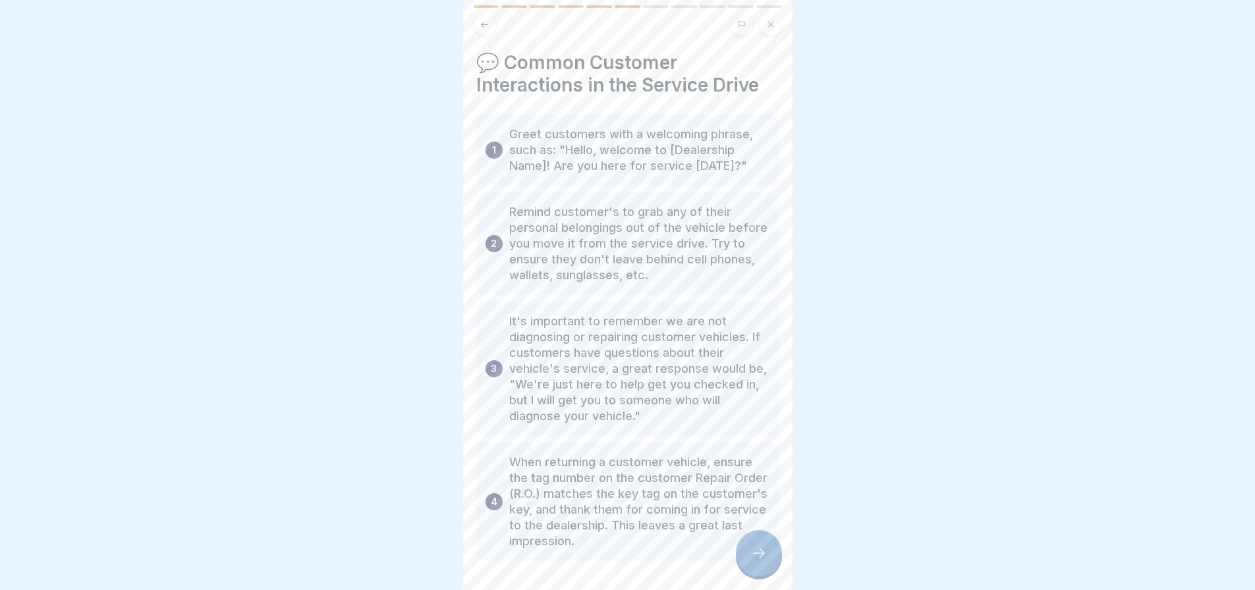
click at [760, 561] on icon at bounding box center [759, 553] width 16 height 16
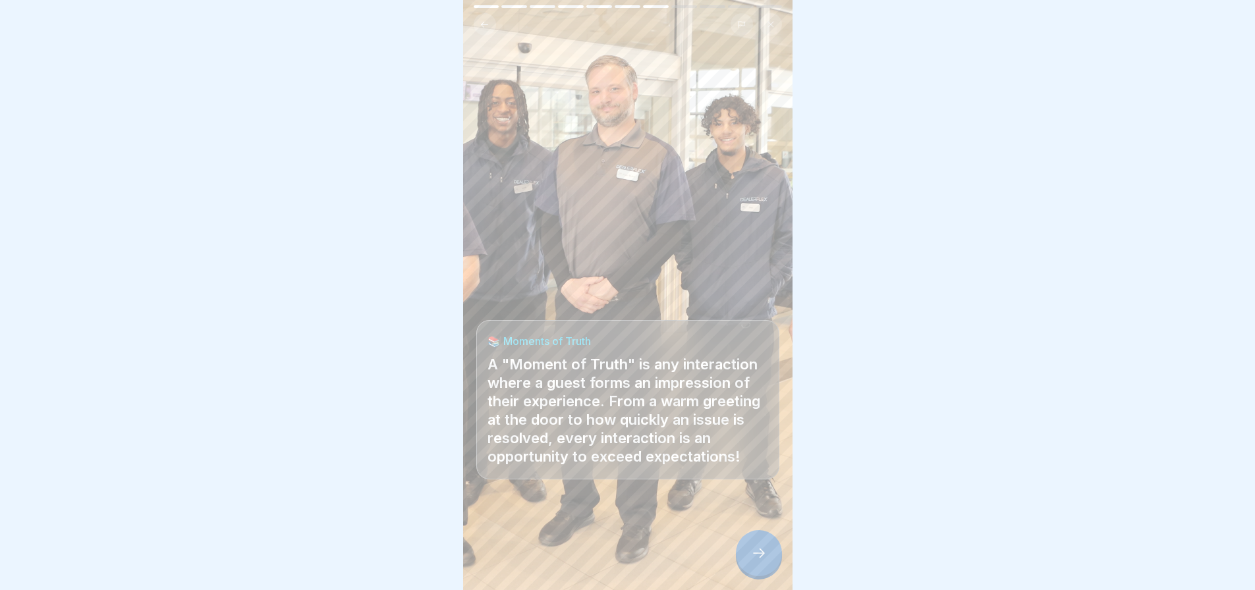
click at [751, 561] on icon at bounding box center [759, 553] width 16 height 16
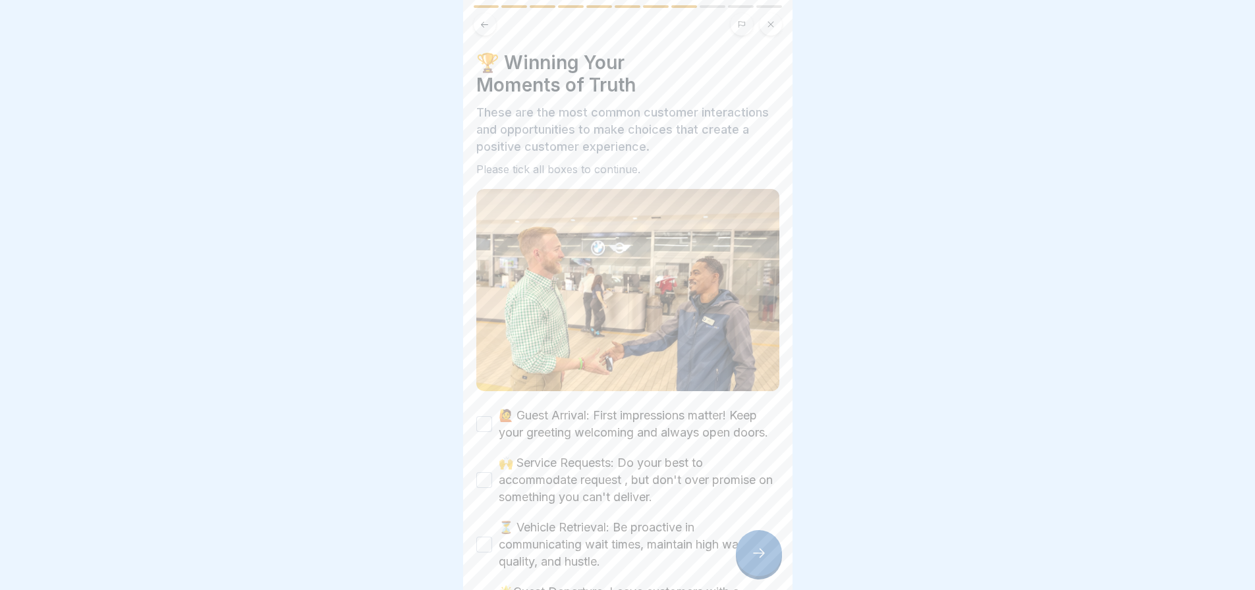
click at [483, 432] on button "🙋 Guest Arrival: First impressions matter! Keep your greeting welcoming and alw…" at bounding box center [484, 424] width 16 height 16
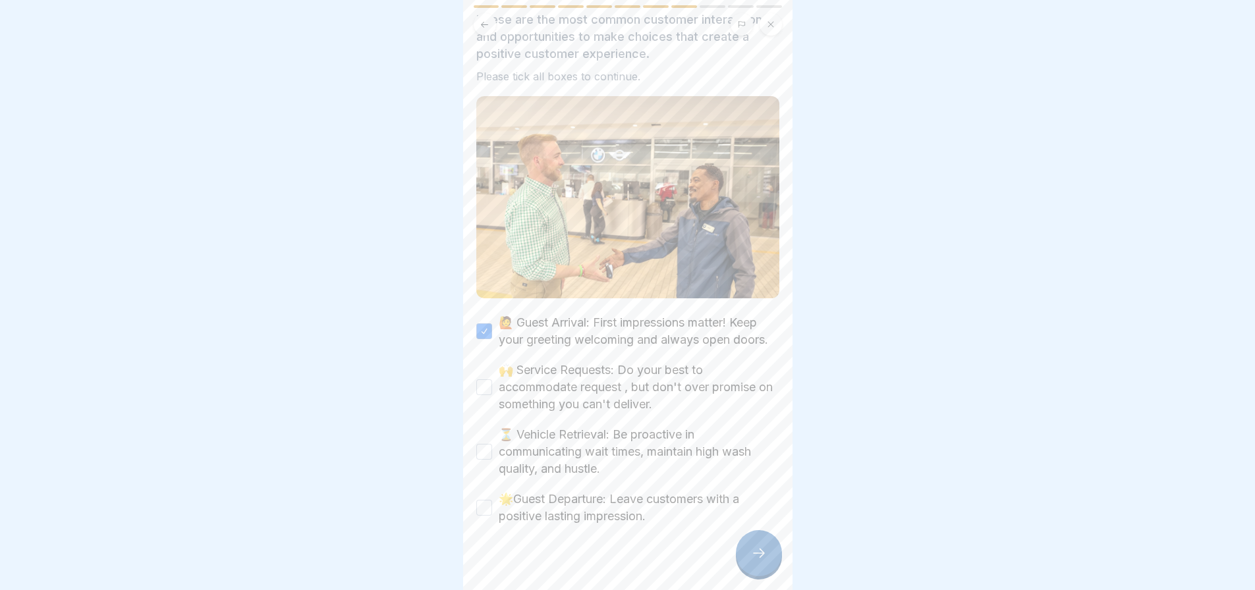
scroll to position [117, 0]
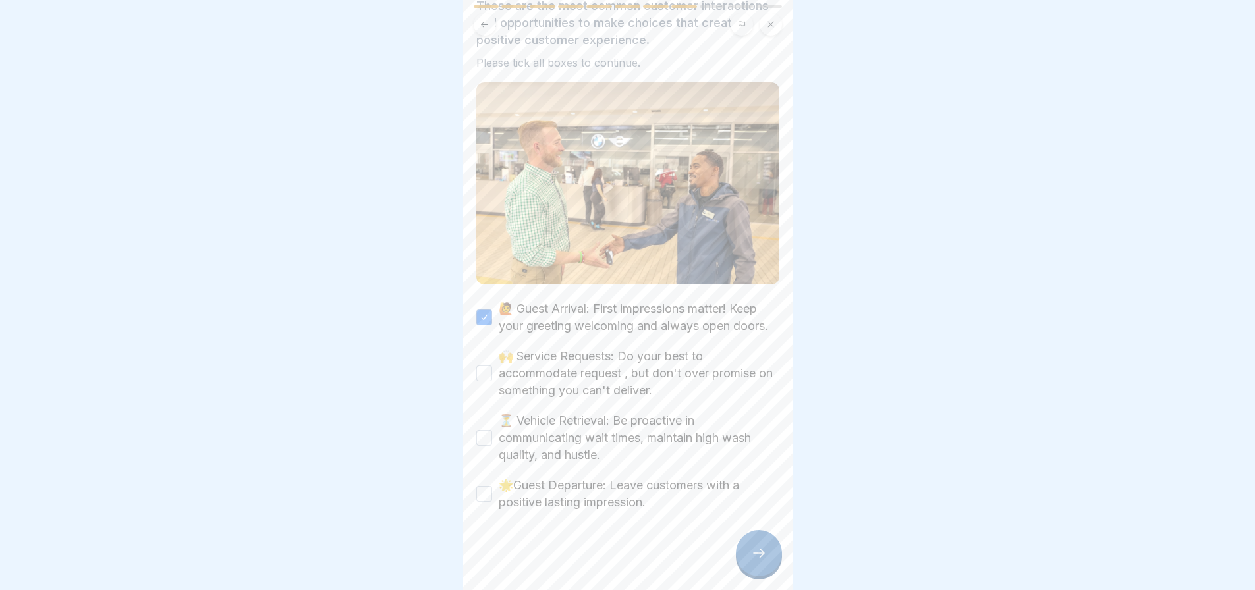
click at [485, 378] on button "🙌 Service Requests: Do your best to accommodate request , but don't over promis…" at bounding box center [484, 374] width 16 height 16
click at [482, 445] on button "⏳ Vehicle Retrieval: Be proactive in communicating wait times, maintain high wa…" at bounding box center [484, 438] width 16 height 16
click at [483, 495] on button "🌟Guest Departure: Leave customers with a positive lasting impression." at bounding box center [484, 494] width 16 height 16
click at [752, 561] on icon at bounding box center [759, 553] width 16 height 16
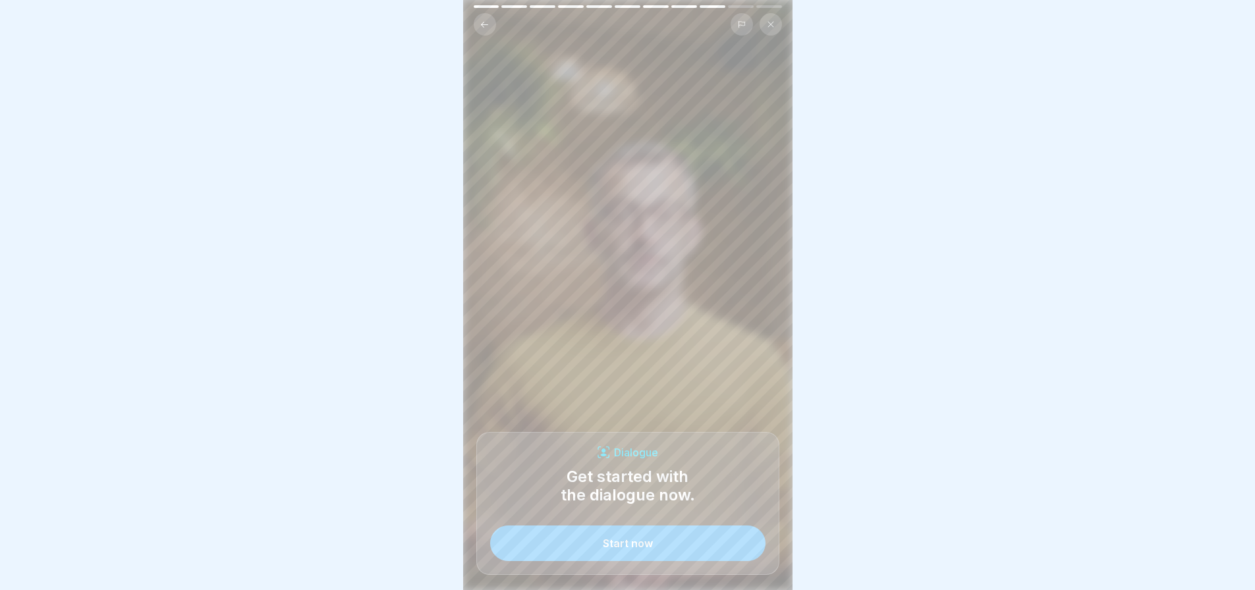
click at [638, 549] on div "Start now" at bounding box center [628, 543] width 50 height 12
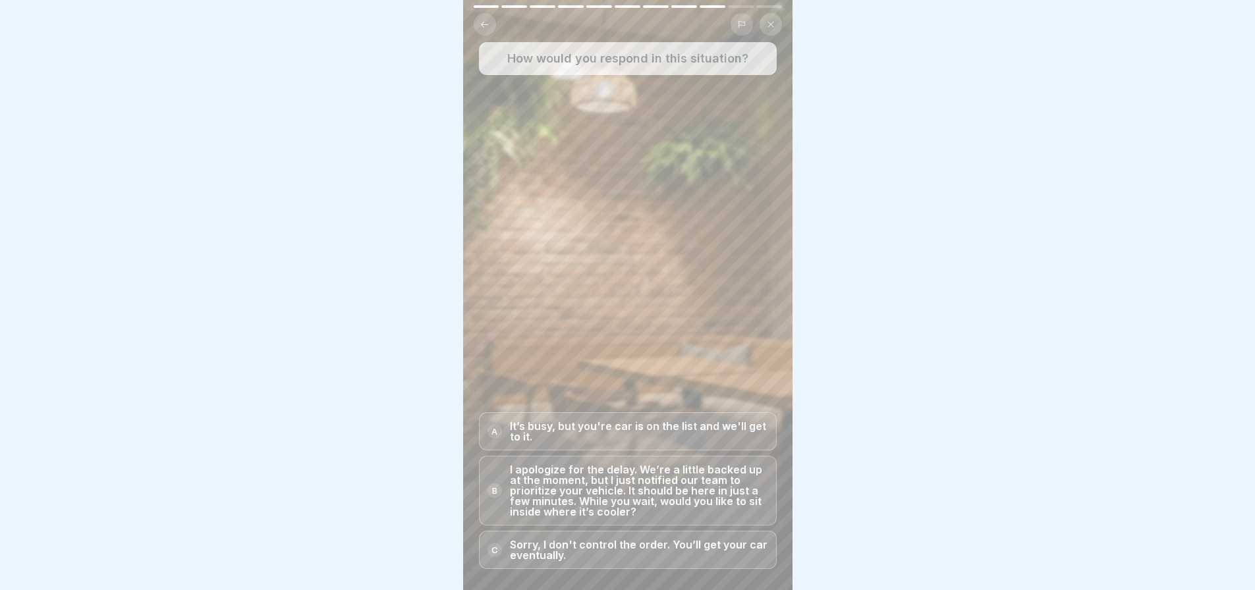
click at [489, 498] on div "B" at bounding box center [494, 490] width 14 height 14
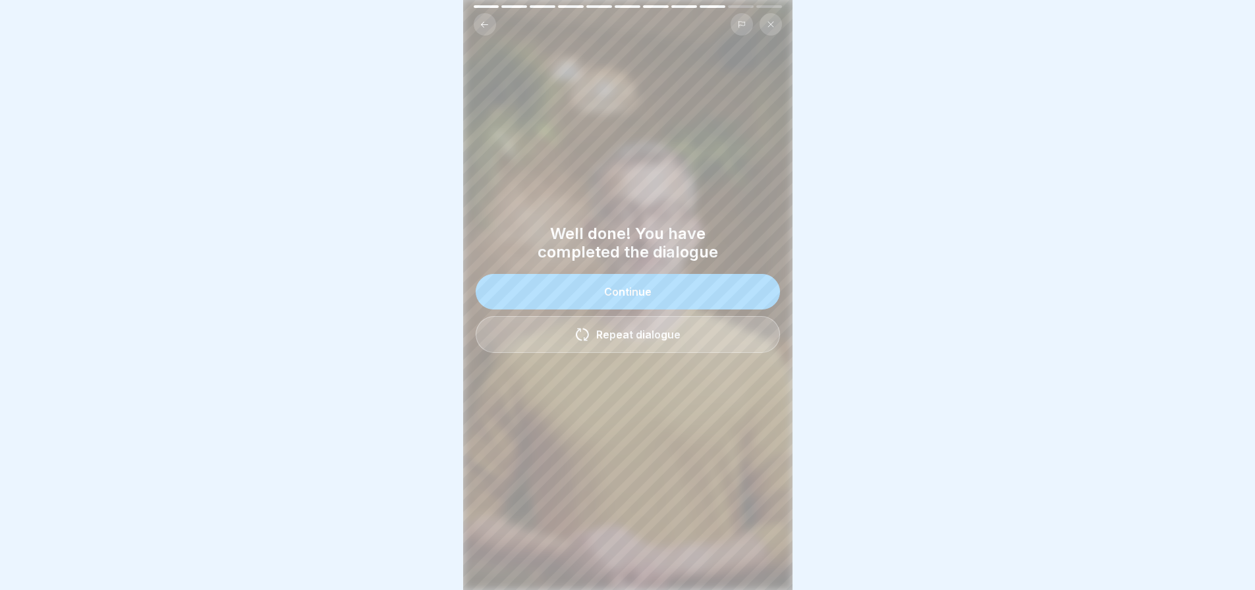
click at [624, 297] on div "Continue" at bounding box center [627, 292] width 47 height 12
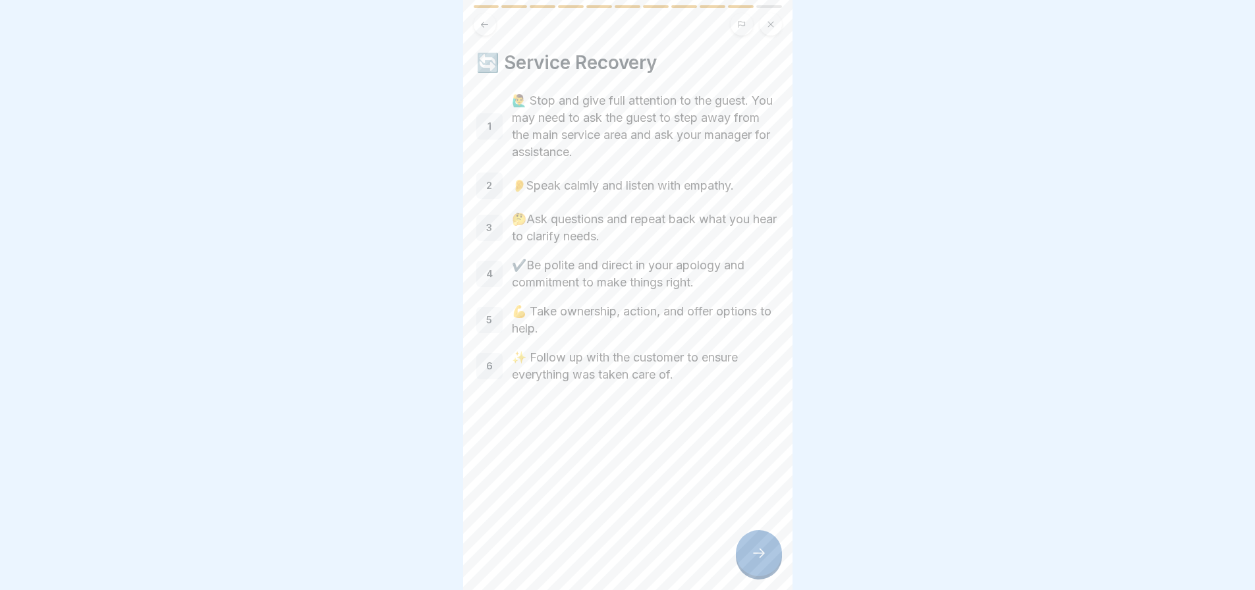
click at [755, 561] on icon at bounding box center [759, 553] width 16 height 16
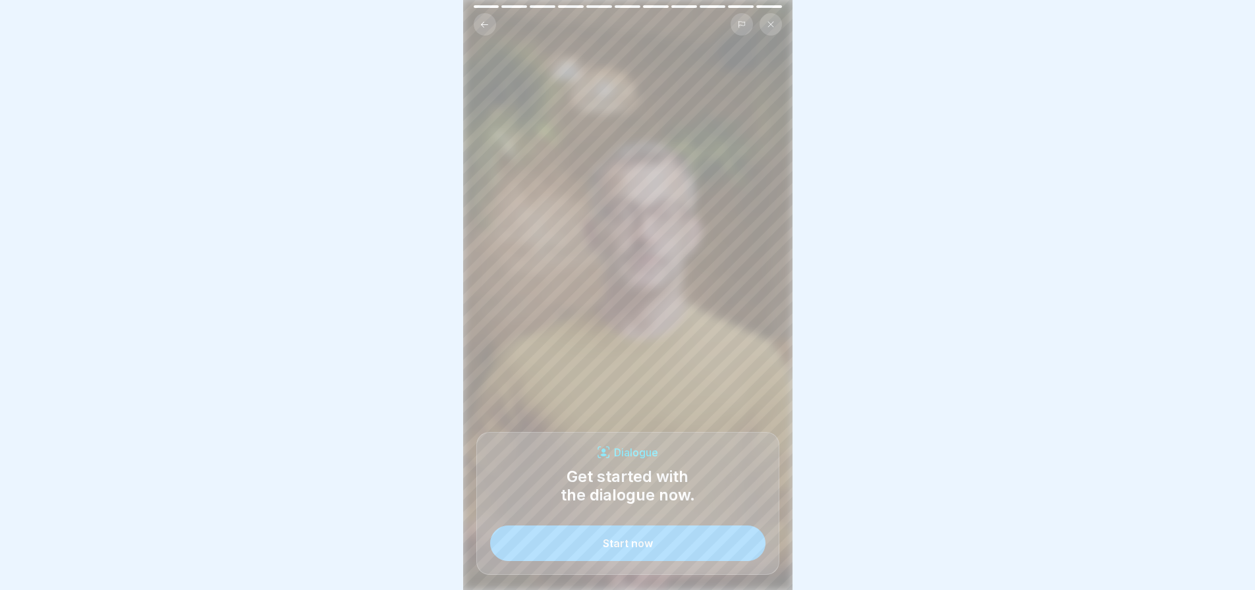
click at [620, 549] on div "Start now" at bounding box center [628, 543] width 50 height 12
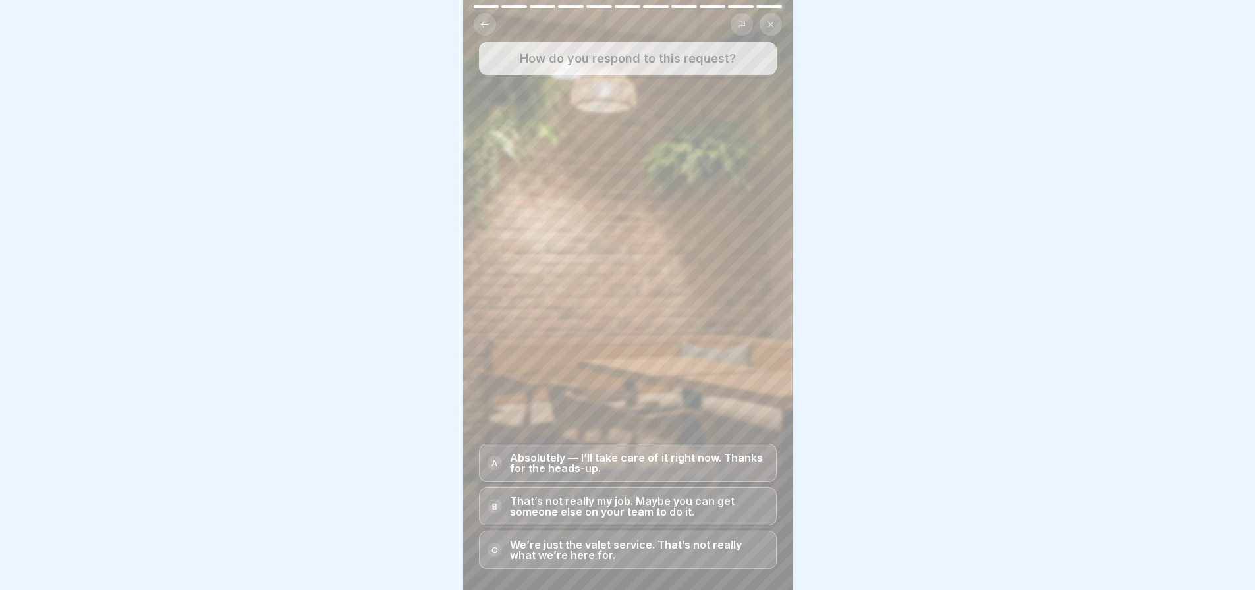
click at [493, 470] on div "A" at bounding box center [494, 463] width 14 height 14
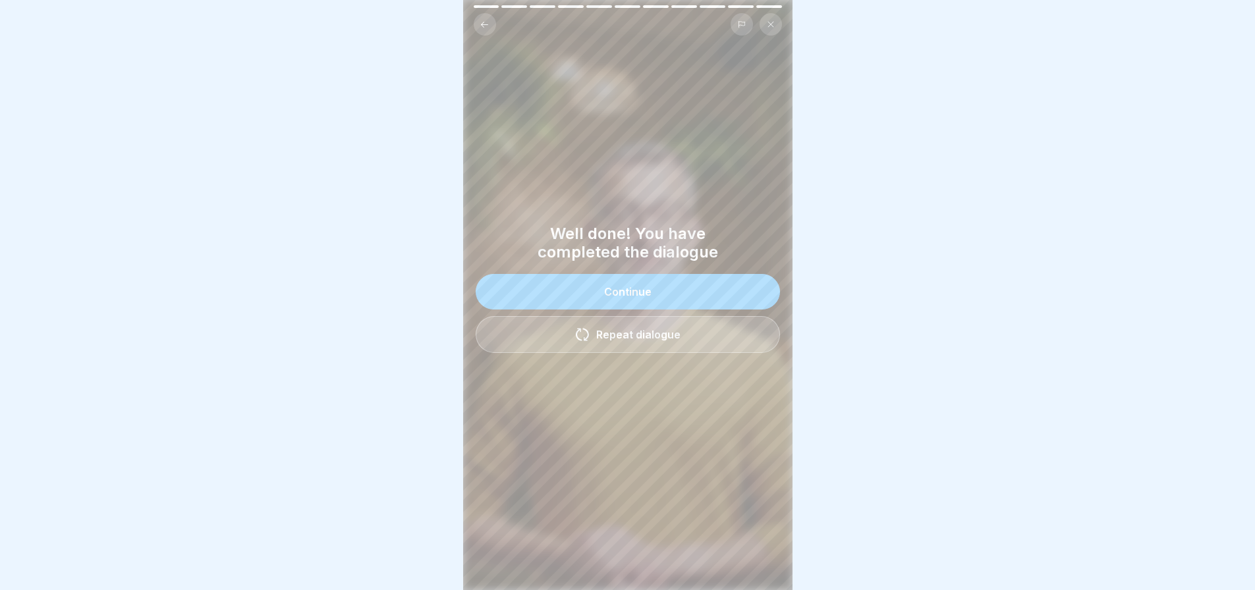
click at [634, 296] on div "Continue" at bounding box center [627, 292] width 47 height 12
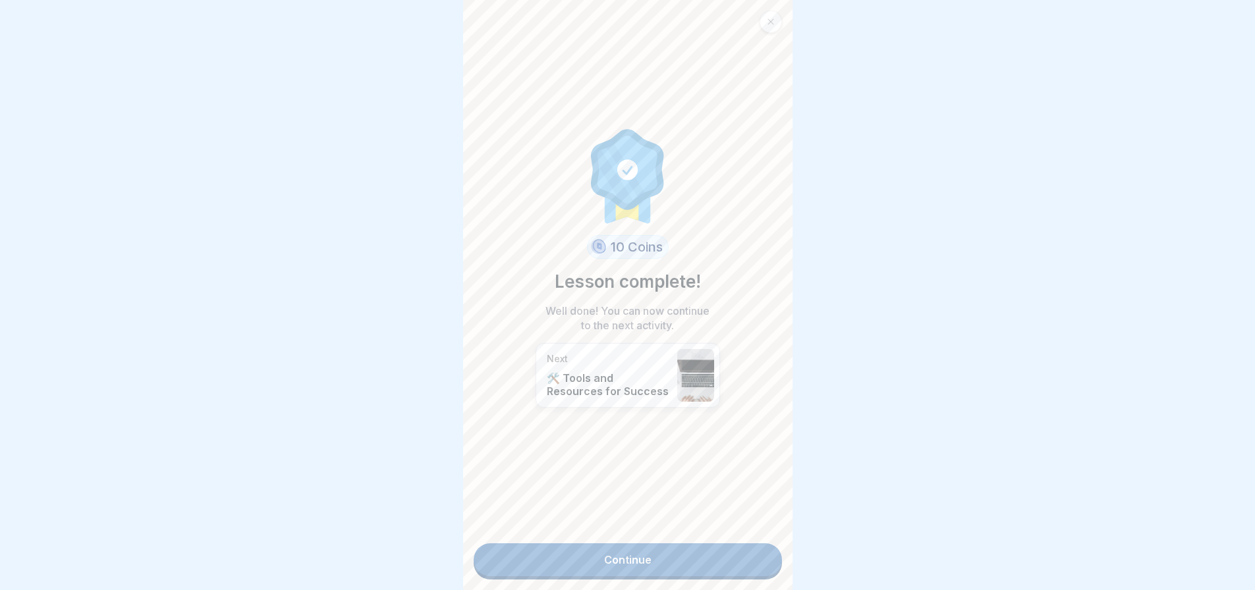
click at [624, 560] on link "Continue" at bounding box center [628, 559] width 308 height 33
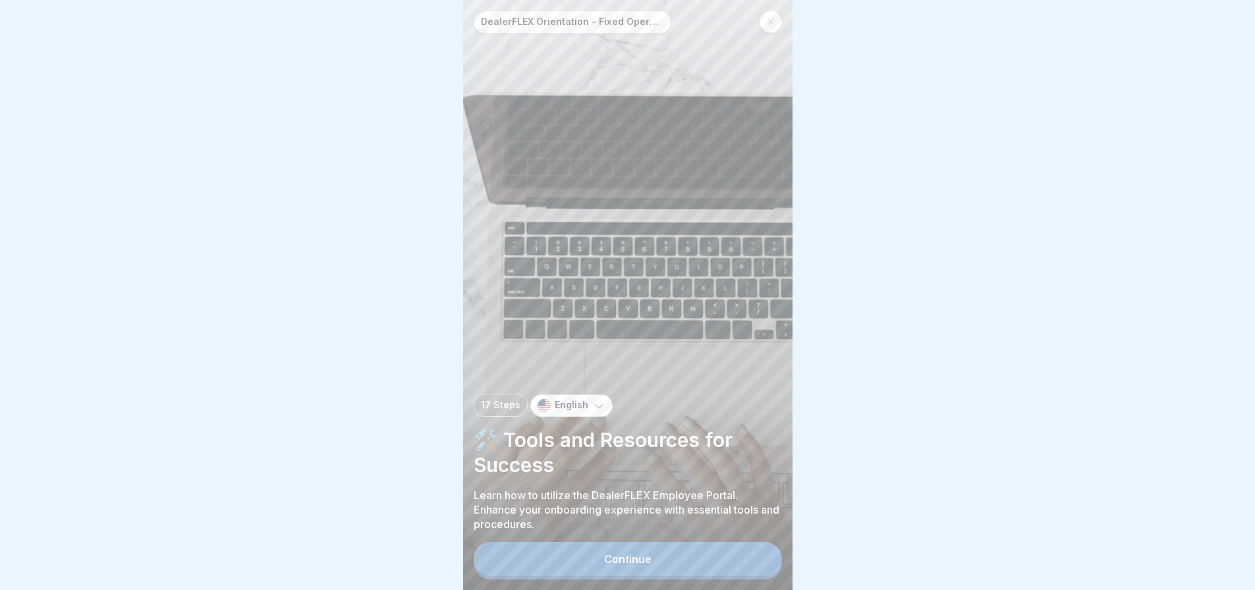
click at [622, 565] on div "Continue" at bounding box center [627, 559] width 47 height 12
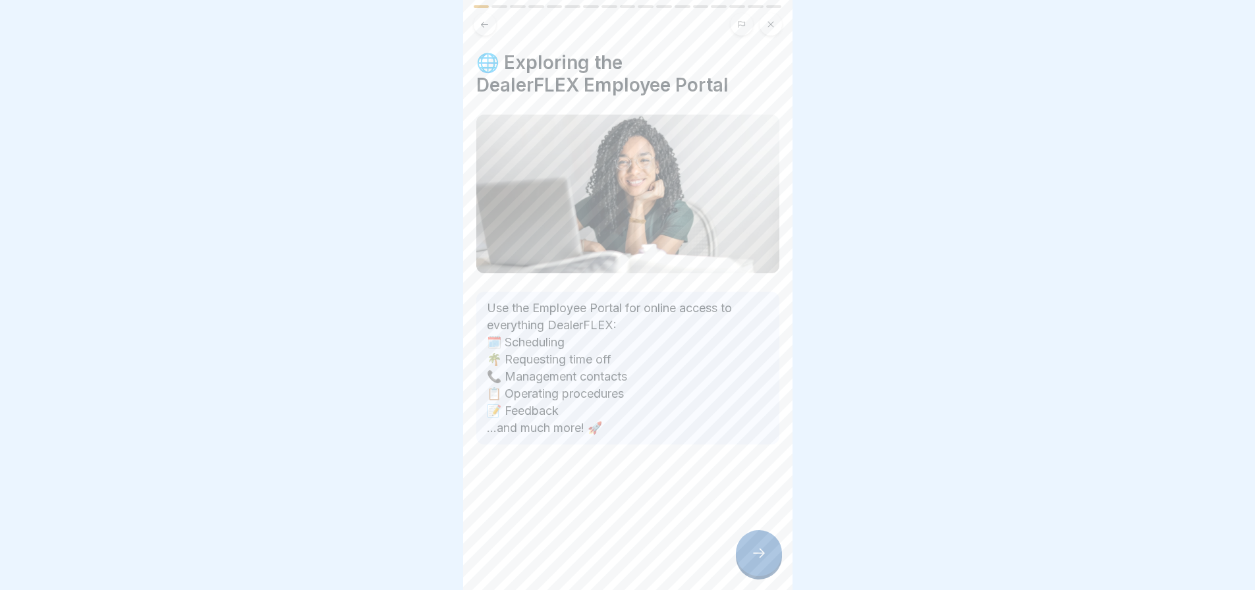
click at [744, 557] on div at bounding box center [759, 553] width 46 height 46
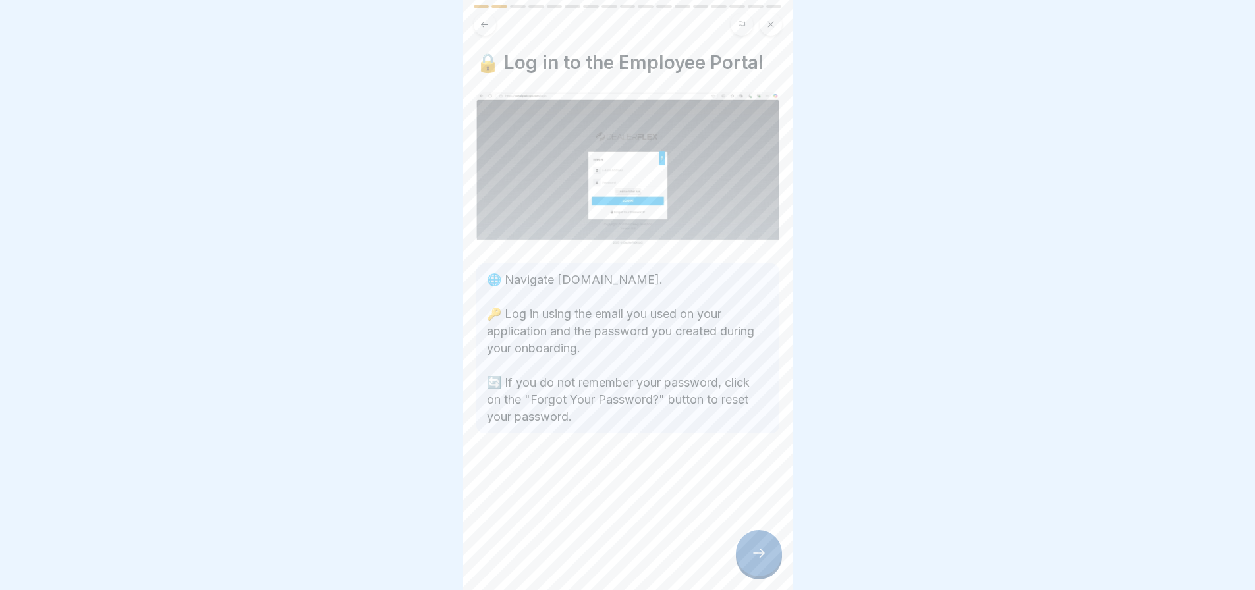
click at [751, 561] on icon at bounding box center [759, 553] width 16 height 16
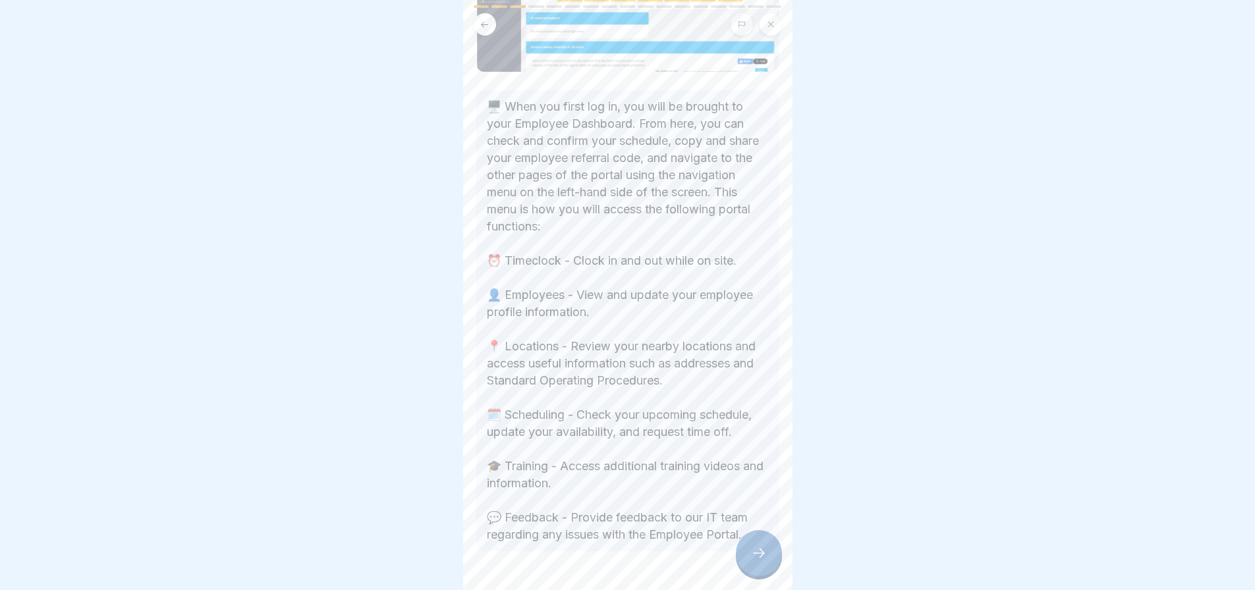
scroll to position [250, 0]
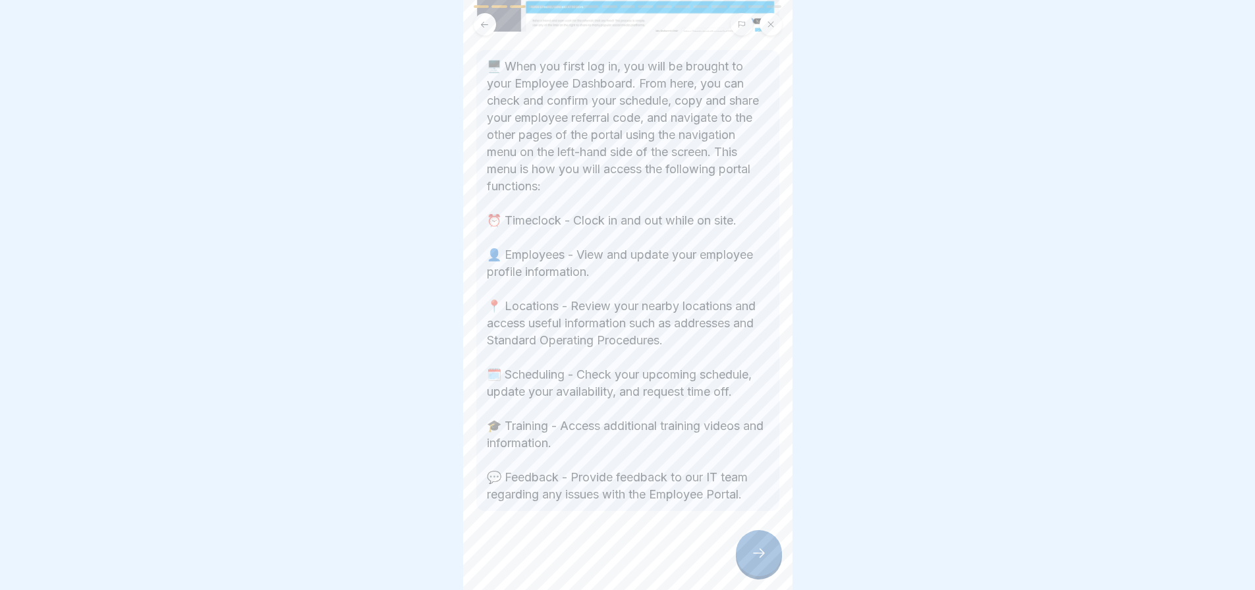
click at [746, 565] on div at bounding box center [759, 553] width 46 height 46
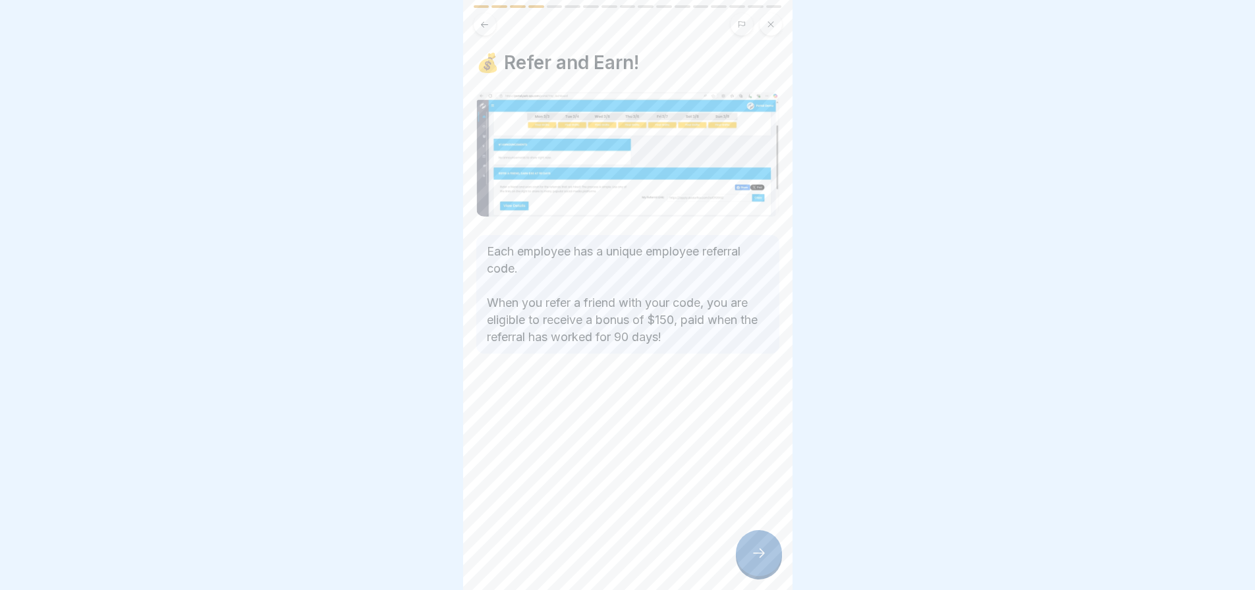
click at [755, 561] on icon at bounding box center [759, 553] width 16 height 16
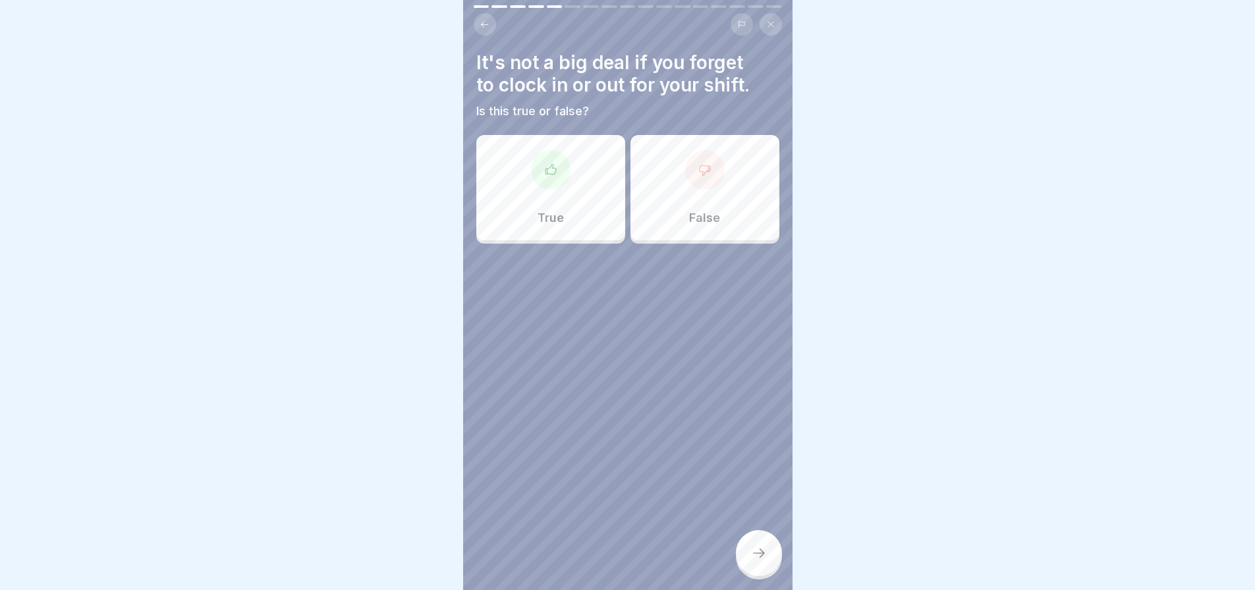
click at [703, 205] on div "False" at bounding box center [704, 187] width 149 height 105
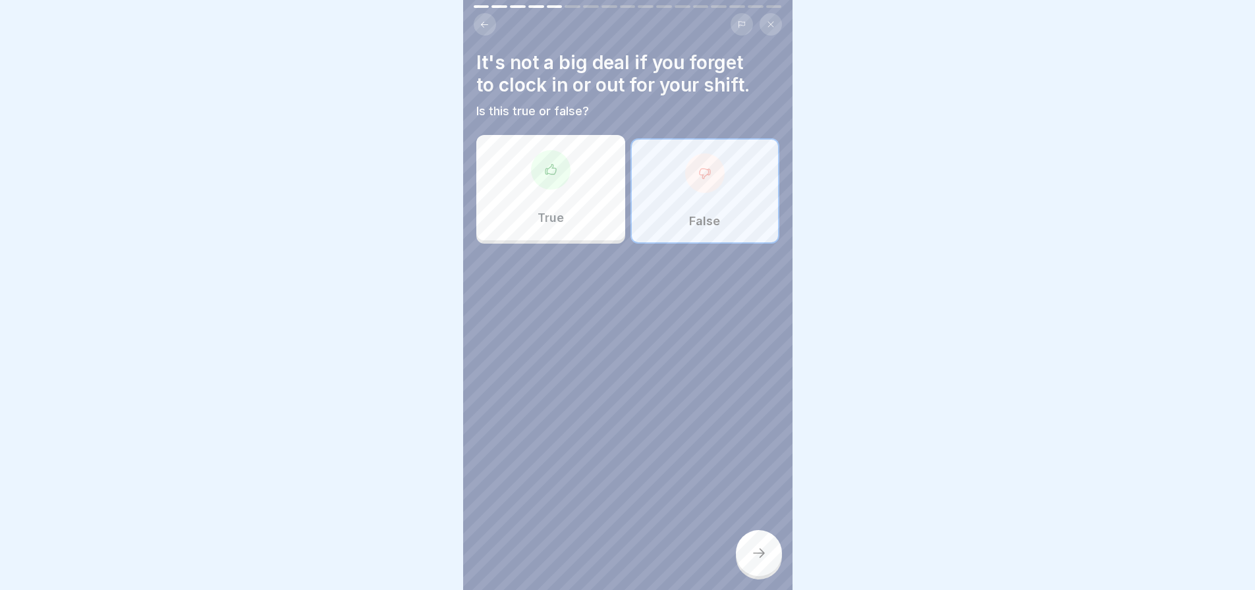
click at [757, 561] on icon at bounding box center [759, 553] width 16 height 16
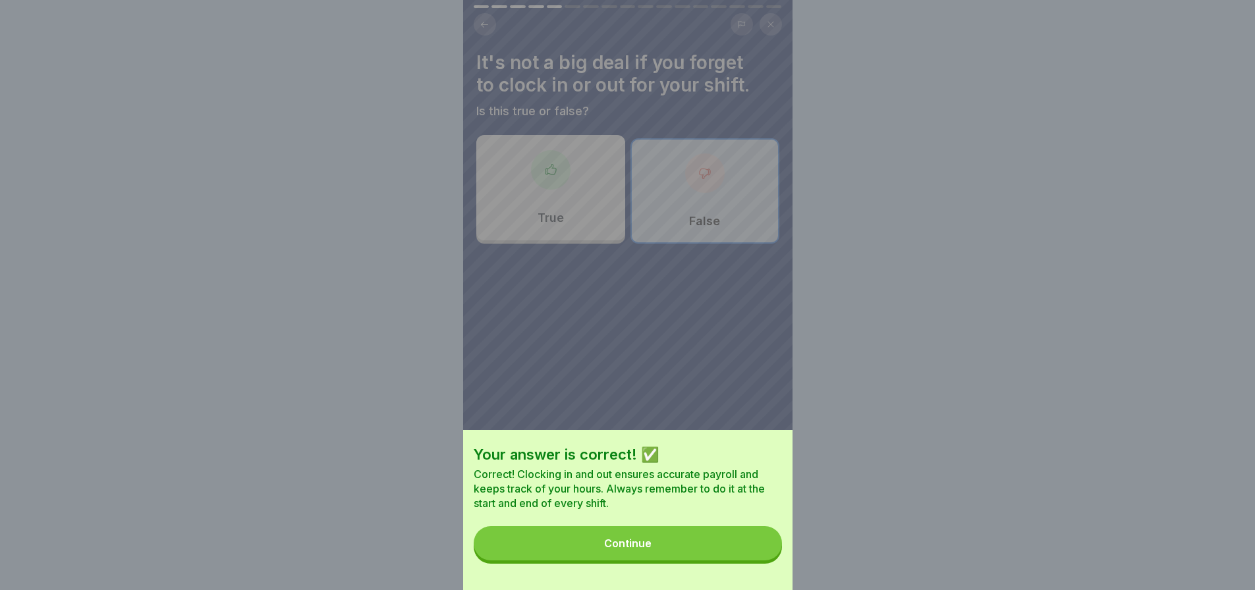
click at [707, 551] on button "Continue" at bounding box center [628, 543] width 308 height 34
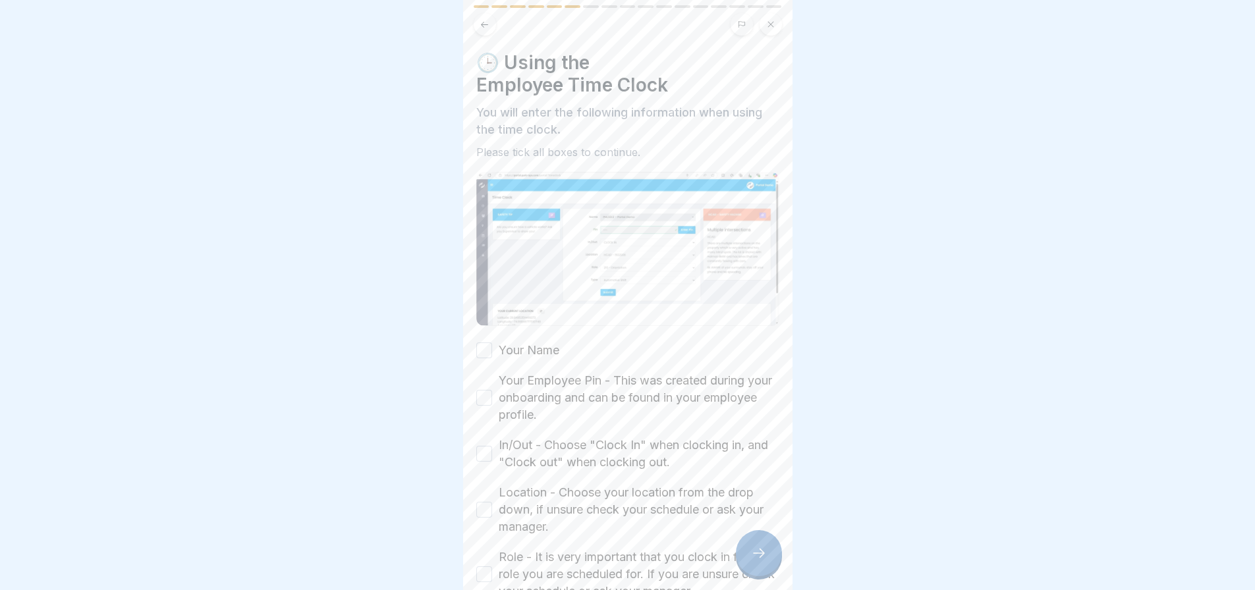
click at [484, 346] on button "Your Name" at bounding box center [484, 350] width 16 height 16
click at [485, 400] on button "Your Employee Pin - This was created during your onboarding and can be found in…" at bounding box center [484, 398] width 16 height 16
click at [487, 449] on button "In/Out - Choose "Clock In" when clocking in, and "Clock out" when clocking out." at bounding box center [484, 454] width 16 height 16
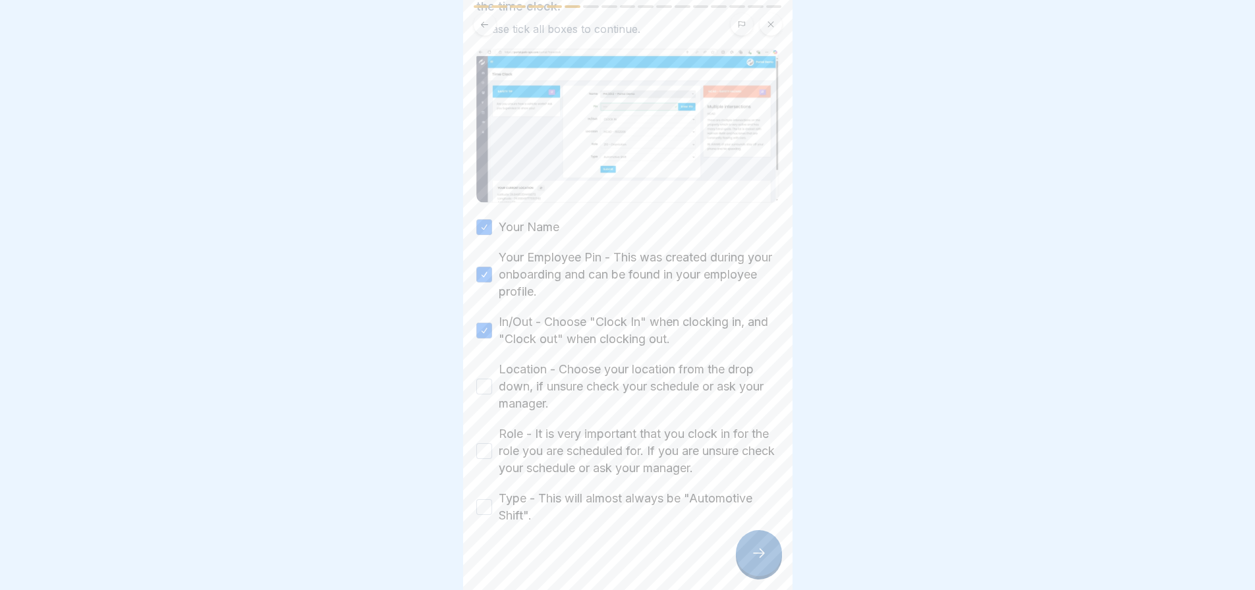
scroll to position [131, 0]
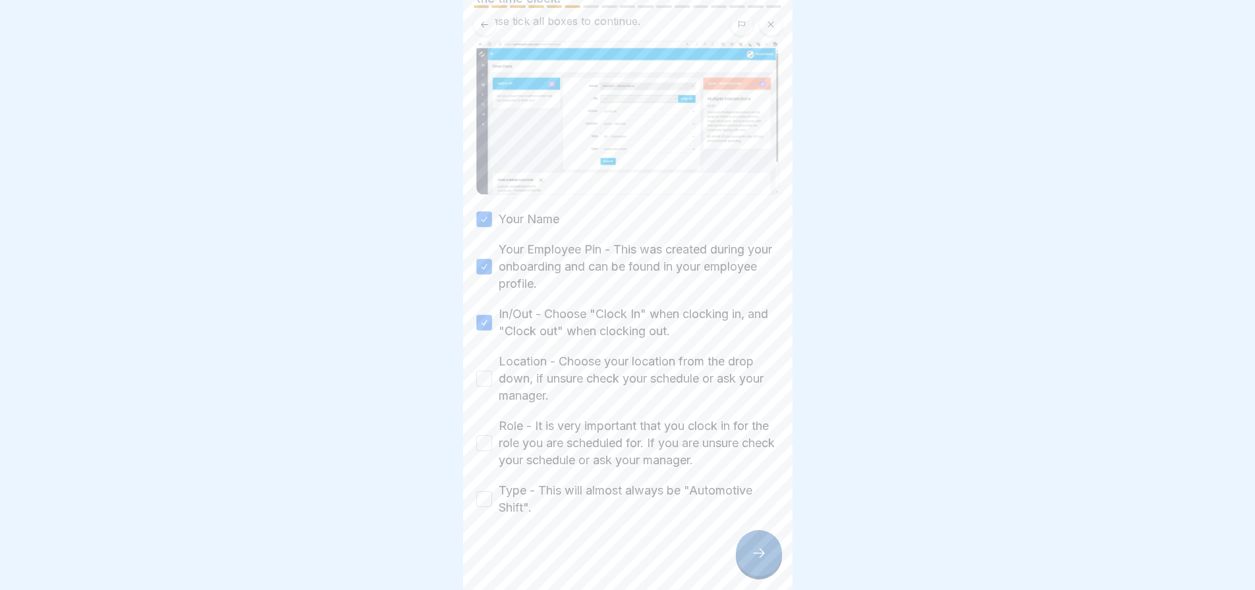
click at [483, 374] on button "Location - Choose your location from the drop down, if unsure check your schedu…" at bounding box center [484, 379] width 16 height 16
click at [483, 444] on button "Role - It is very important that you clock in for the role you are scheduled fo…" at bounding box center [484, 443] width 16 height 16
click at [483, 500] on button "Type - This will almost always be "Automotive Shift"." at bounding box center [484, 499] width 16 height 16
click at [760, 561] on icon at bounding box center [759, 553] width 16 height 16
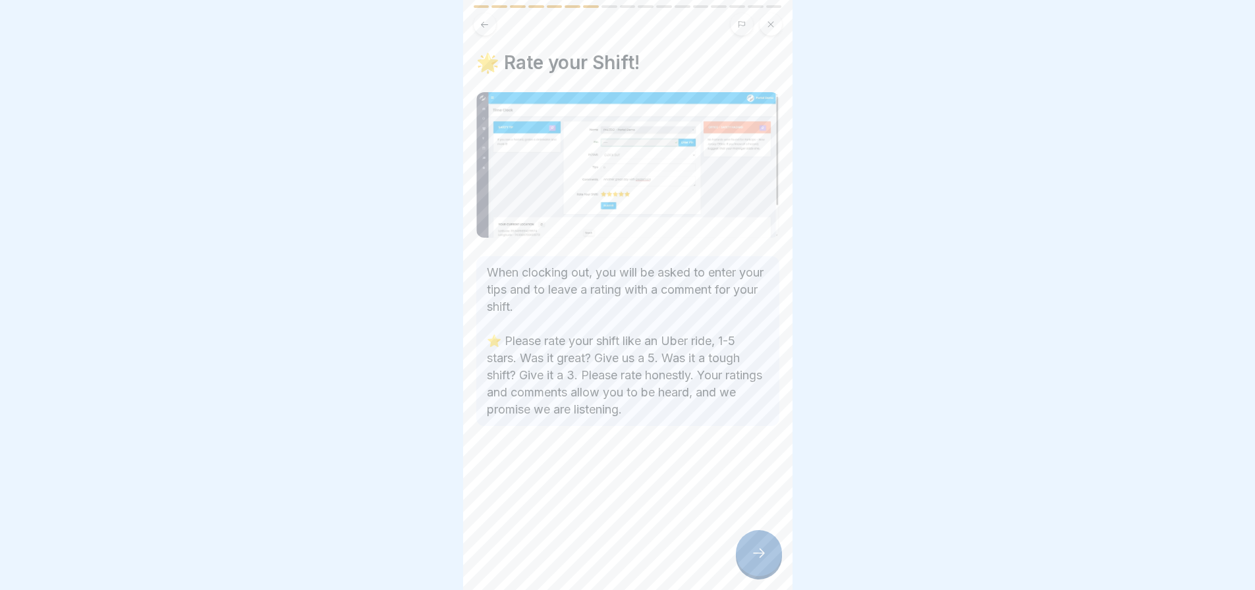
click at [755, 574] on div at bounding box center [759, 553] width 46 height 46
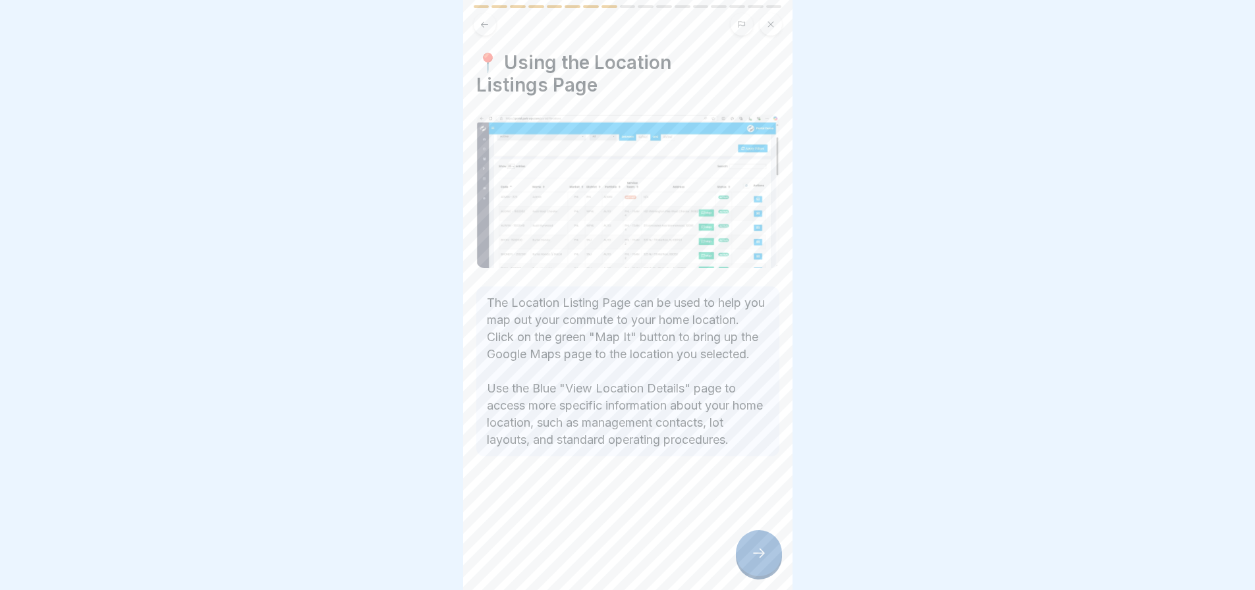
click at [761, 561] on icon at bounding box center [759, 553] width 16 height 16
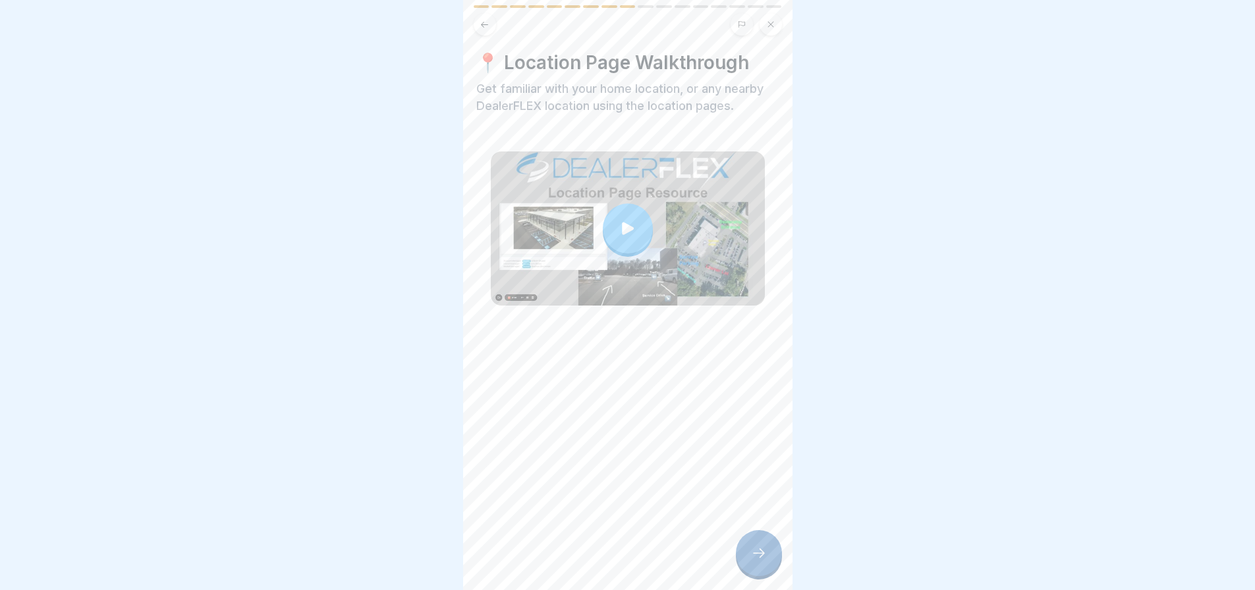
click at [622, 229] on icon at bounding box center [628, 228] width 12 height 13
click at [755, 561] on icon at bounding box center [759, 553] width 16 height 16
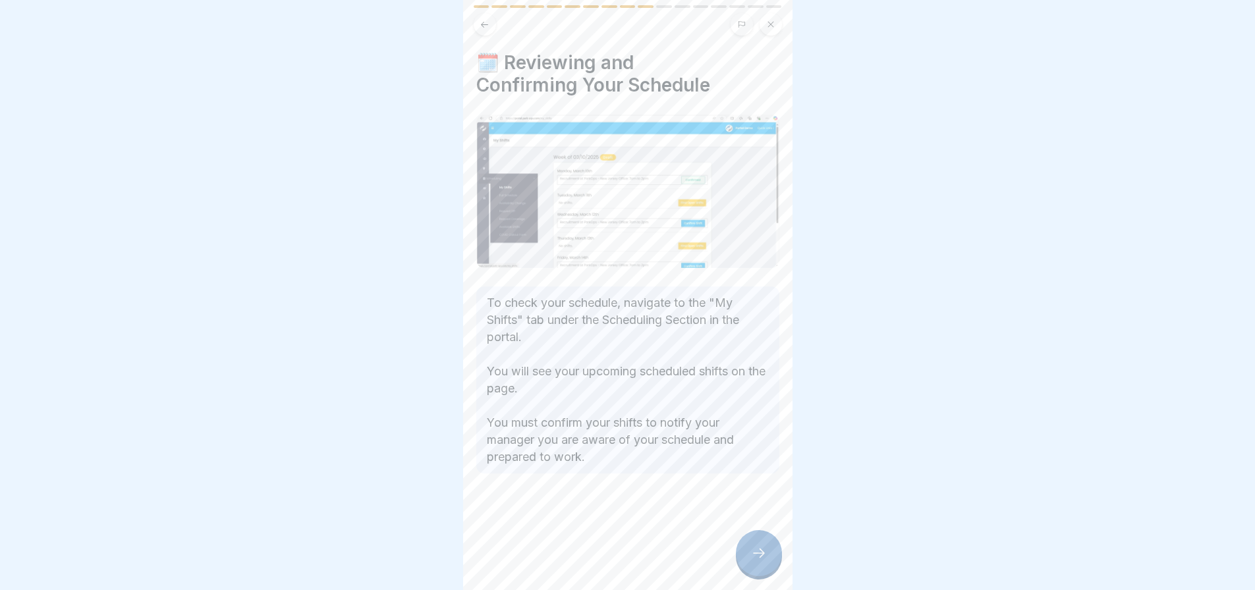
click at [752, 561] on icon at bounding box center [759, 553] width 16 height 16
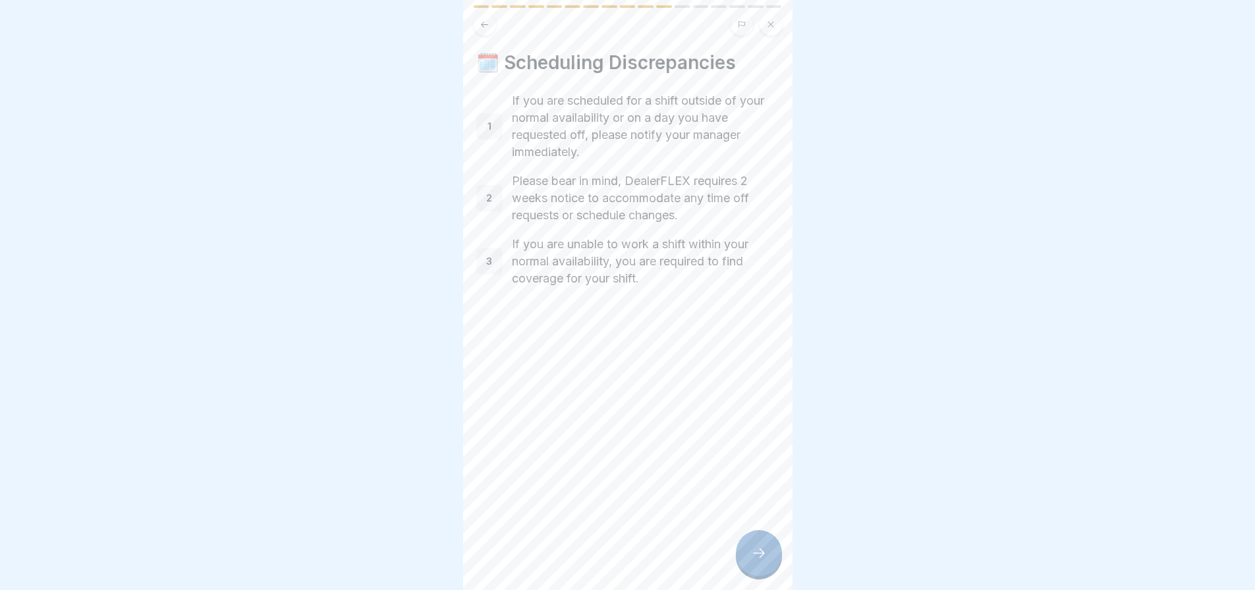
click at [757, 561] on icon at bounding box center [759, 553] width 16 height 16
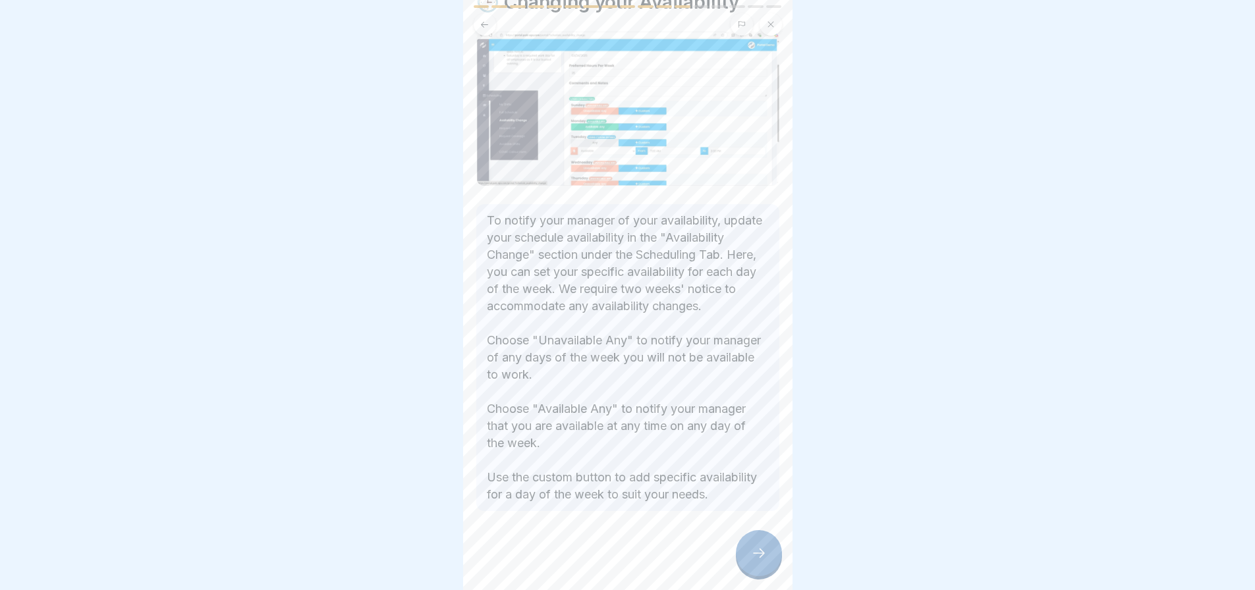
scroll to position [90, 0]
click at [762, 549] on icon at bounding box center [759, 553] width 16 height 16
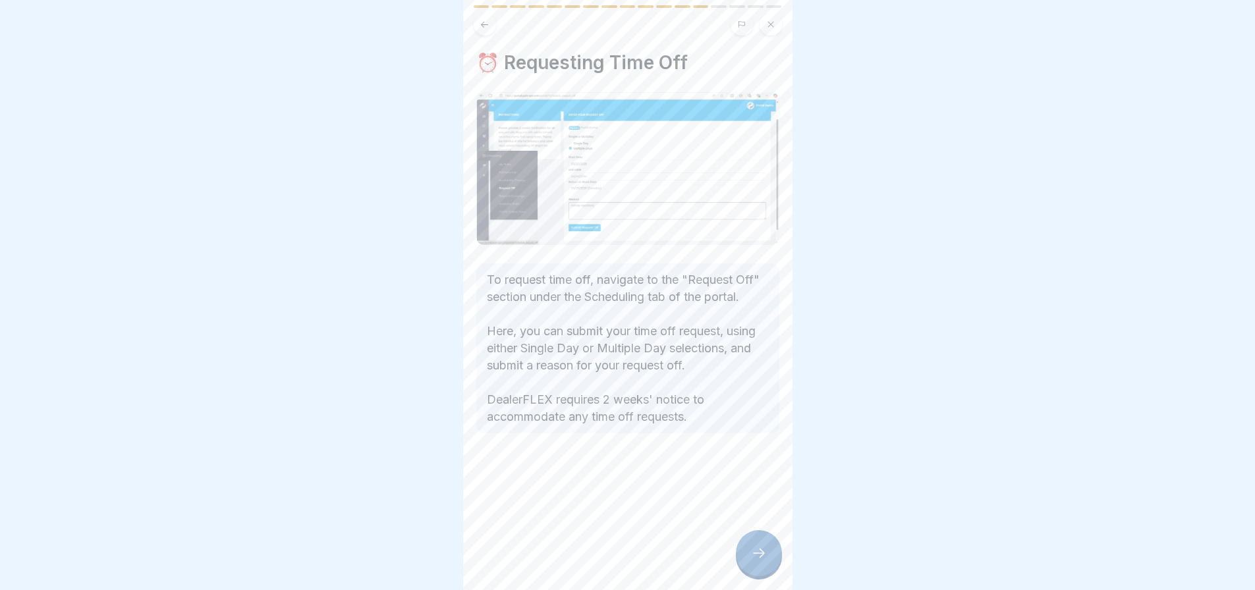
click at [753, 564] on div at bounding box center [759, 553] width 46 height 46
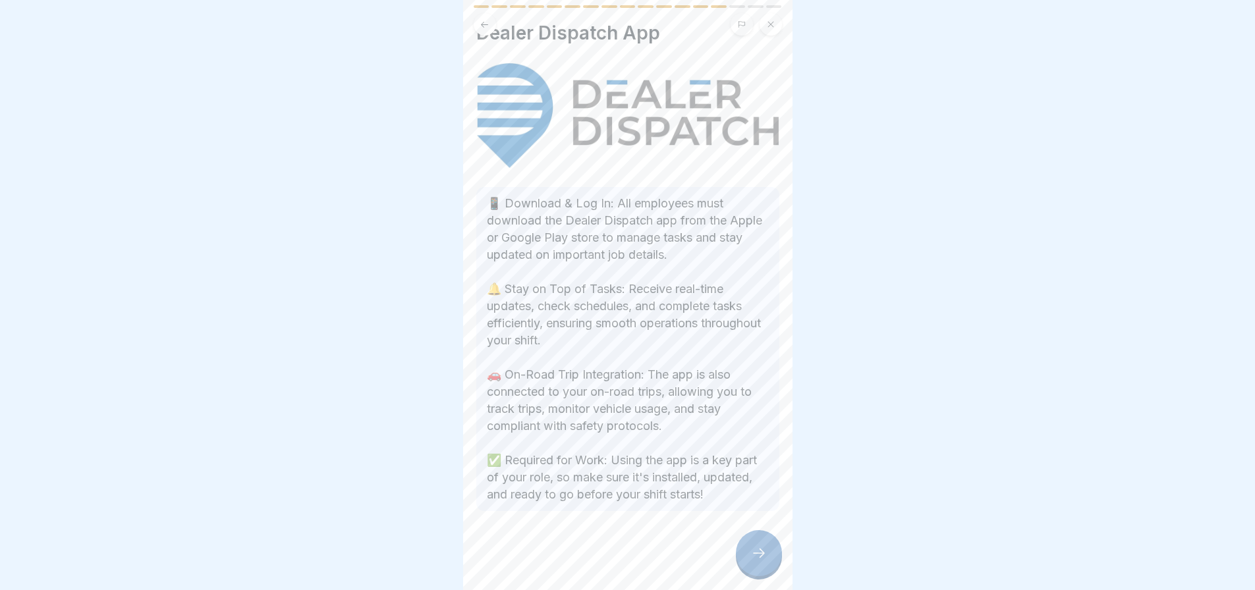
scroll to position [66, 0]
click at [766, 563] on div at bounding box center [759, 553] width 46 height 46
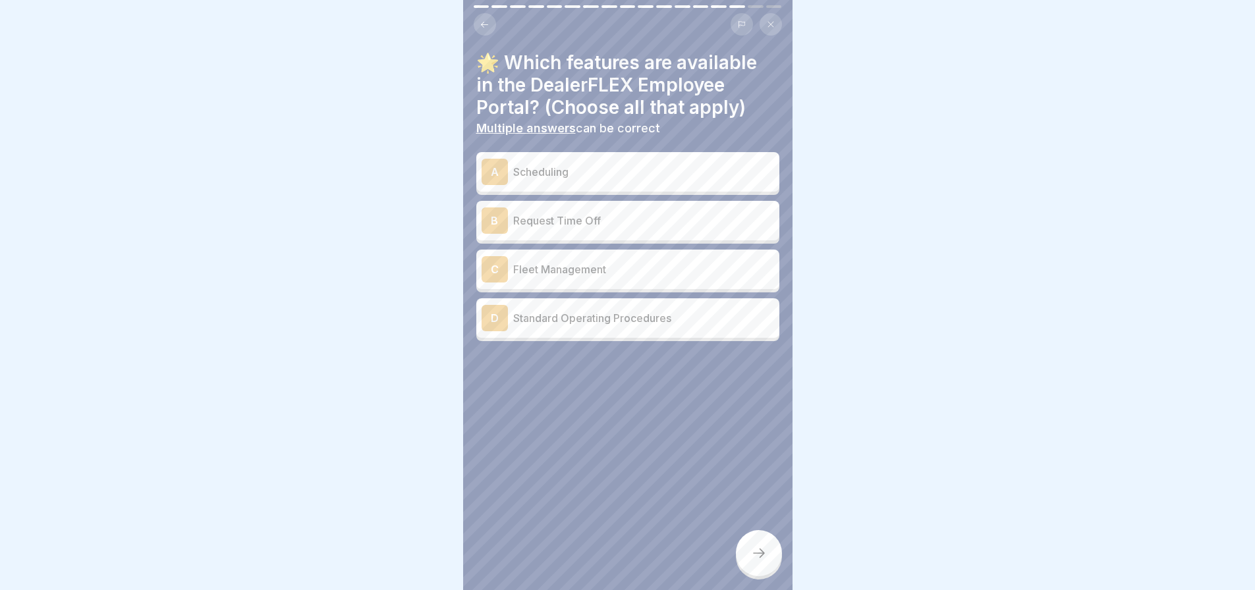
click at [492, 311] on div "D" at bounding box center [494, 318] width 26 height 26
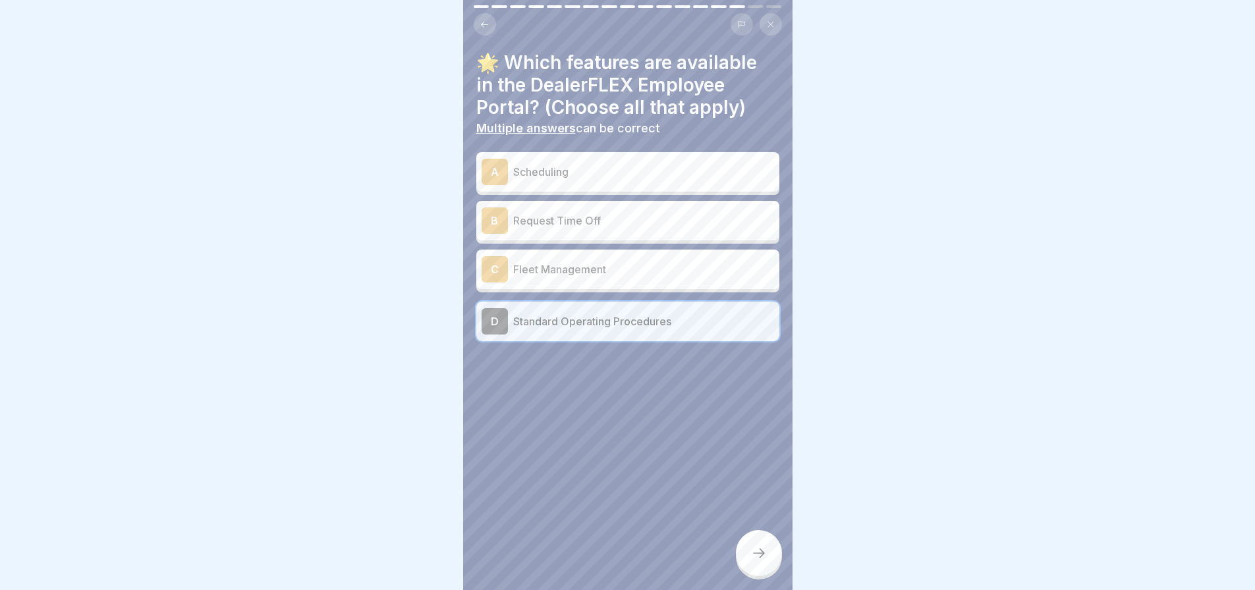
click at [491, 215] on div "B" at bounding box center [494, 220] width 26 height 26
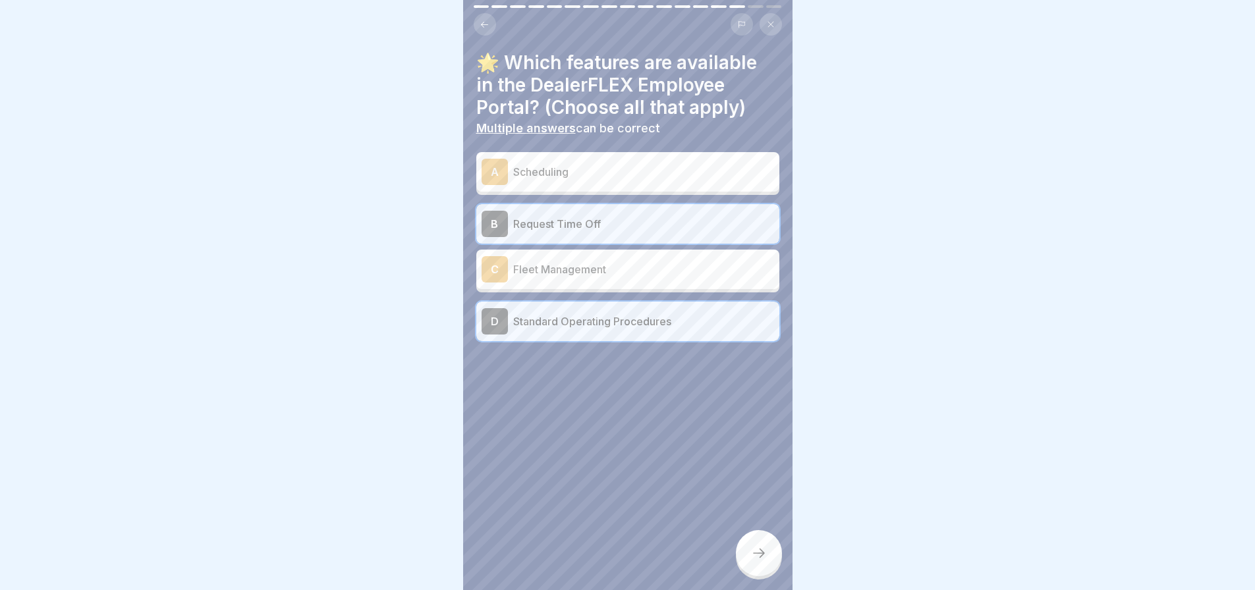
click at [495, 164] on div "A" at bounding box center [494, 172] width 26 height 26
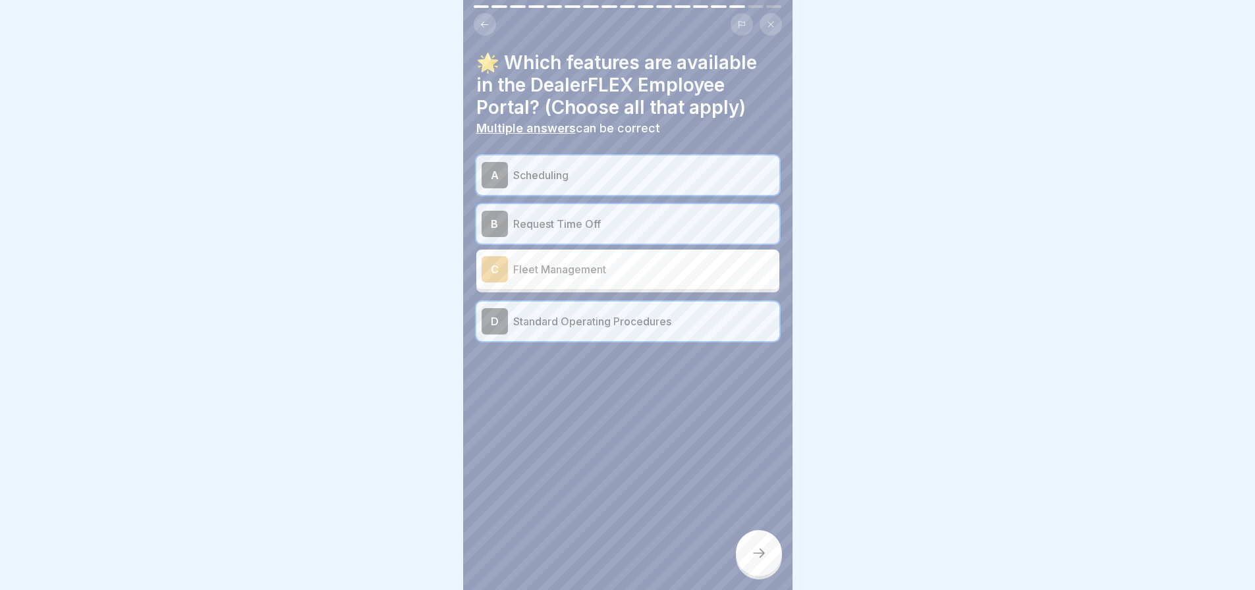
click at [755, 554] on icon at bounding box center [759, 553] width 16 height 16
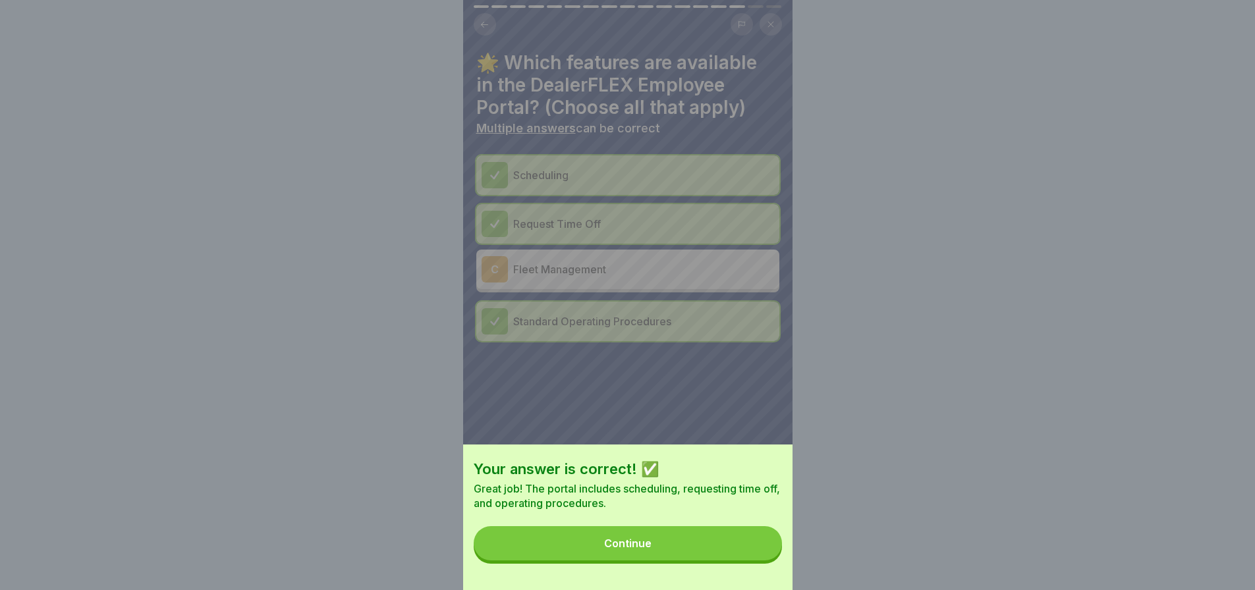
click at [713, 556] on button "Continue" at bounding box center [628, 543] width 308 height 34
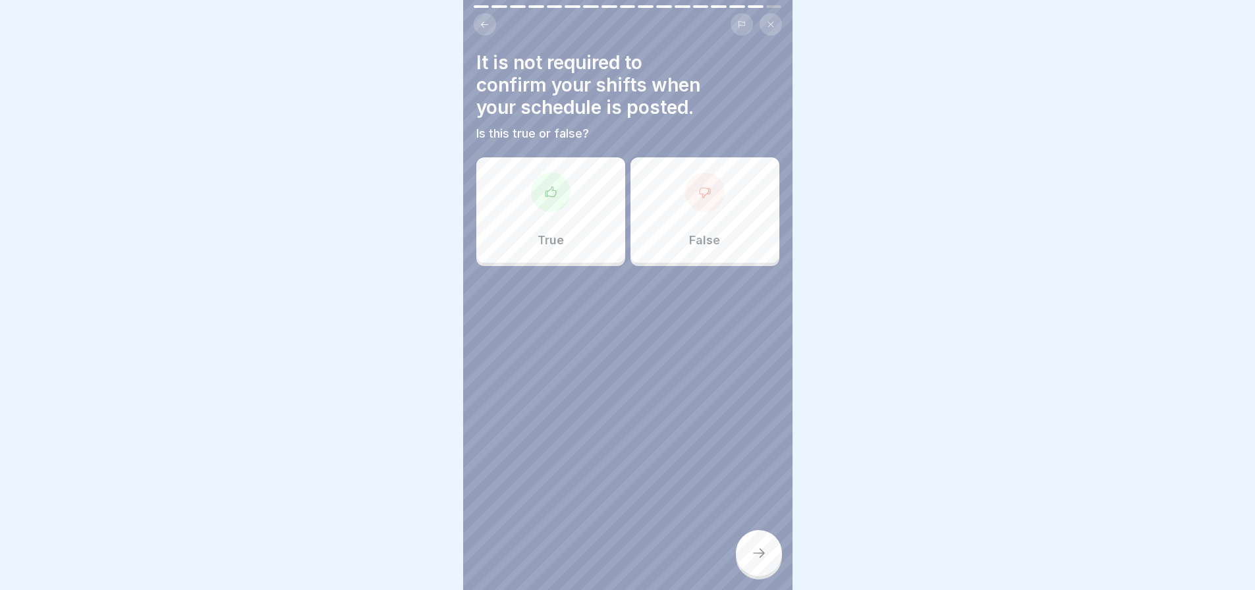
click at [706, 215] on div "False" at bounding box center [704, 209] width 149 height 105
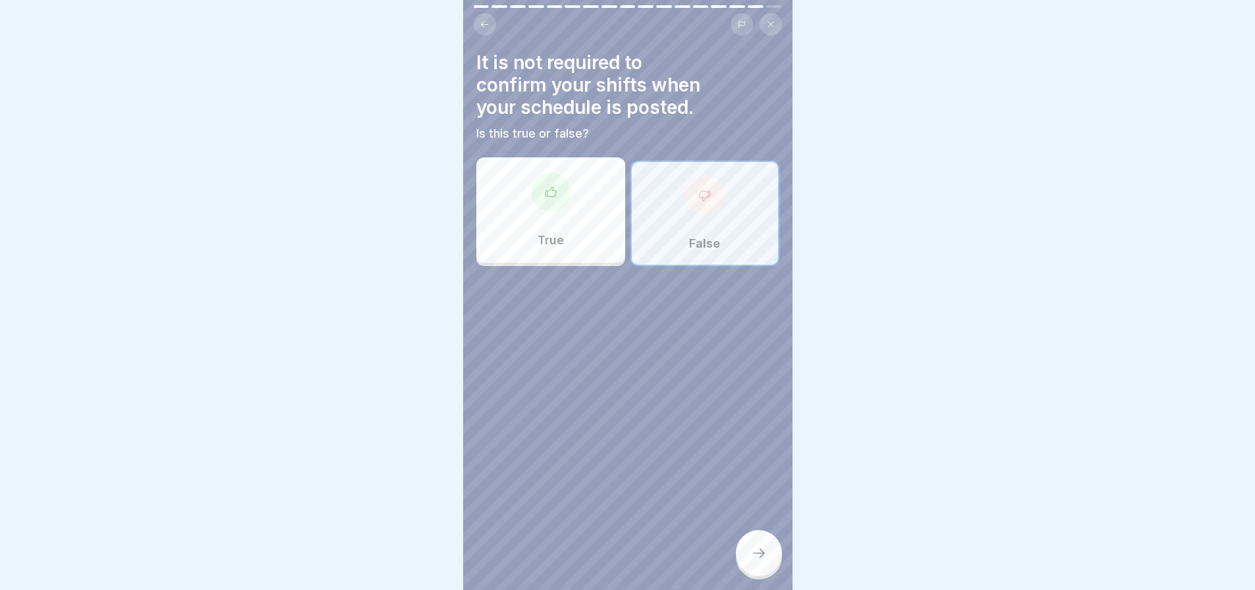
click at [747, 555] on div at bounding box center [759, 553] width 46 height 46
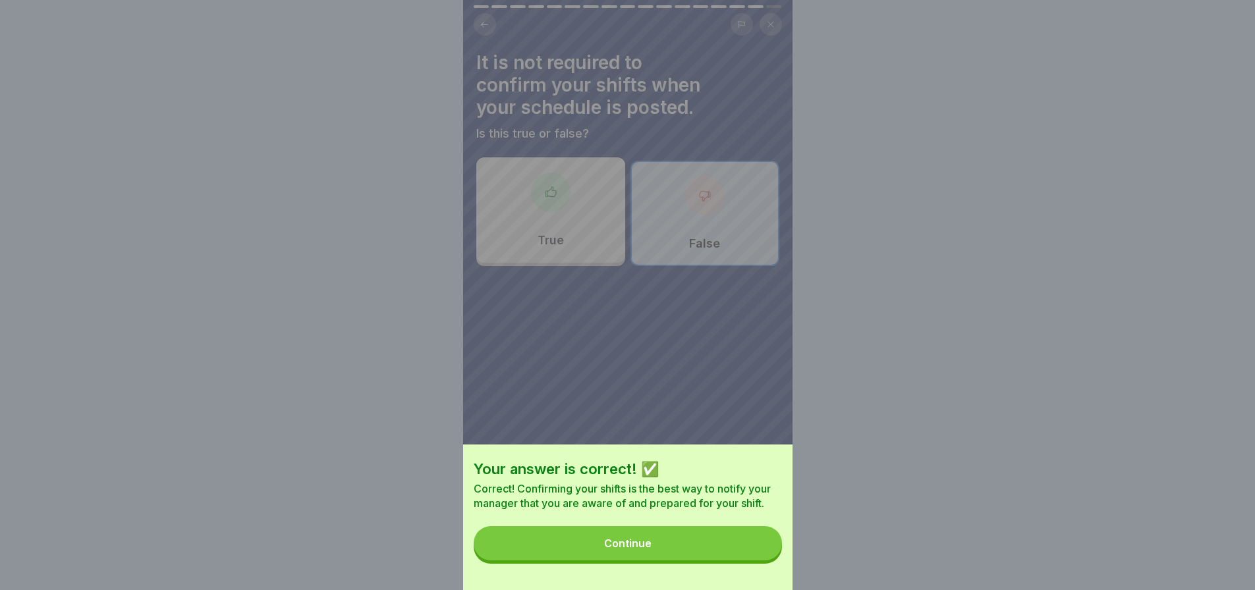
click at [693, 560] on button "Continue" at bounding box center [628, 543] width 308 height 34
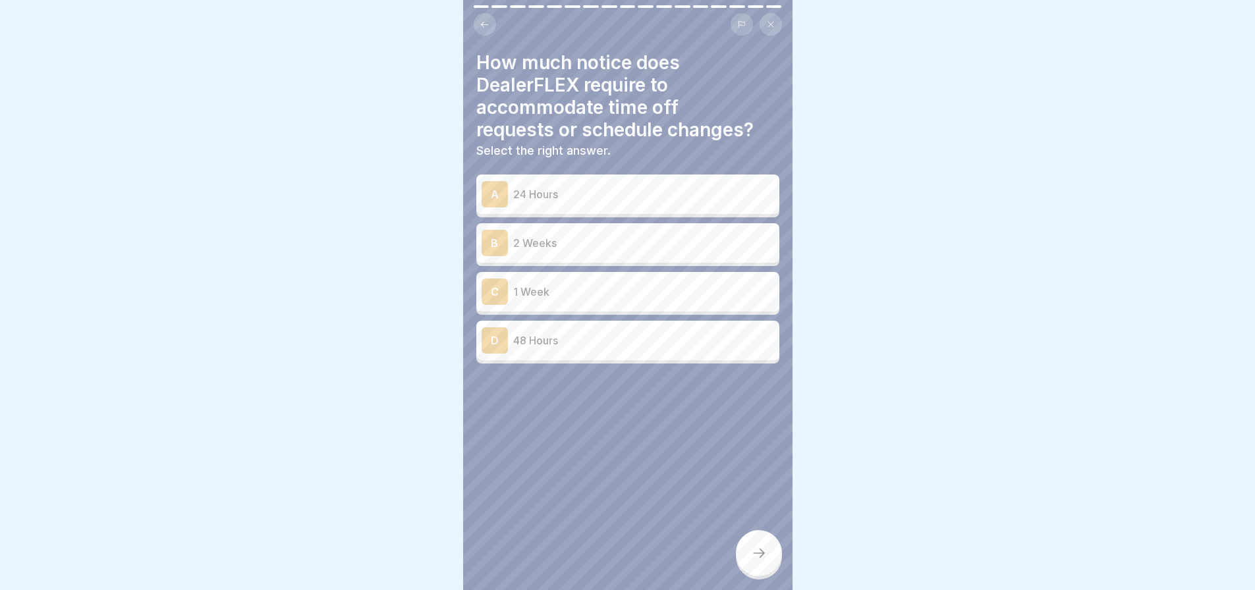
click at [555, 238] on p "2 Weeks" at bounding box center [643, 243] width 261 height 16
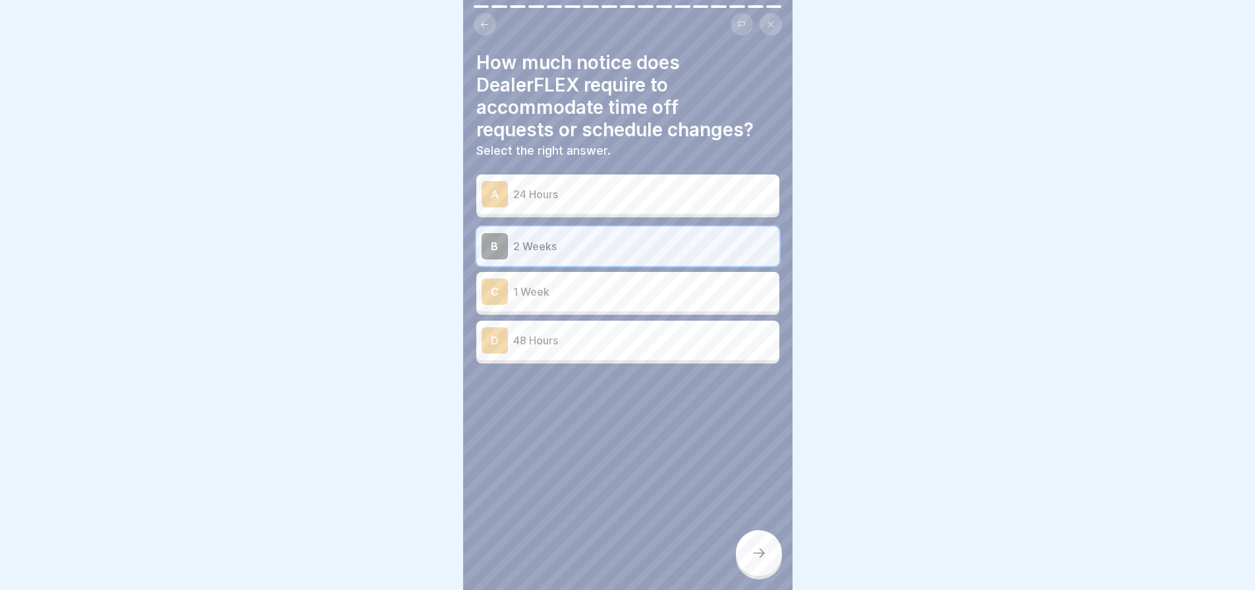
click at [760, 557] on icon at bounding box center [759, 553] width 16 height 16
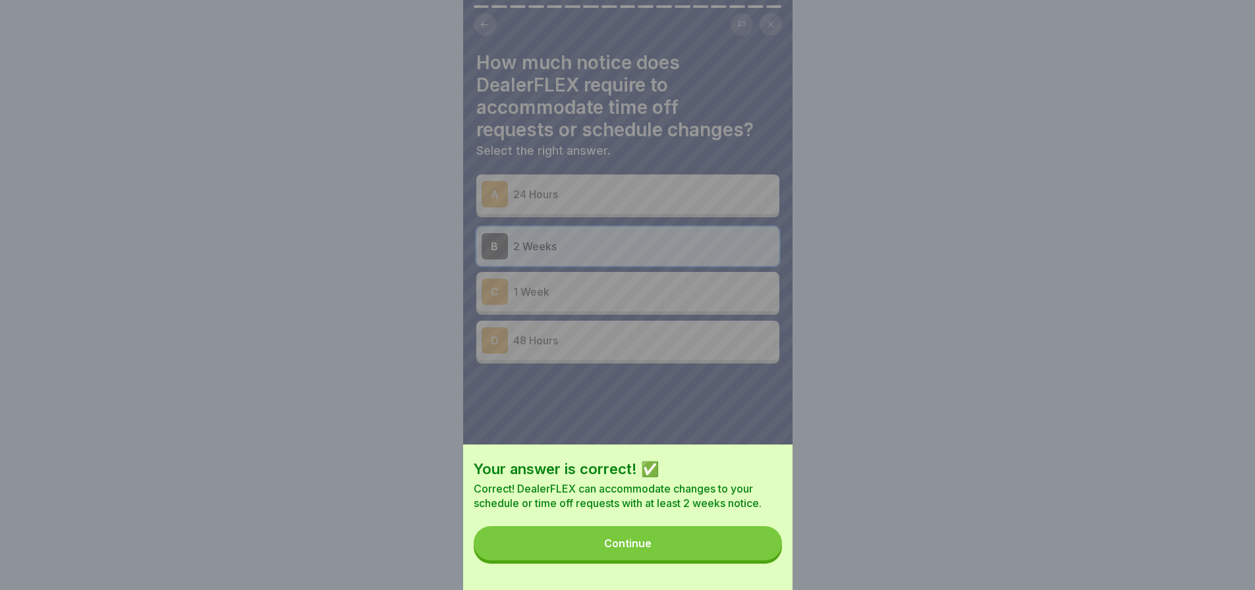
click at [730, 547] on button "Continue" at bounding box center [628, 543] width 308 height 34
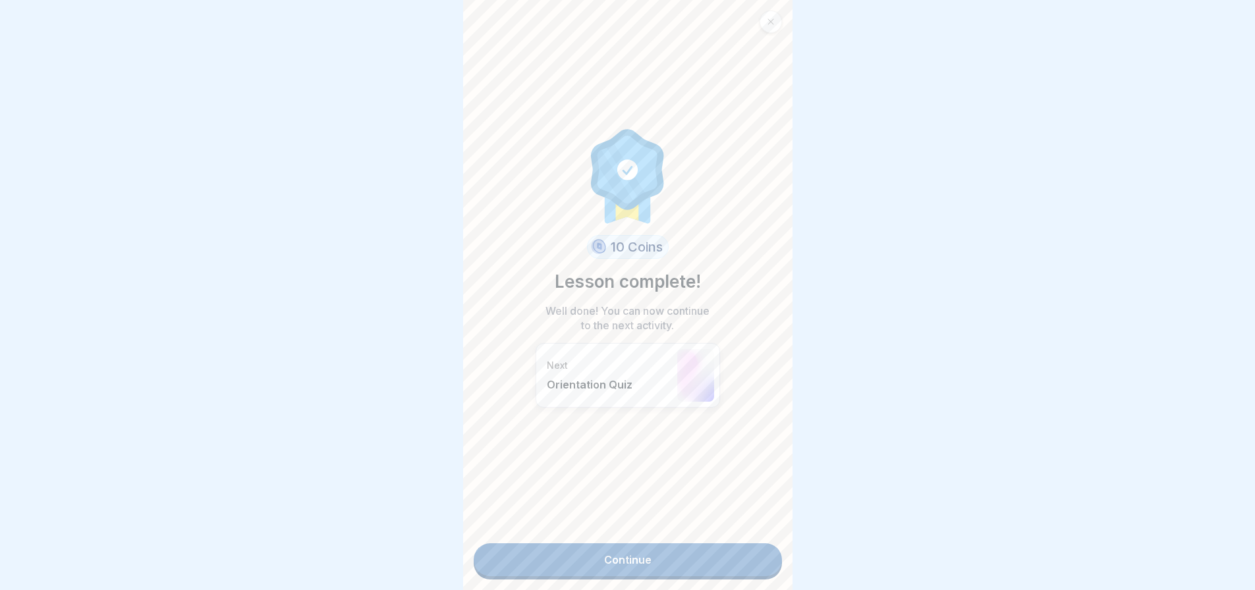
click at [666, 555] on link "Continue" at bounding box center [628, 559] width 308 height 33
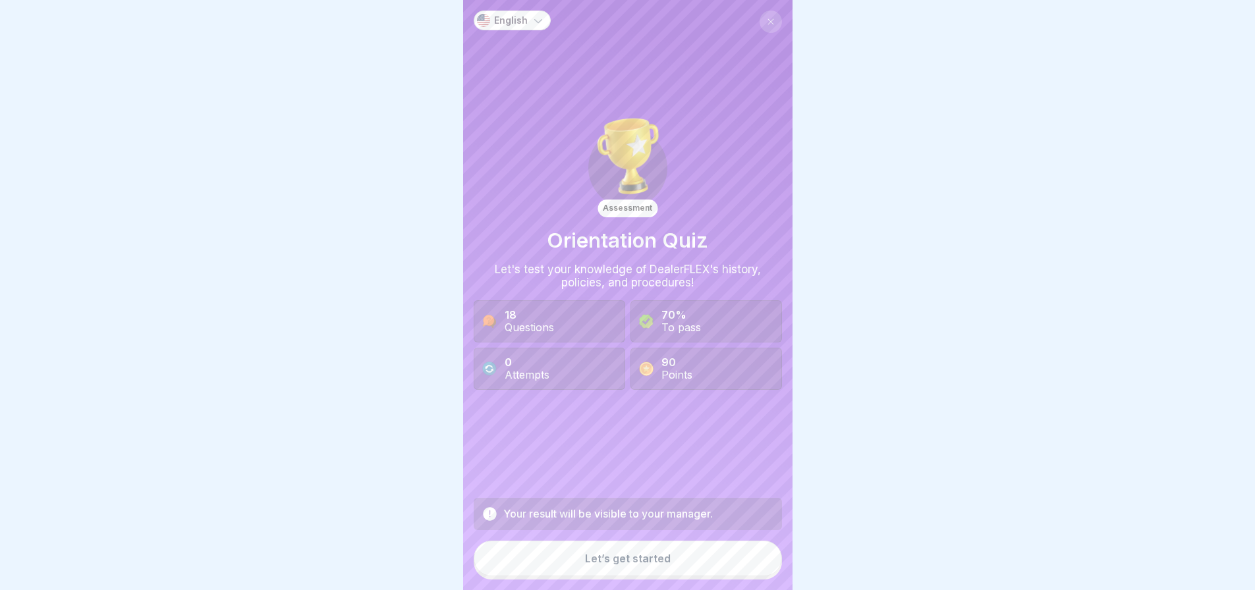
click at [651, 564] on div "Let’s get started" at bounding box center [628, 559] width 86 height 12
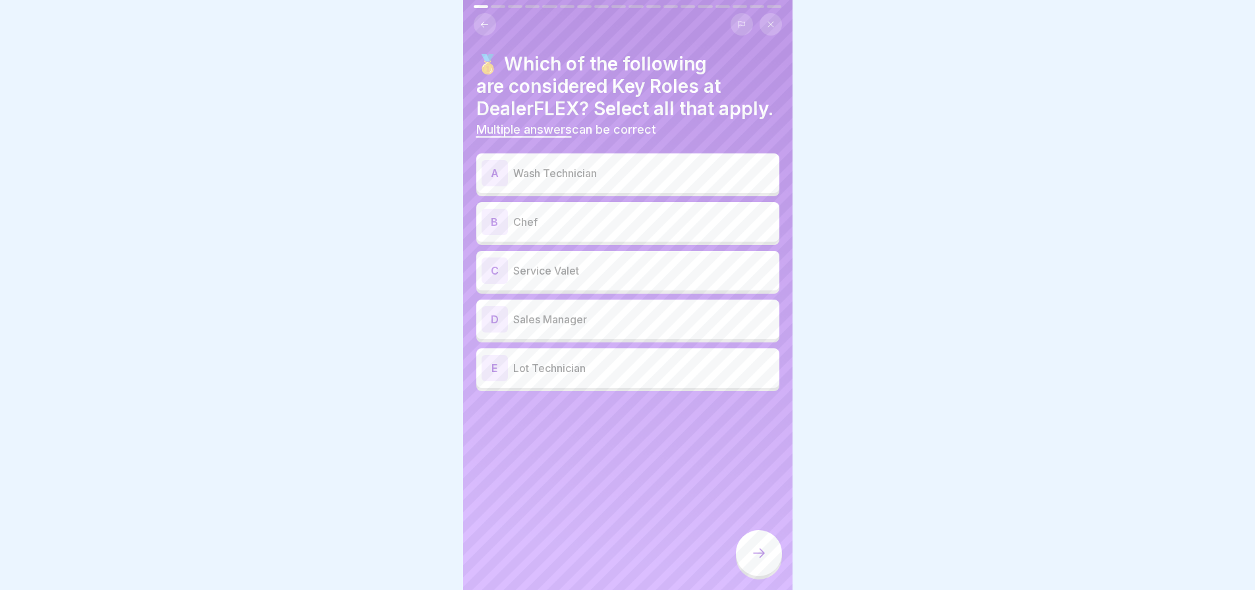
click at [499, 186] on div "A" at bounding box center [494, 173] width 26 height 26
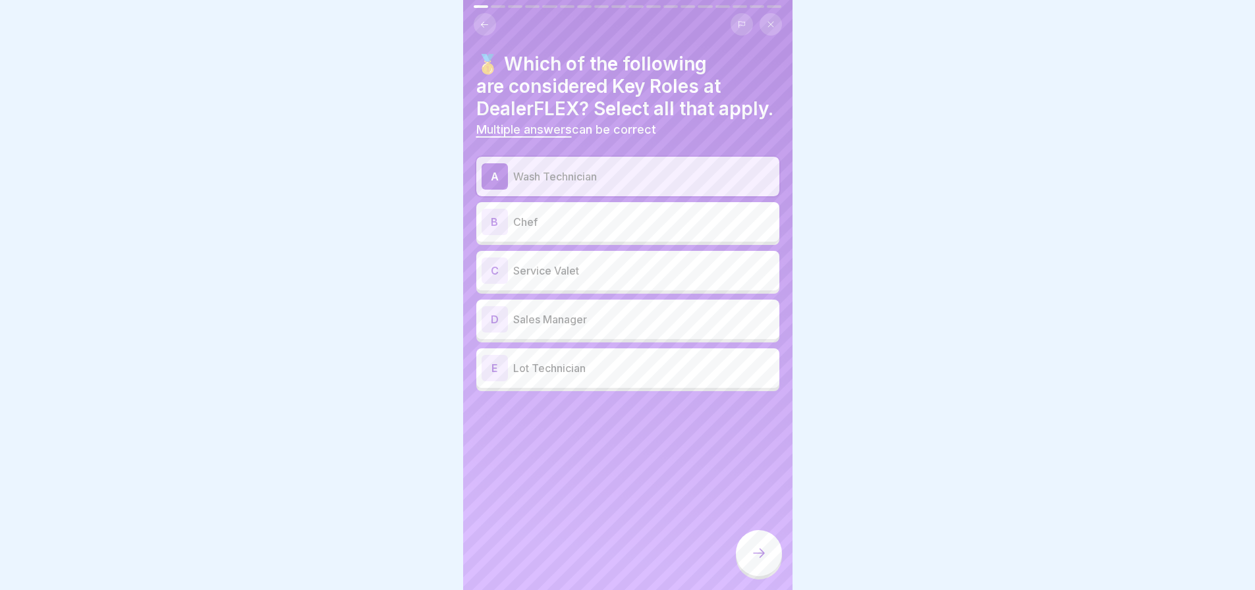
click at [493, 284] on div "C" at bounding box center [494, 271] width 26 height 26
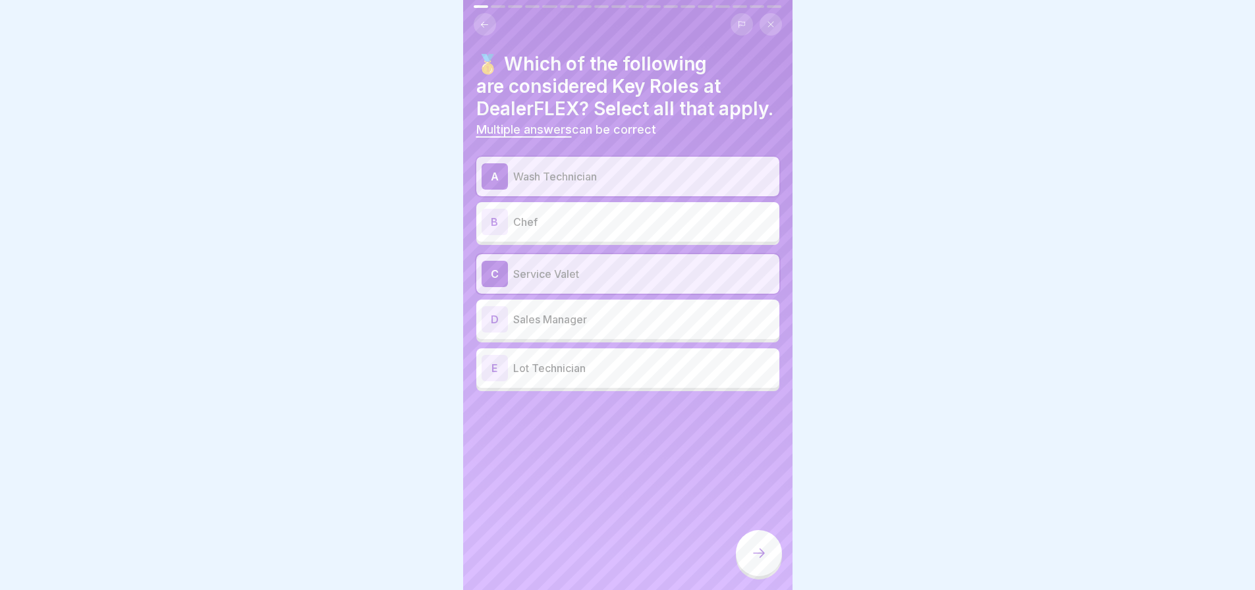
click at [490, 381] on div "E" at bounding box center [494, 368] width 26 height 26
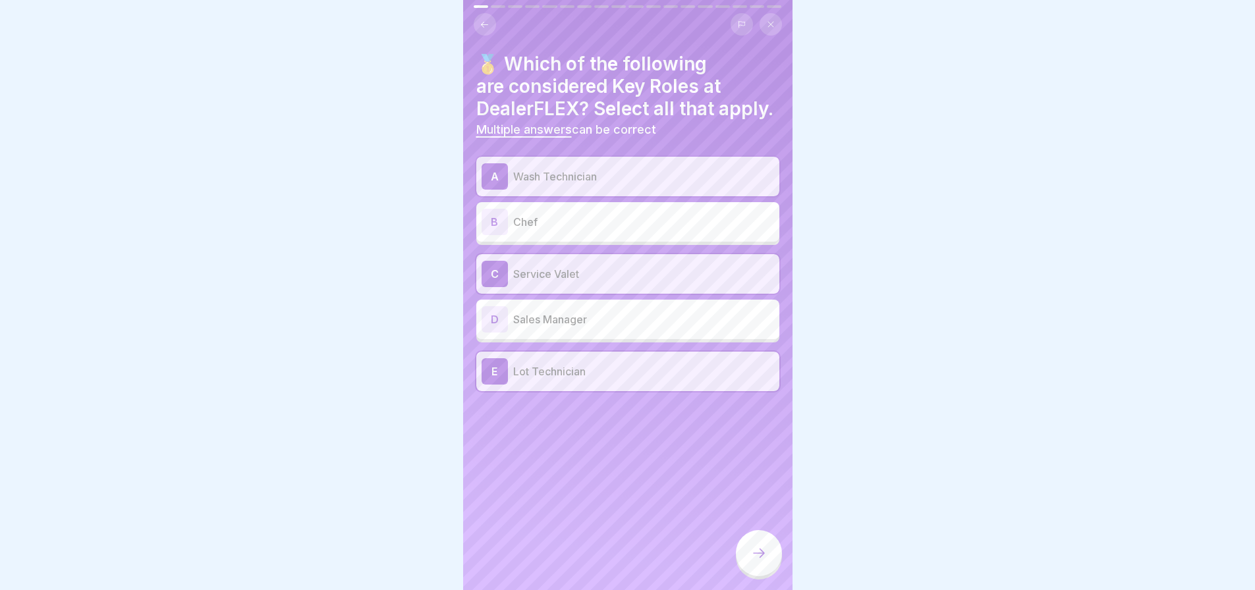
click at [751, 571] on div at bounding box center [759, 553] width 46 height 46
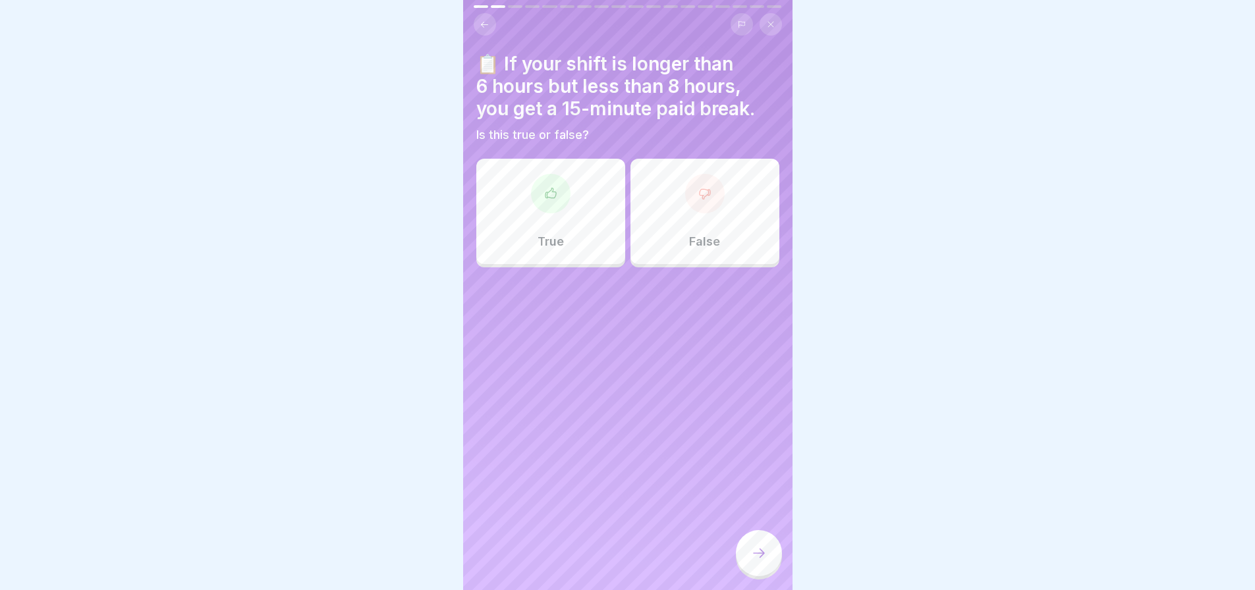
click at [541, 229] on div "True" at bounding box center [550, 211] width 149 height 105
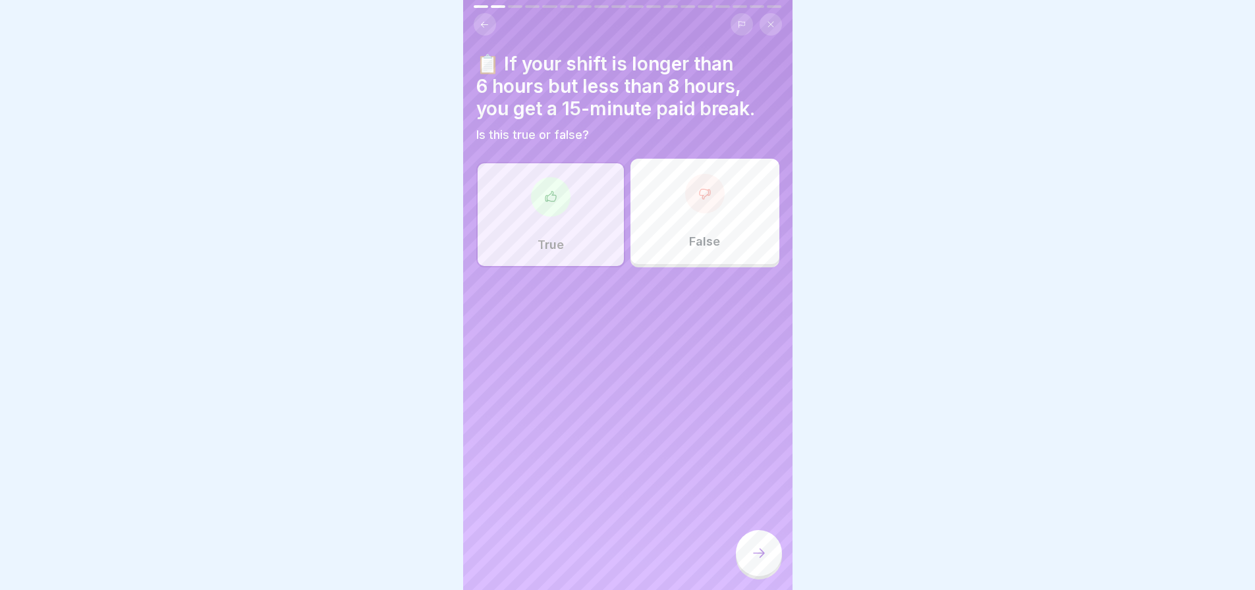
click at [751, 561] on icon at bounding box center [759, 553] width 16 height 16
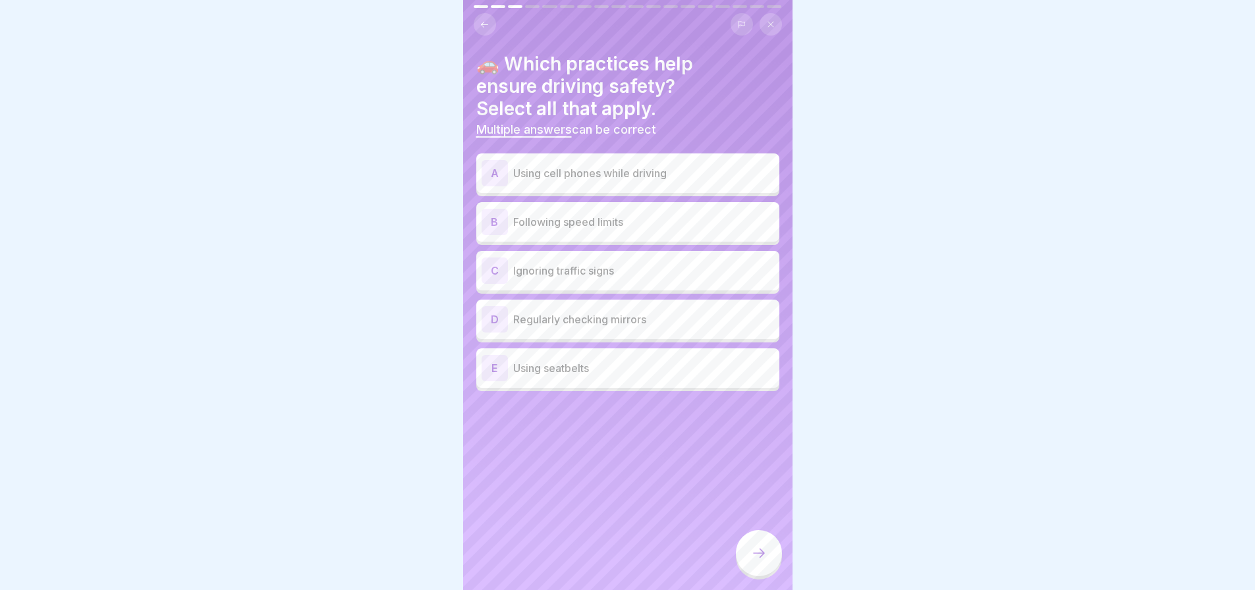
click at [491, 225] on div "B" at bounding box center [494, 222] width 26 height 26
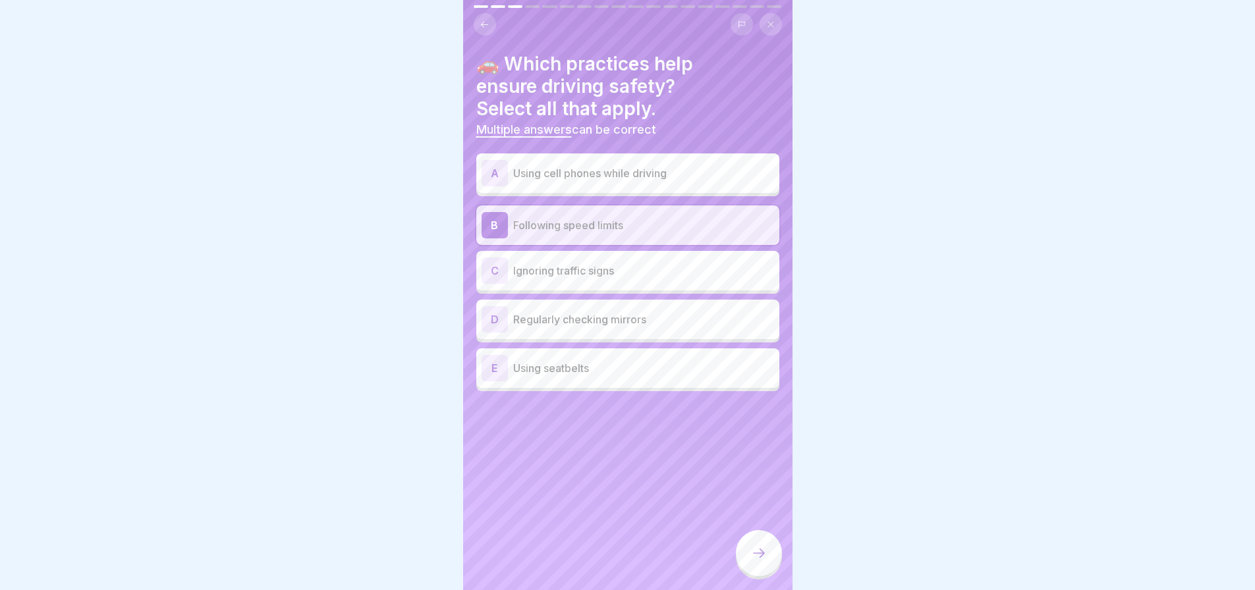
click at [497, 327] on div "D" at bounding box center [494, 319] width 26 height 26
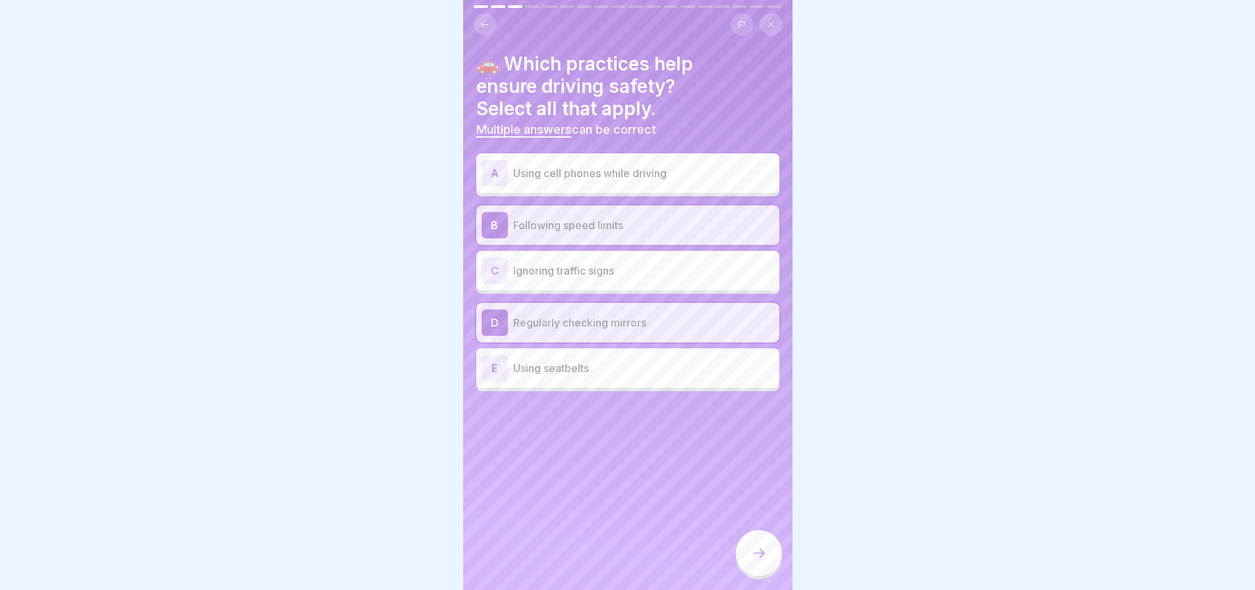
click at [493, 377] on div "E" at bounding box center [494, 368] width 26 height 26
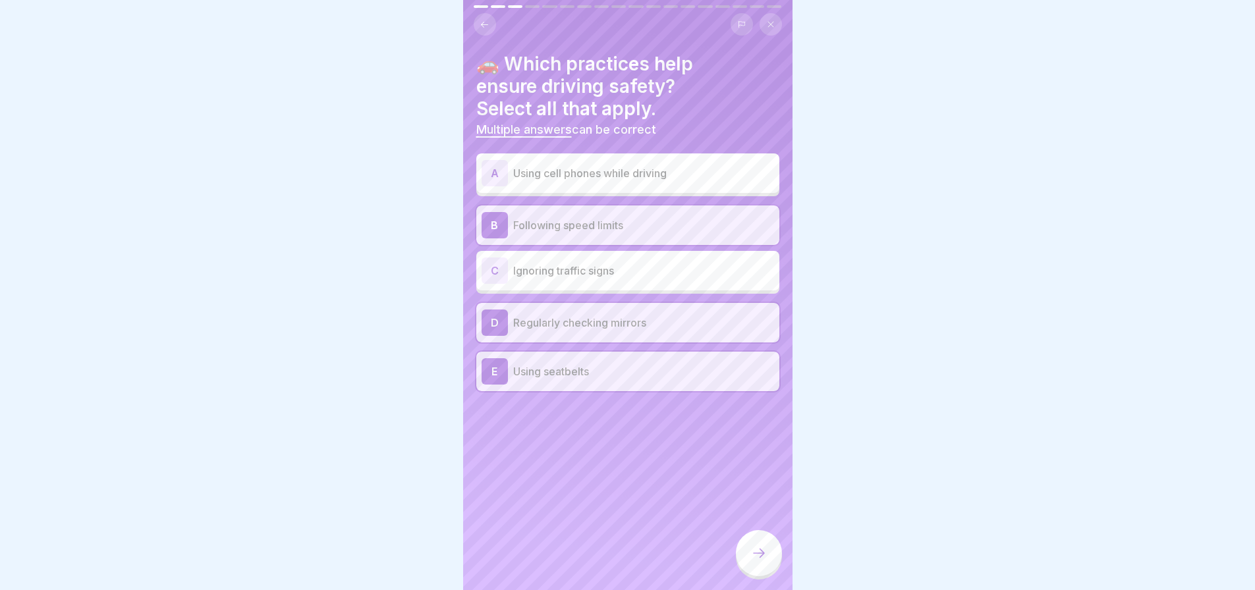
click at [764, 561] on icon at bounding box center [759, 553] width 16 height 16
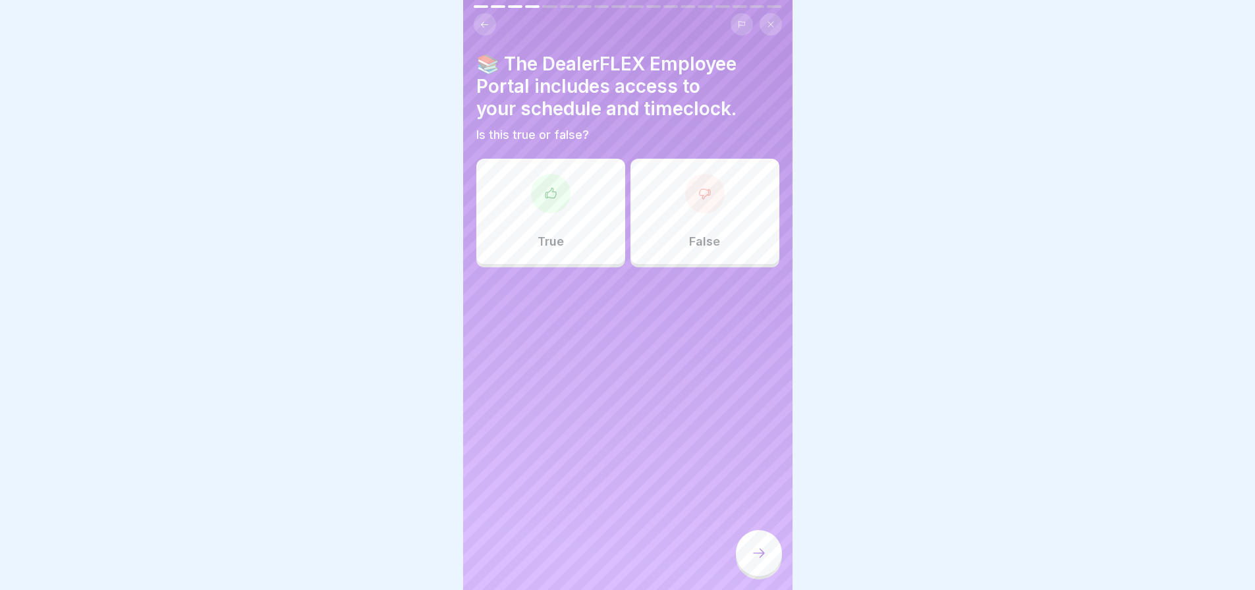
click at [538, 213] on div "True" at bounding box center [550, 211] width 149 height 105
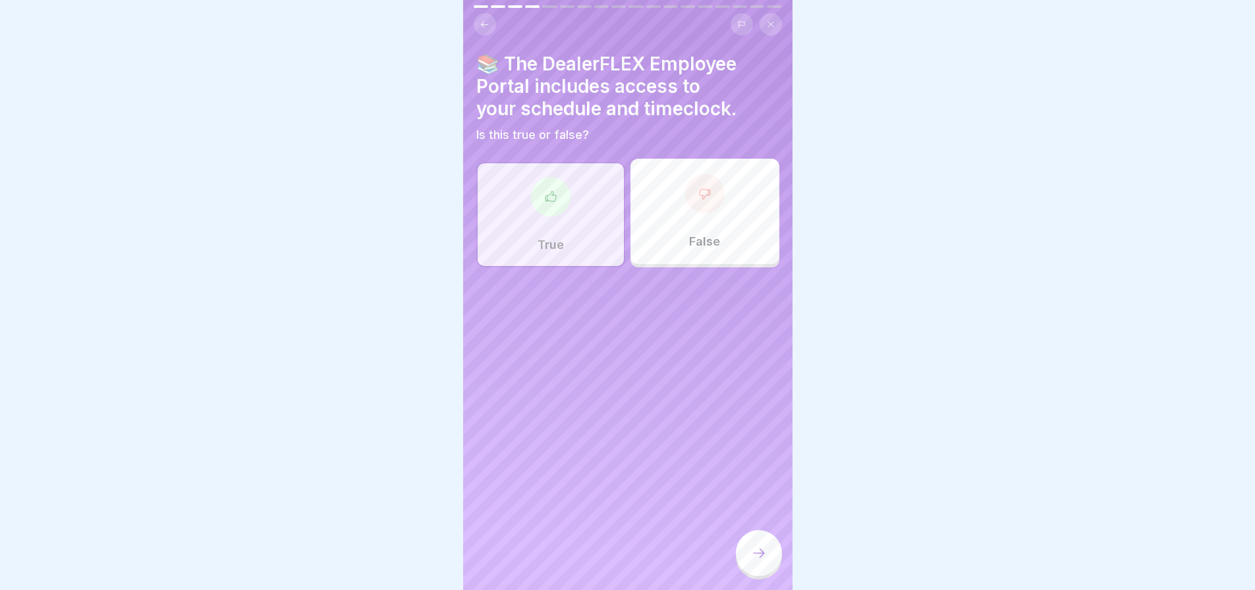
click at [758, 561] on icon at bounding box center [759, 553] width 16 height 16
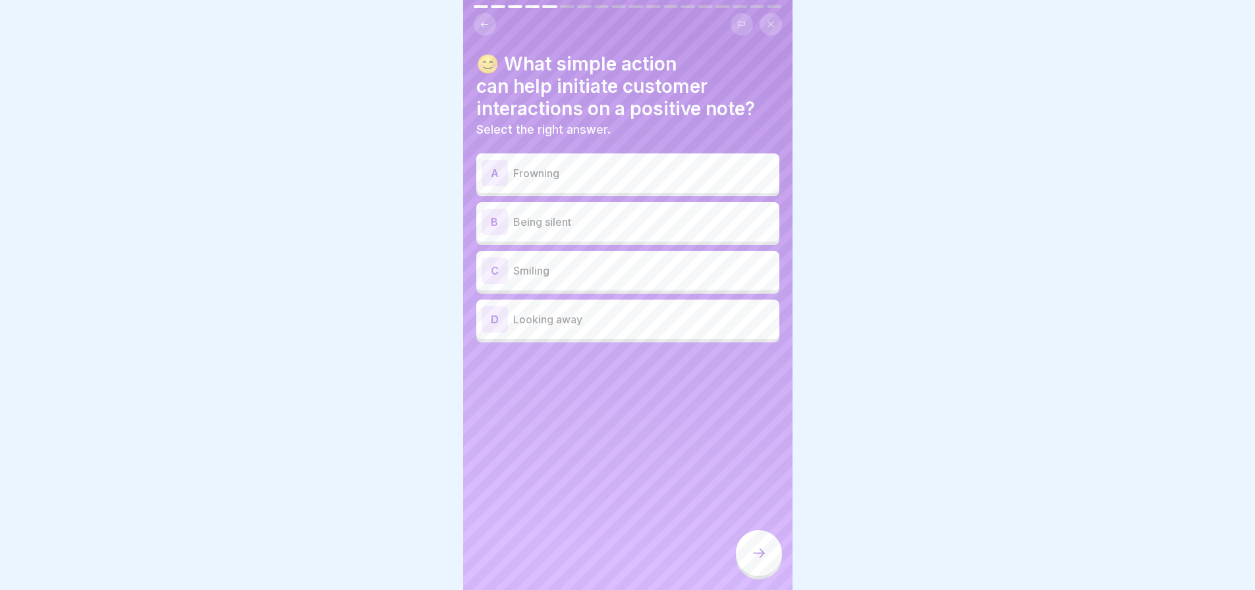
click at [484, 236] on div "A Frowning B Being silent C Smiling D Looking away" at bounding box center [627, 250] width 303 height 186
click at [496, 272] on div "C" at bounding box center [494, 271] width 26 height 26
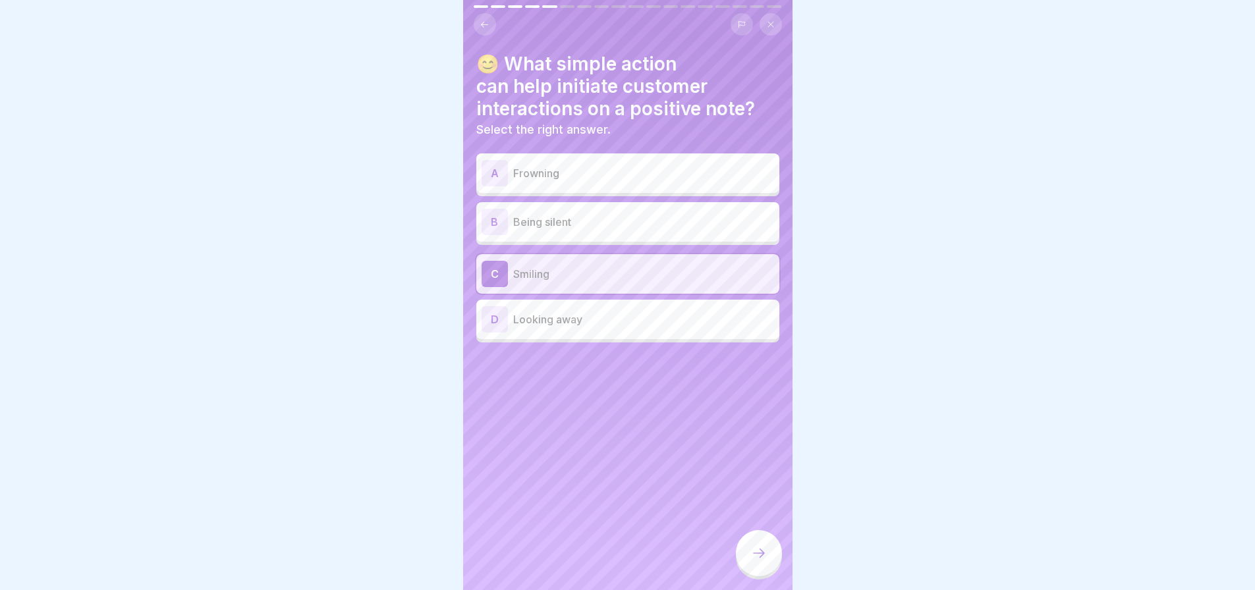
click at [759, 561] on icon at bounding box center [759, 553] width 16 height 16
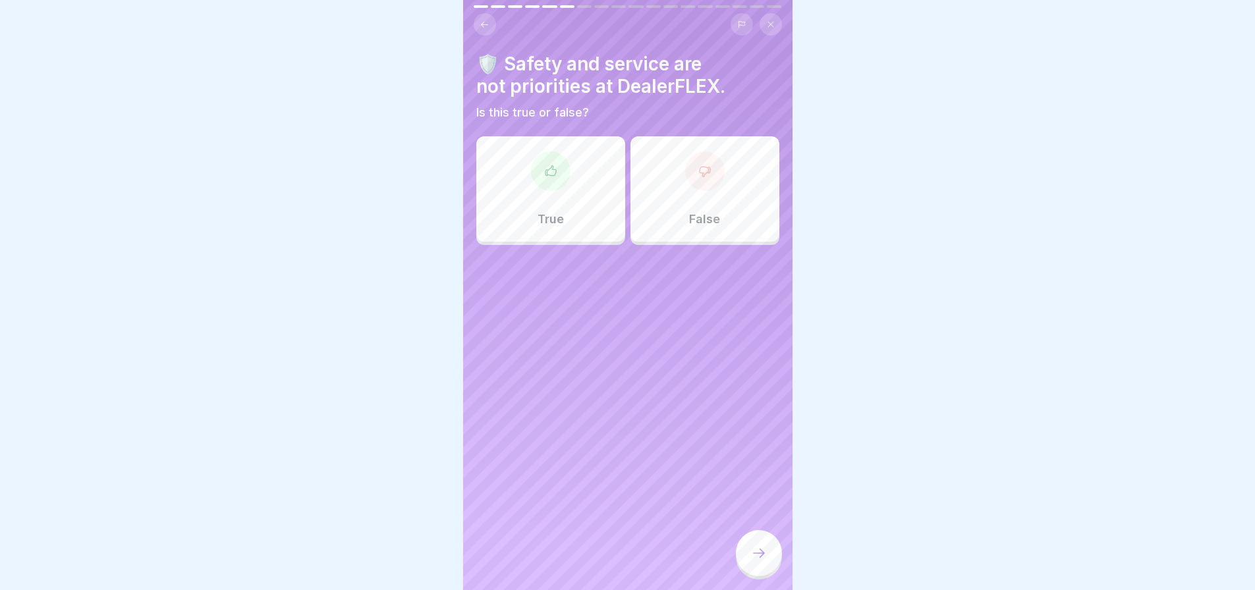
click at [707, 215] on p "False" at bounding box center [704, 219] width 31 height 14
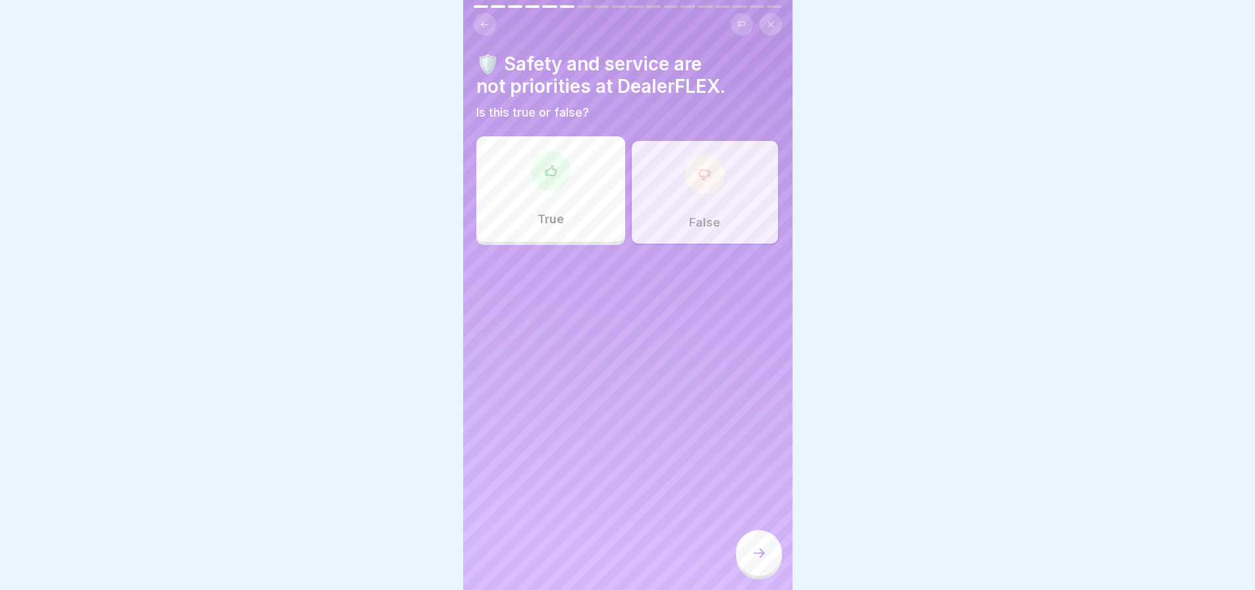
click at [763, 561] on icon at bounding box center [759, 553] width 16 height 16
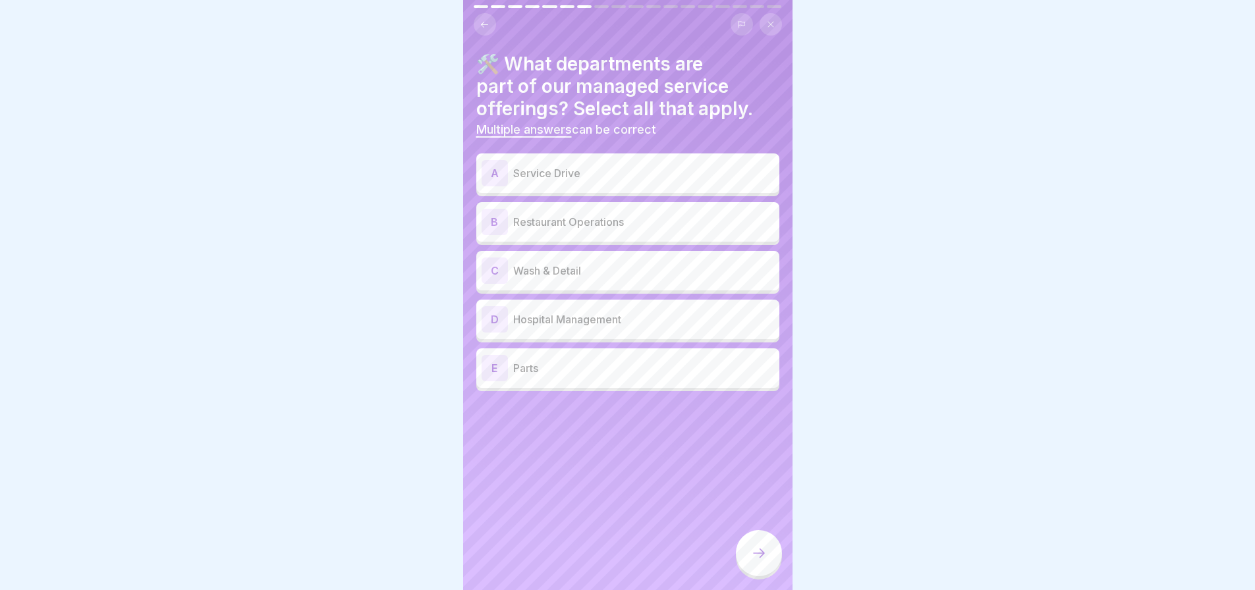
click at [499, 177] on div "A" at bounding box center [494, 173] width 26 height 26
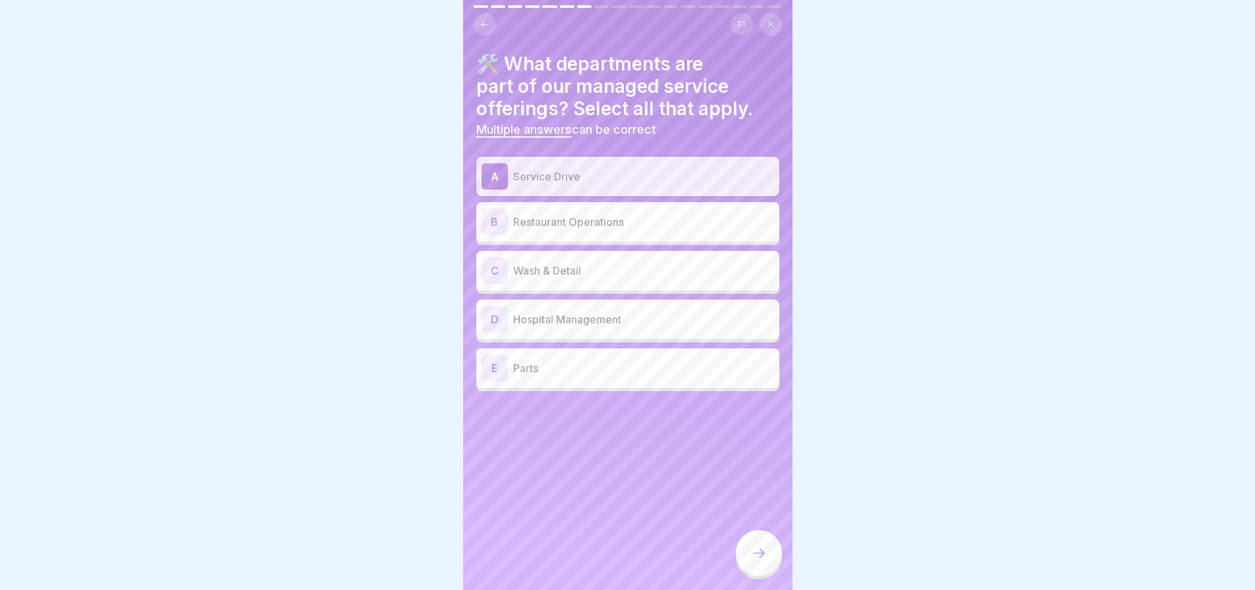
click at [491, 277] on div "C" at bounding box center [494, 271] width 26 height 26
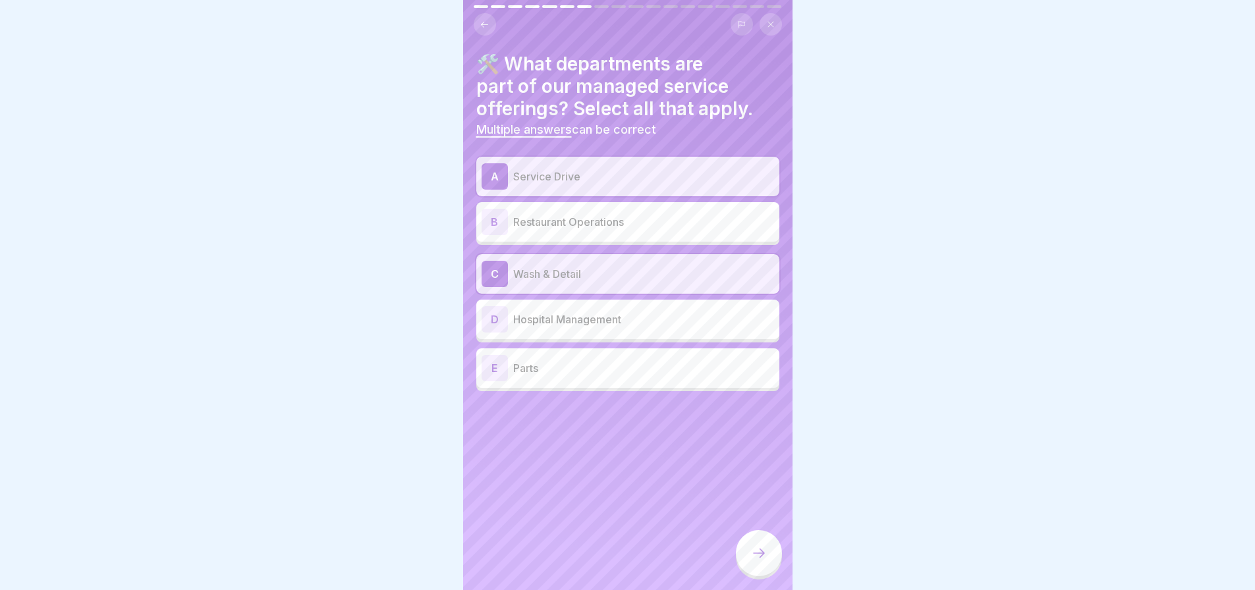
click at [759, 560] on icon at bounding box center [759, 553] width 16 height 16
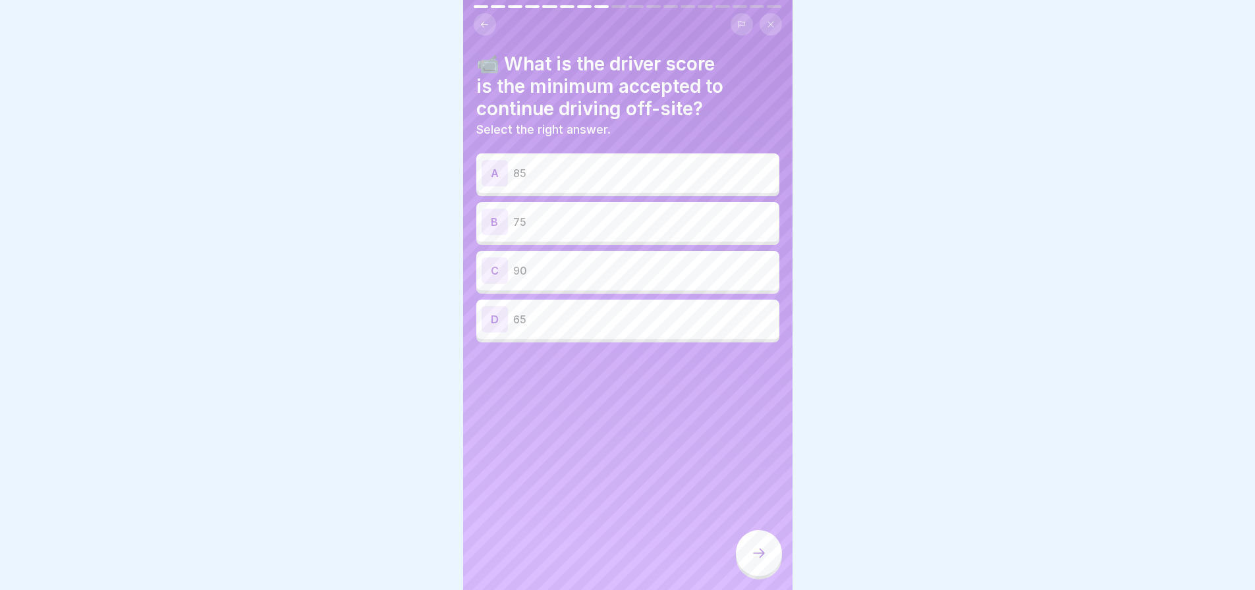
click at [531, 280] on div "C 90" at bounding box center [627, 271] width 292 height 26
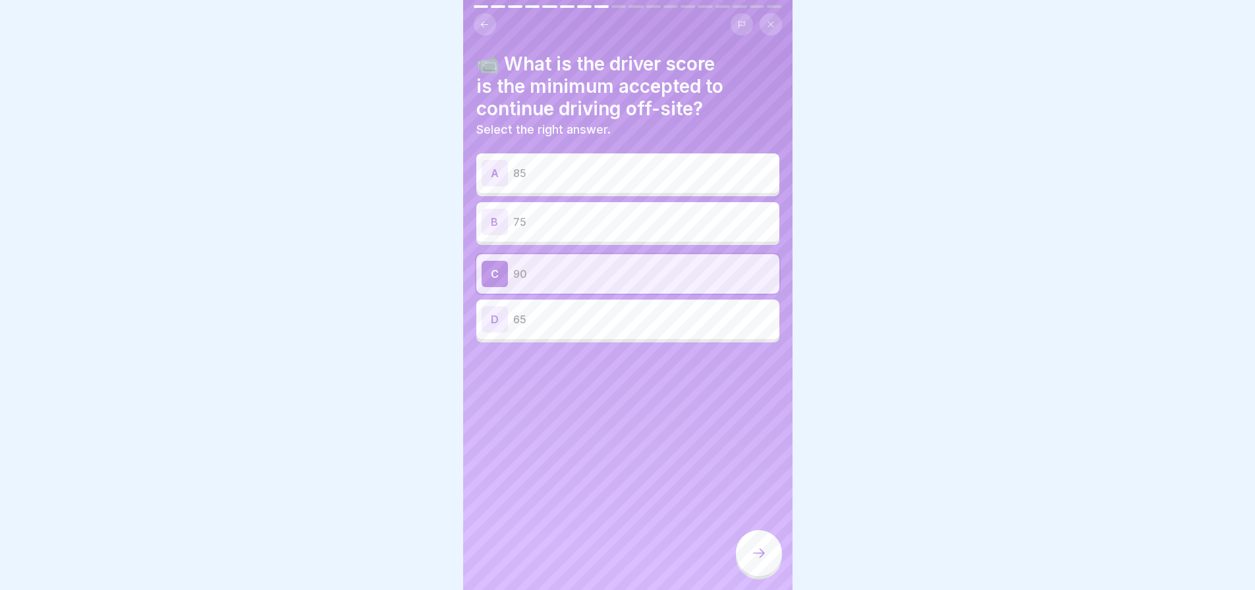
click at [751, 574] on div at bounding box center [759, 553] width 46 height 46
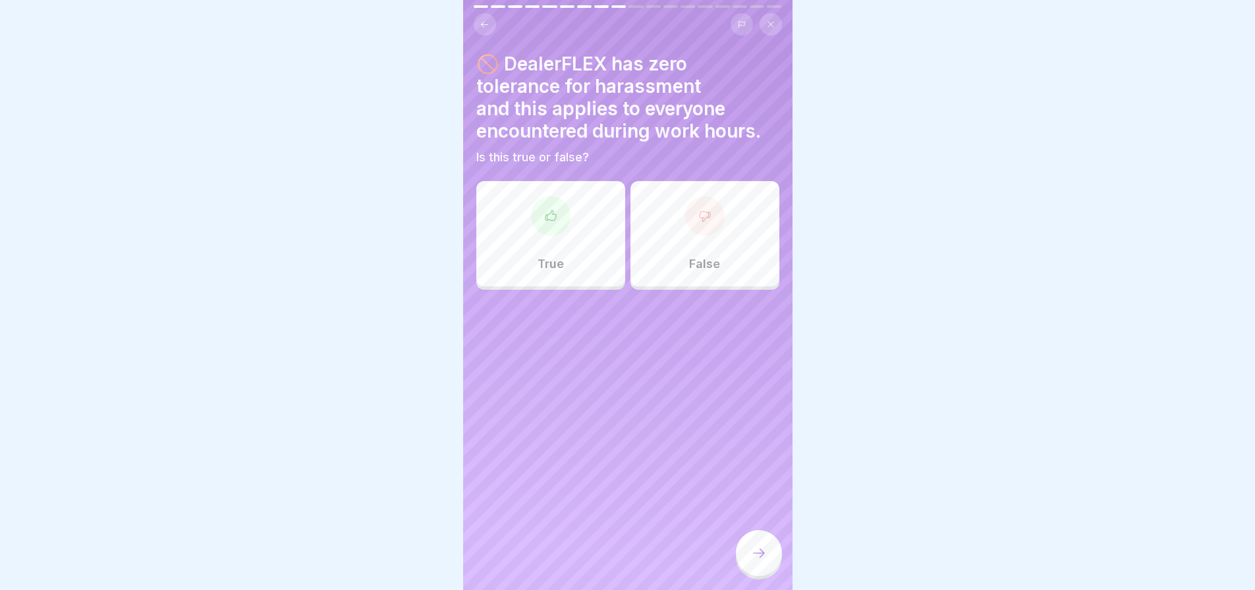
click at [552, 234] on div at bounding box center [551, 216] width 40 height 40
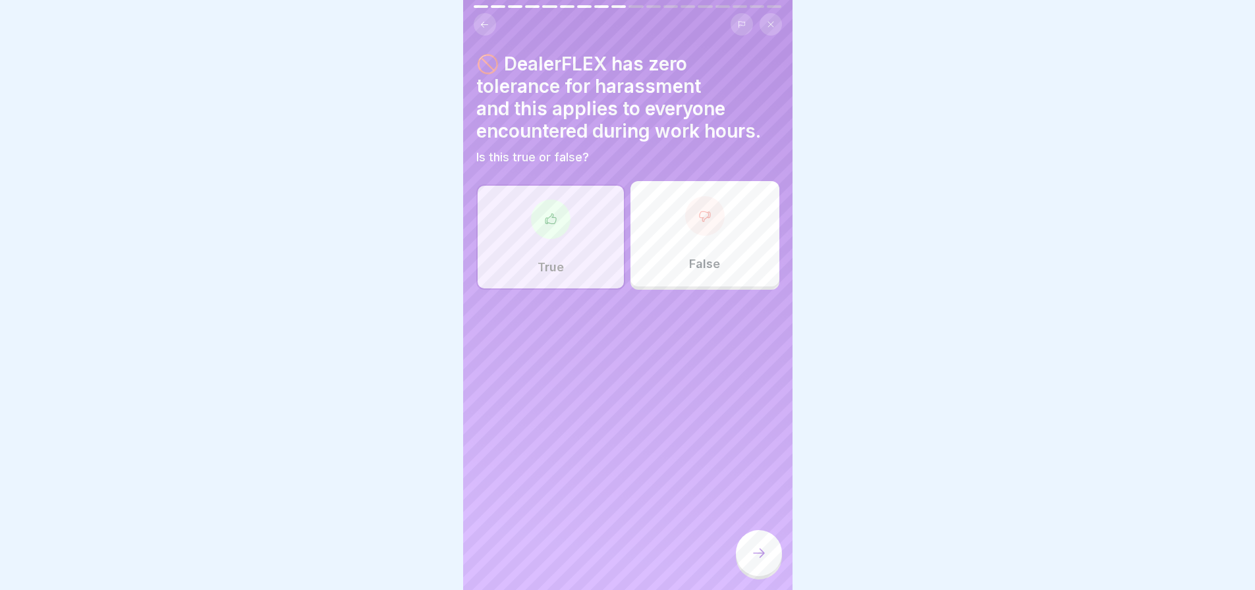
click at [752, 561] on icon at bounding box center [759, 553] width 16 height 16
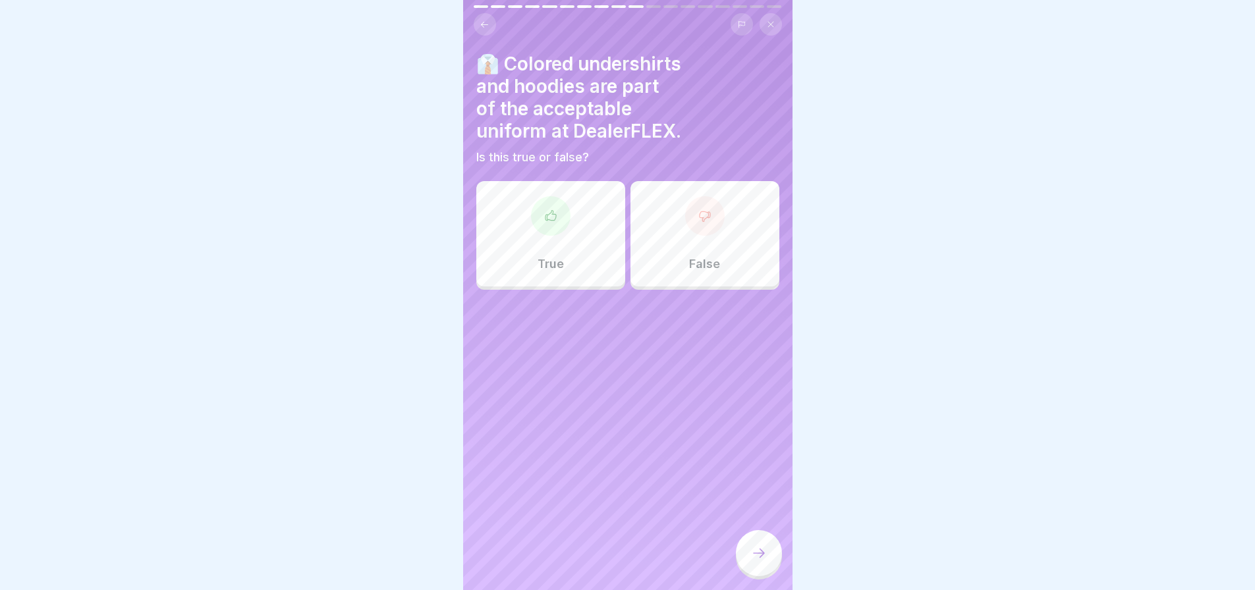
click at [701, 237] on div "False" at bounding box center [704, 233] width 149 height 105
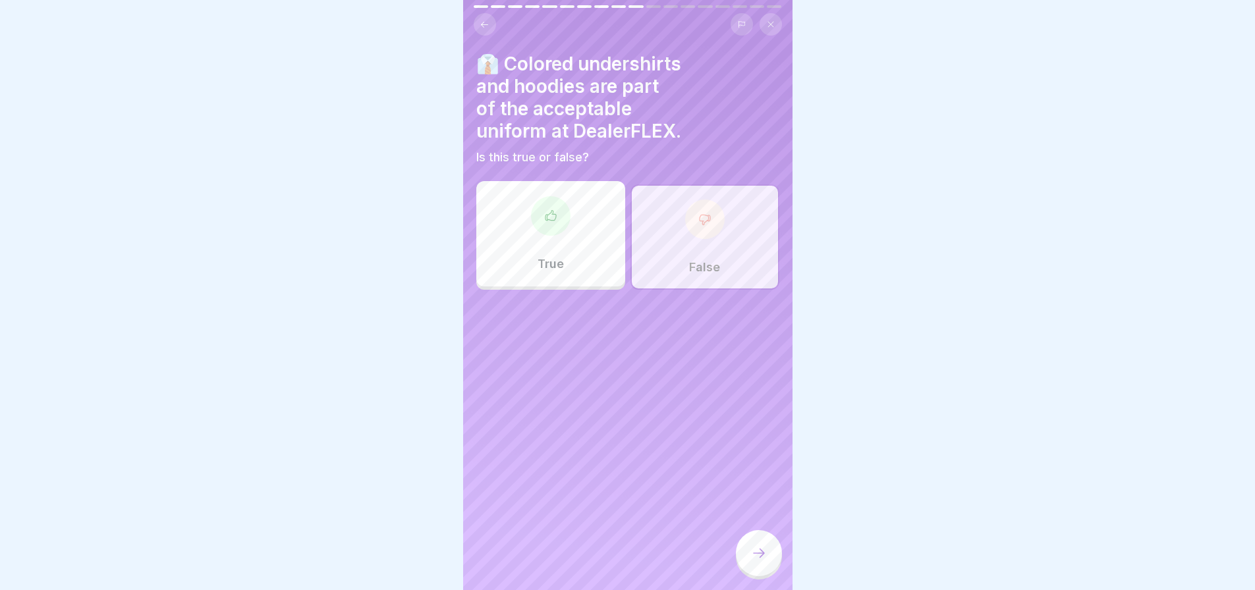
click at [749, 572] on div at bounding box center [759, 553] width 46 height 46
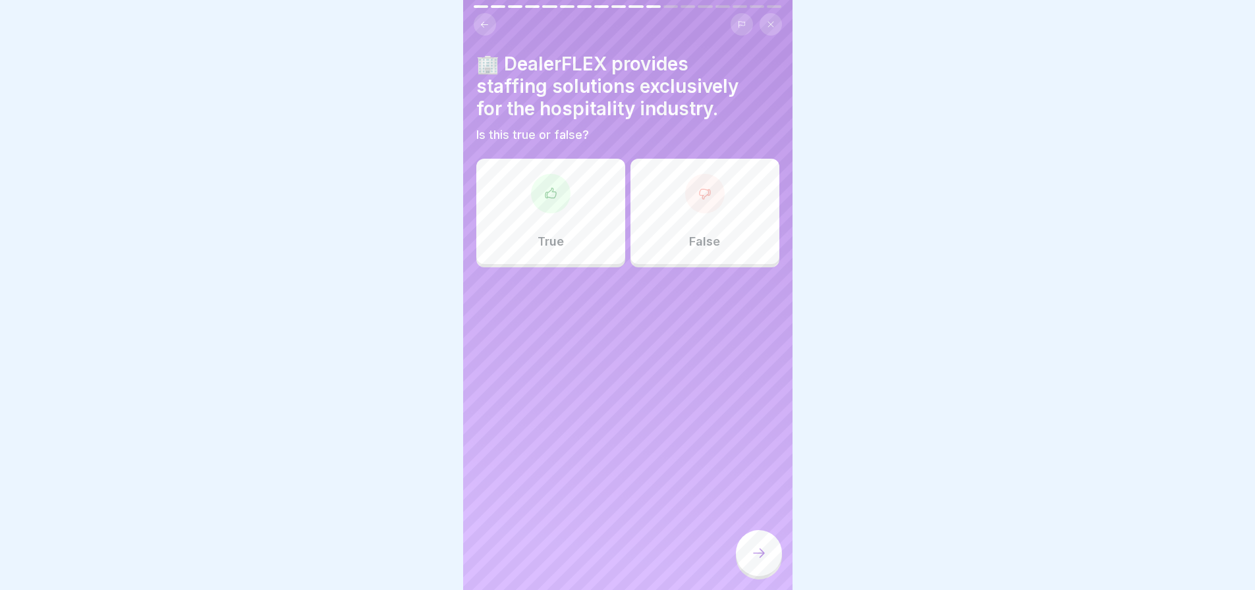
click at [715, 250] on div "False" at bounding box center [704, 211] width 149 height 105
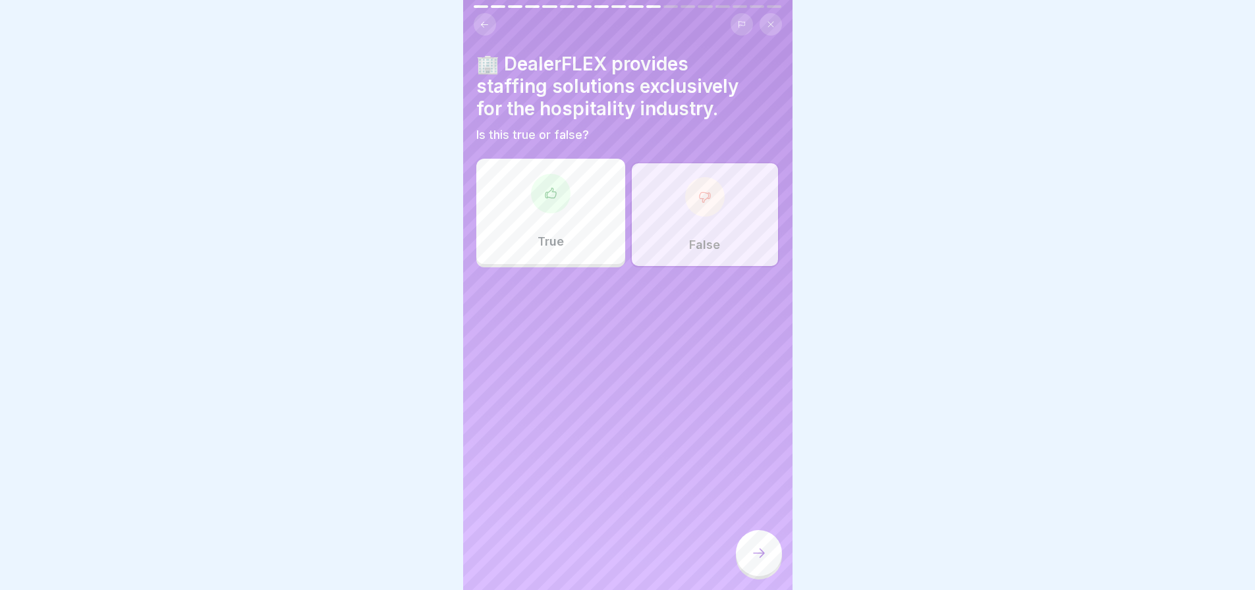
click at [747, 572] on div at bounding box center [759, 553] width 46 height 46
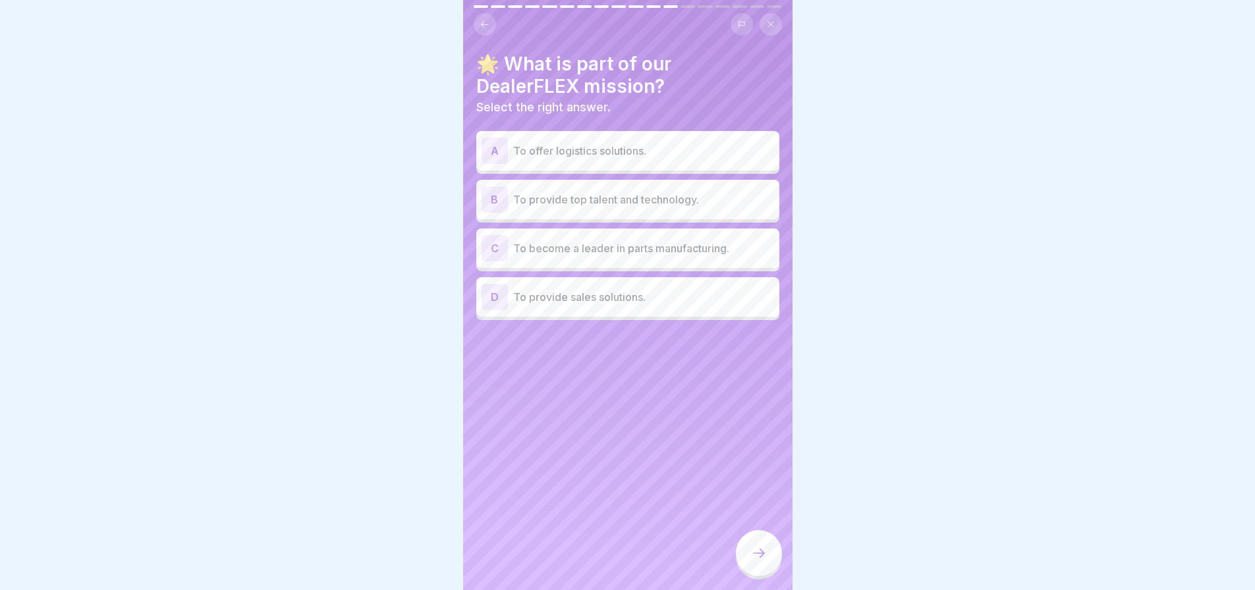
click at [496, 300] on div "D" at bounding box center [494, 297] width 26 height 26
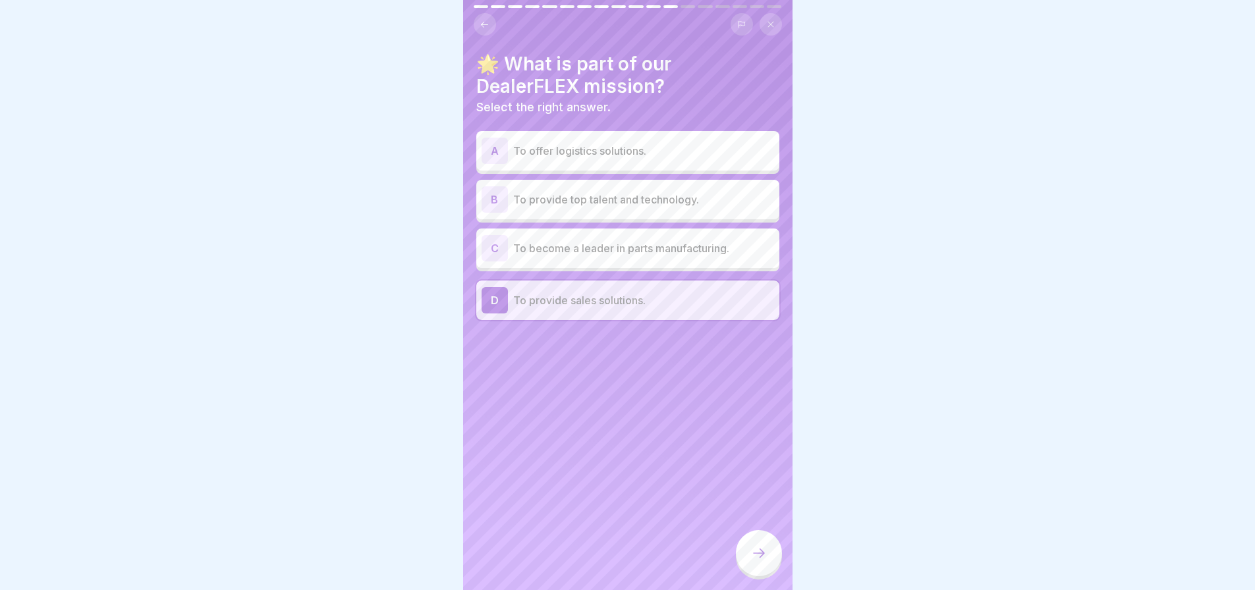
click at [753, 561] on icon at bounding box center [759, 553] width 16 height 16
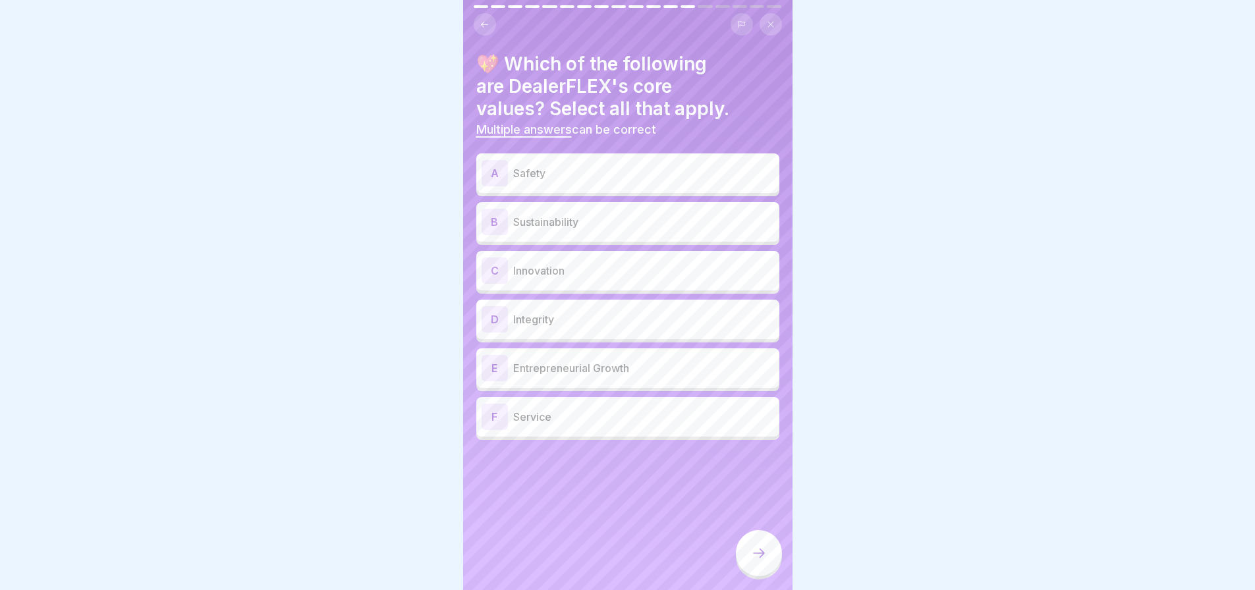
click at [489, 175] on div "A" at bounding box center [494, 173] width 26 height 26
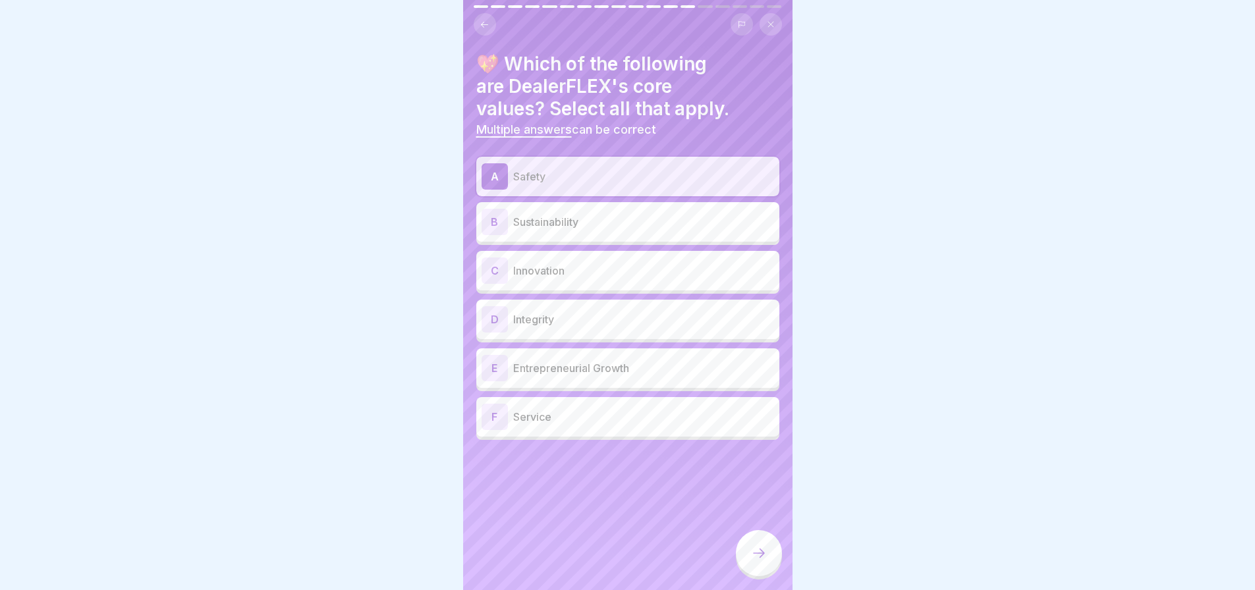
click at [492, 223] on div "B" at bounding box center [494, 222] width 26 height 26
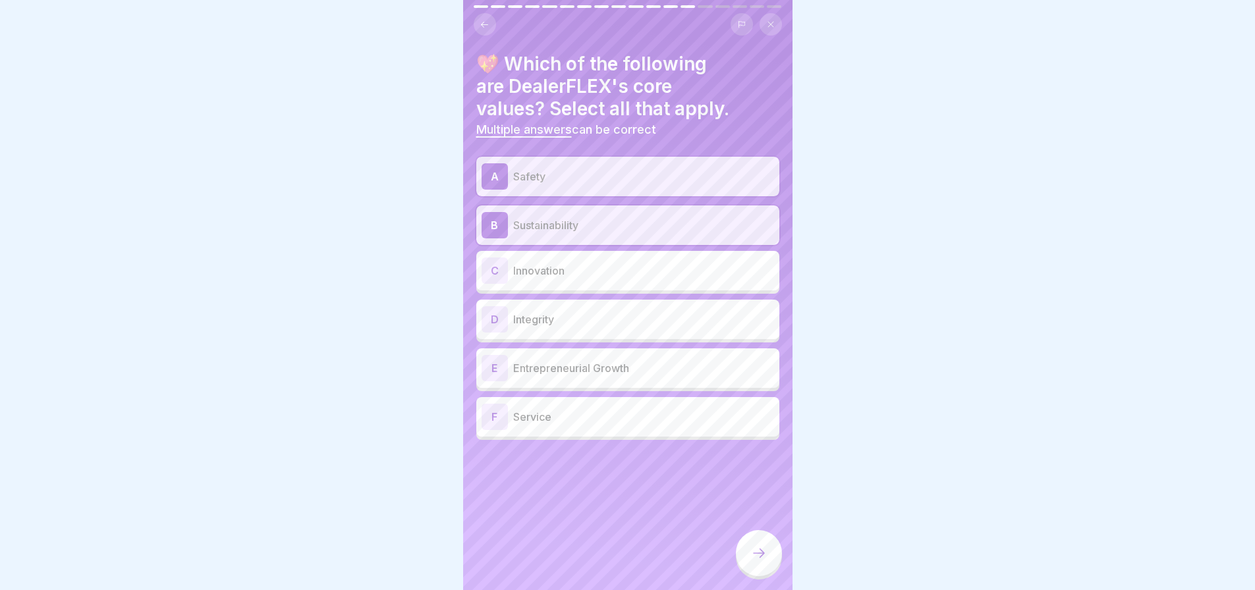
click at [495, 264] on div "C" at bounding box center [494, 271] width 26 height 26
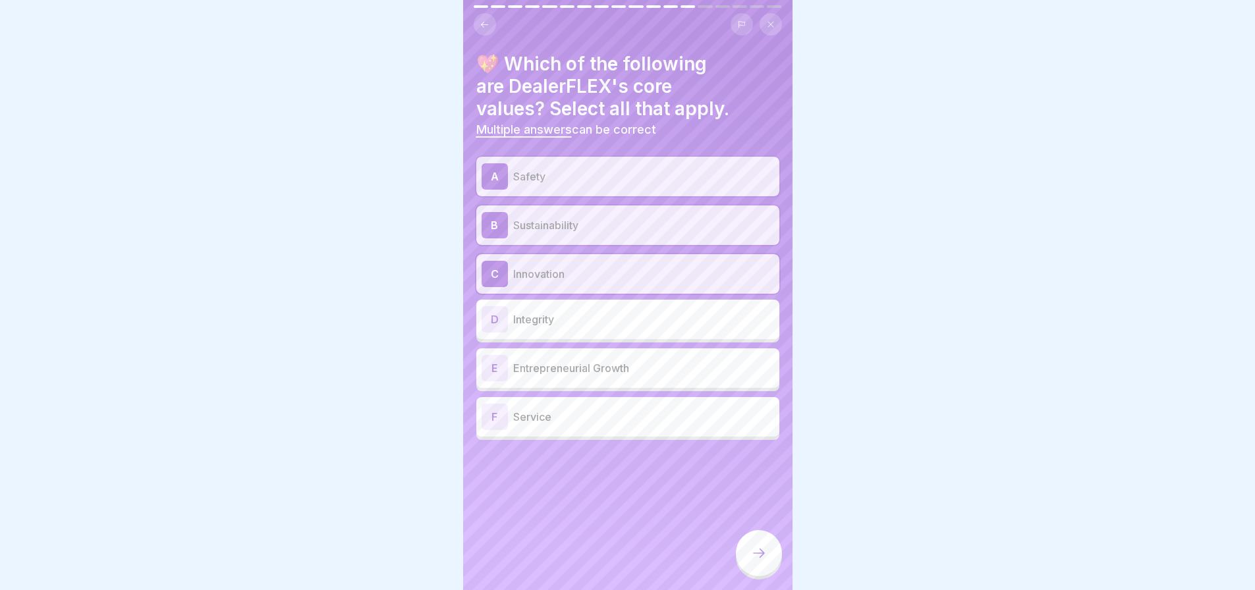
click at [491, 319] on div "D" at bounding box center [494, 319] width 26 height 26
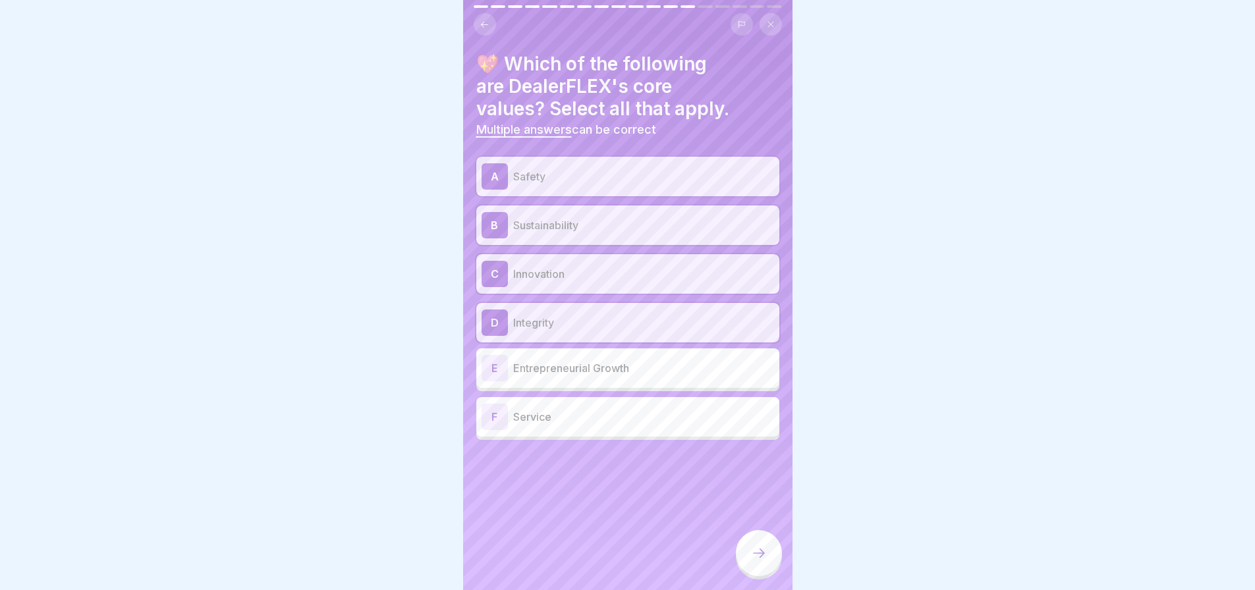
click at [497, 371] on div "E" at bounding box center [494, 368] width 26 height 26
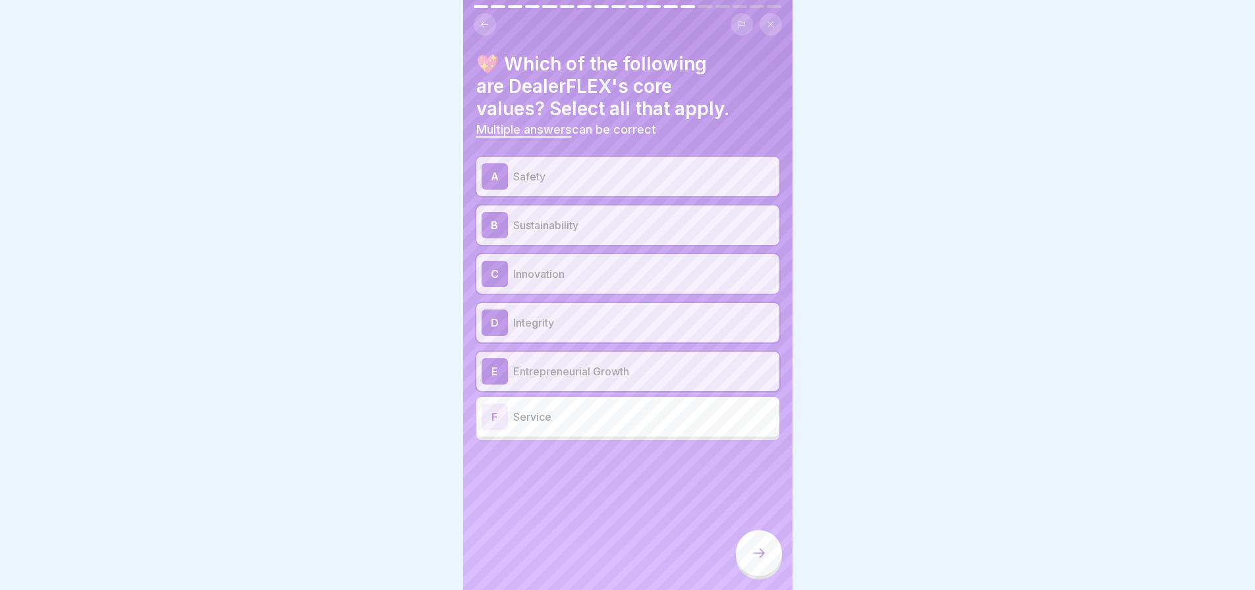
click at [498, 420] on div "F" at bounding box center [494, 417] width 26 height 26
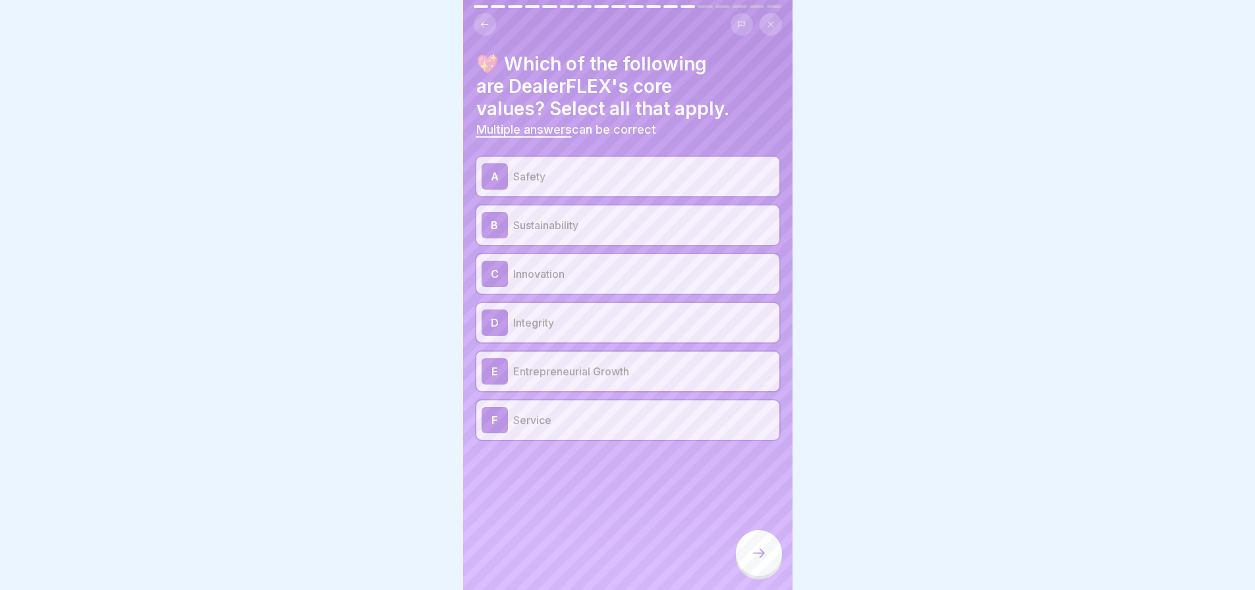
click at [755, 561] on icon at bounding box center [759, 553] width 16 height 16
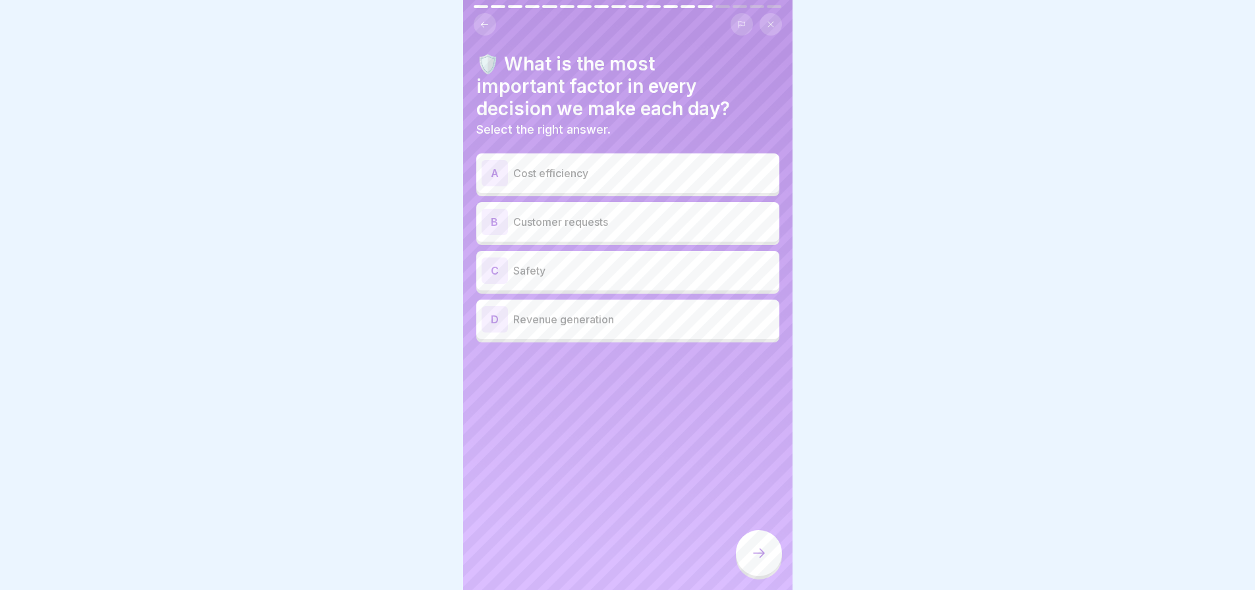
click at [494, 269] on div "C" at bounding box center [494, 271] width 26 height 26
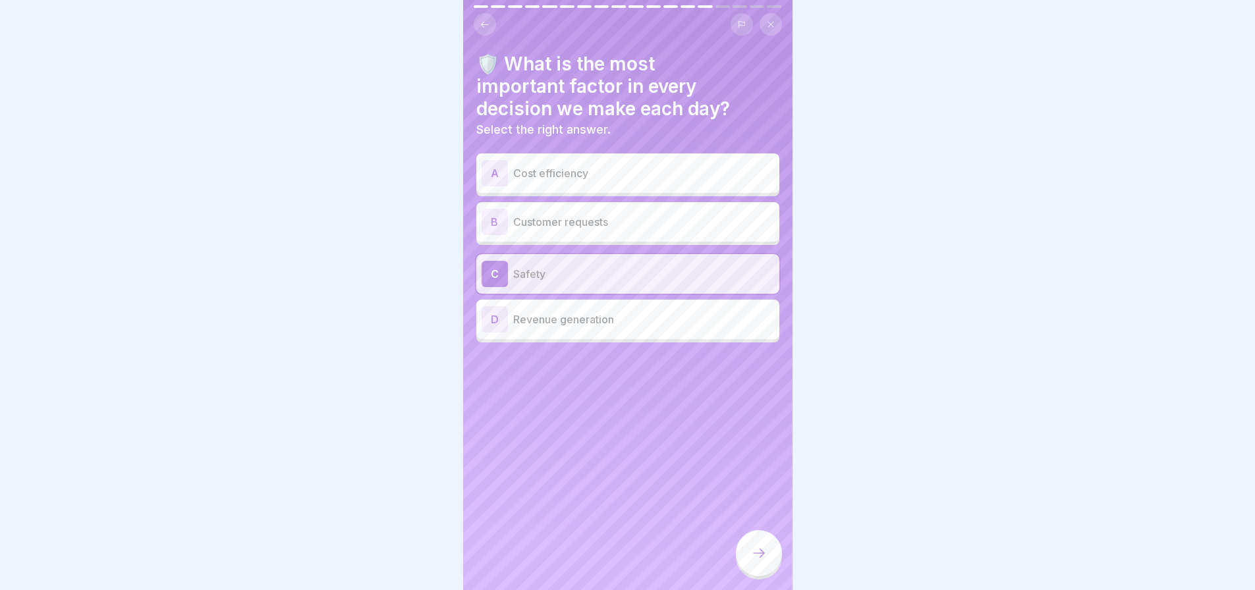
click at [756, 561] on icon at bounding box center [759, 553] width 16 height 16
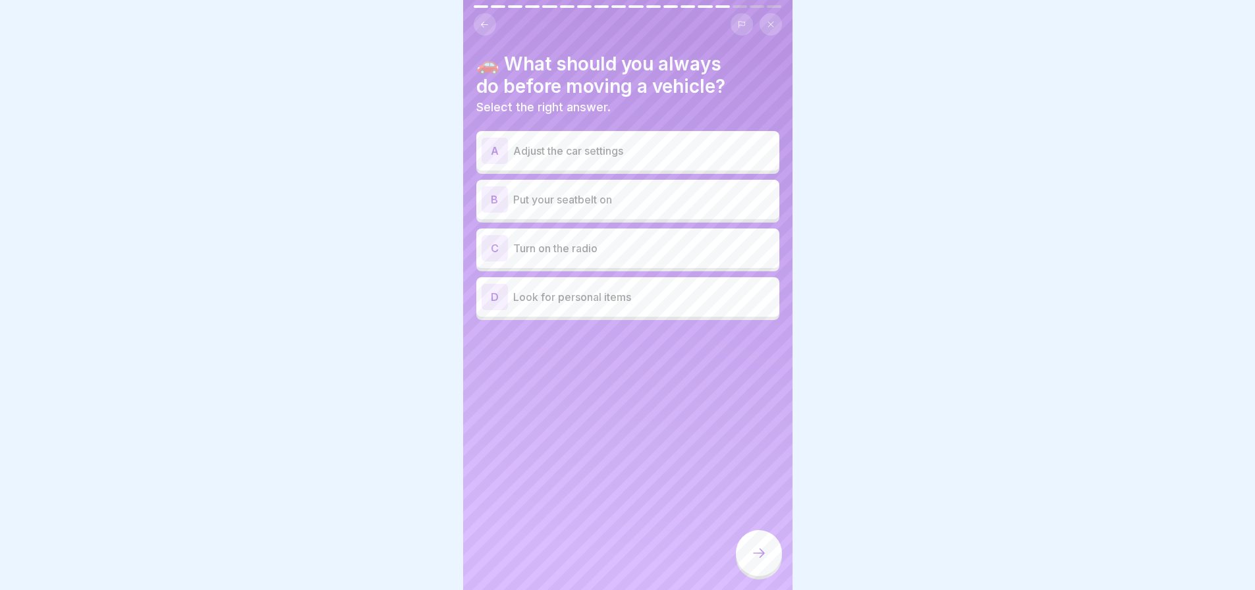
click at [483, 204] on div "B" at bounding box center [494, 199] width 26 height 26
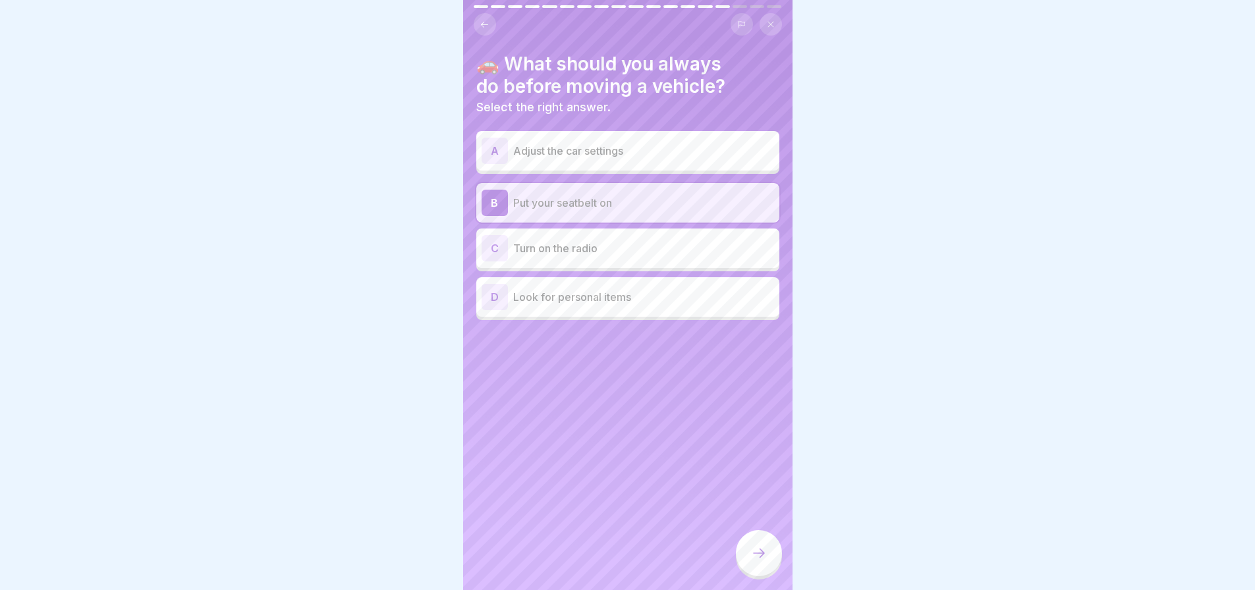
click at [759, 561] on icon at bounding box center [759, 553] width 16 height 16
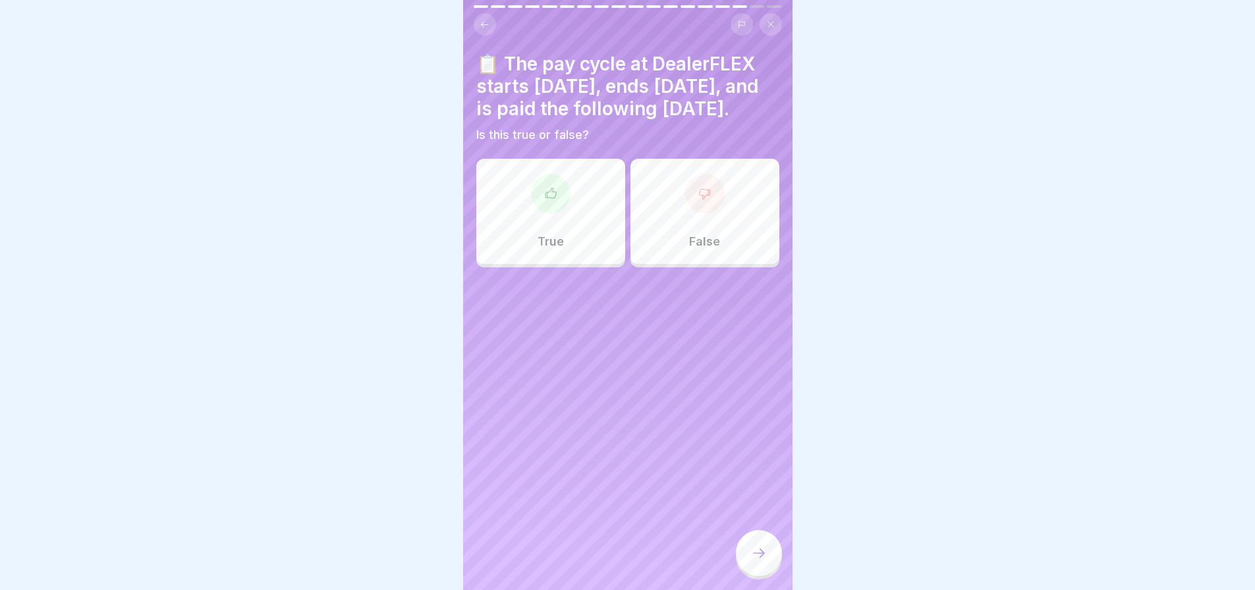
click at [548, 200] on icon at bounding box center [550, 193] width 13 height 13
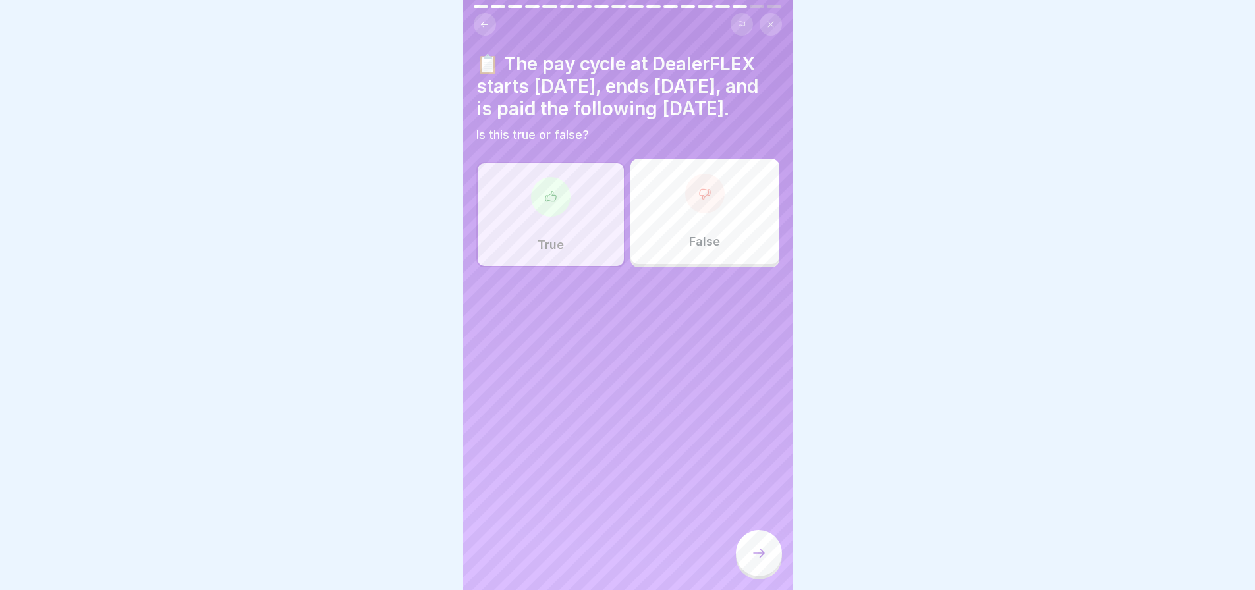
click at [762, 561] on icon at bounding box center [759, 553] width 16 height 16
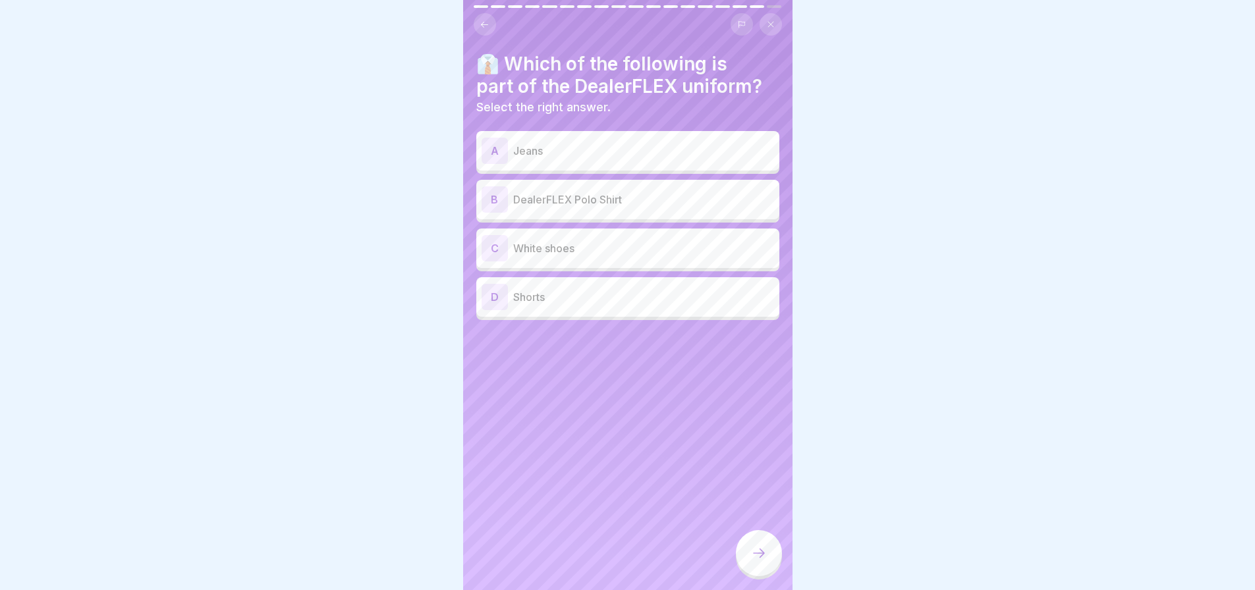
click at [488, 201] on div "B" at bounding box center [494, 199] width 26 height 26
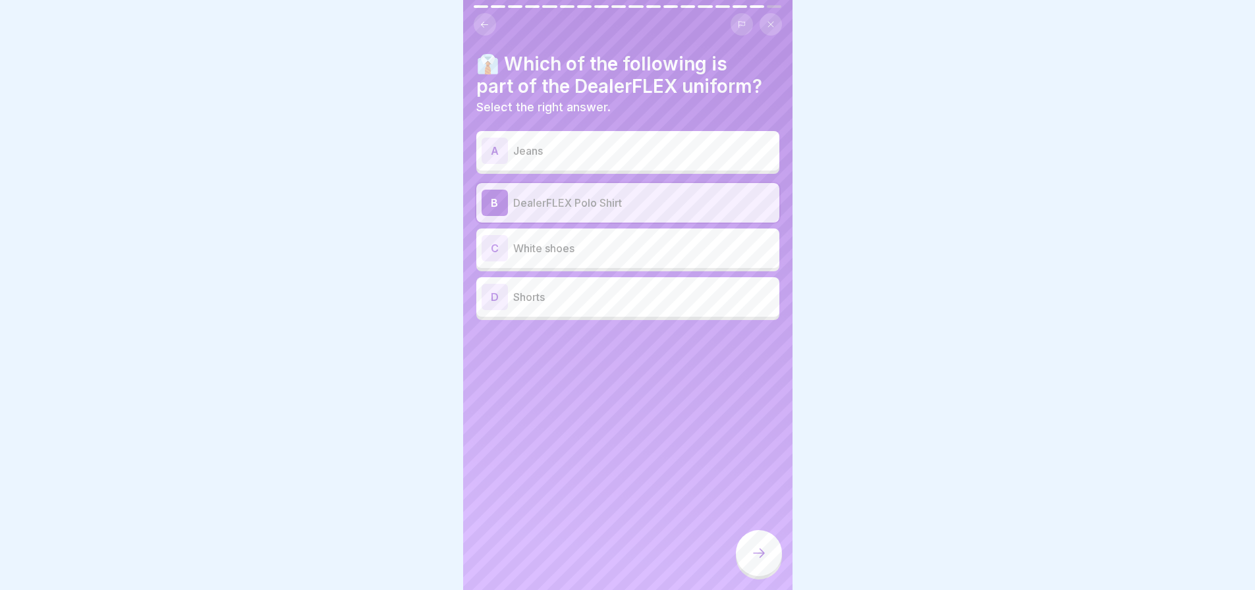
click at [746, 567] on div at bounding box center [759, 553] width 46 height 46
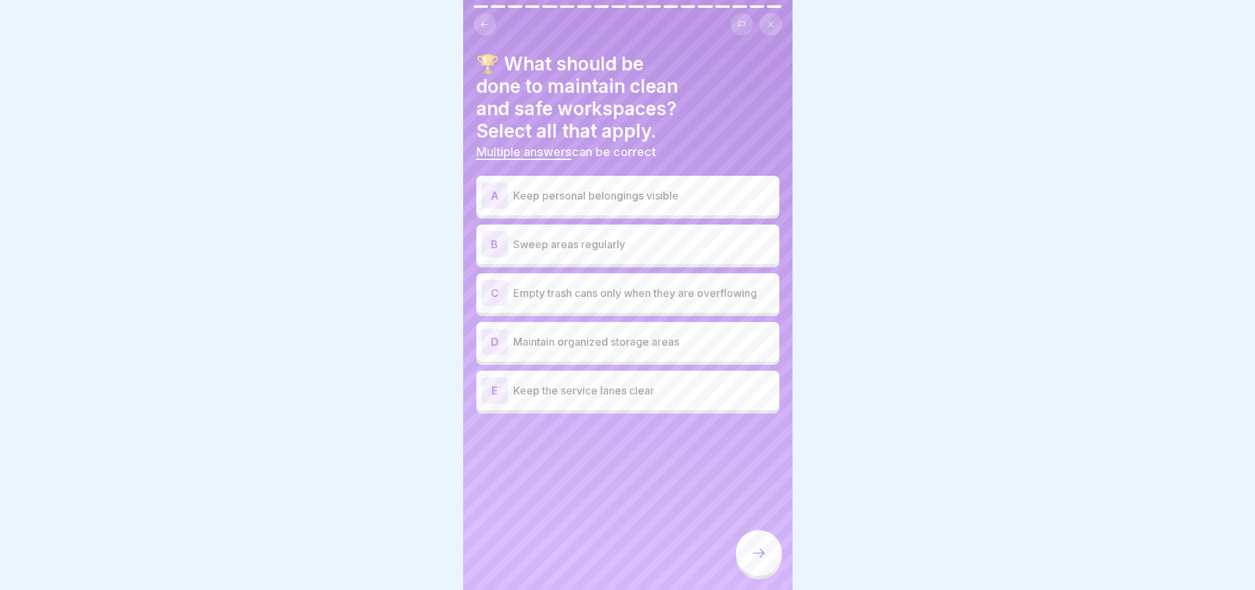
click at [490, 252] on div "B" at bounding box center [494, 244] width 26 height 26
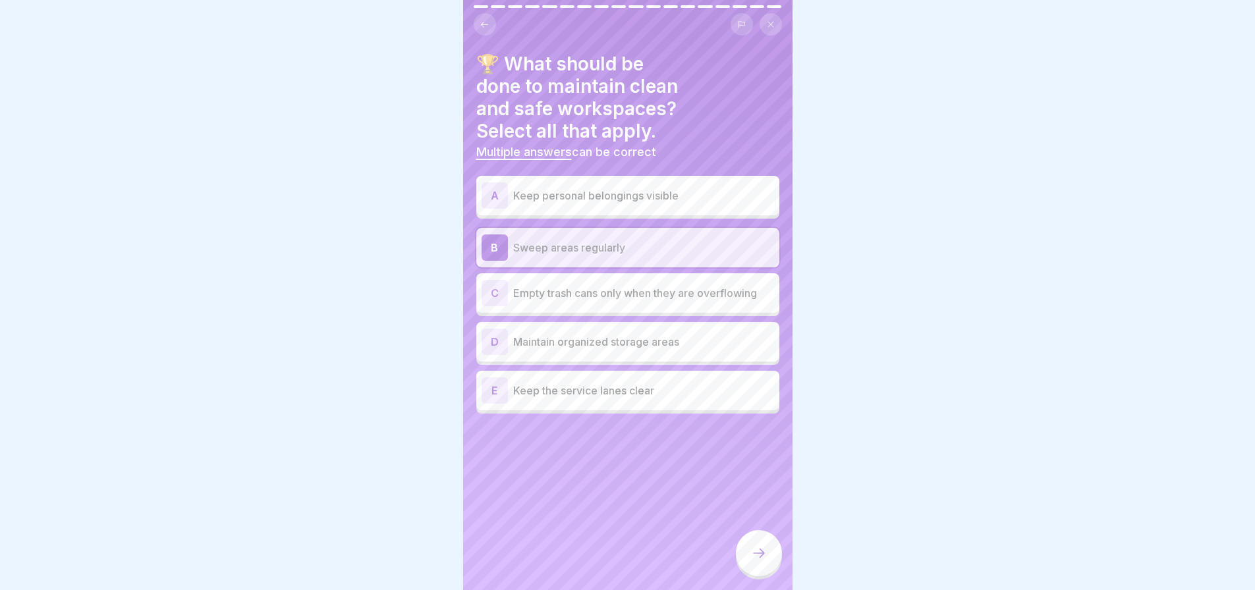
click at [491, 342] on div "D" at bounding box center [494, 342] width 26 height 26
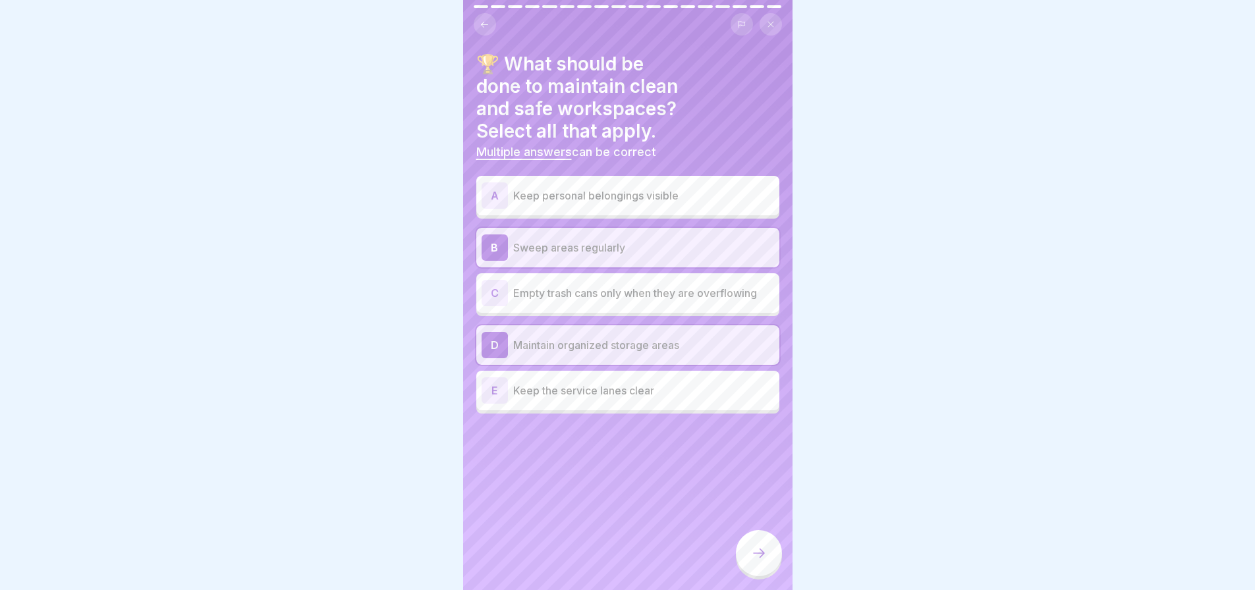
click at [492, 391] on div "E" at bounding box center [494, 390] width 26 height 26
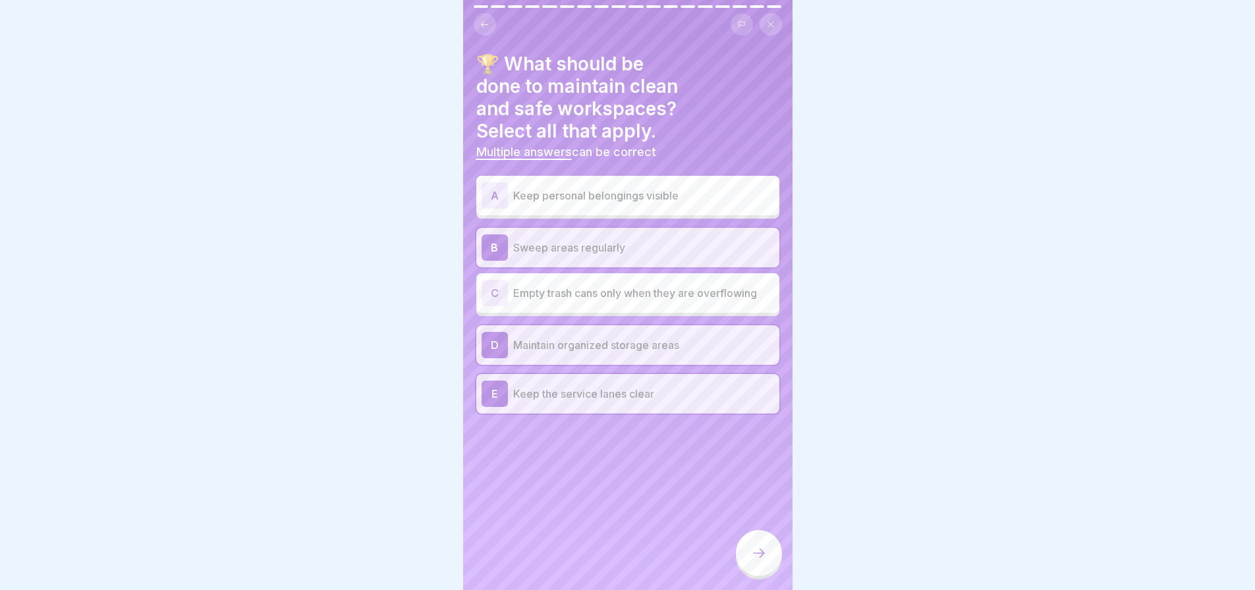
click at [748, 566] on div at bounding box center [759, 553] width 46 height 46
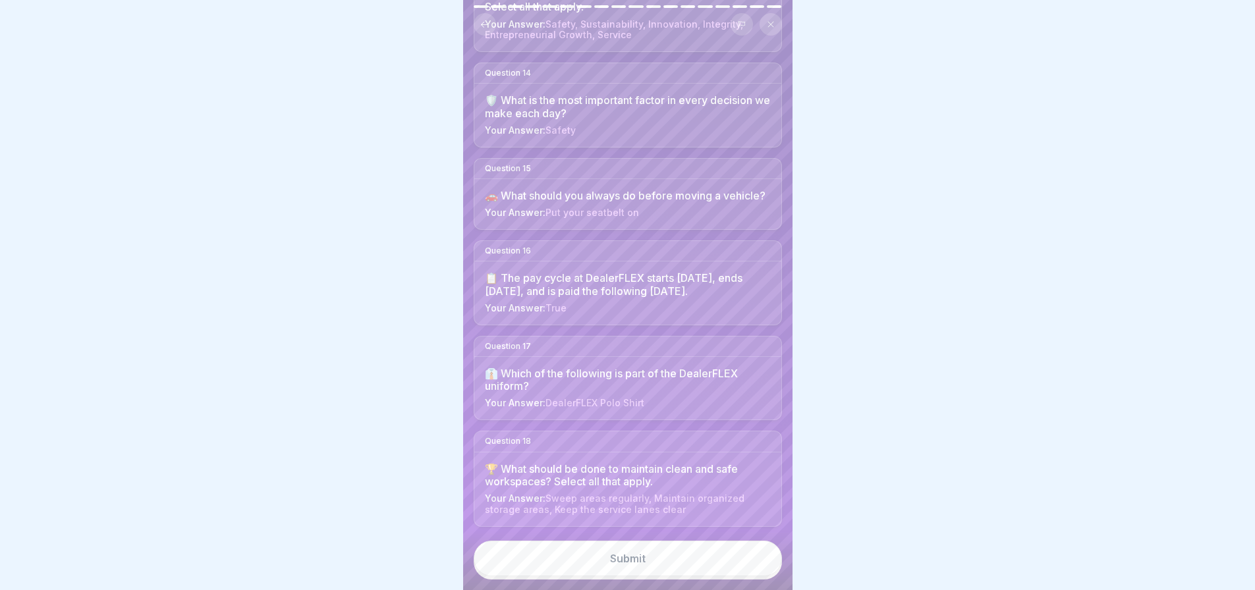
scroll to position [10, 0]
click at [647, 562] on button "Submit" at bounding box center [628, 559] width 308 height 36
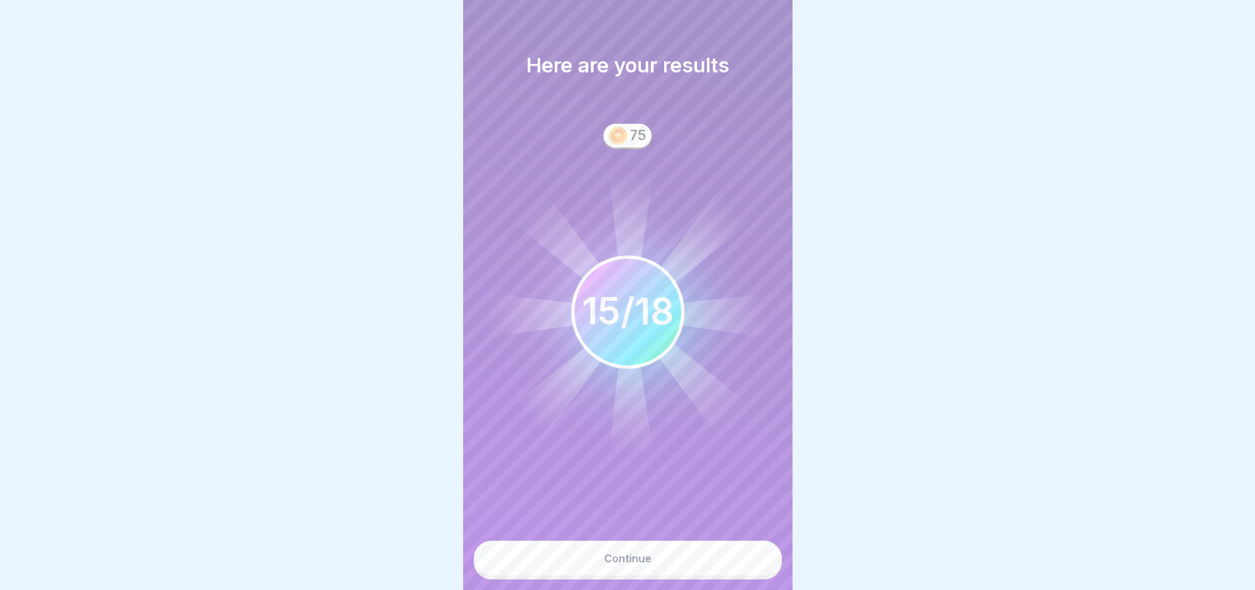
click at [647, 562] on div "Continue" at bounding box center [627, 559] width 47 height 12
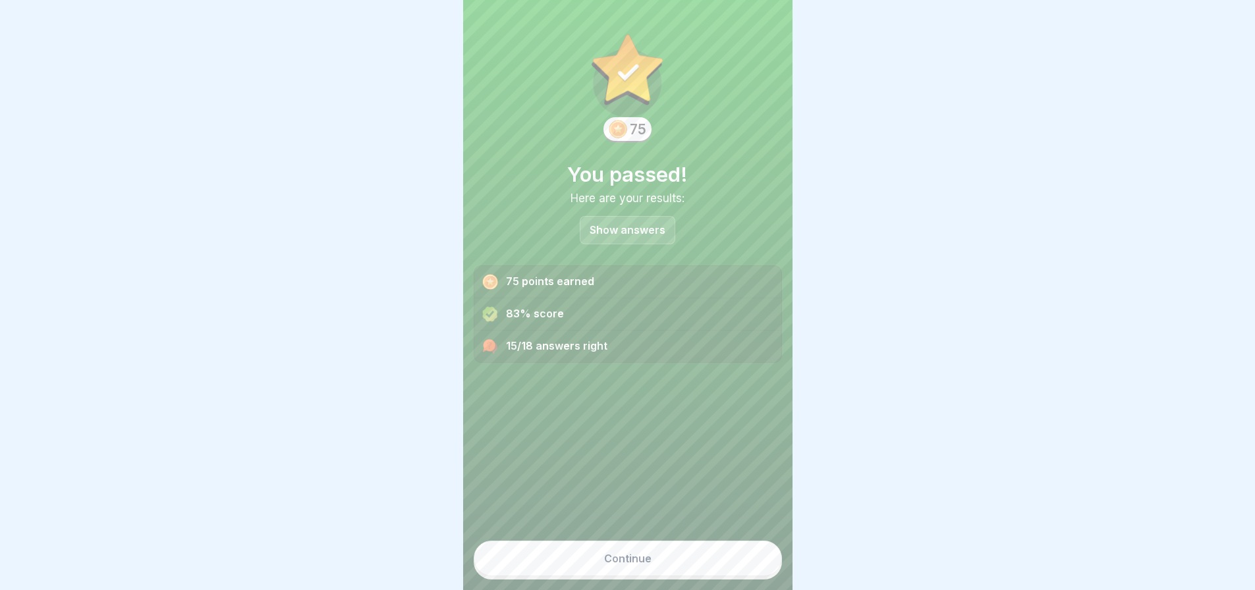
click at [645, 562] on div "Continue" at bounding box center [627, 559] width 47 height 12
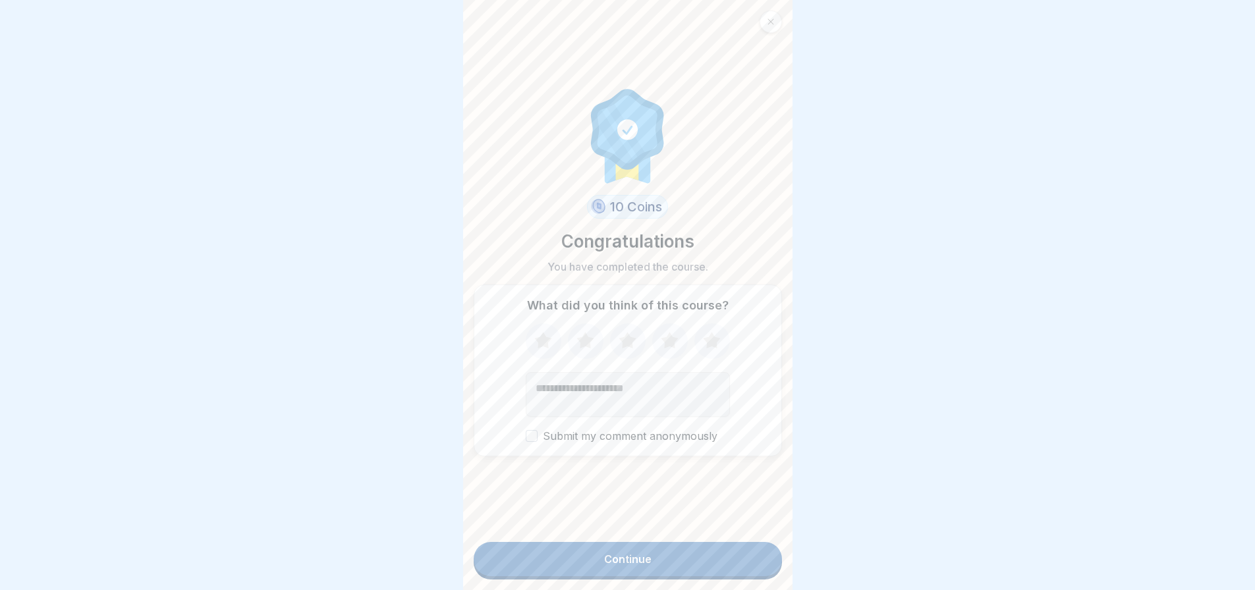
click at [643, 562] on div "Continue" at bounding box center [627, 559] width 47 height 12
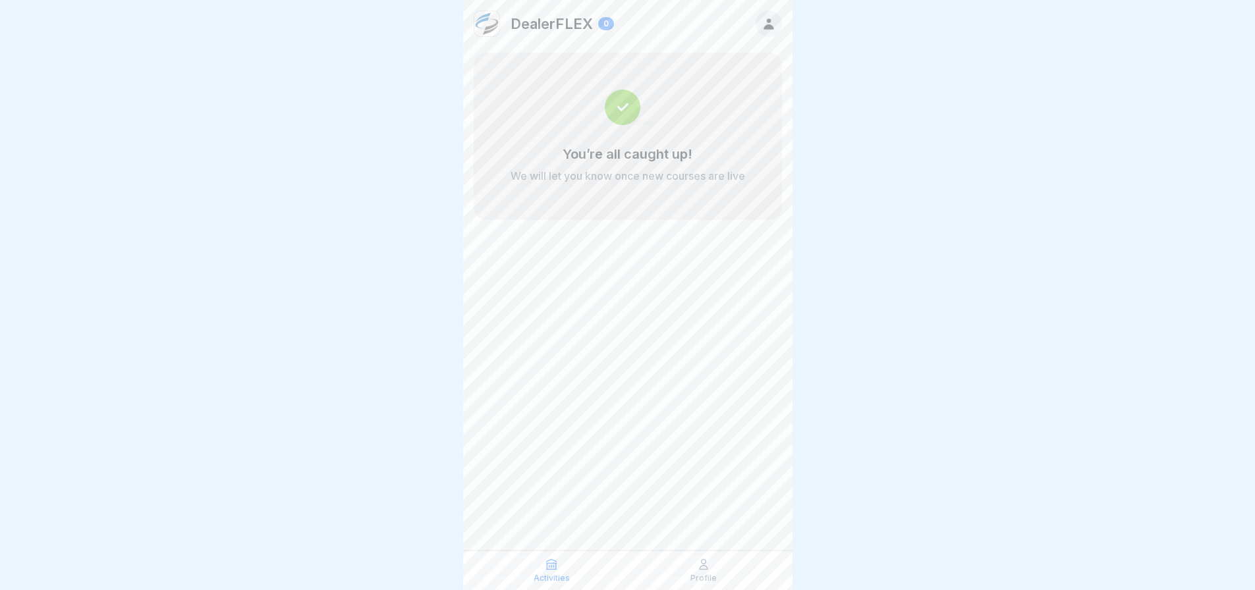
click at [770, 26] on icon at bounding box center [768, 23] width 10 height 11
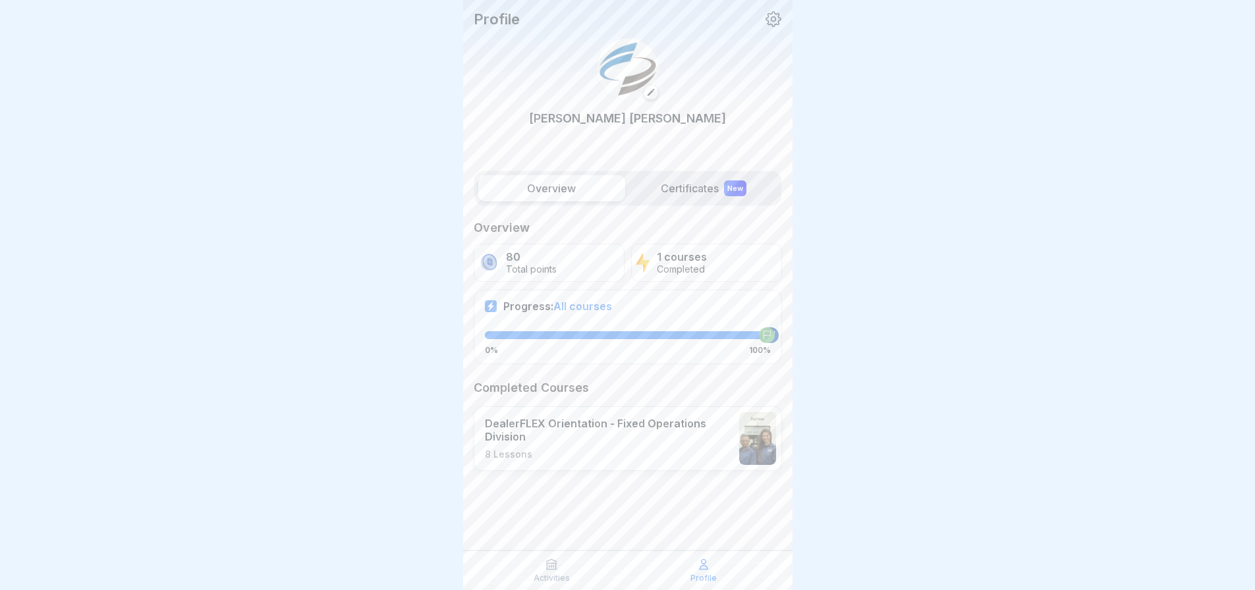
click at [741, 185] on div "New" at bounding box center [735, 188] width 22 height 16
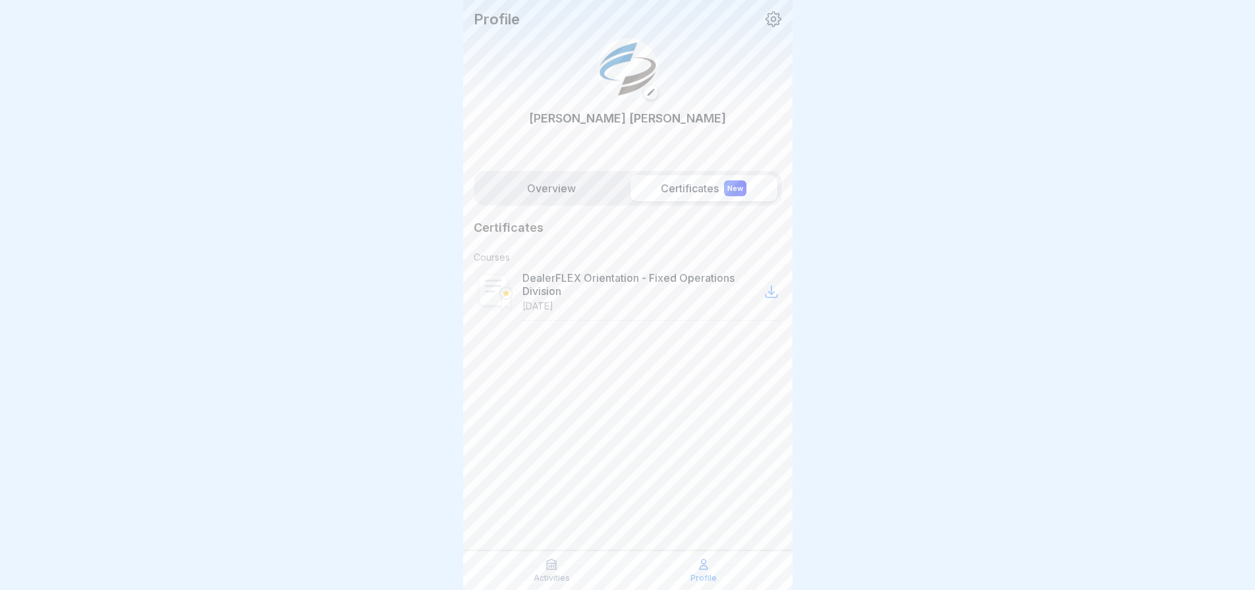
click at [766, 294] on icon at bounding box center [771, 292] width 16 height 16
